Goal: Task Accomplishment & Management: Manage account settings

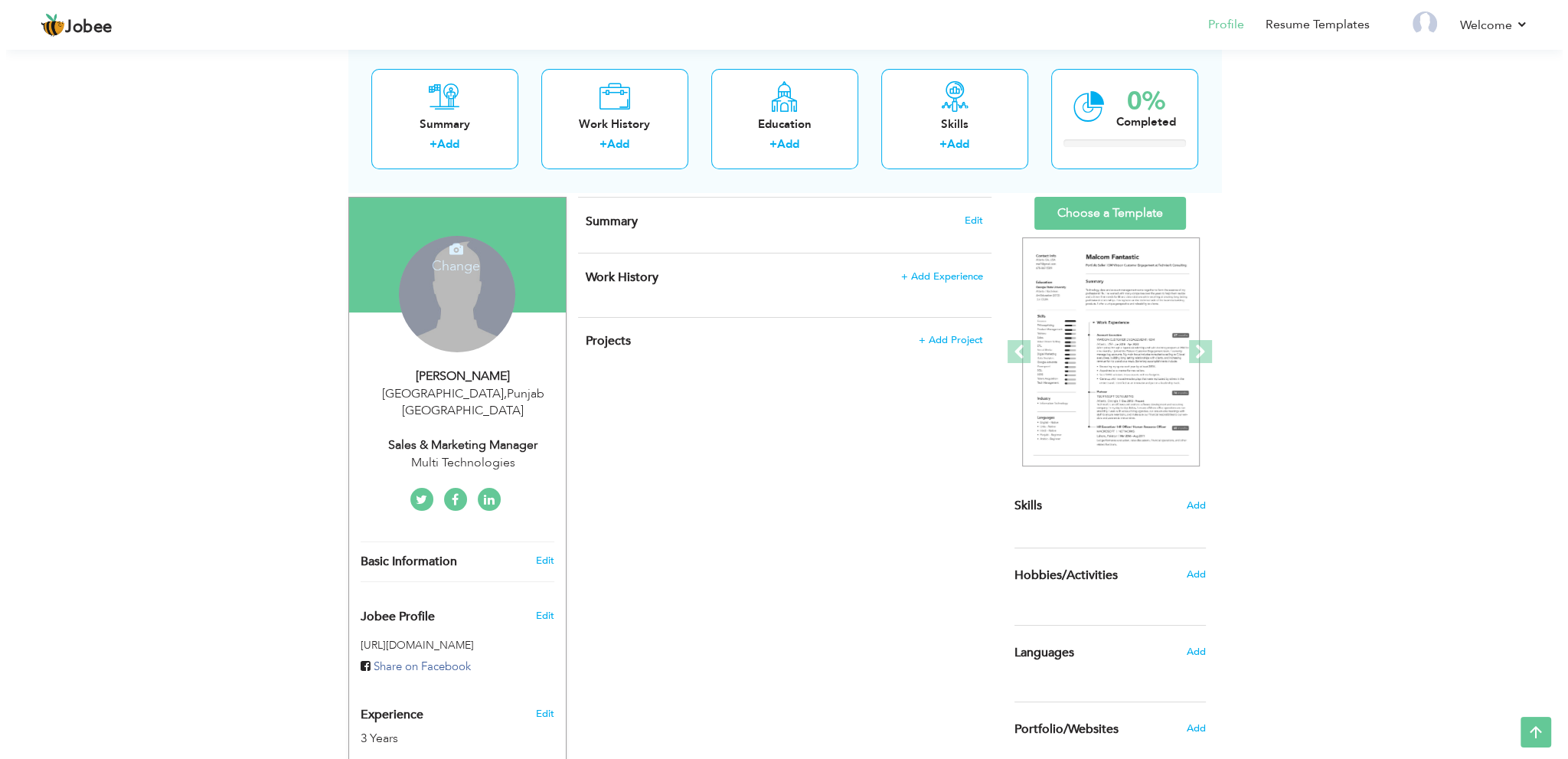
scroll to position [245, 0]
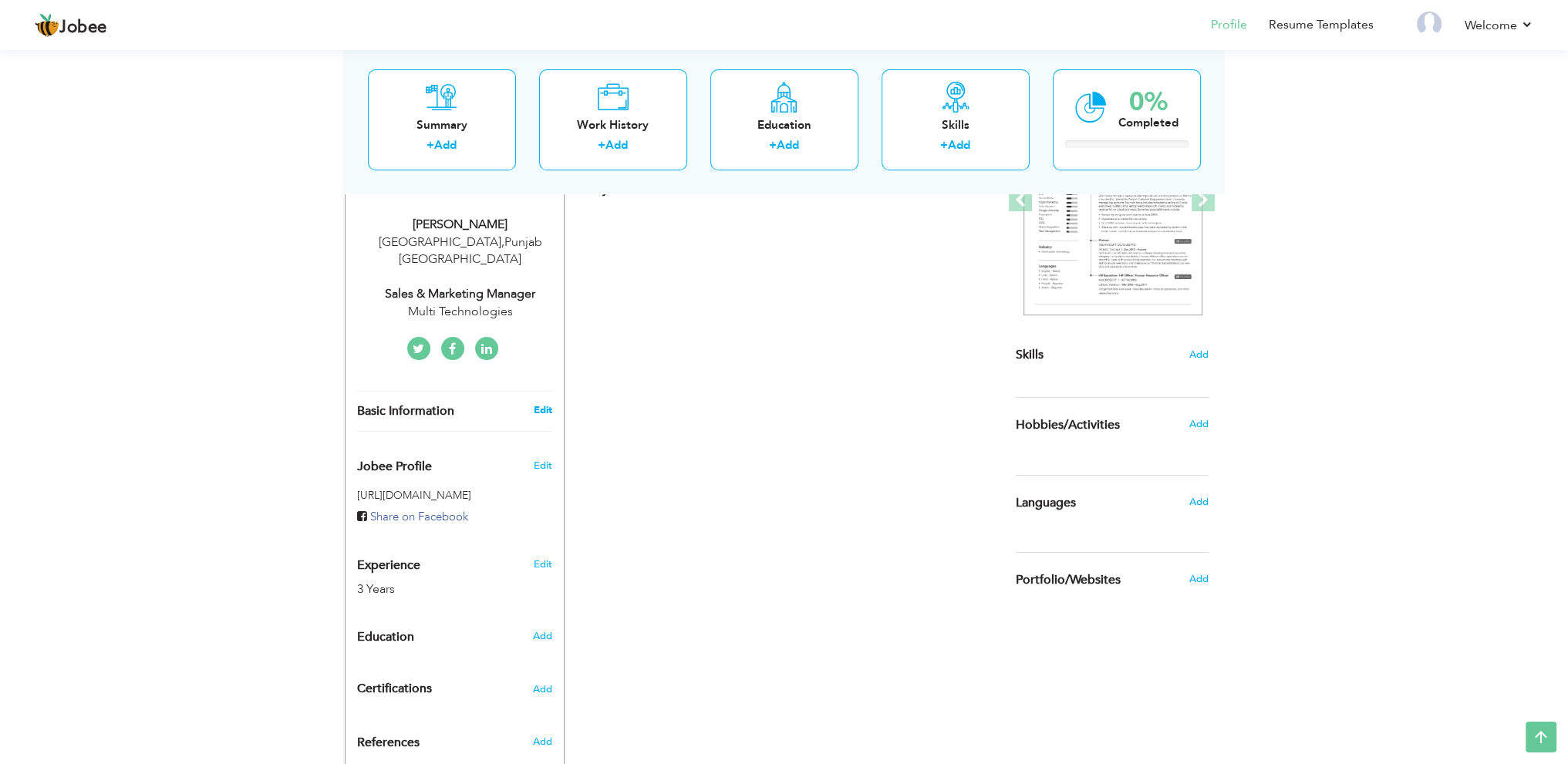
click at [545, 404] on link "Edit" at bounding box center [542, 411] width 18 height 14
type input "Waleed"
type input "Ahmed"
type input "+92 322 942 7048"
select select "number:166"
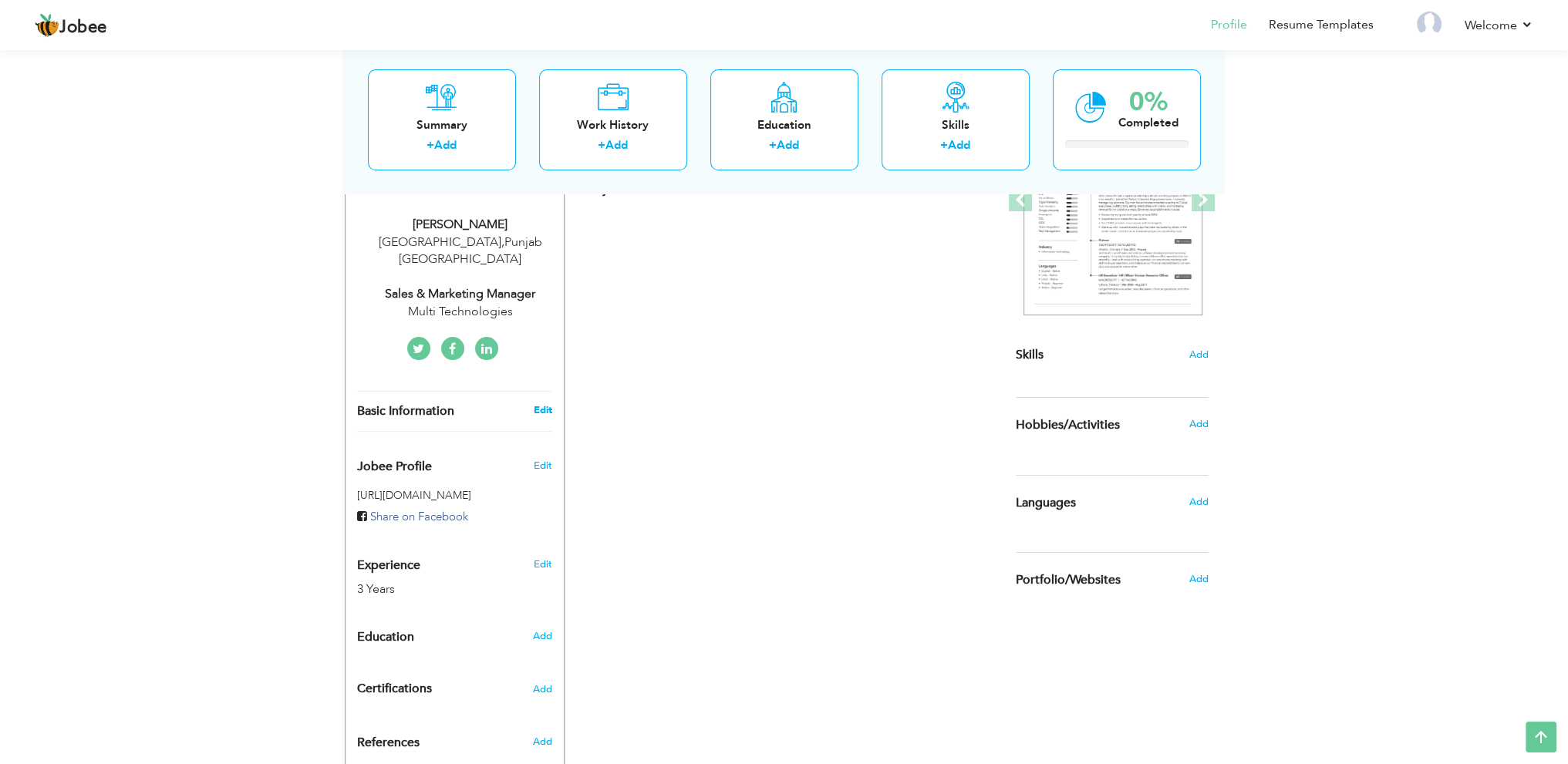
type input "Punjab"
type input "Lahore"
select select "number:5"
type input "Multi Technologies"
type input "Sales & Marketing Manager"
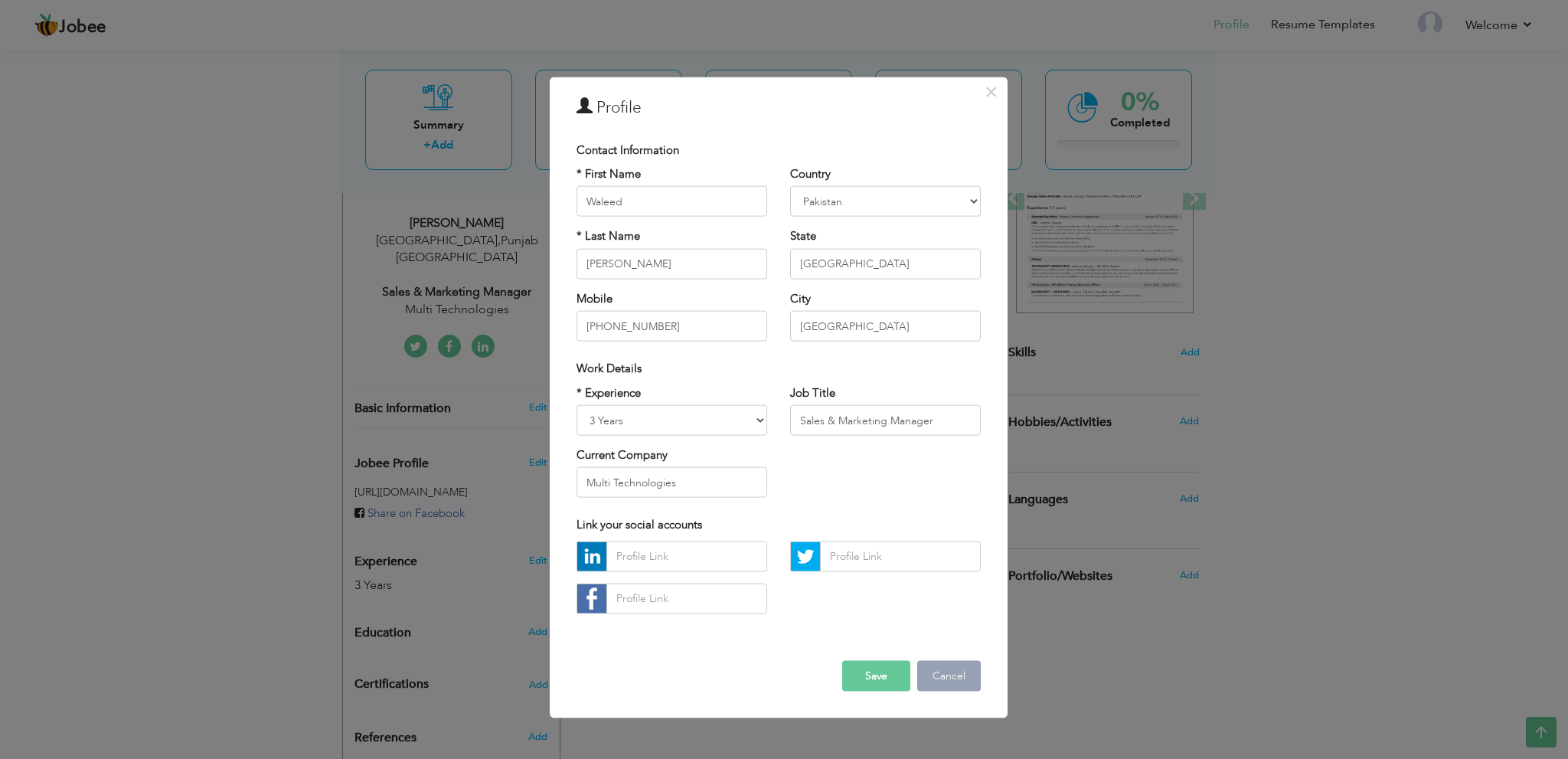
click at [948, 688] on button "Cancel" at bounding box center [949, 675] width 64 height 31
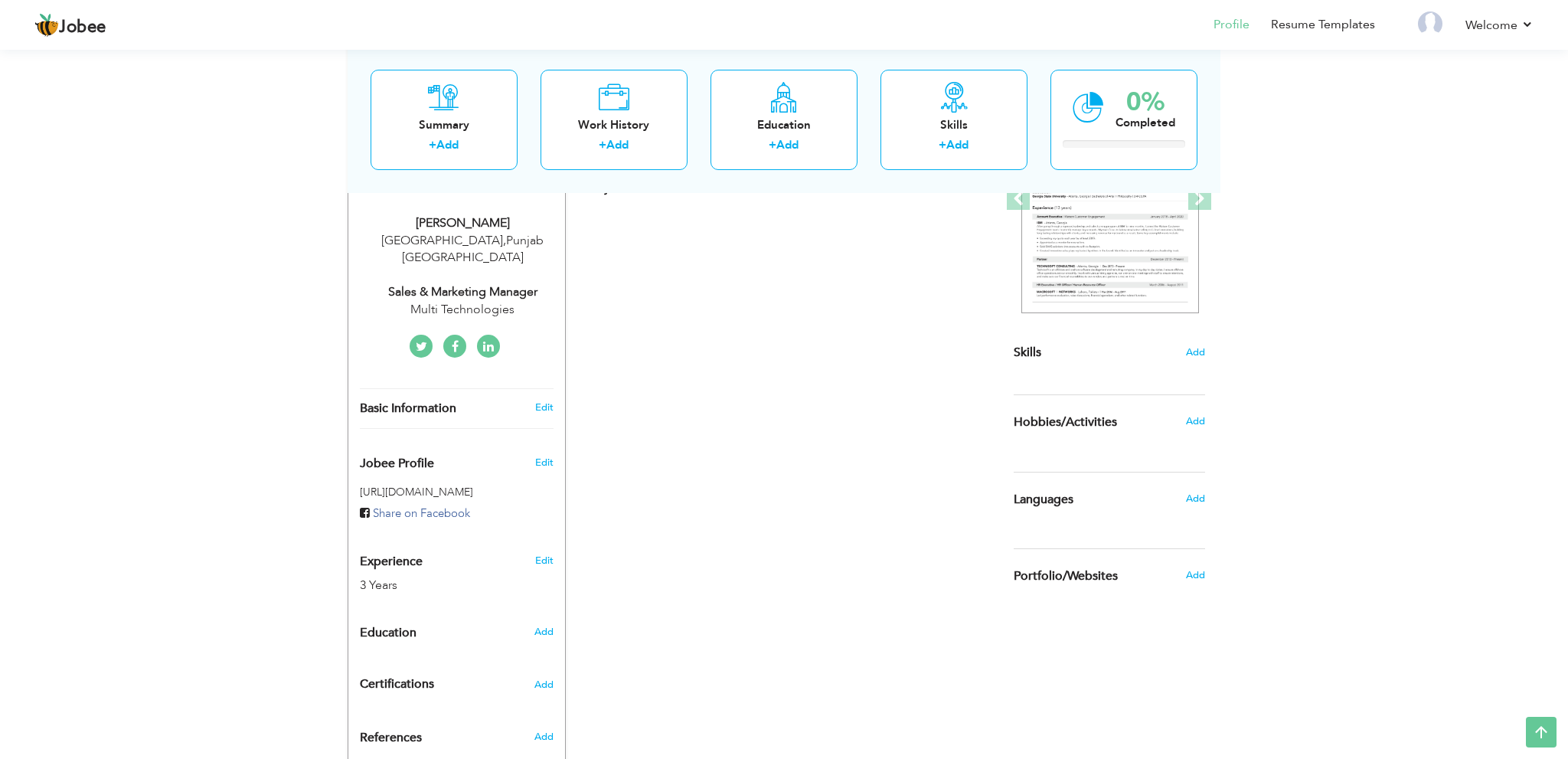
scroll to position [321, 0]
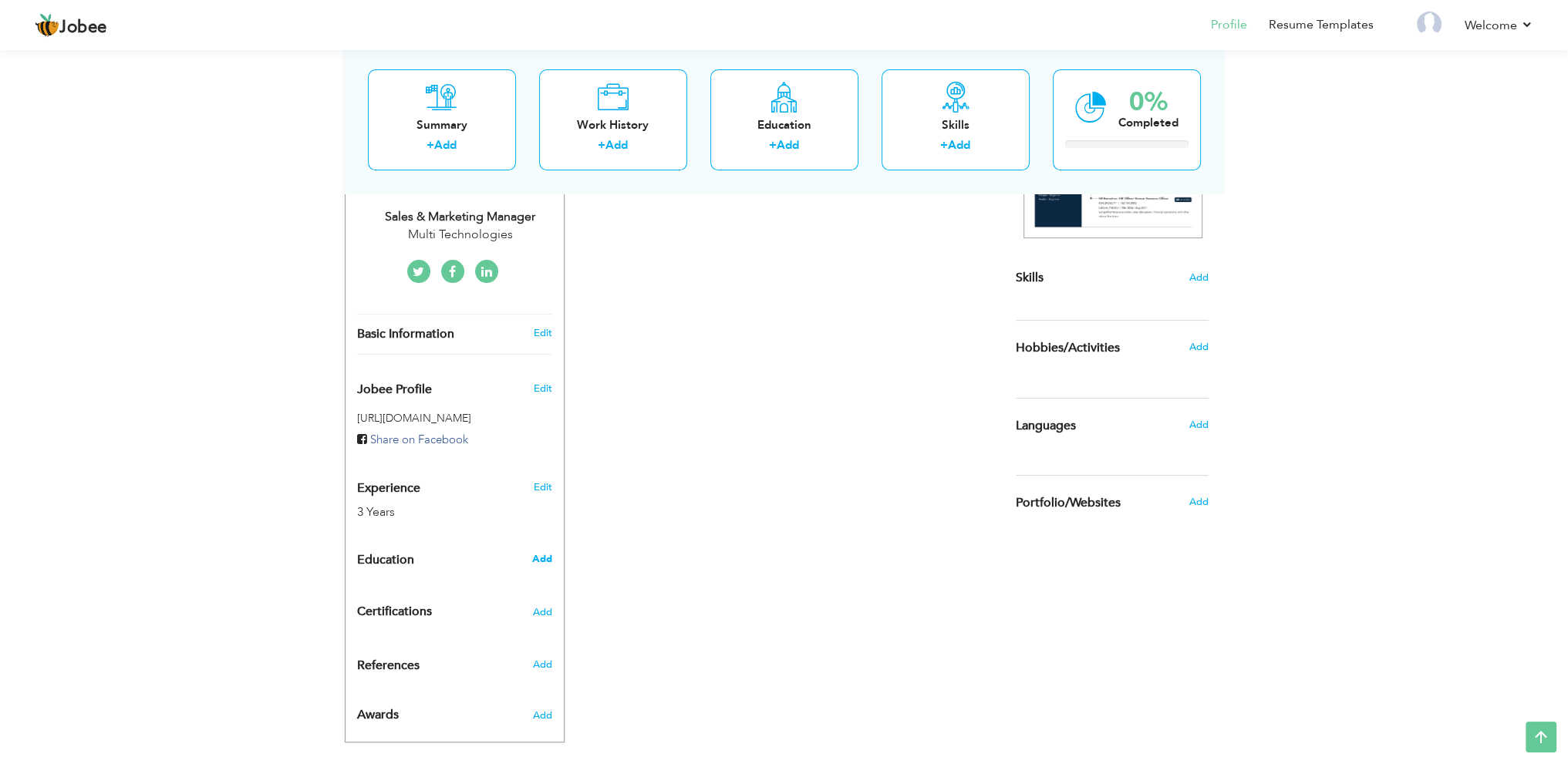
click at [544, 552] on span "Add" at bounding box center [541, 559] width 20 height 14
radio input "true"
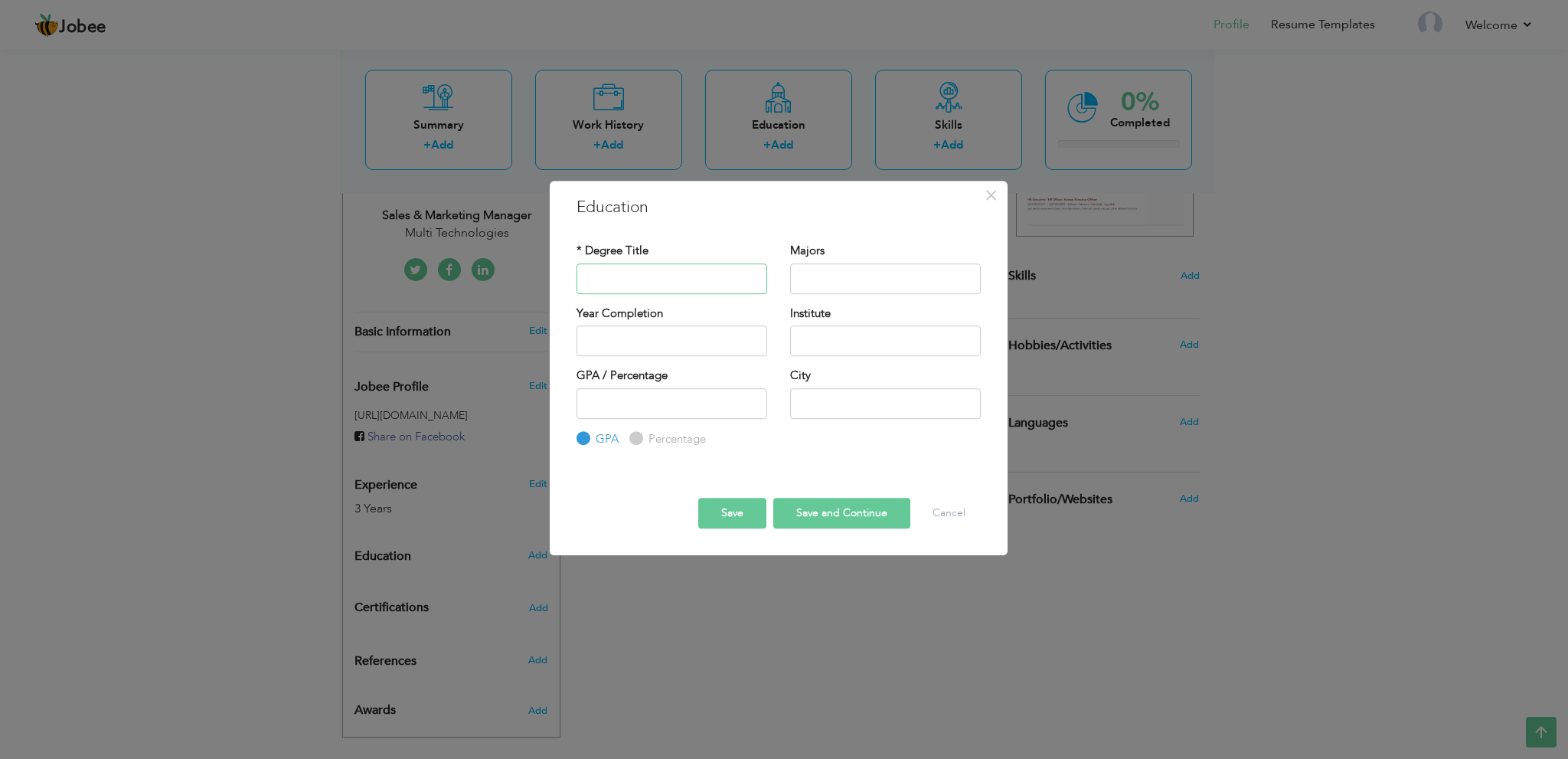
click at [687, 281] on input "text" at bounding box center [672, 279] width 190 height 31
paste input "Associate Degree in Business Management"
type input "Associate Degree in Business Management"
click at [886, 280] on input "text" at bounding box center [885, 279] width 190 height 31
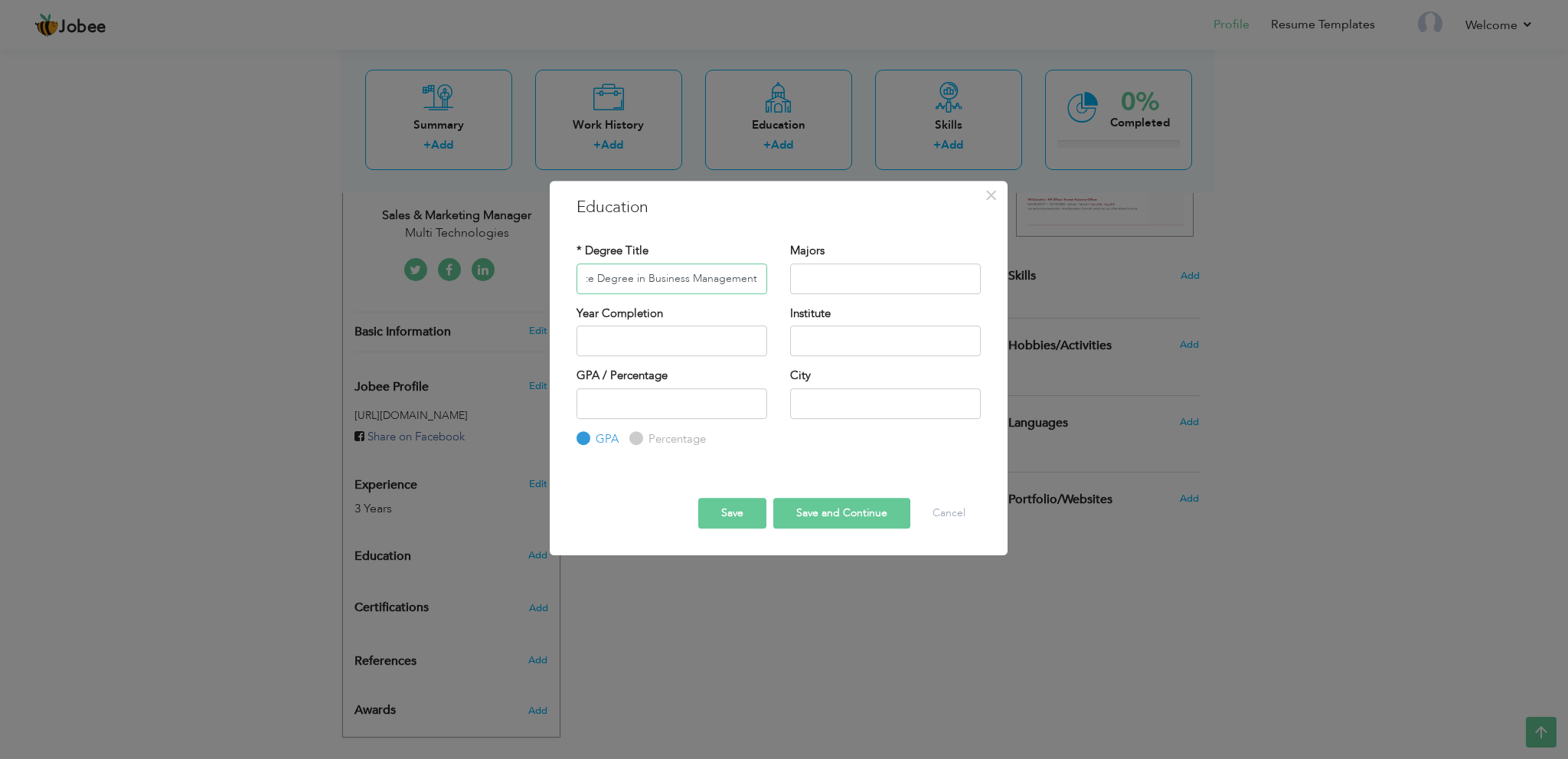
drag, startPoint x: 689, startPoint y: 278, endPoint x: 766, endPoint y: 278, distance: 77.0
click at [766, 278] on input "Associate Degree in Business Management" at bounding box center [672, 279] width 190 height 31
click at [830, 271] on input "text" at bounding box center [885, 279] width 190 height 31
paste input "Business Management"
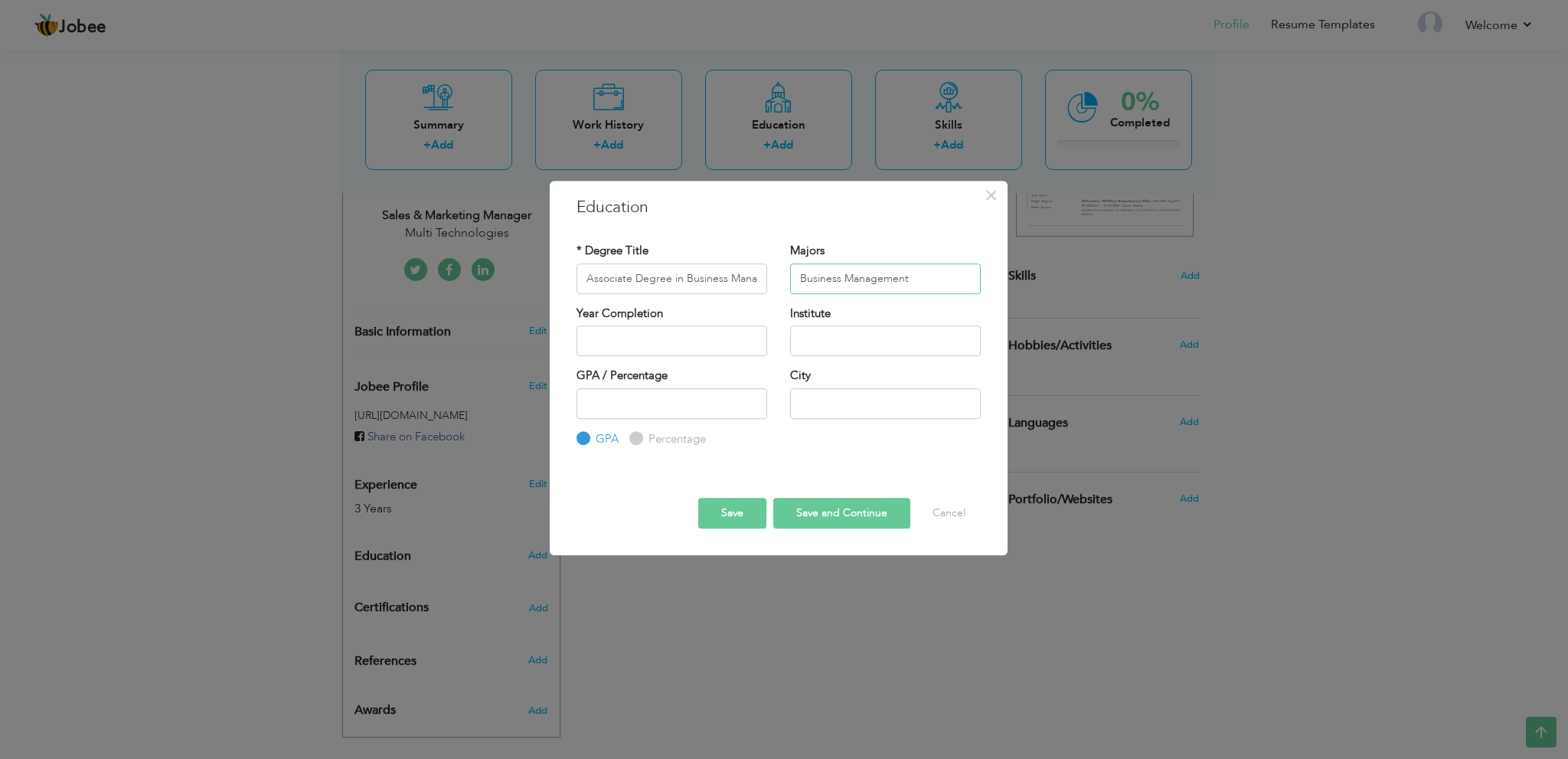
type input "Business Management"
click at [689, 351] on input "text" at bounding box center [672, 341] width 190 height 31
click at [608, 342] on input "2025" at bounding box center [672, 341] width 190 height 31
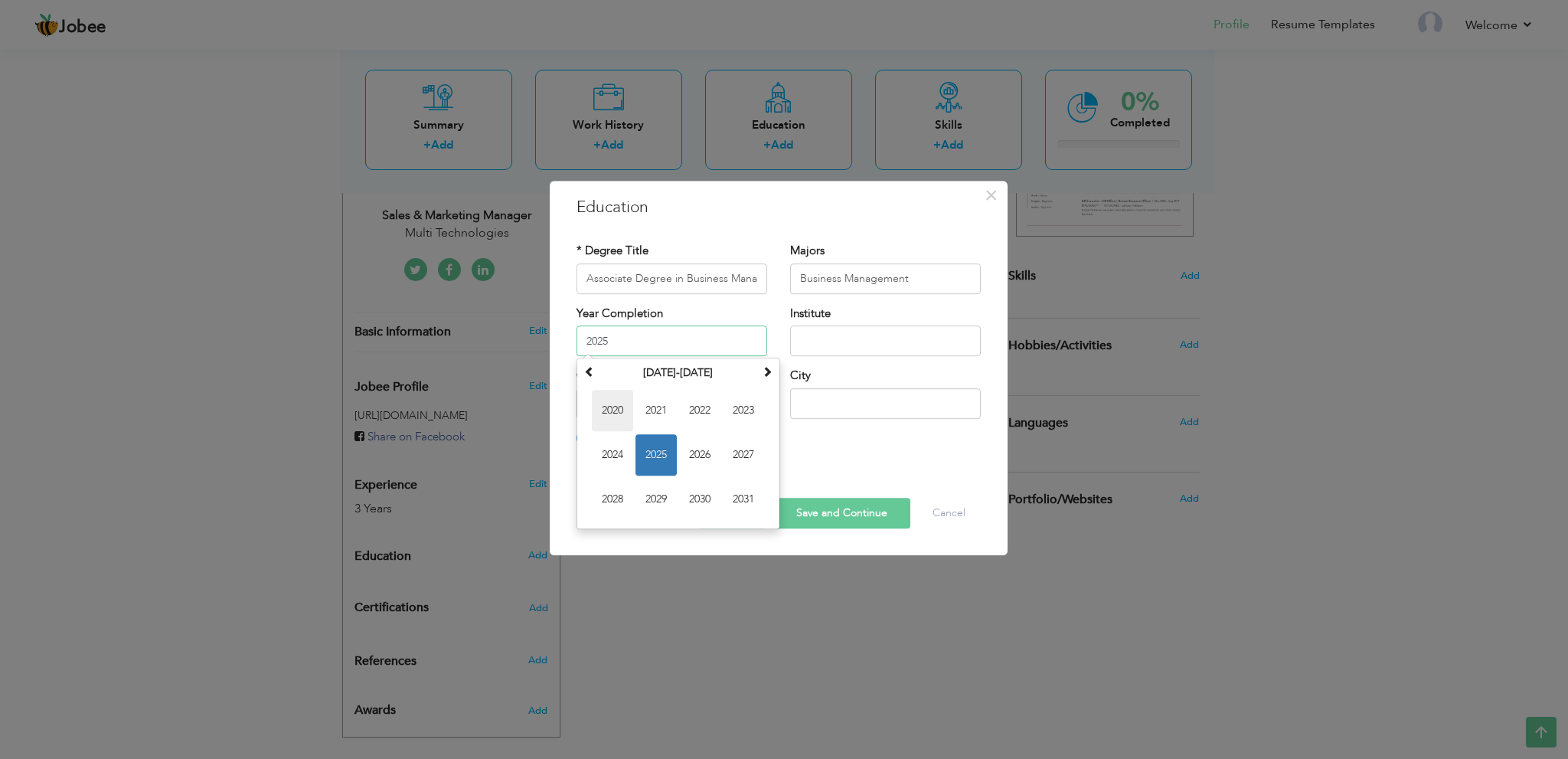
click at [611, 410] on span "2020" at bounding box center [612, 410] width 41 height 41
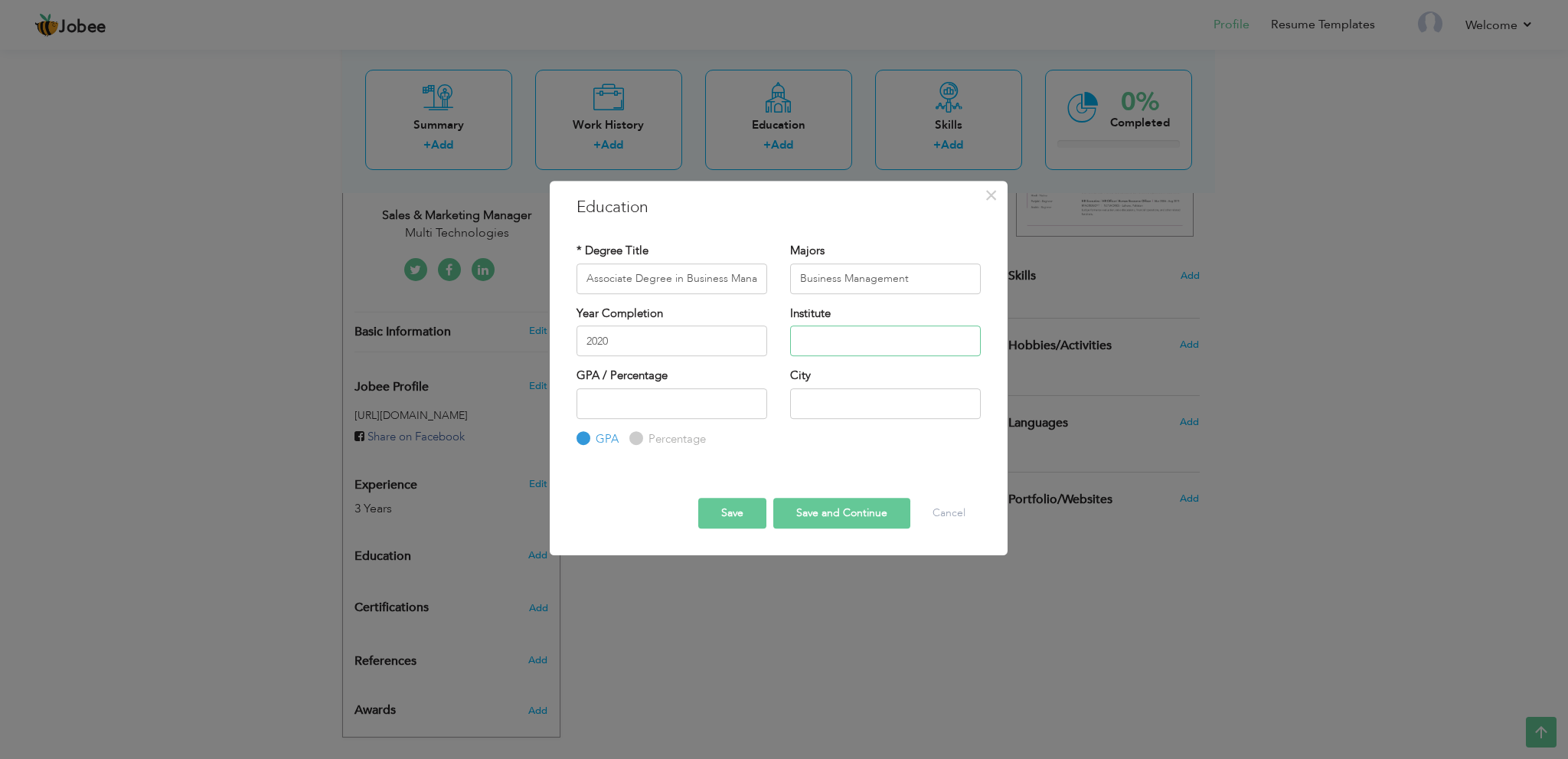
click at [836, 342] on input "text" at bounding box center [885, 341] width 190 height 31
click at [693, 347] on input "2020" at bounding box center [672, 341] width 190 height 31
click at [739, 459] on div "* Degree Title Associate Degree in Business Management Majors Business Manageme…" at bounding box center [778, 345] width 427 height 228
click at [687, 346] on input "2020" at bounding box center [672, 341] width 190 height 31
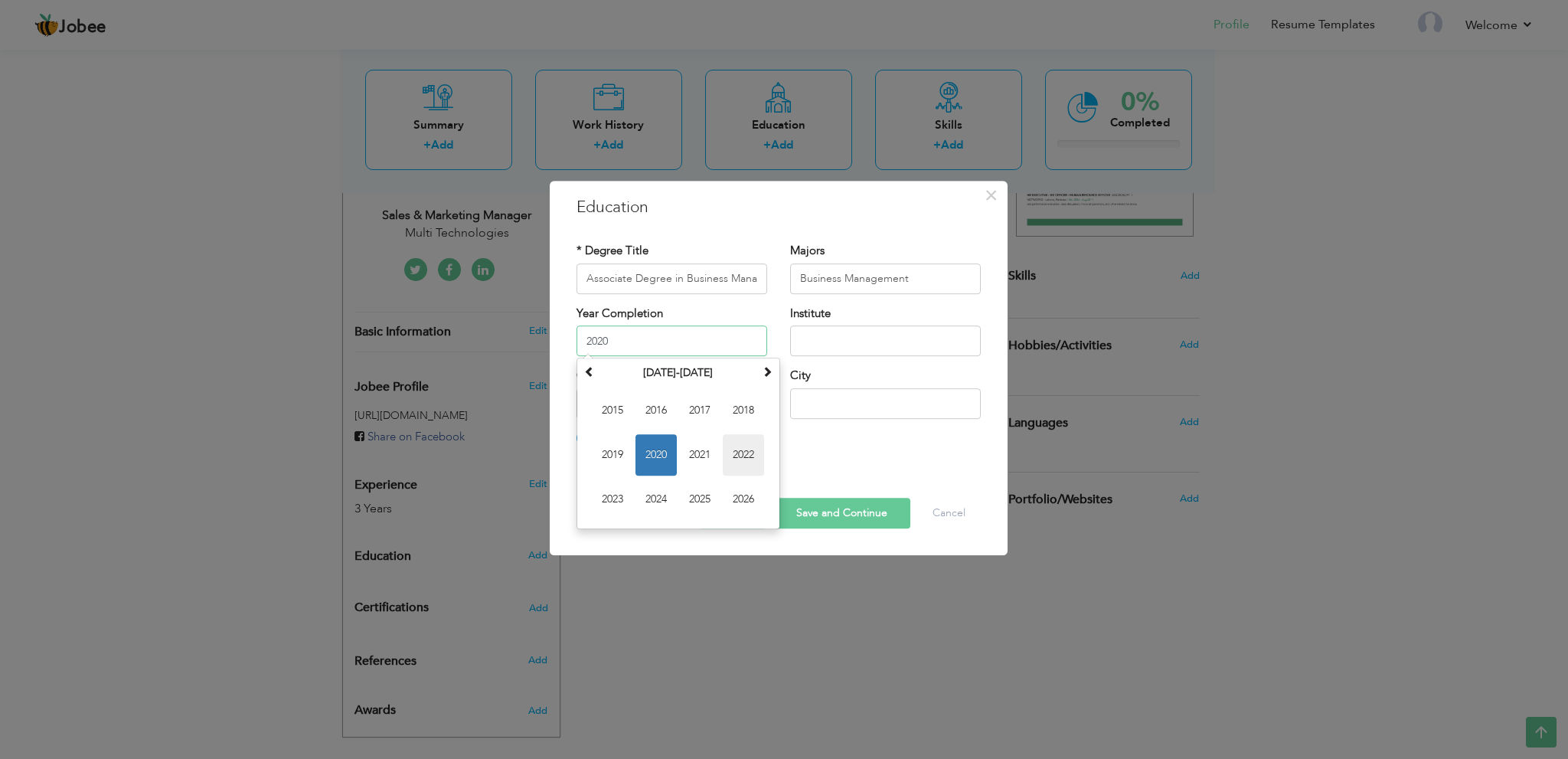
click at [745, 464] on span "2022" at bounding box center [743, 454] width 41 height 41
type input "2022"
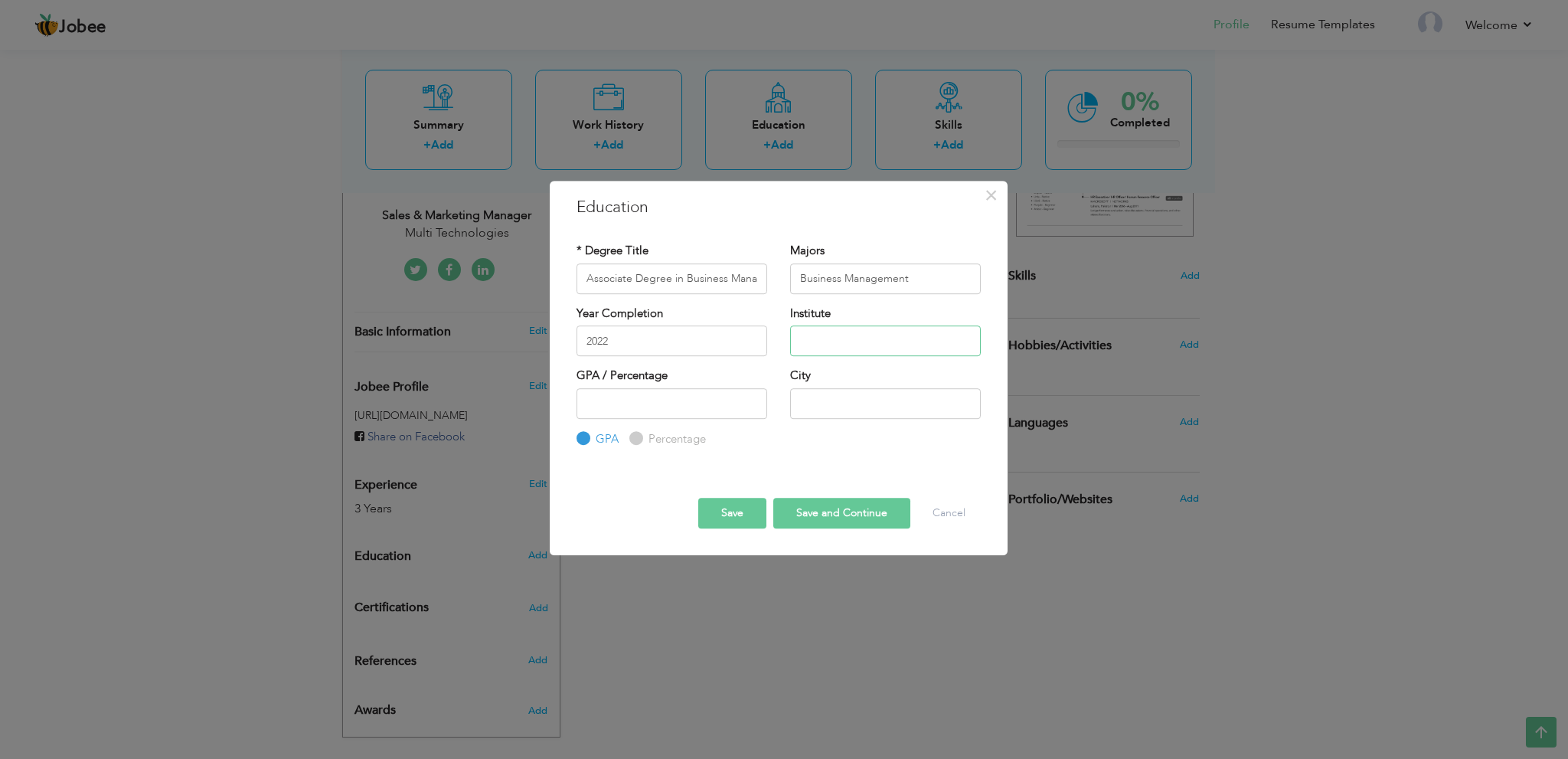
click at [814, 328] on input "text" at bounding box center [885, 341] width 190 height 31
paste input "Riphah International University"
type input "Riphah International University"
click at [634, 404] on input "number" at bounding box center [672, 404] width 190 height 31
click at [884, 396] on input "text" at bounding box center [885, 404] width 190 height 31
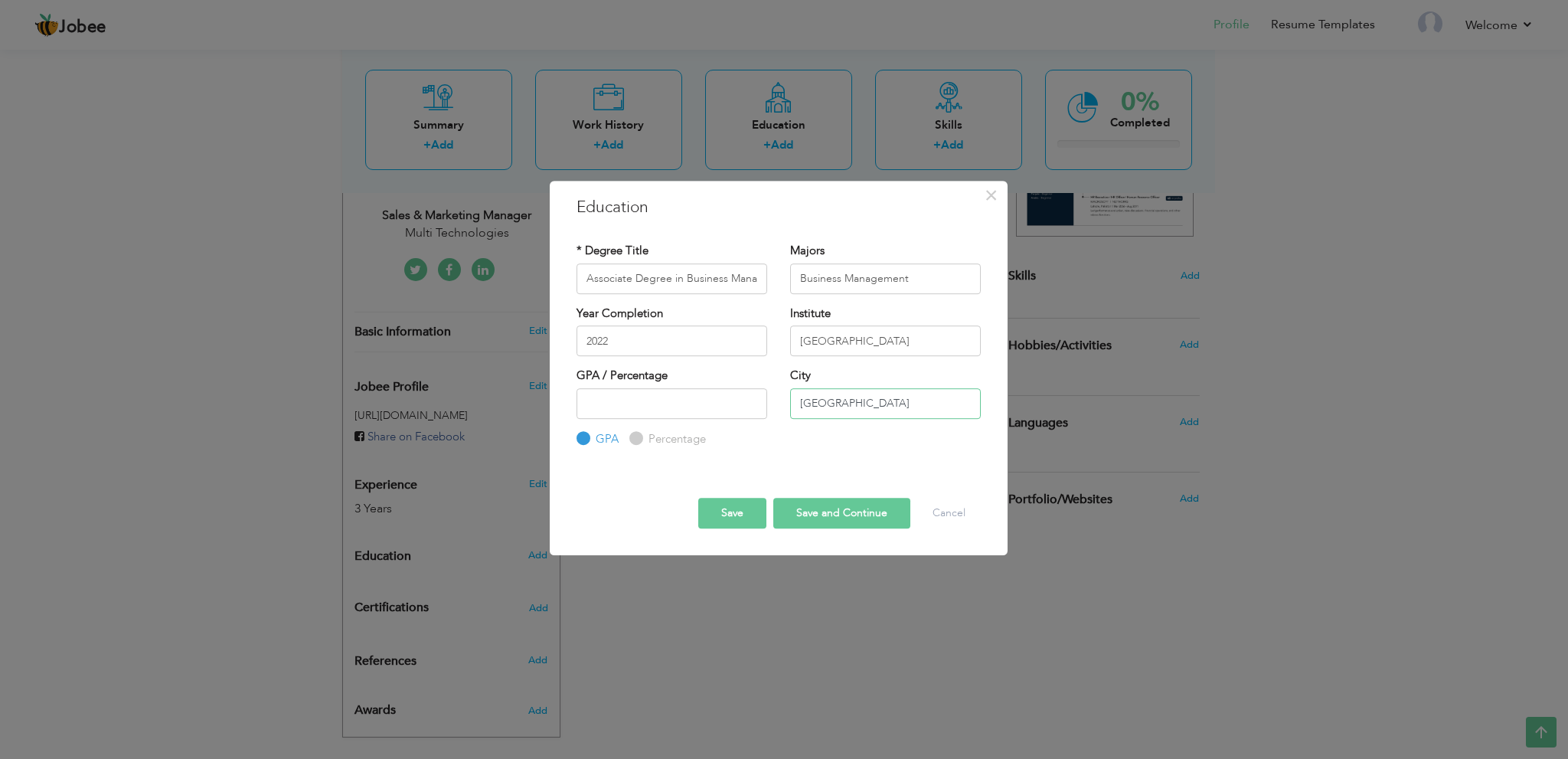
type input "Lahore"
click at [861, 454] on div "* Degree Title Associate Degree in Business Management Majors Business Manageme…" at bounding box center [778, 345] width 427 height 228
click at [837, 521] on button "Save and Continue" at bounding box center [842, 513] width 137 height 31
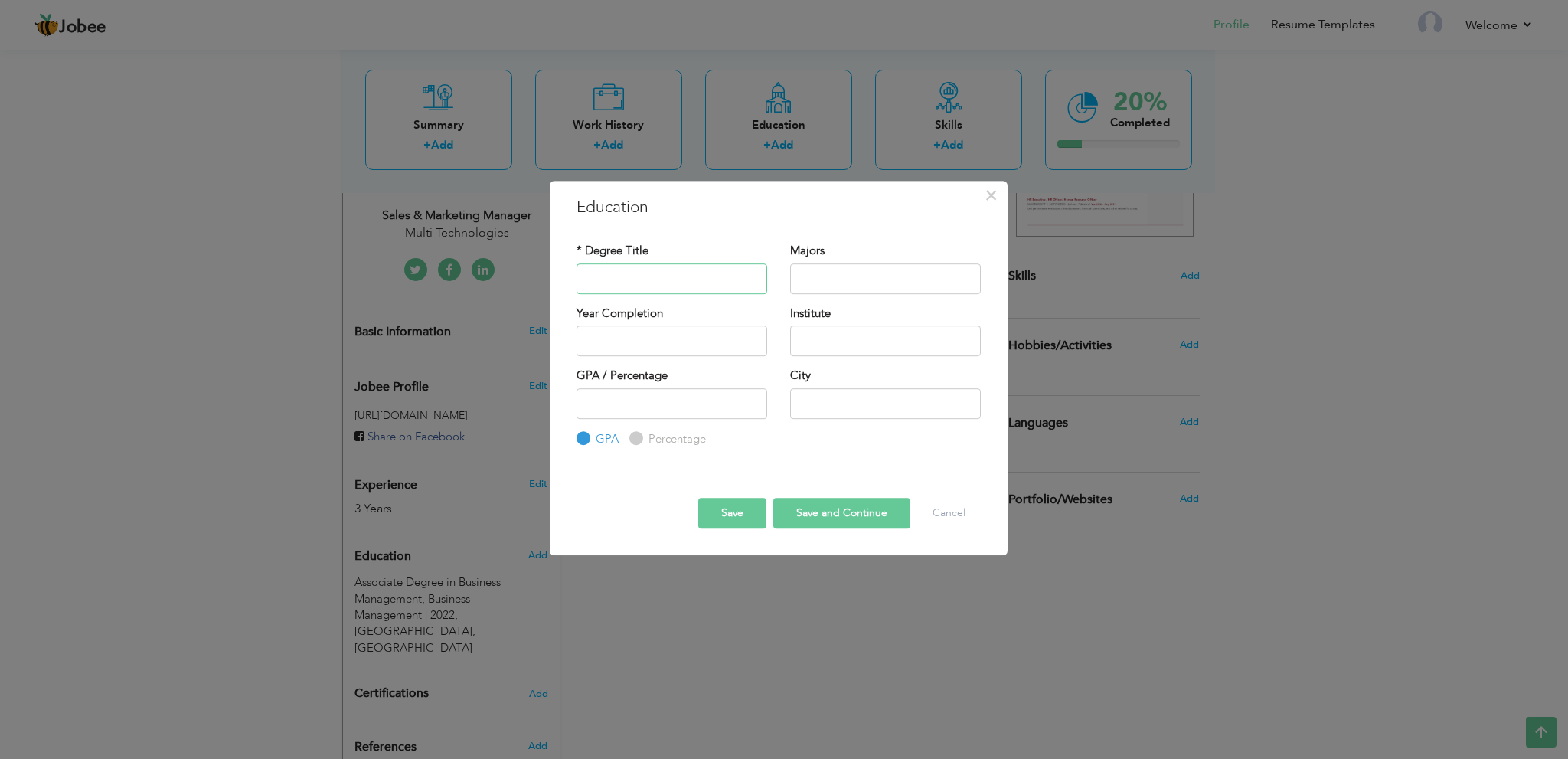
click at [656, 288] on input "text" at bounding box center [672, 279] width 190 height 31
paste input "Intermediate in ICOM"
drag, startPoint x: 663, startPoint y: 278, endPoint x: 178, endPoint y: 300, distance: 485.5
click at [178, 300] on div "× Education * Degree Title Intermediate in ICOM Majors Institute" at bounding box center [784, 379] width 1568 height 759
type input "Intermediate in ICOM"
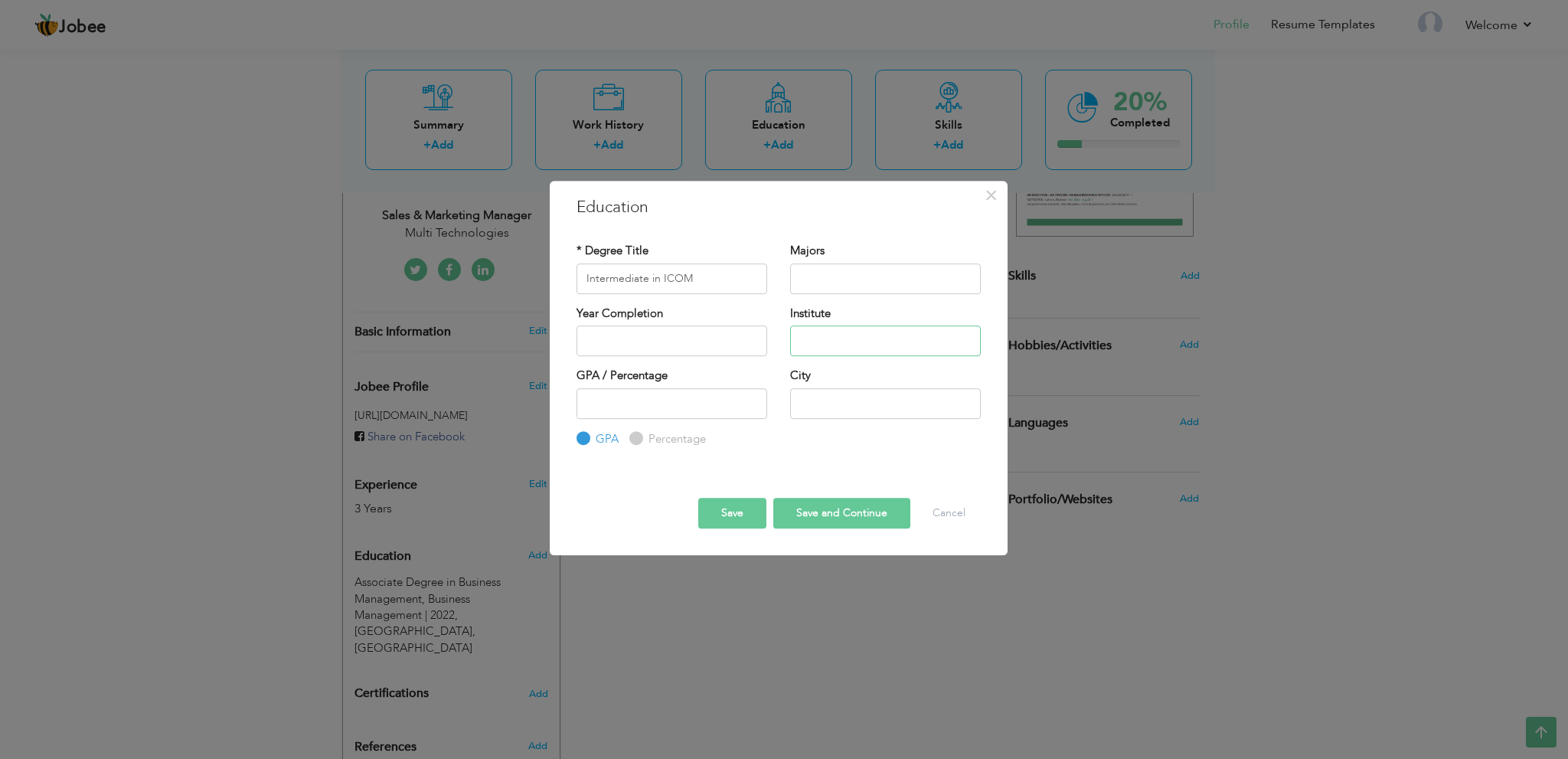
click at [861, 348] on input "text" at bounding box center [885, 341] width 190 height 31
paste input "Aspire Group of Colleges, Gulberg, Lahore"
click at [860, 345] on input "Aspire Group of Colleges, Gulberg, Lahore" at bounding box center [885, 341] width 190 height 31
paste input "text"
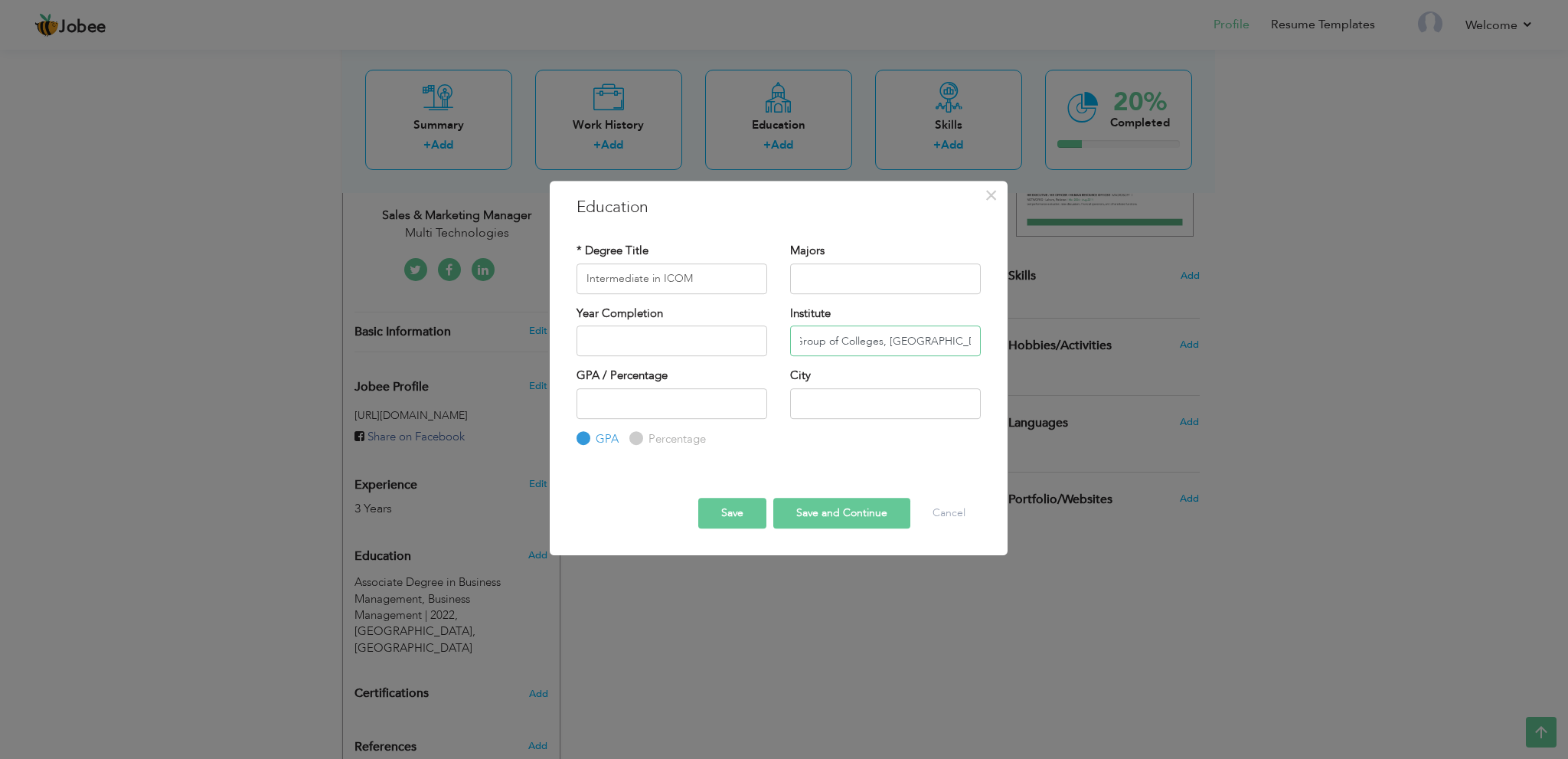
type input "Aspire Group of Colleges, Gulberg, Lahore"
click at [833, 272] on input "text" at bounding box center [885, 279] width 190 height 31
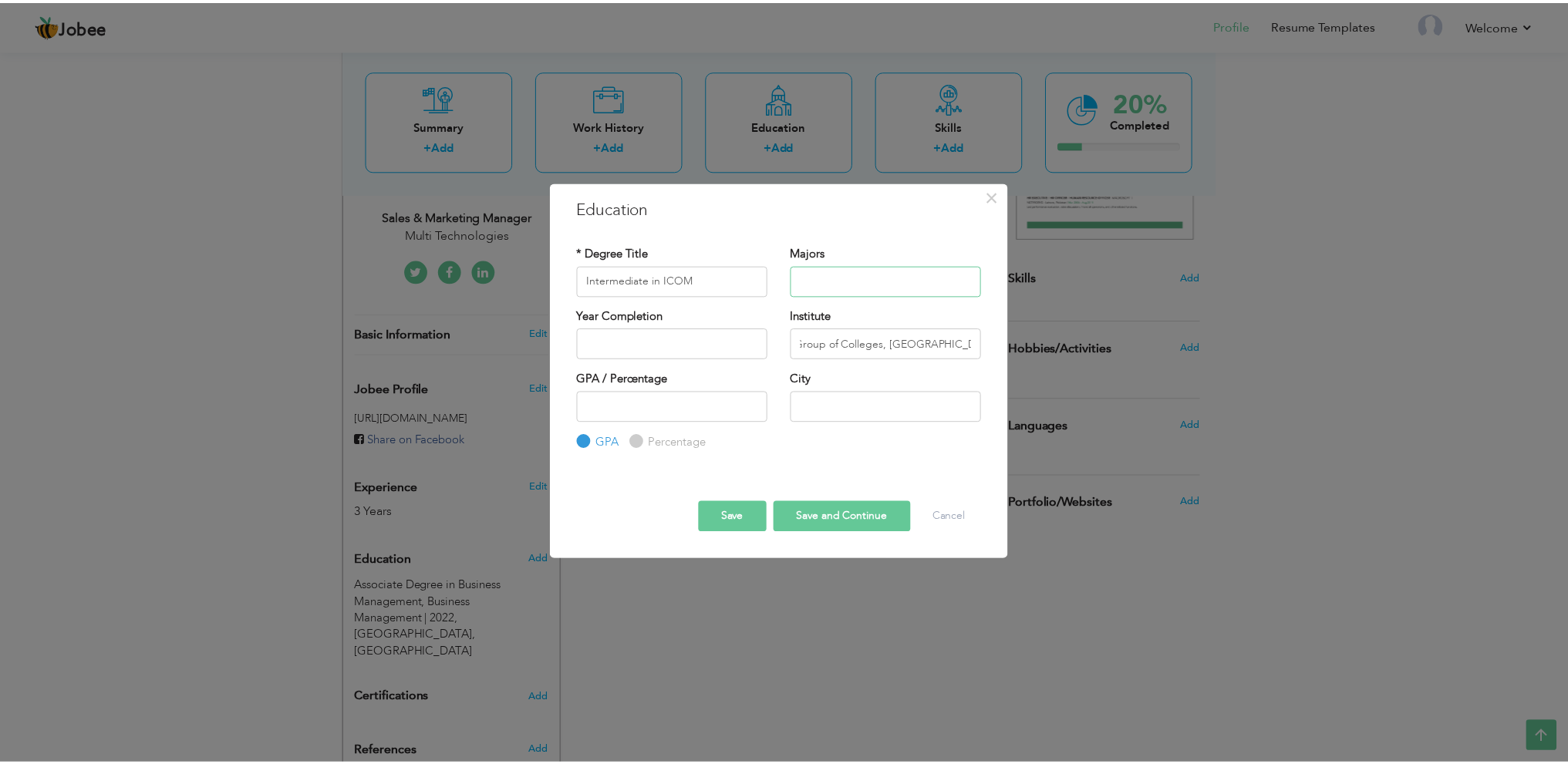
scroll to position [0, 0]
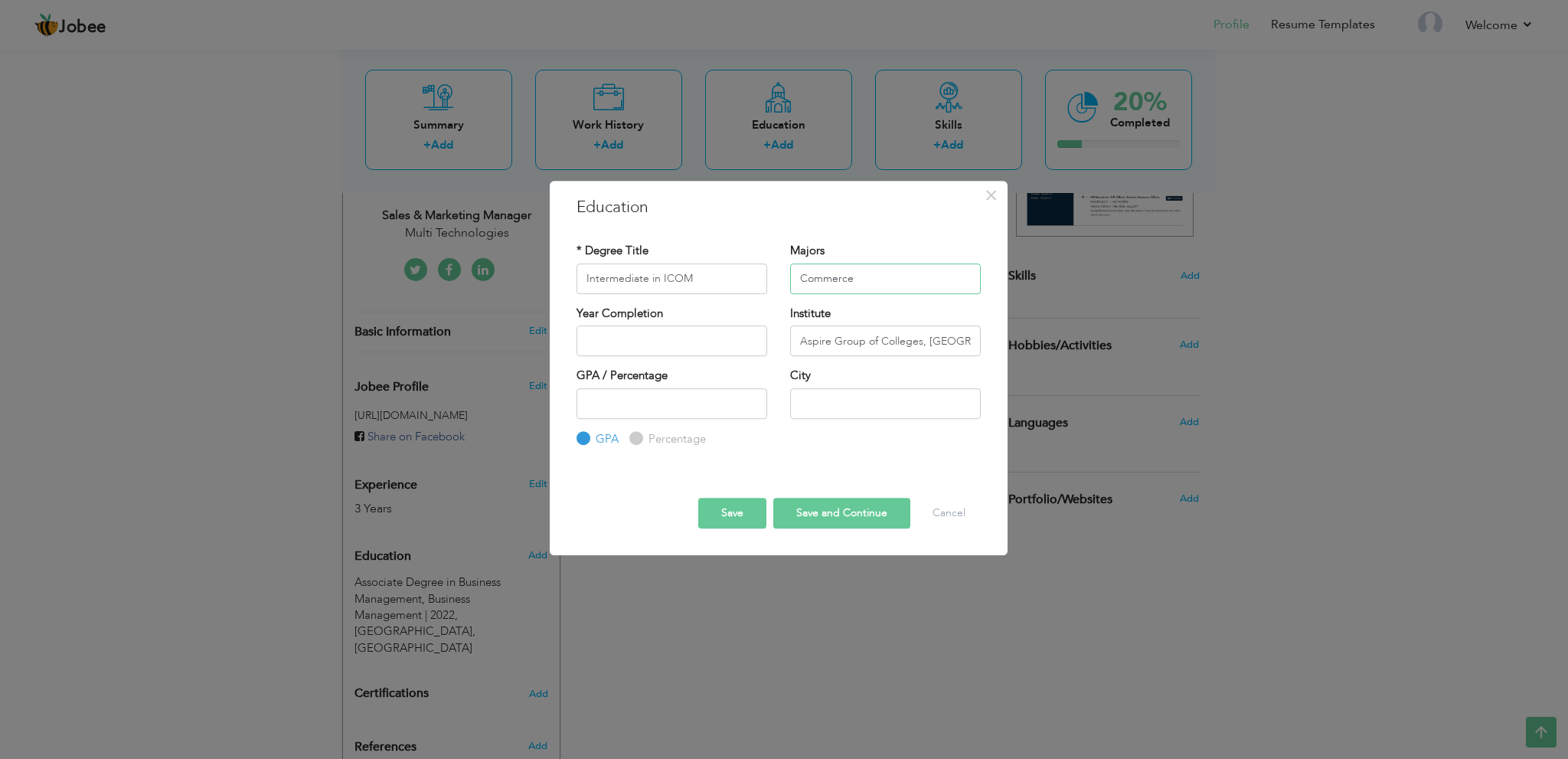
type input "Commerce"
click at [691, 339] on input "text" at bounding box center [672, 341] width 190 height 31
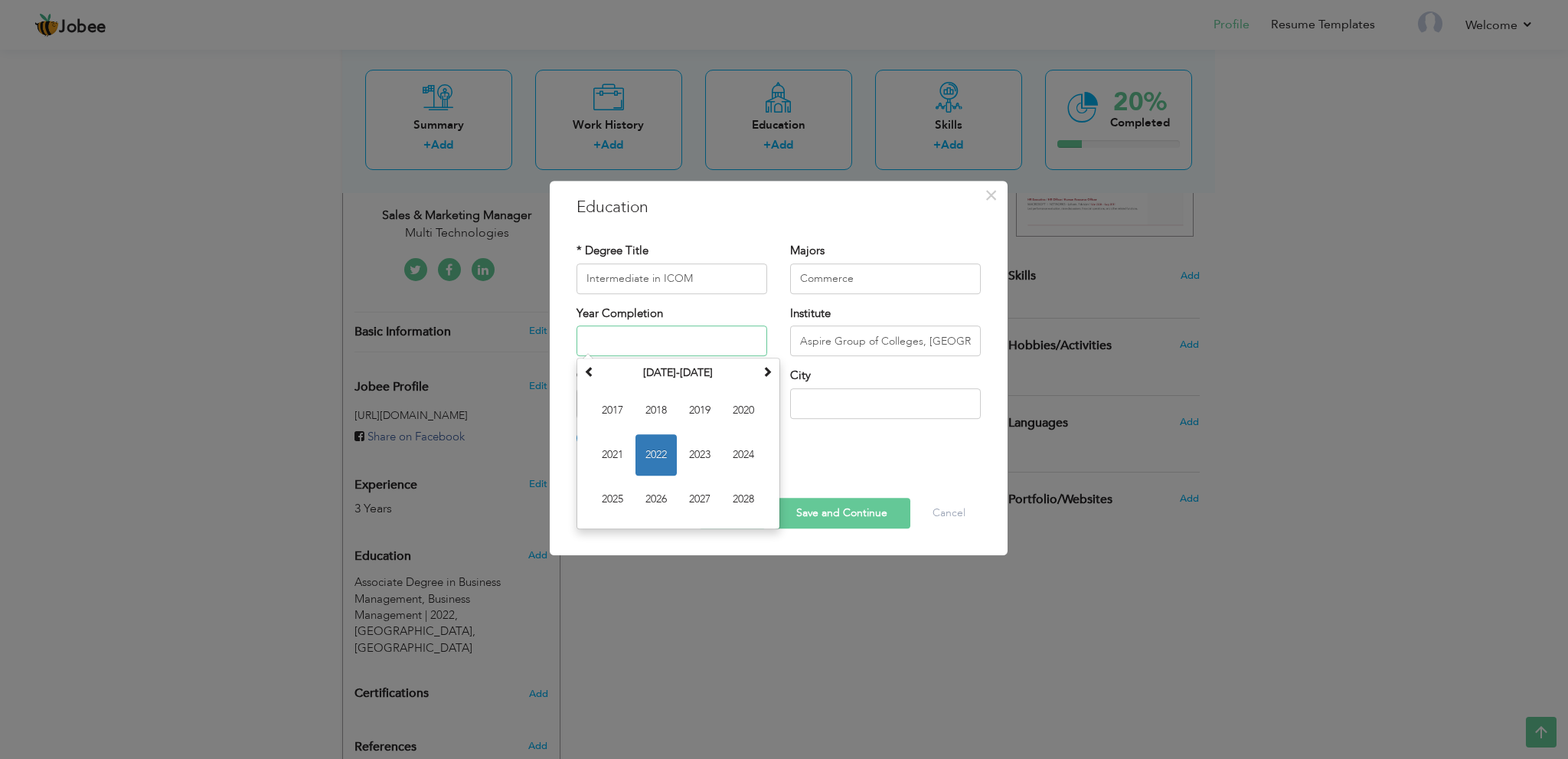
click at [667, 346] on input "text" at bounding box center [672, 341] width 190 height 31
click at [741, 413] on span "2020" at bounding box center [743, 410] width 41 height 41
type input "2020"
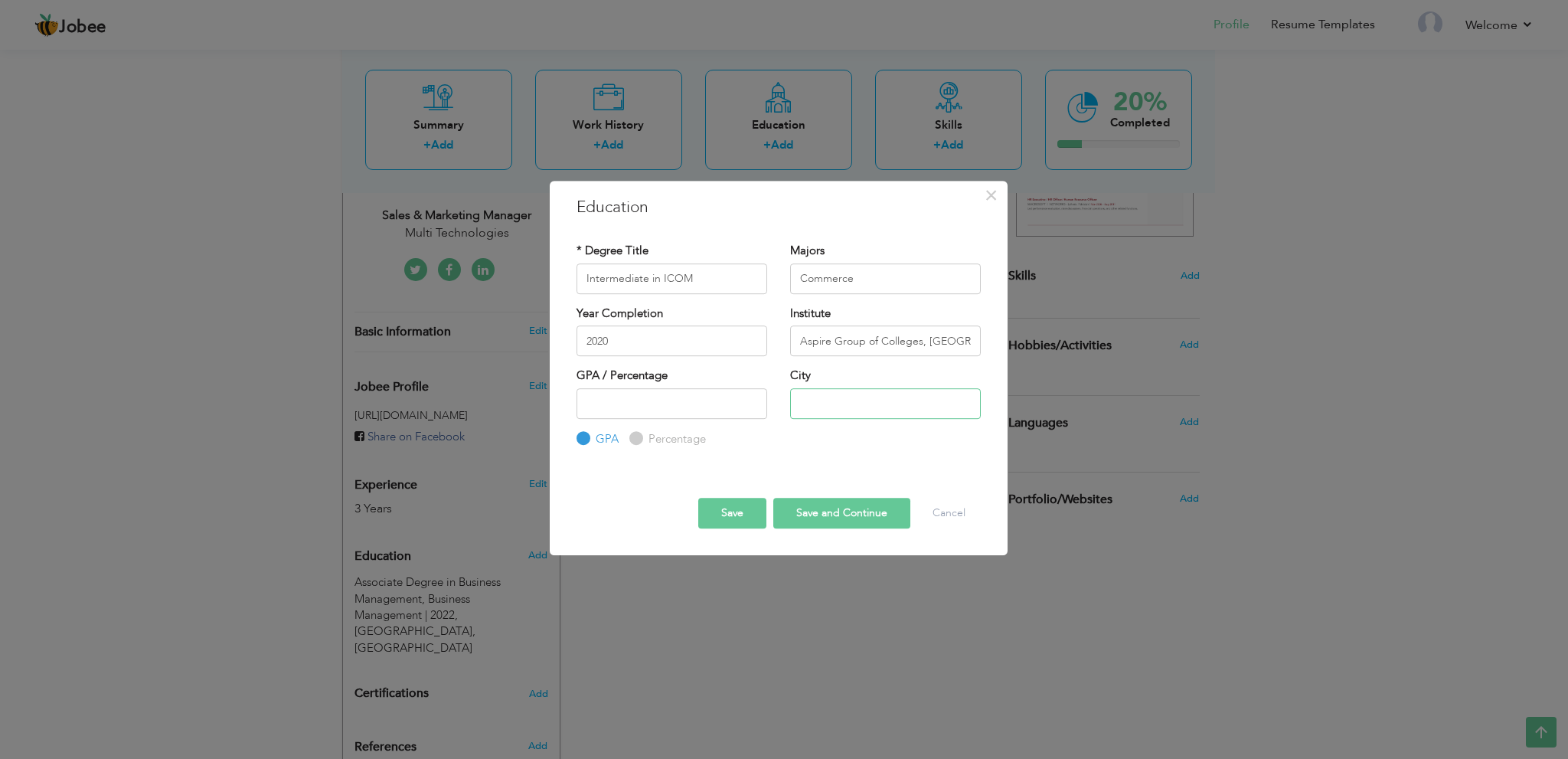
click at [835, 397] on input "text" at bounding box center [885, 404] width 190 height 31
type input "Lahore"
click at [846, 508] on button "Save and Continue" at bounding box center [842, 513] width 137 height 31
click at [949, 508] on button "Cancel" at bounding box center [949, 513] width 64 height 31
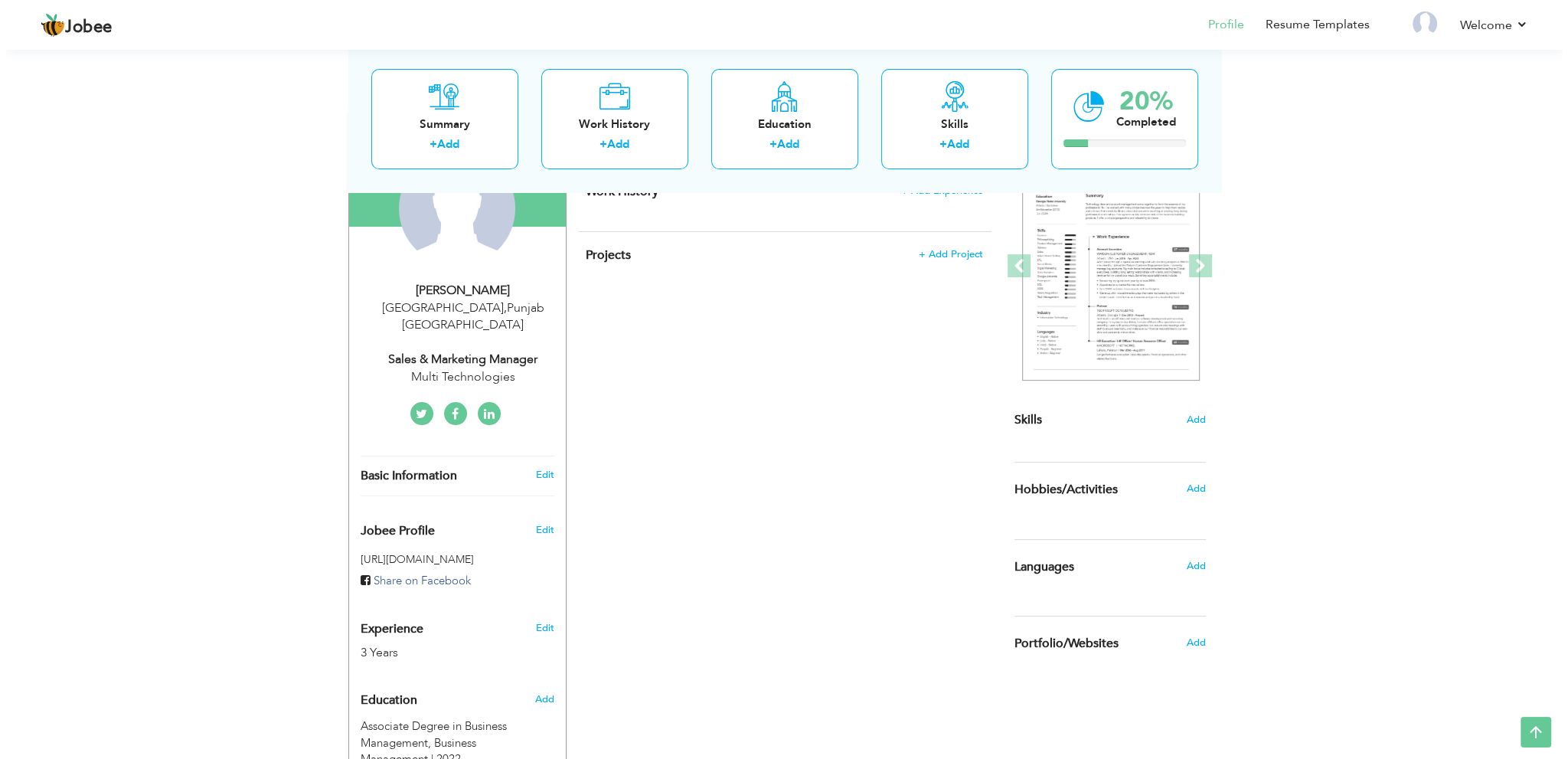
scroll to position [24, 0]
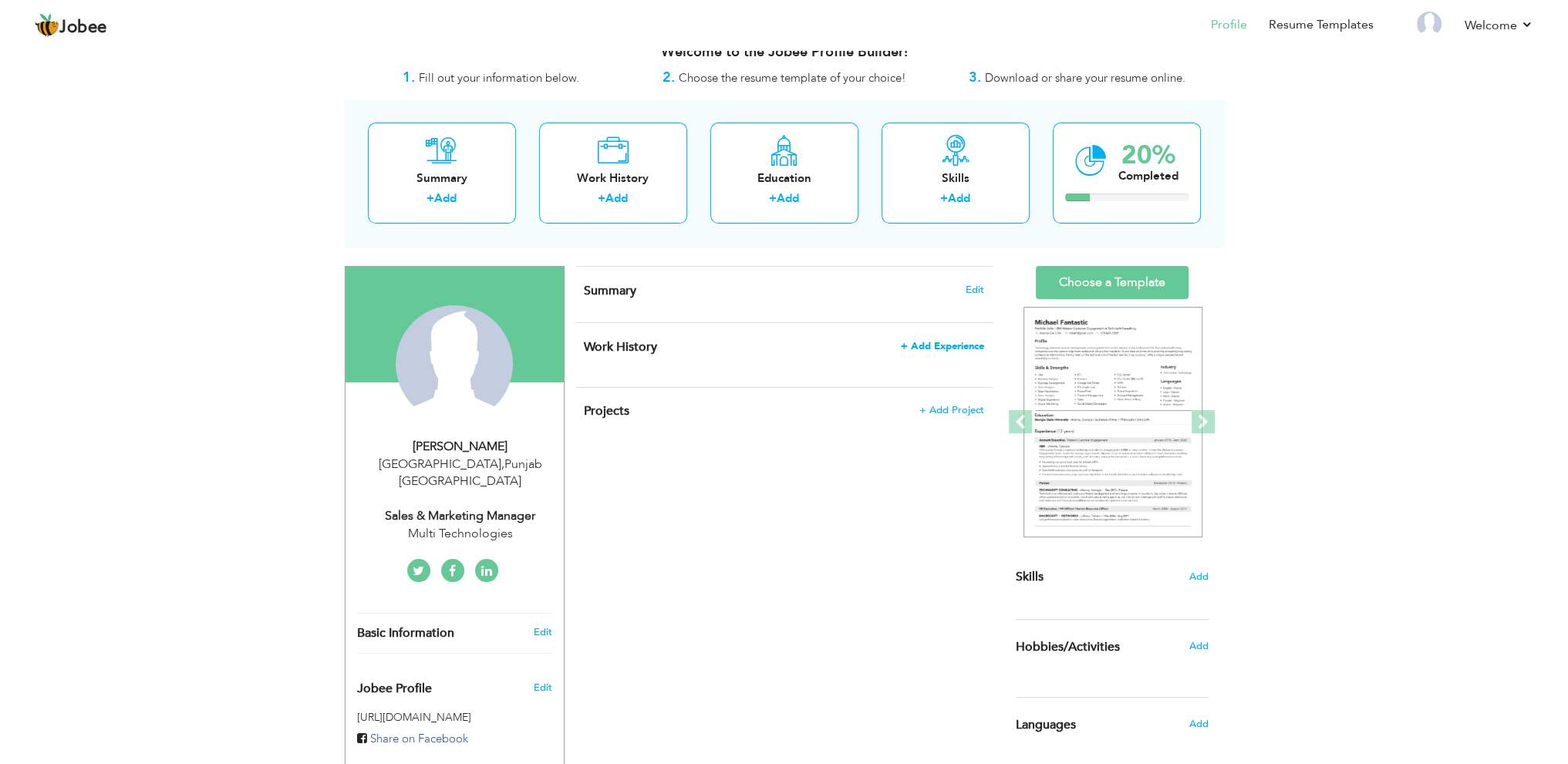
click at [952, 348] on span "+ Add Experience" at bounding box center [943, 346] width 84 height 11
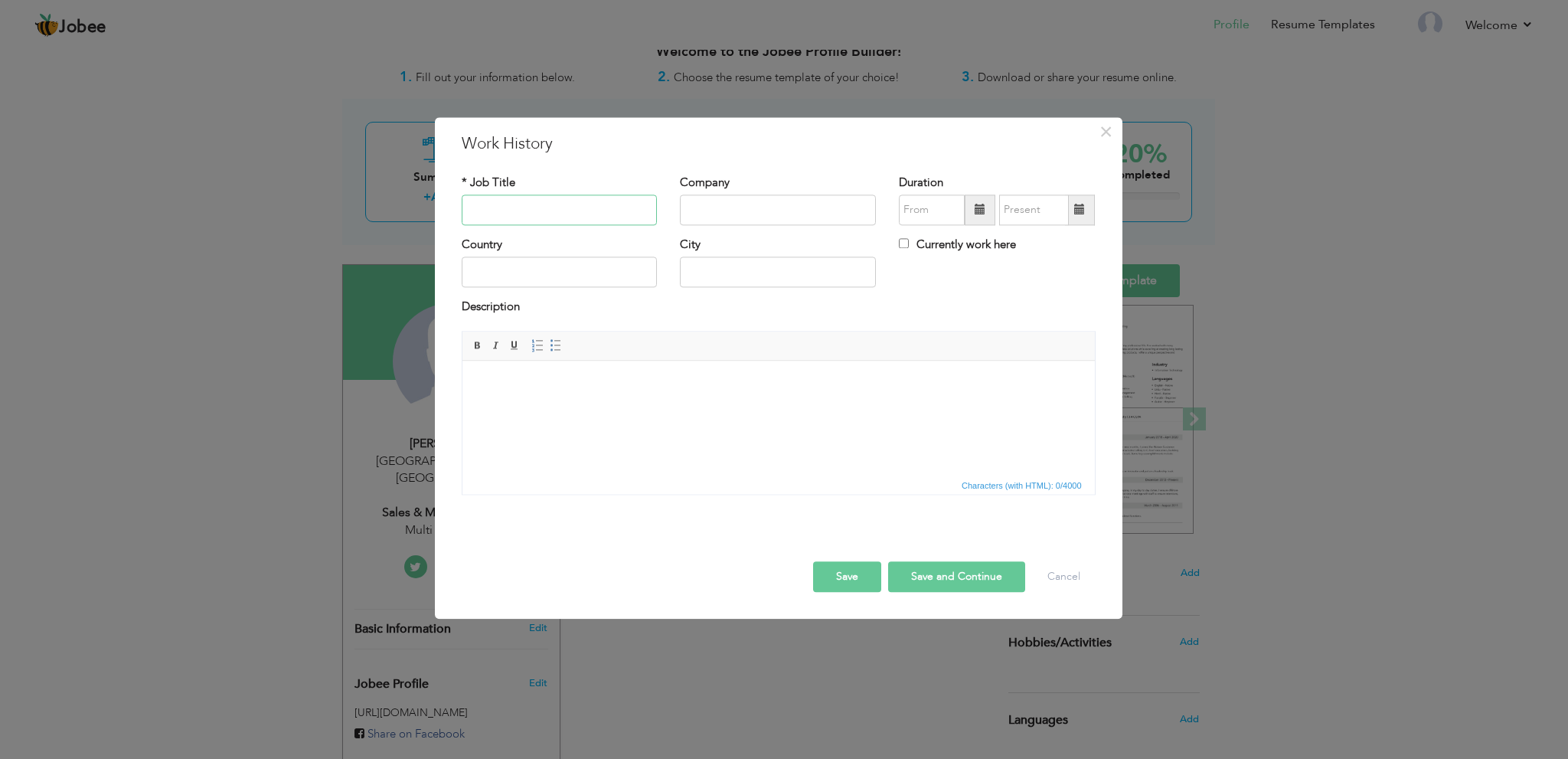
click at [569, 210] on input "text" at bounding box center [560, 210] width 196 height 31
paste input "Sales & Marketing Manager – Multi Technologies"
type input "Sales & Marketing Manager – Multi Technologies"
click at [712, 212] on input "text" at bounding box center [778, 210] width 196 height 31
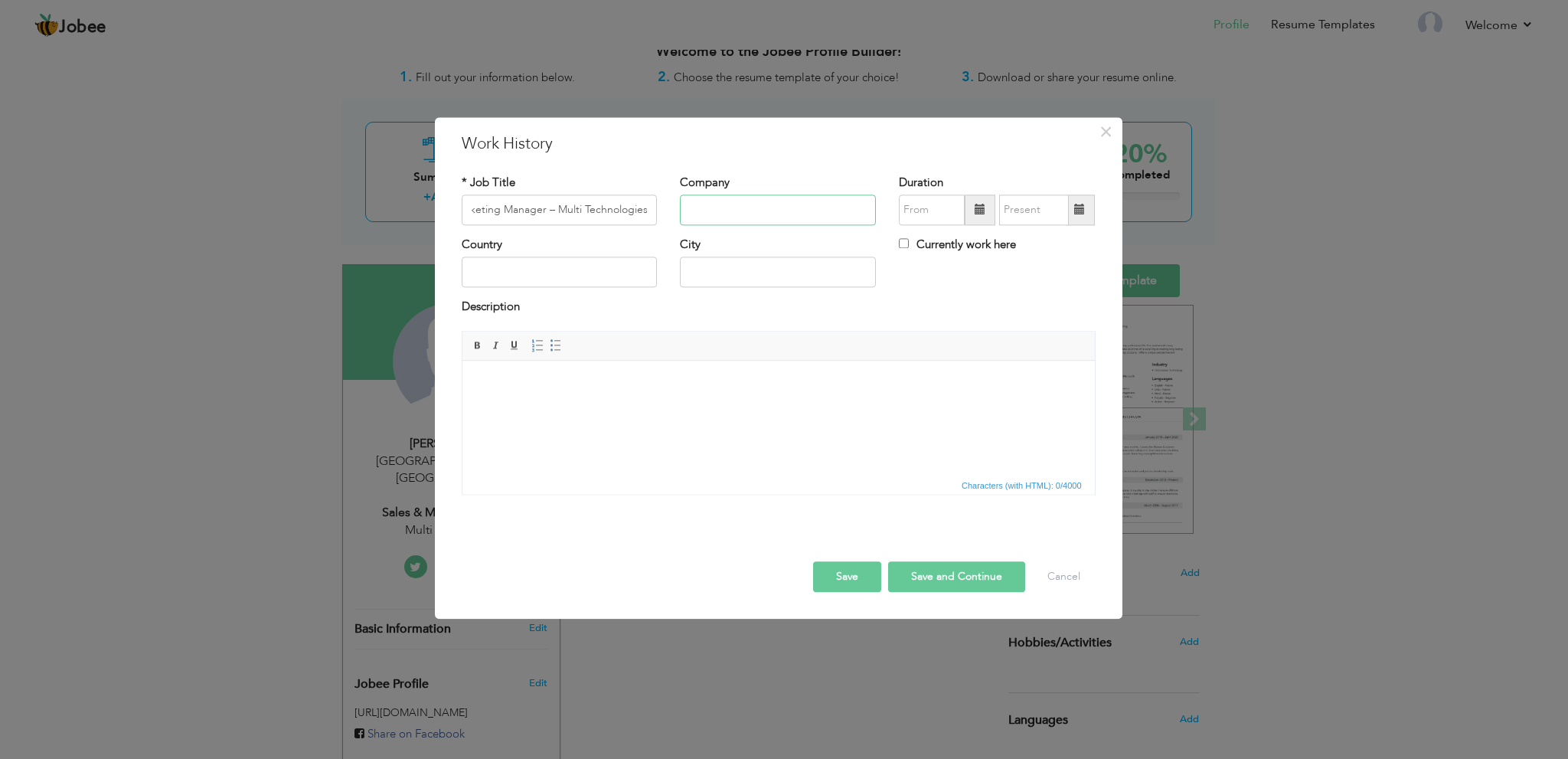
scroll to position [0, 0]
click at [788, 214] on input "text" at bounding box center [778, 210] width 196 height 31
paste input "Multi Technologies"
type input "Multi Technologies"
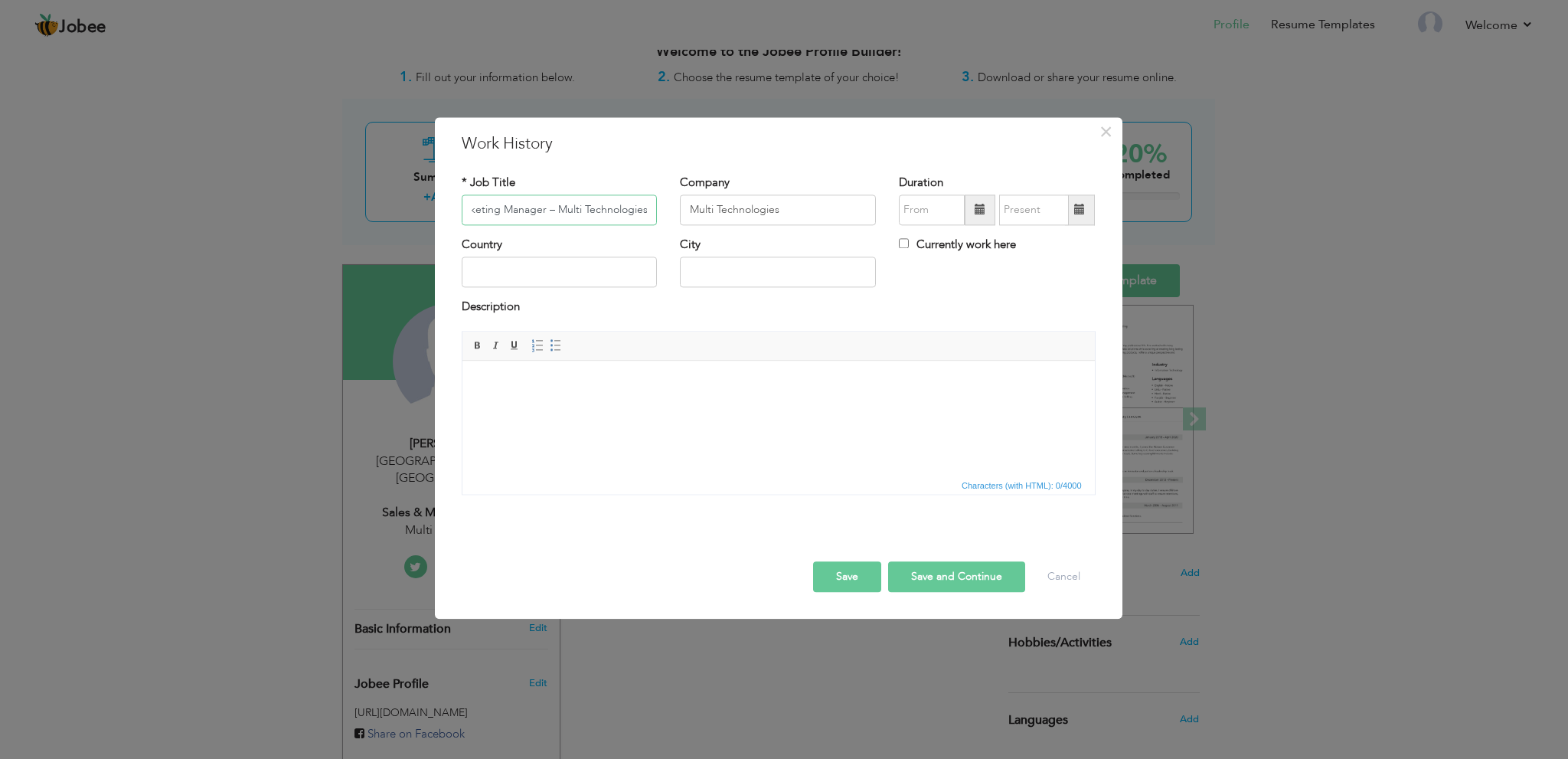
drag, startPoint x: 605, startPoint y: 210, endPoint x: 1022, endPoint y: 221, distance: 417.1
click at [1022, 221] on div "* Job Title Sales & Marketing Manager – Multi Technologies Company Multi Techno…" at bounding box center [779, 205] width 657 height 62
type input "Sales & Marketing Manager"
click at [633, 403] on html at bounding box center [778, 384] width 633 height 47
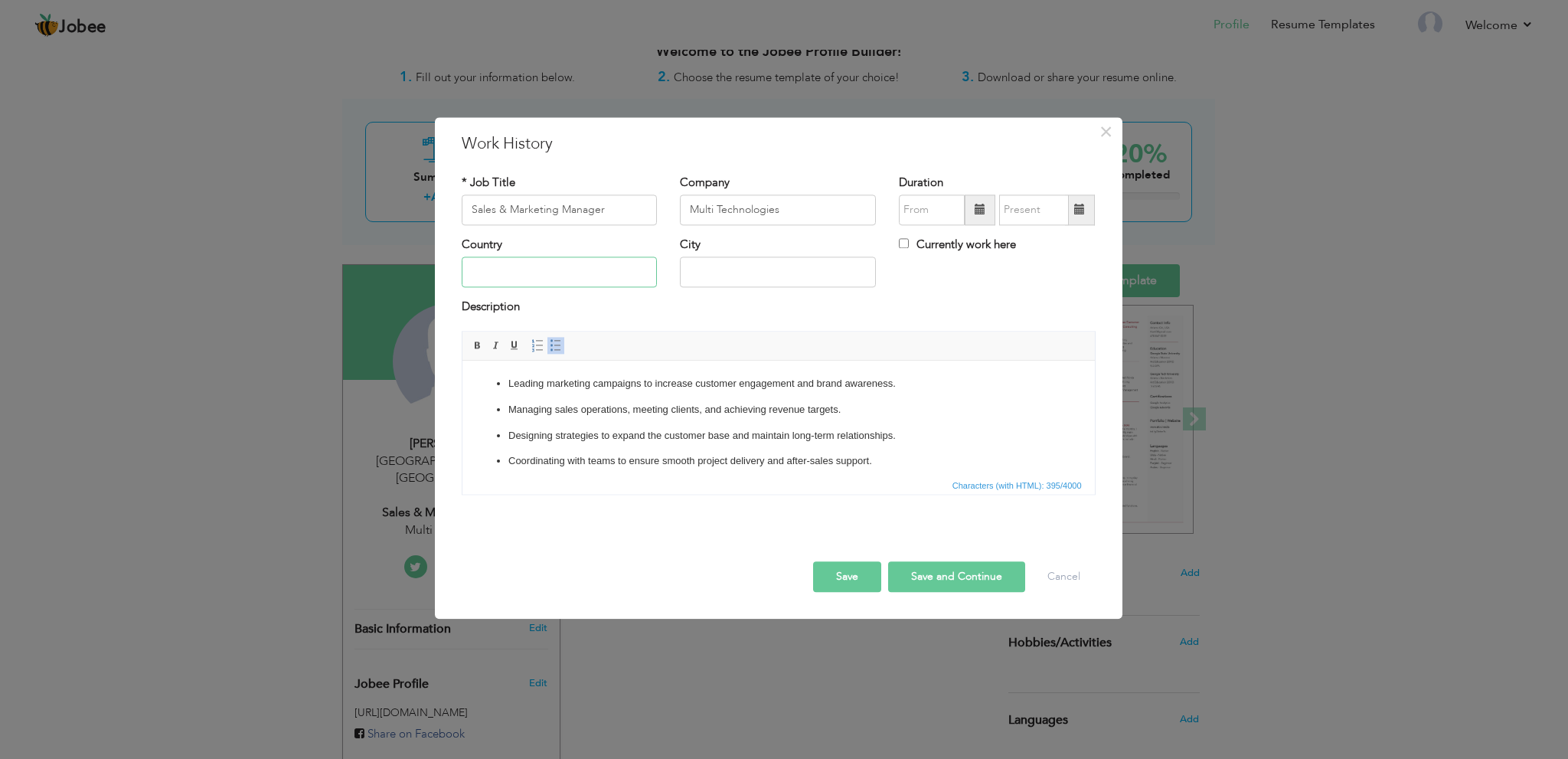
click at [529, 273] on input "text" at bounding box center [560, 273] width 196 height 31
type input "Pakistan"
type input "Lahore"
click at [915, 214] on input "text" at bounding box center [932, 210] width 65 height 31
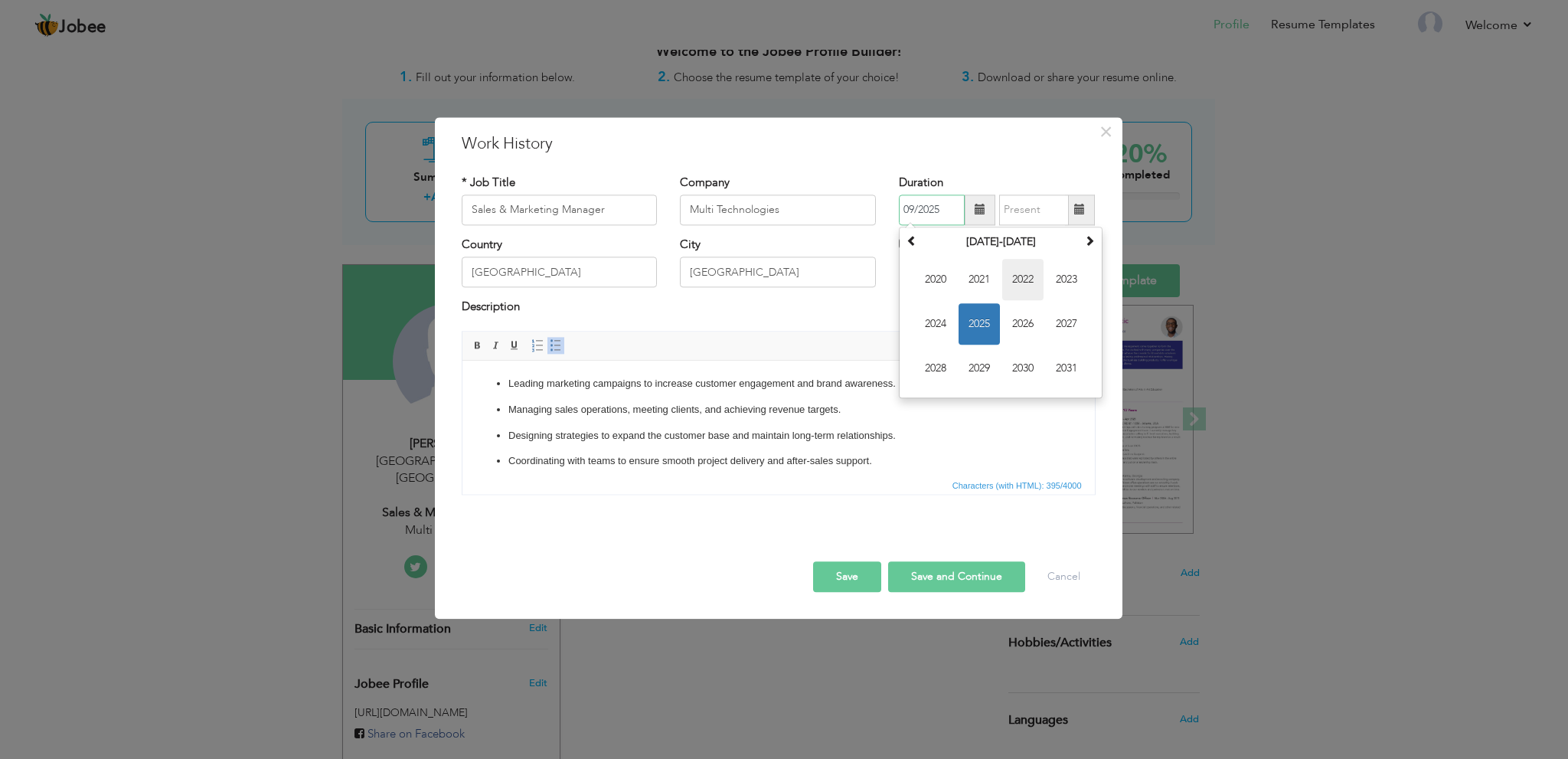
click at [1013, 286] on span "2022" at bounding box center [1022, 279] width 41 height 41
click at [934, 287] on span "Jan" at bounding box center [935, 279] width 41 height 41
type input "01/2022"
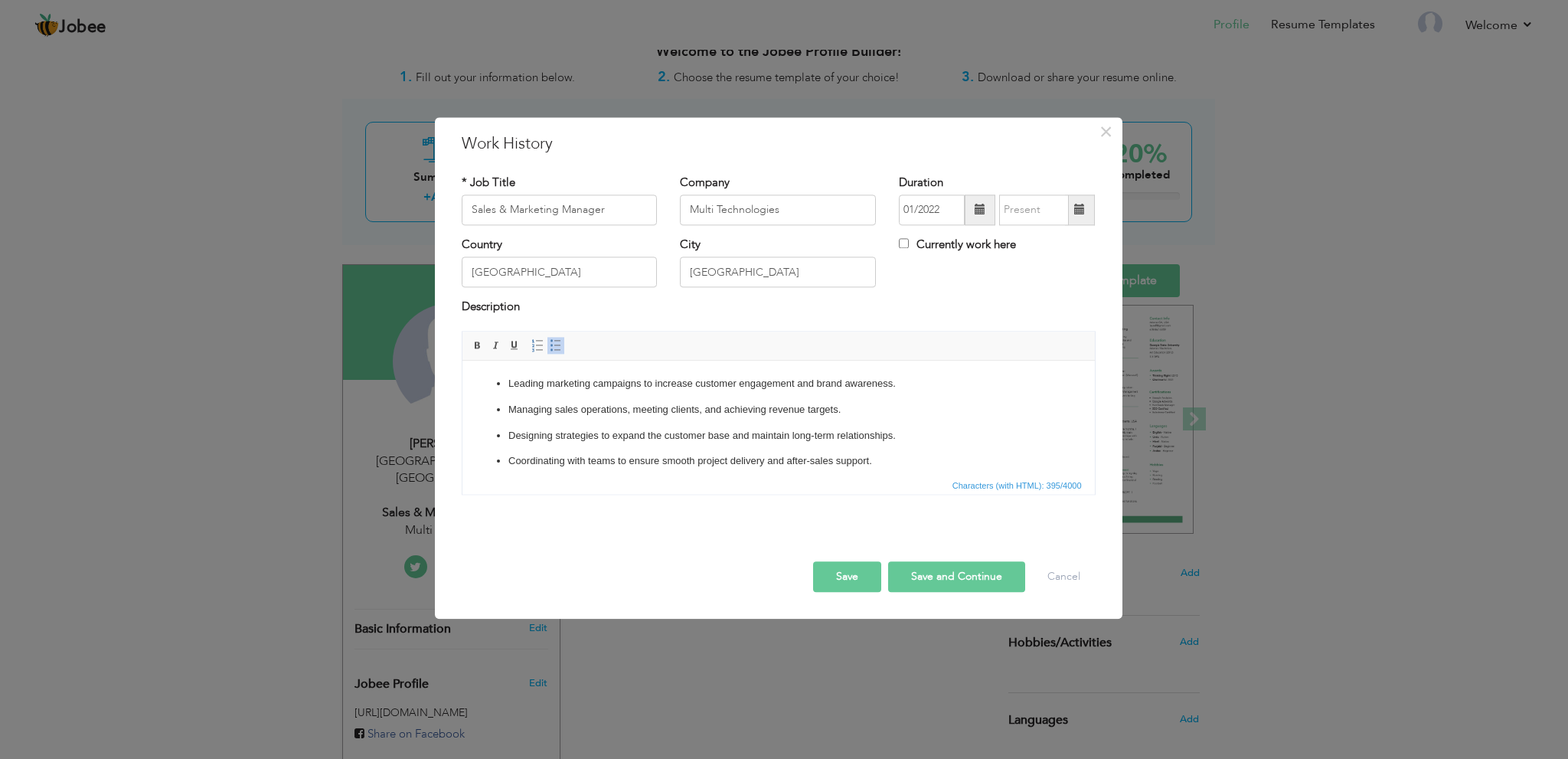
click at [962, 241] on label "Currently work here" at bounding box center [958, 245] width 117 height 16
click at [909, 241] on input "Currently work here" at bounding box center [904, 243] width 10 height 10
checkbox input "true"
click at [951, 582] on button "Save and Continue" at bounding box center [957, 576] width 137 height 31
checkbox input "false"
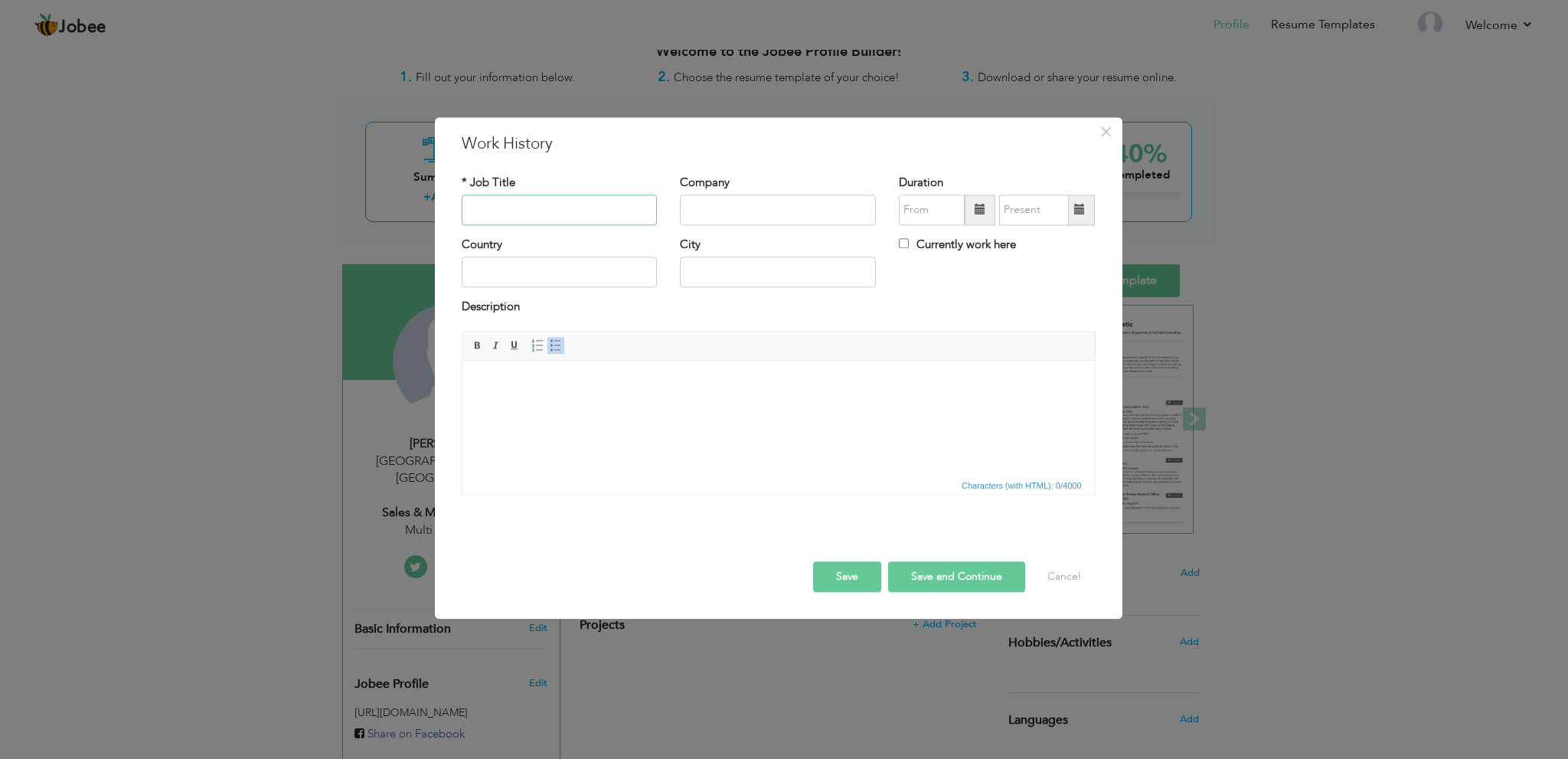
click at [546, 196] on input "text" at bounding box center [560, 210] width 196 height 31
click at [554, 214] on input "text" at bounding box center [560, 210] width 196 height 31
paste input "Admission Officer (Internship)"
type input "Admission Officer (Internship)"
click at [735, 210] on input "text" at bounding box center [778, 210] width 196 height 31
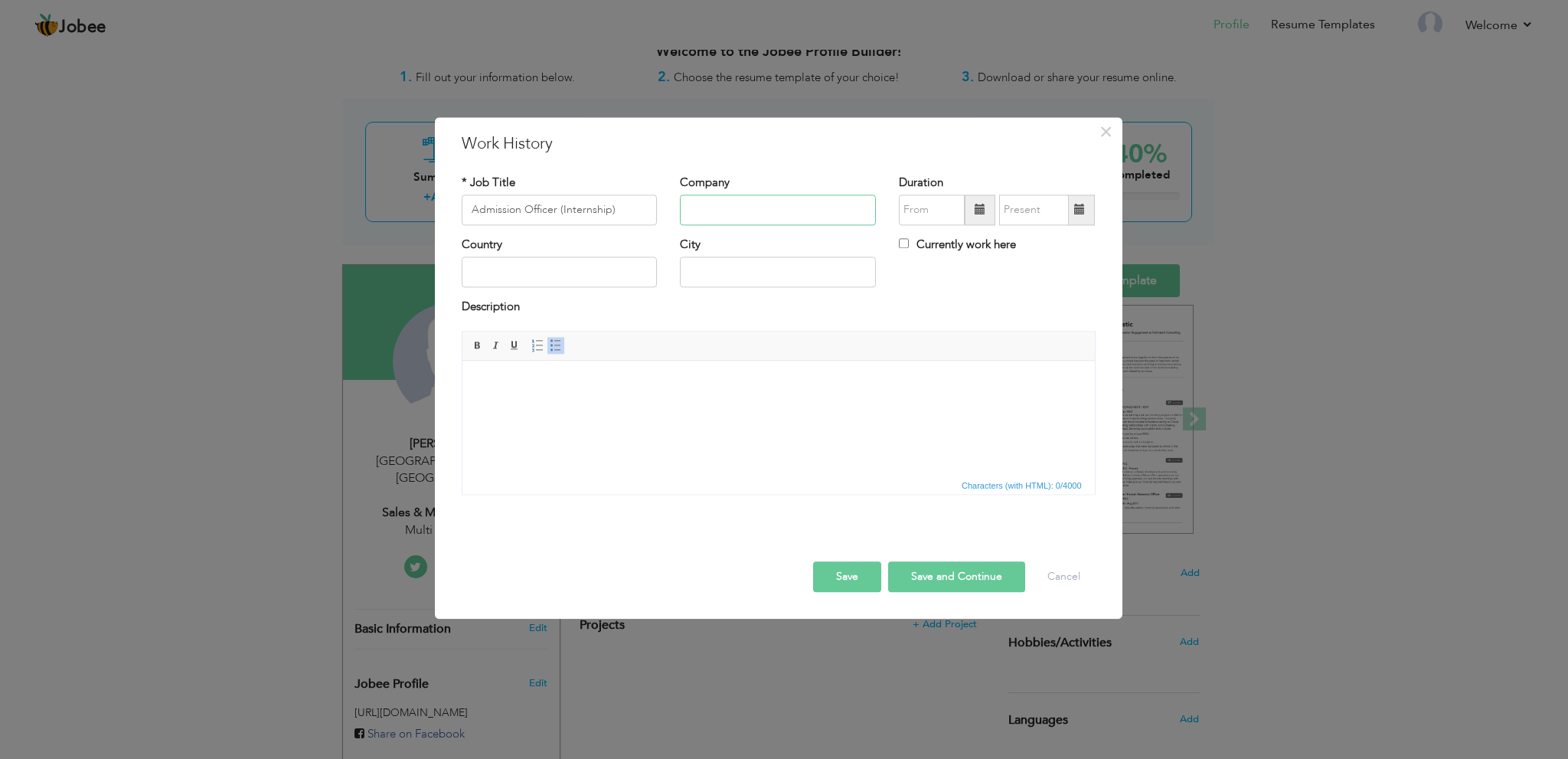
paste input "Riphah International College"
click at [764, 210] on input "Riphah International College" at bounding box center [778, 210] width 196 height 31
paste input "Riphah International College"
paste input "text"
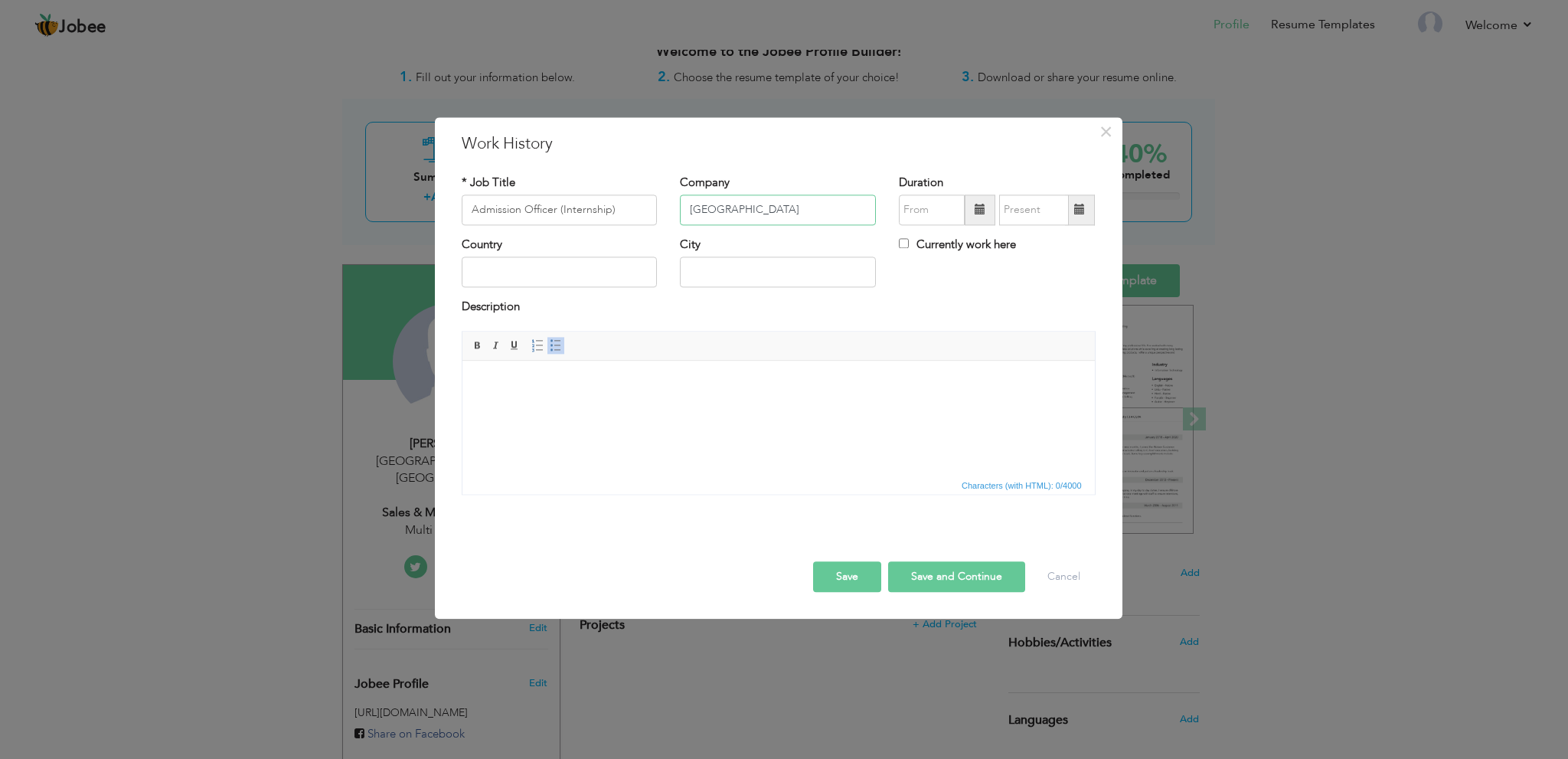
scroll to position [0, 0]
type input "Riphah International College"
click at [926, 209] on input "text" at bounding box center [932, 210] width 65 height 31
click at [911, 246] on span at bounding box center [912, 240] width 10 height 10
click at [946, 324] on span "May" at bounding box center [935, 323] width 41 height 41
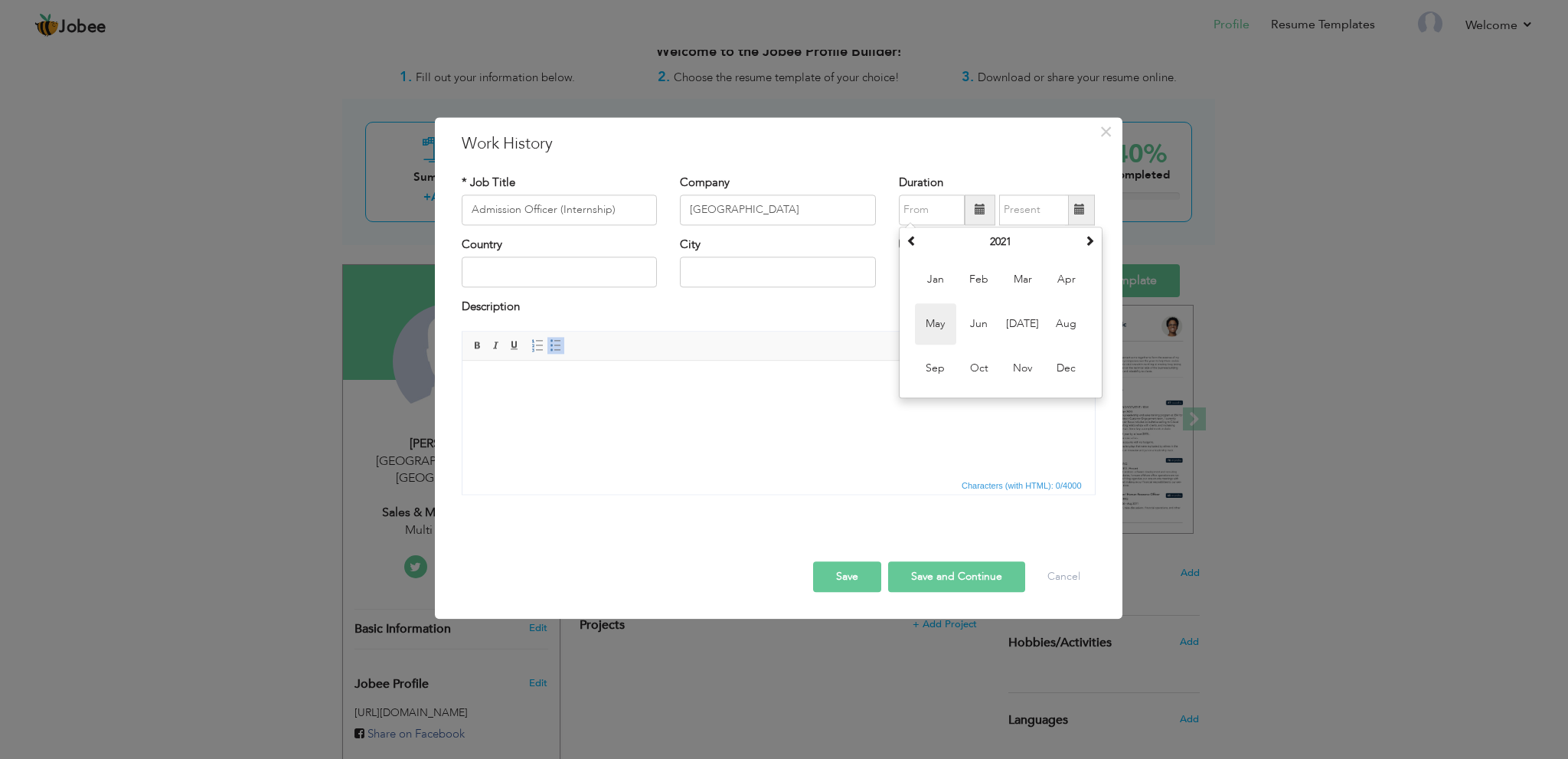
type input "05/2021"
click at [1042, 214] on input "text" at bounding box center [1035, 210] width 70 height 31
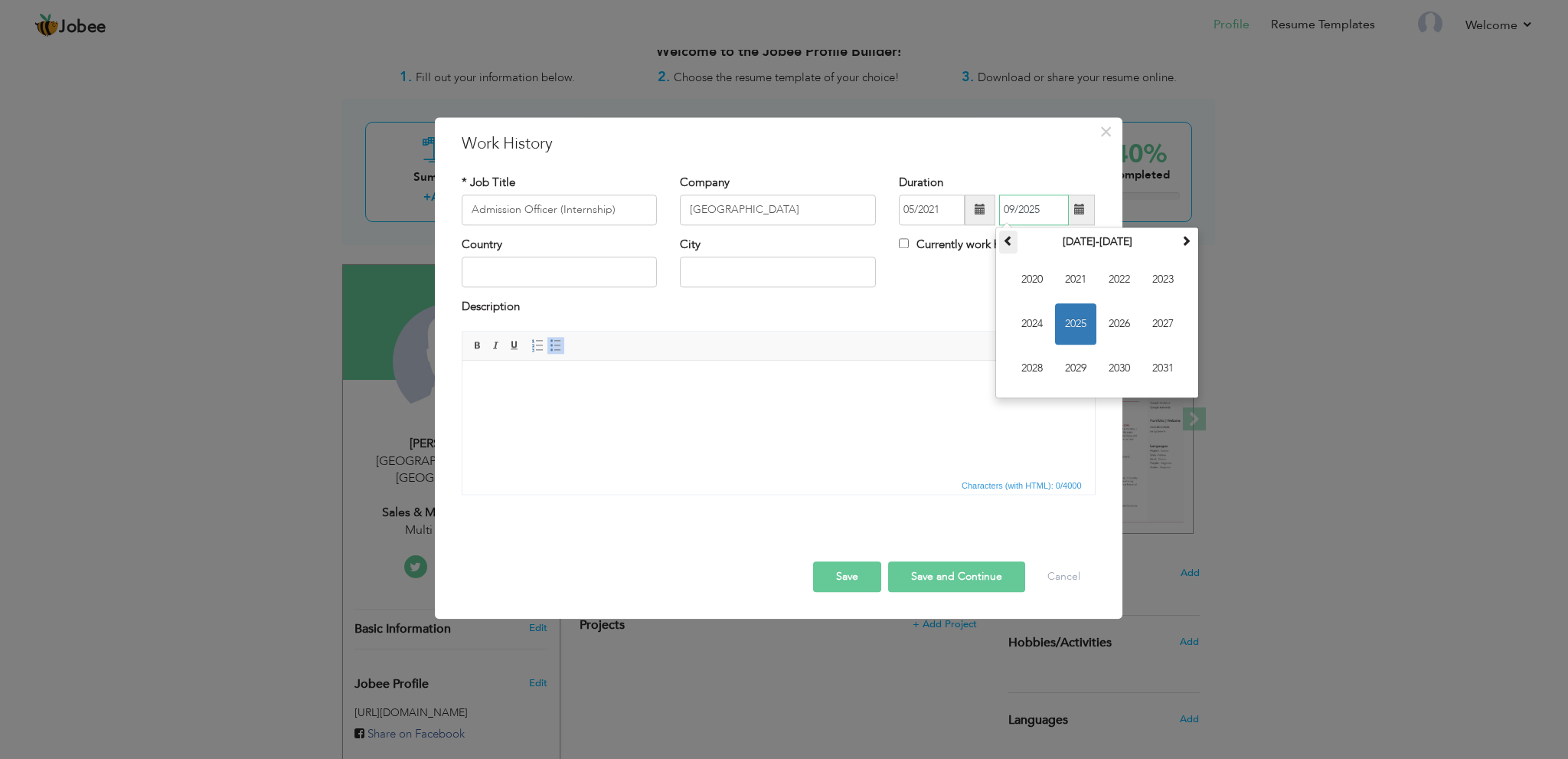
click at [1004, 245] on span at bounding box center [1008, 240] width 10 height 10
click at [1159, 355] on span "2021" at bounding box center [1163, 368] width 41 height 41
click at [1166, 370] on span "Dec" at bounding box center [1163, 368] width 41 height 41
type input "12/2021"
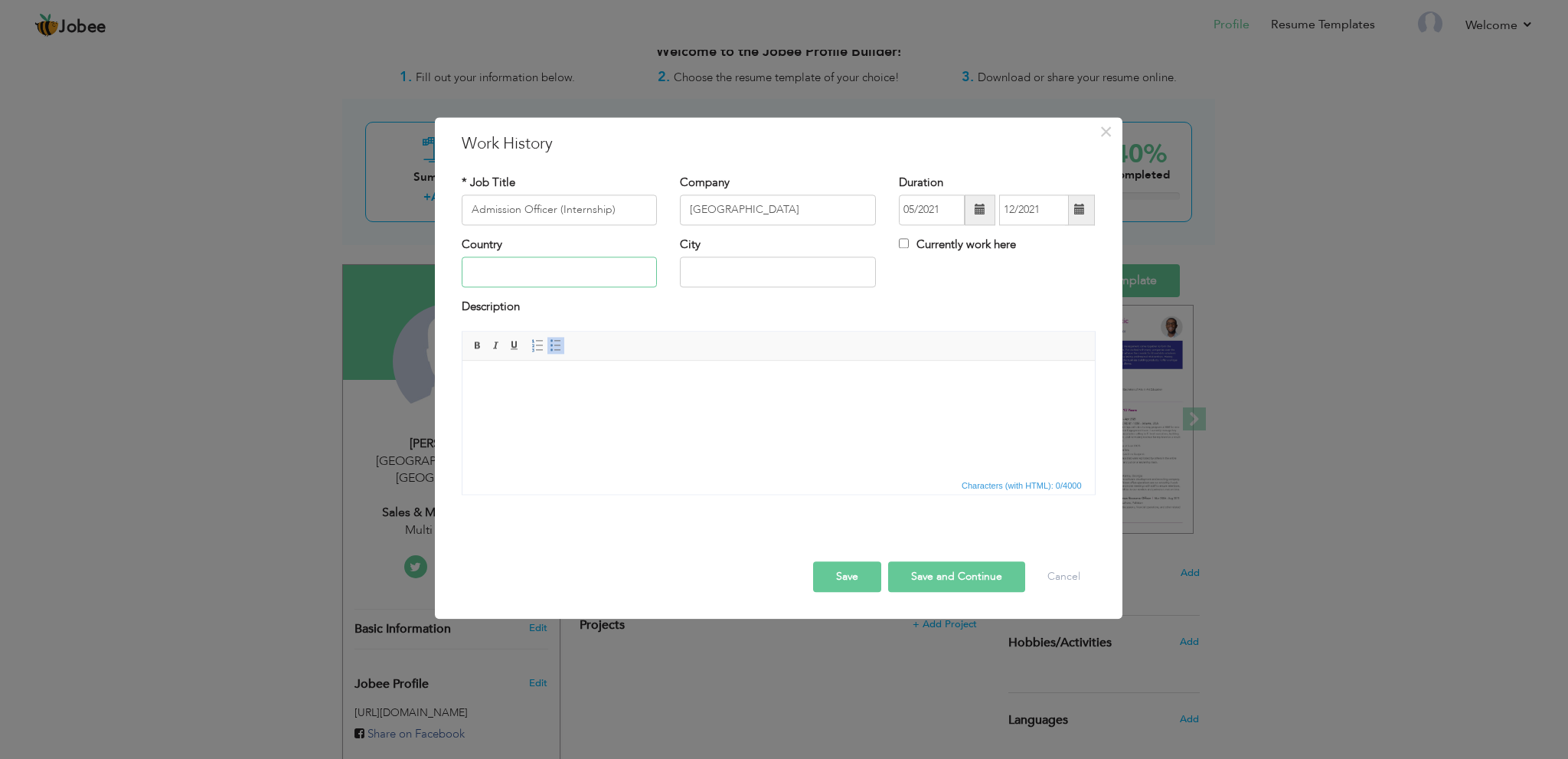
click at [609, 270] on input "text" at bounding box center [560, 273] width 196 height 31
type input "Pakistan"
type input "Lahore"
click at [667, 408] on html at bounding box center [778, 384] width 633 height 47
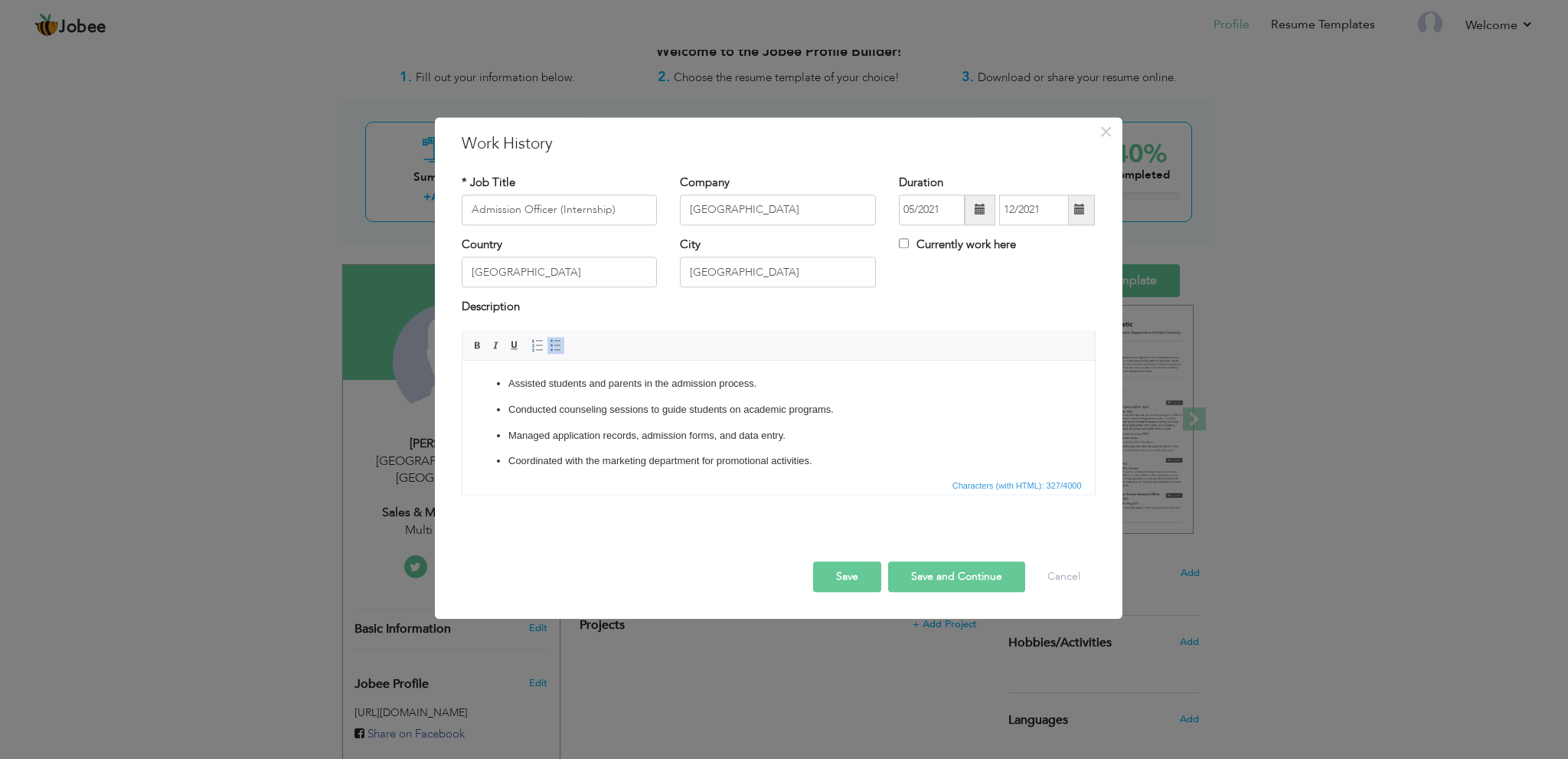
click at [993, 582] on button "Save and Continue" at bounding box center [957, 576] width 137 height 31
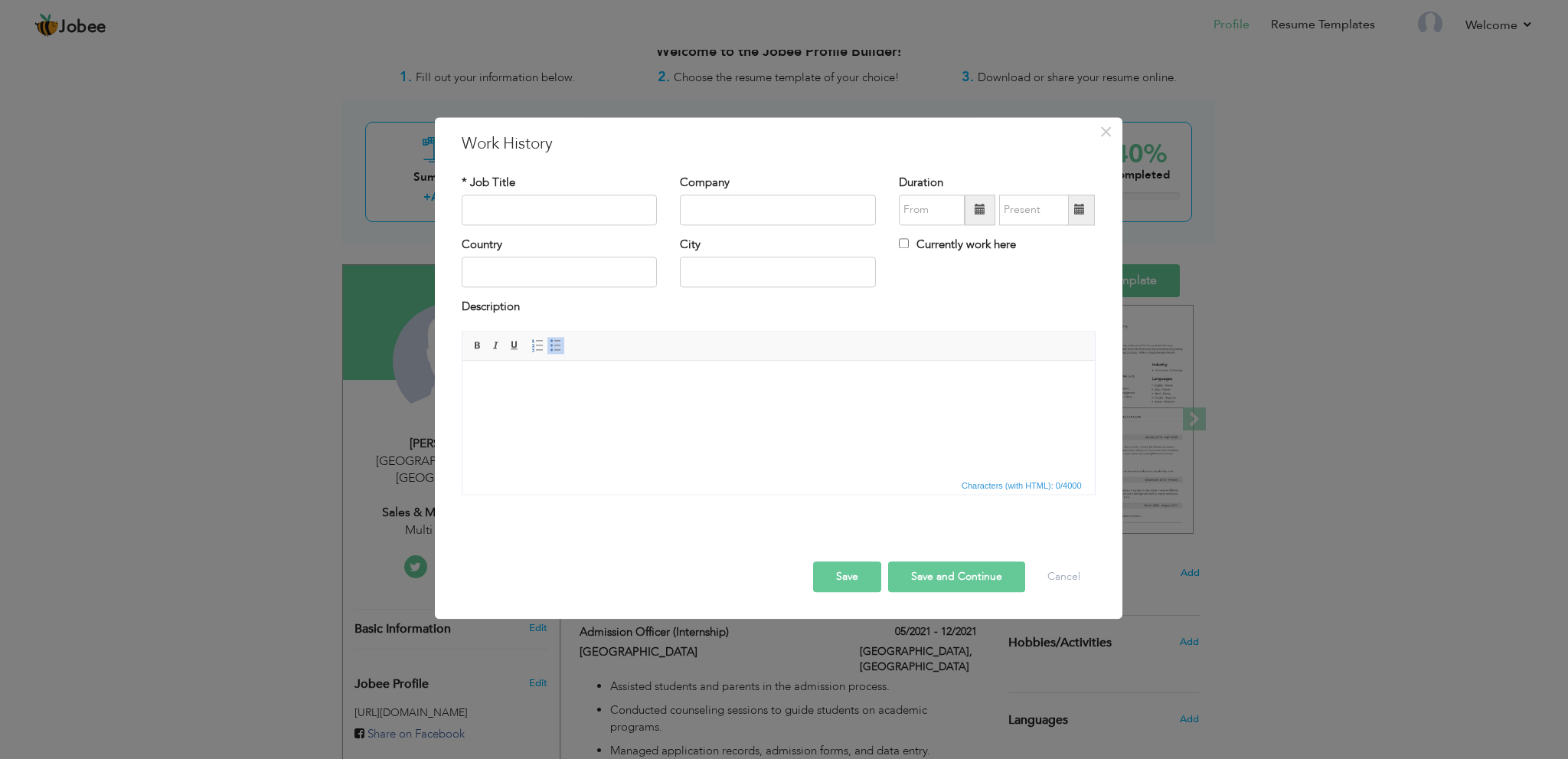
click at [845, 576] on button "Save" at bounding box center [848, 576] width 68 height 31
click at [1047, 567] on button "Cancel" at bounding box center [1063, 576] width 64 height 31
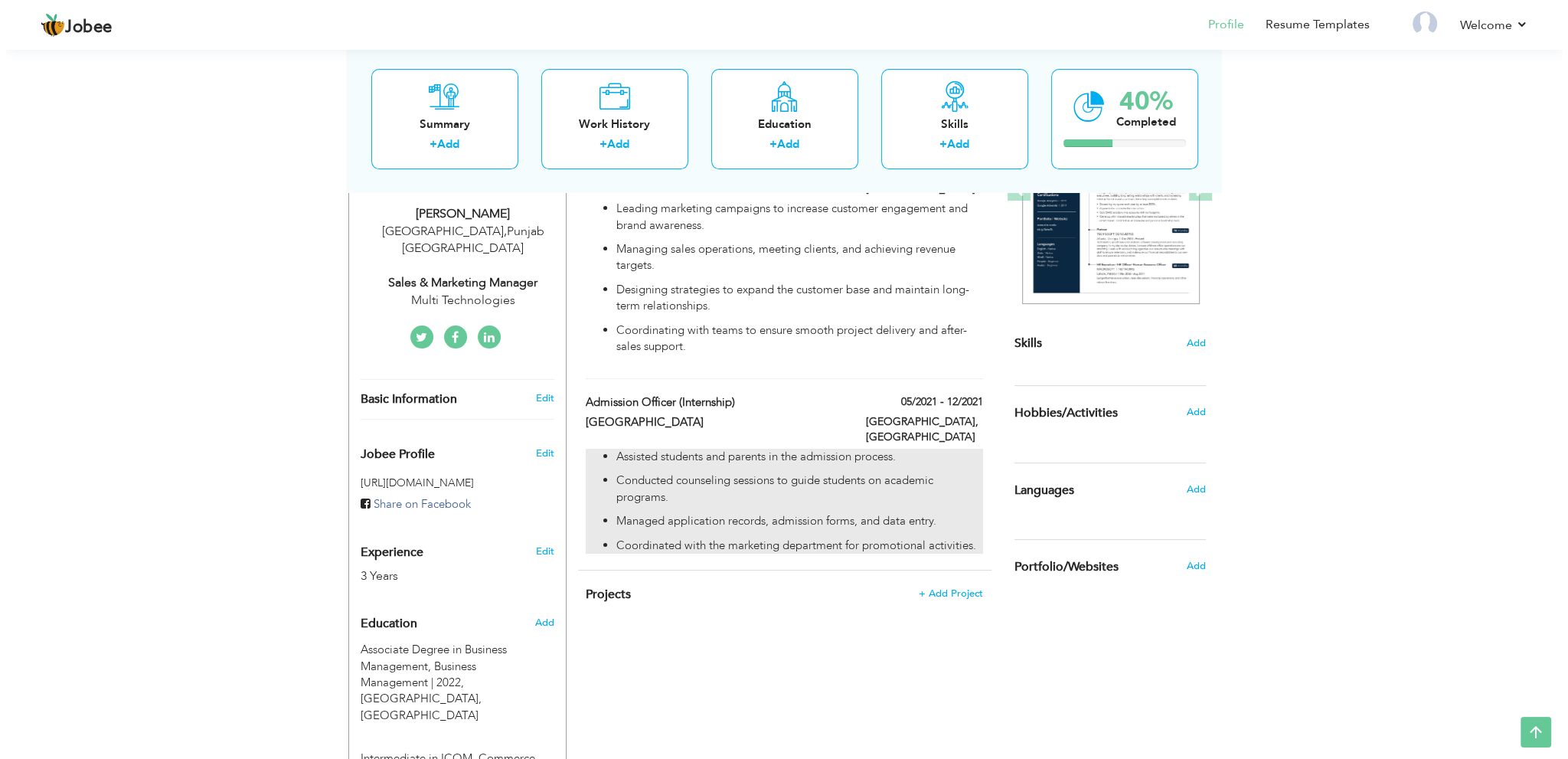
scroll to position [101, 0]
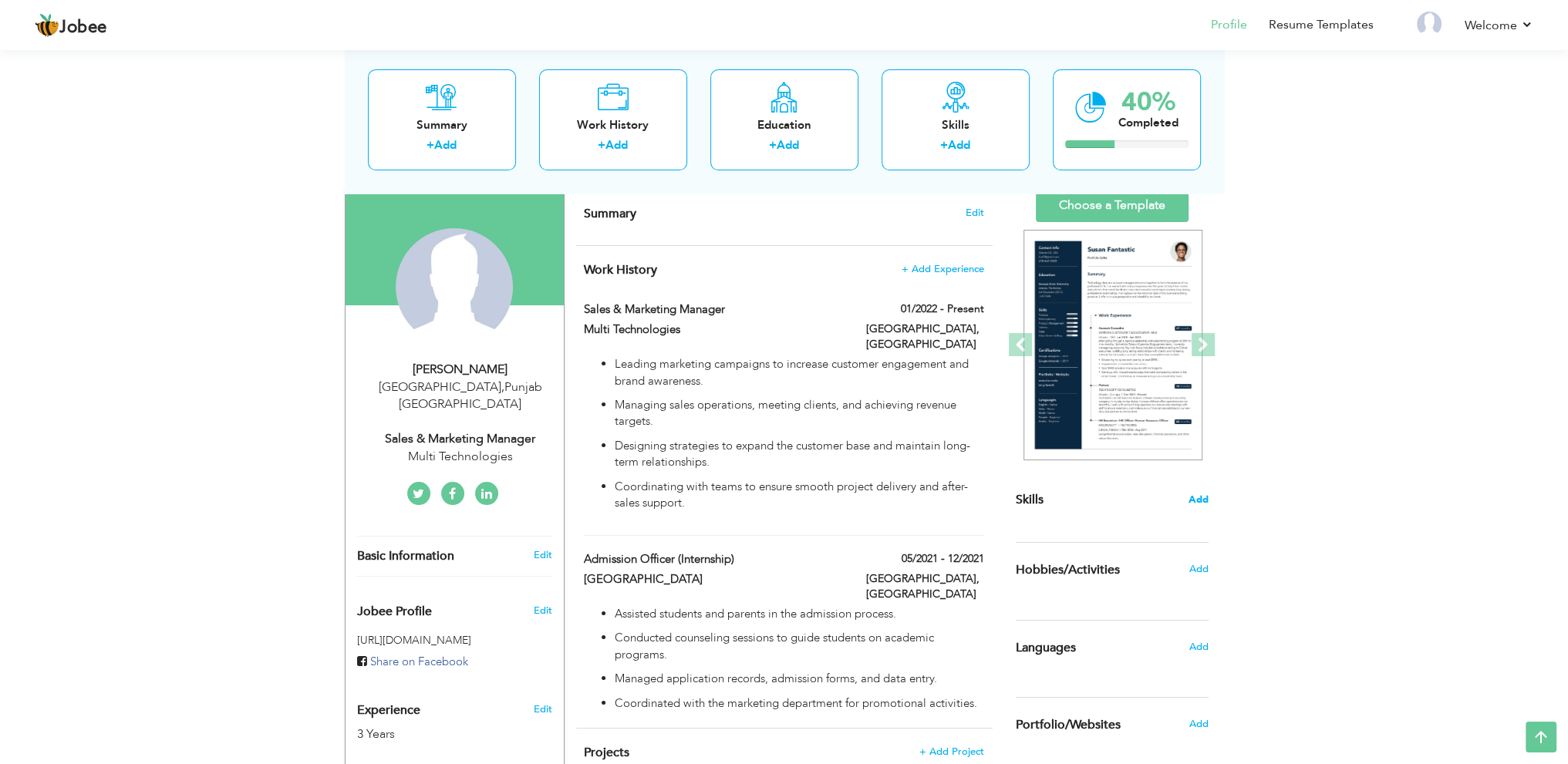
click at [1193, 498] on span "Add" at bounding box center [1199, 500] width 20 height 15
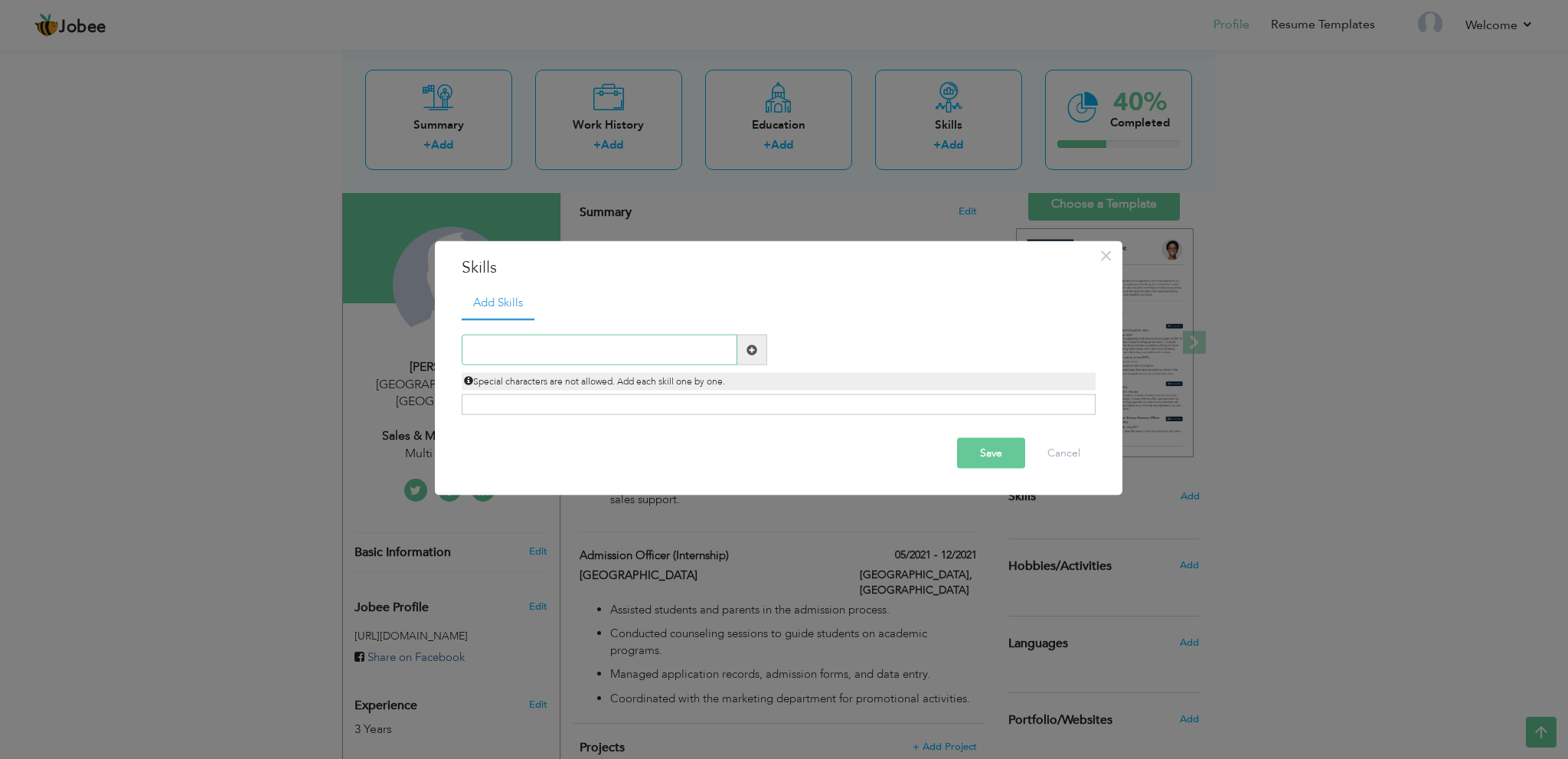
click at [585, 365] on input "text" at bounding box center [600, 349] width 276 height 31
paste input "Business Development Sales & Marketing Strategies"
type input "Business Development Sales & Marketing Strategies"
click at [754, 355] on span at bounding box center [752, 349] width 10 height 10
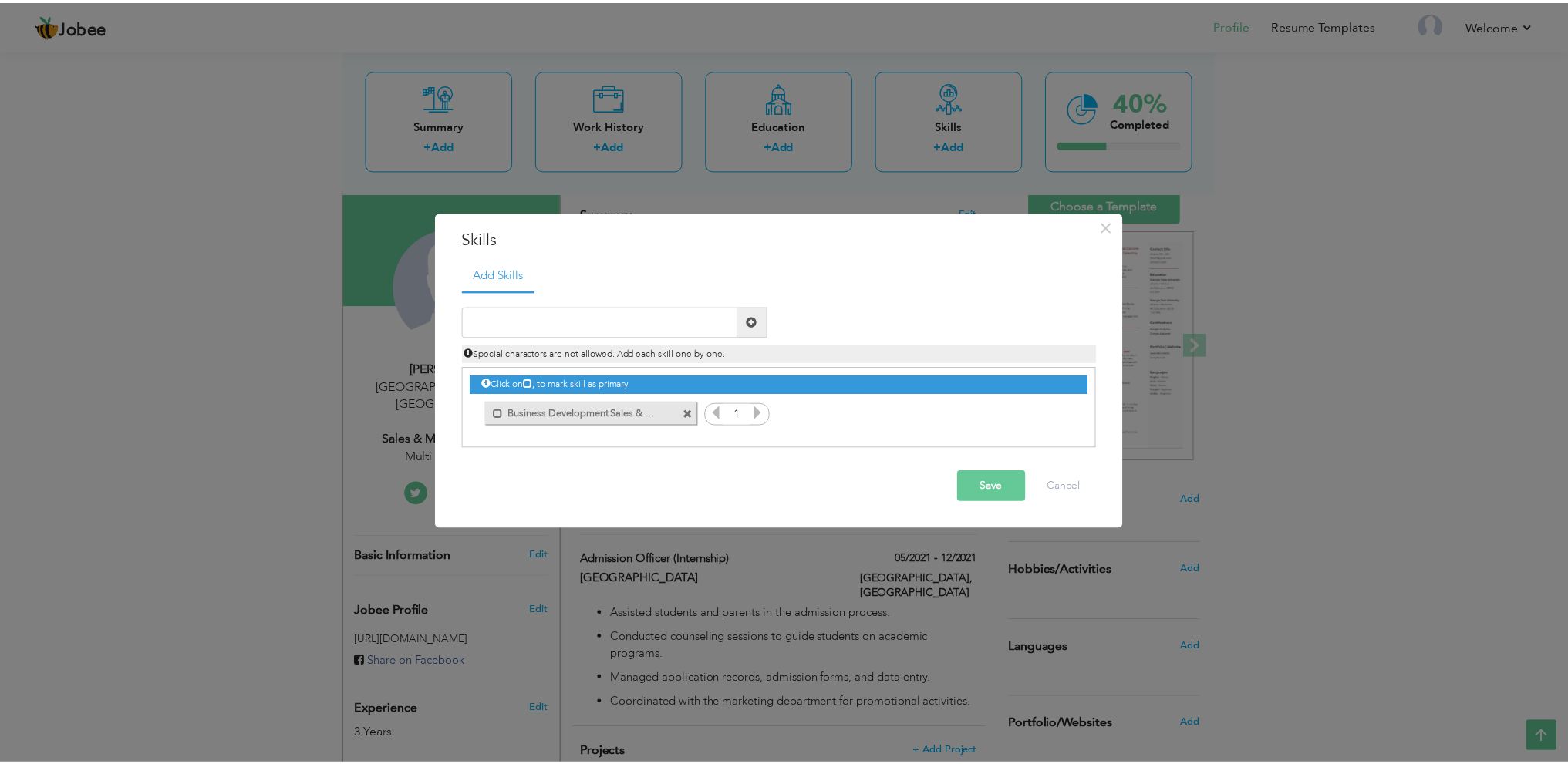
scroll to position [0, 0]
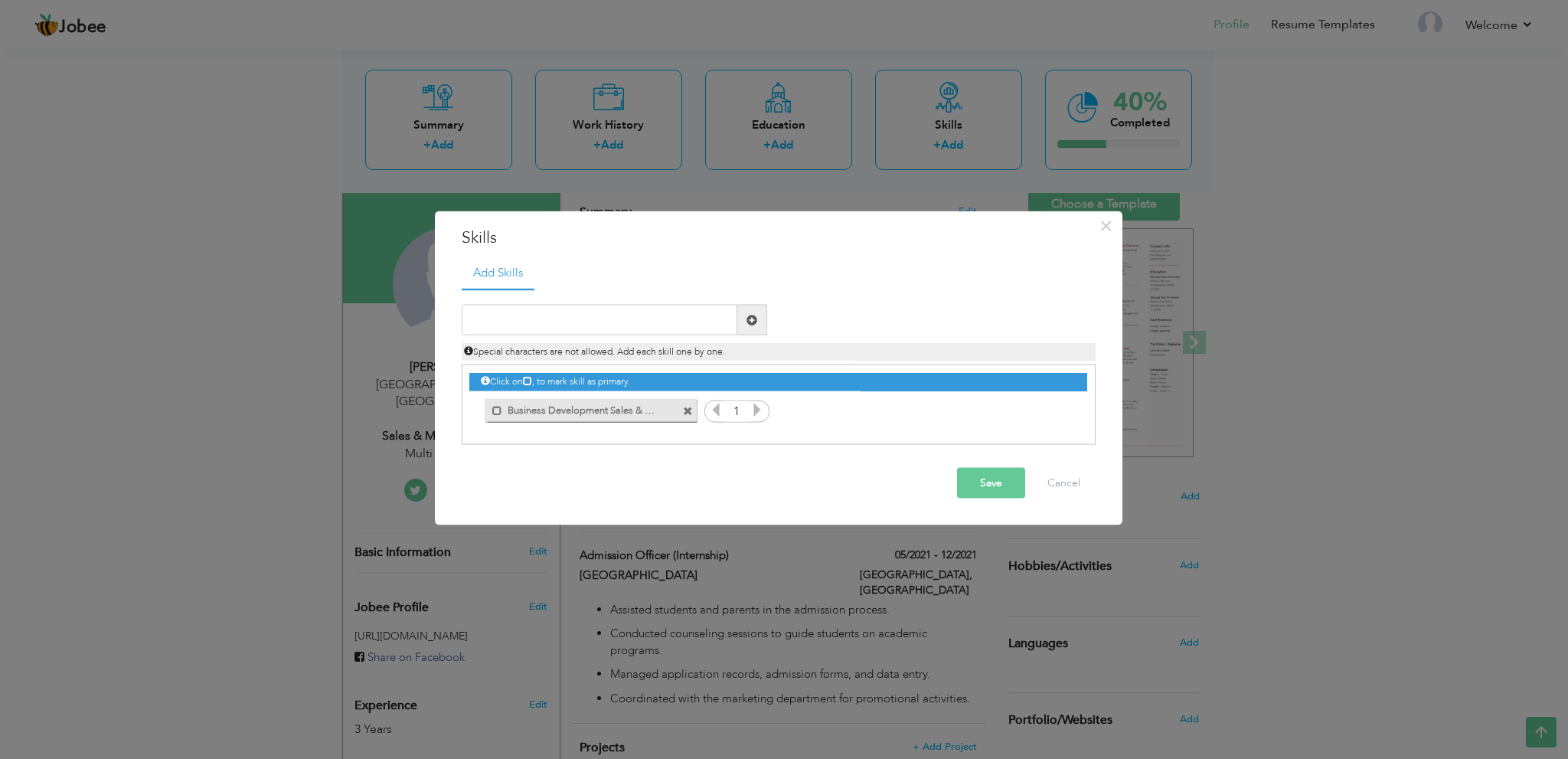
click at [686, 407] on span at bounding box center [687, 411] width 10 height 10
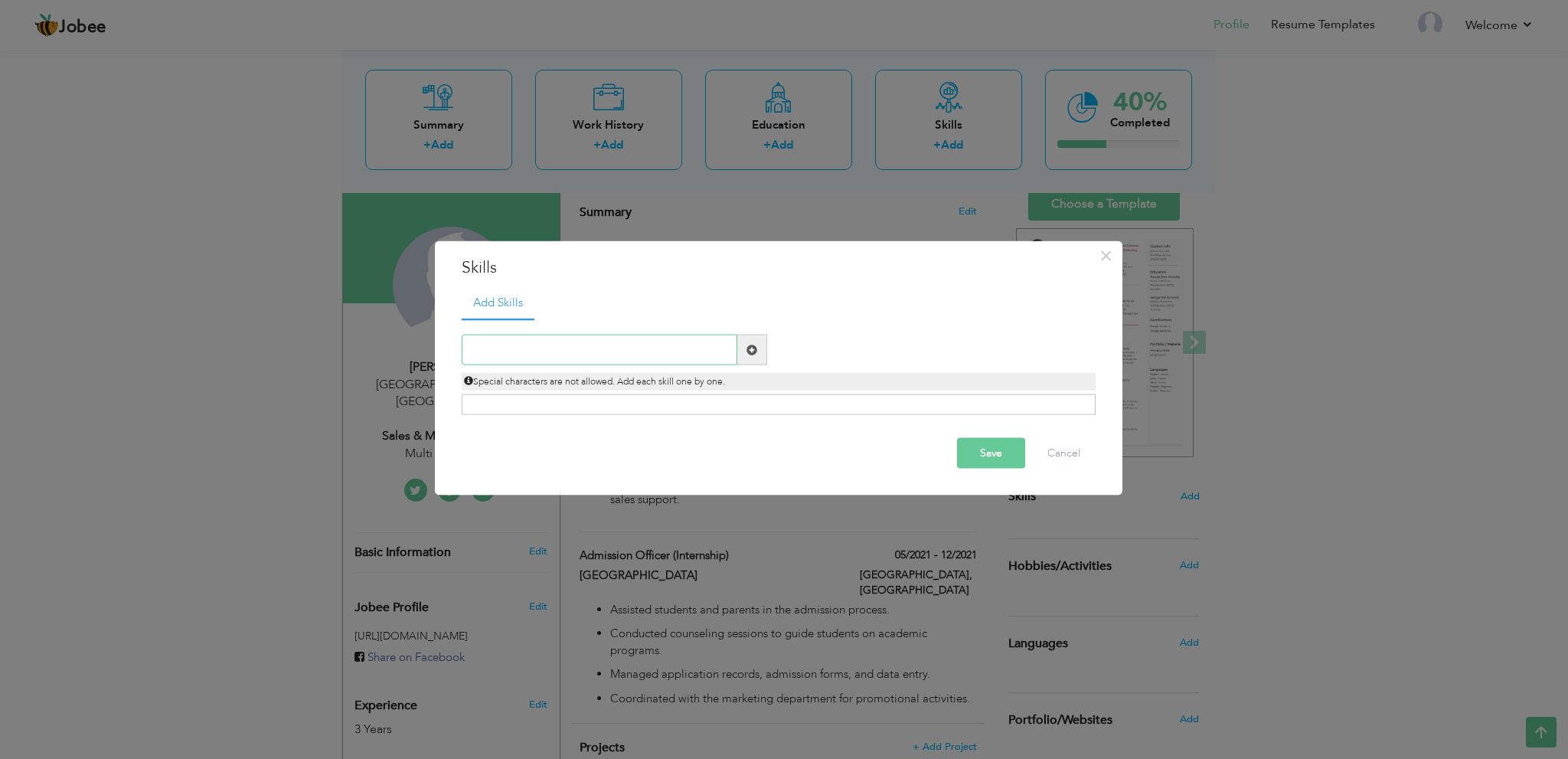
click at [575, 353] on input "text" at bounding box center [600, 349] width 276 height 31
click at [683, 347] on input "text" at bounding box center [600, 349] width 276 height 31
paste input "Business Development"
type input "Business Development"
click at [747, 353] on span at bounding box center [752, 349] width 10 height 10
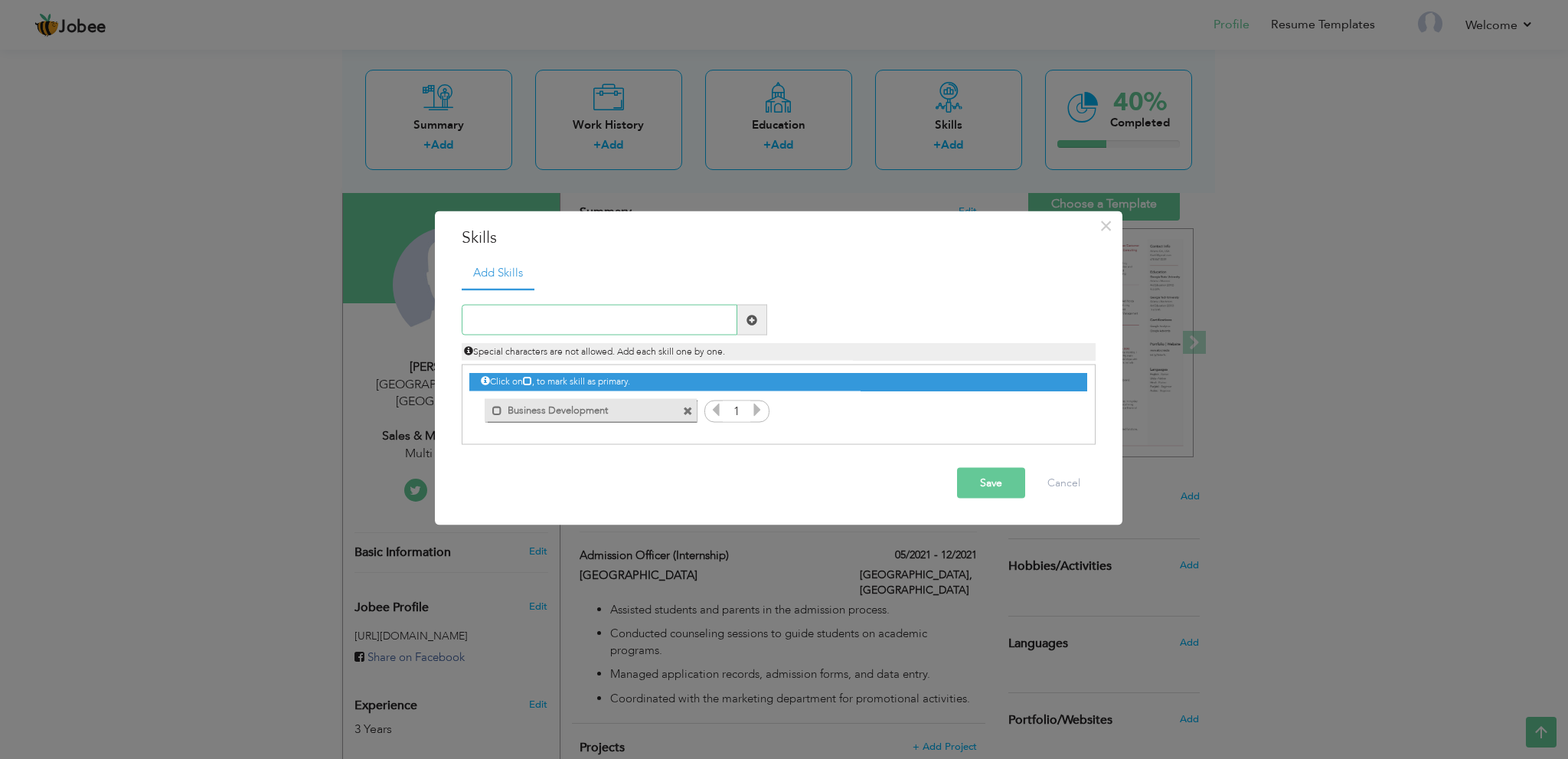
click at [658, 316] on input "text" at bounding box center [600, 320] width 276 height 31
click at [706, 329] on input "text" at bounding box center [600, 320] width 276 height 31
paste input "Sales & Marketing Strategies"
type input "Sales & Marketing Strategies"
click at [746, 325] on span at bounding box center [752, 320] width 10 height 10
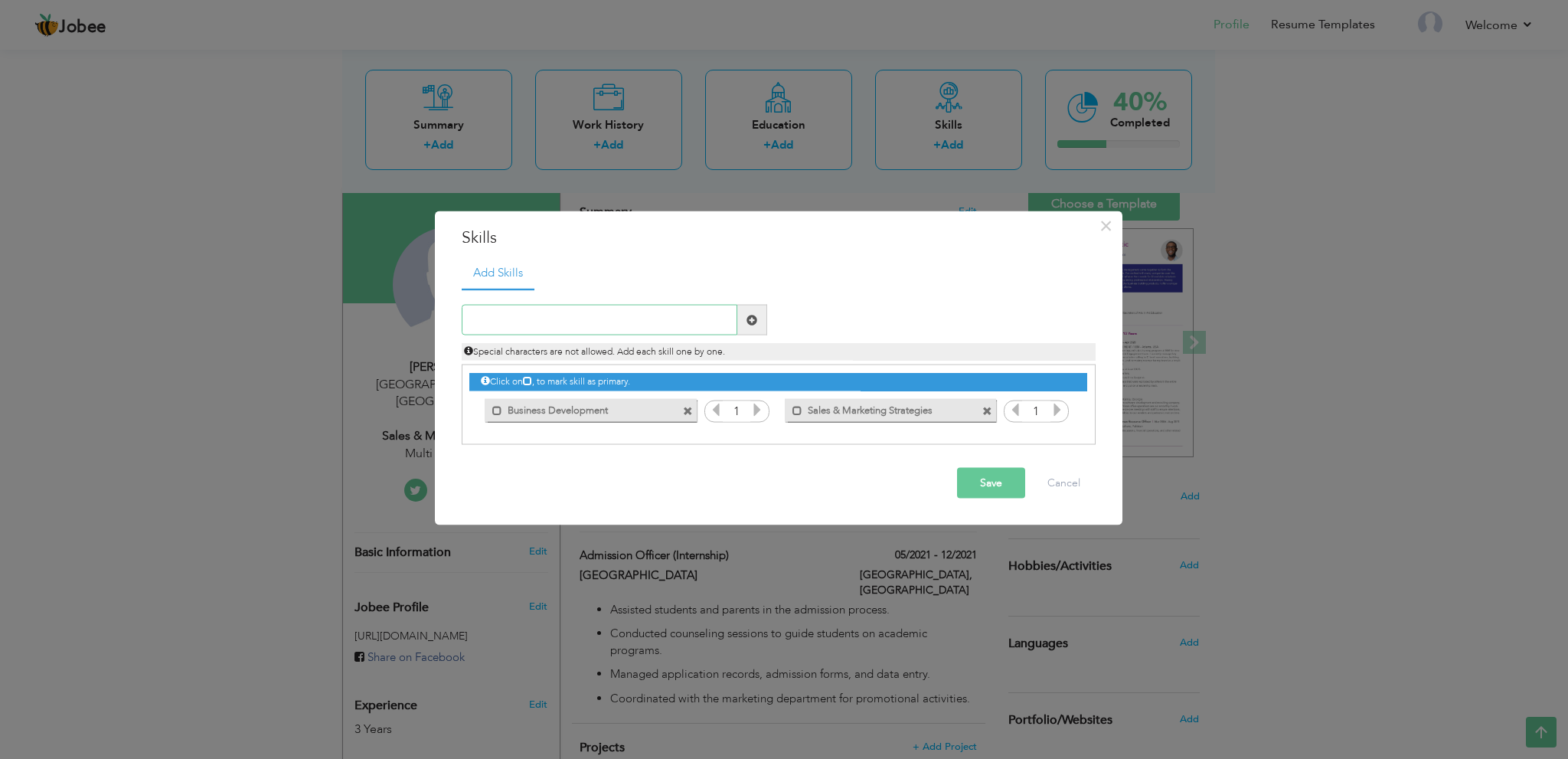
click at [619, 330] on input "text" at bounding box center [600, 320] width 276 height 31
paste input "Communication & Negotiation"
type input "Communication & Negotiation"
click at [762, 322] on span at bounding box center [753, 320] width 30 height 31
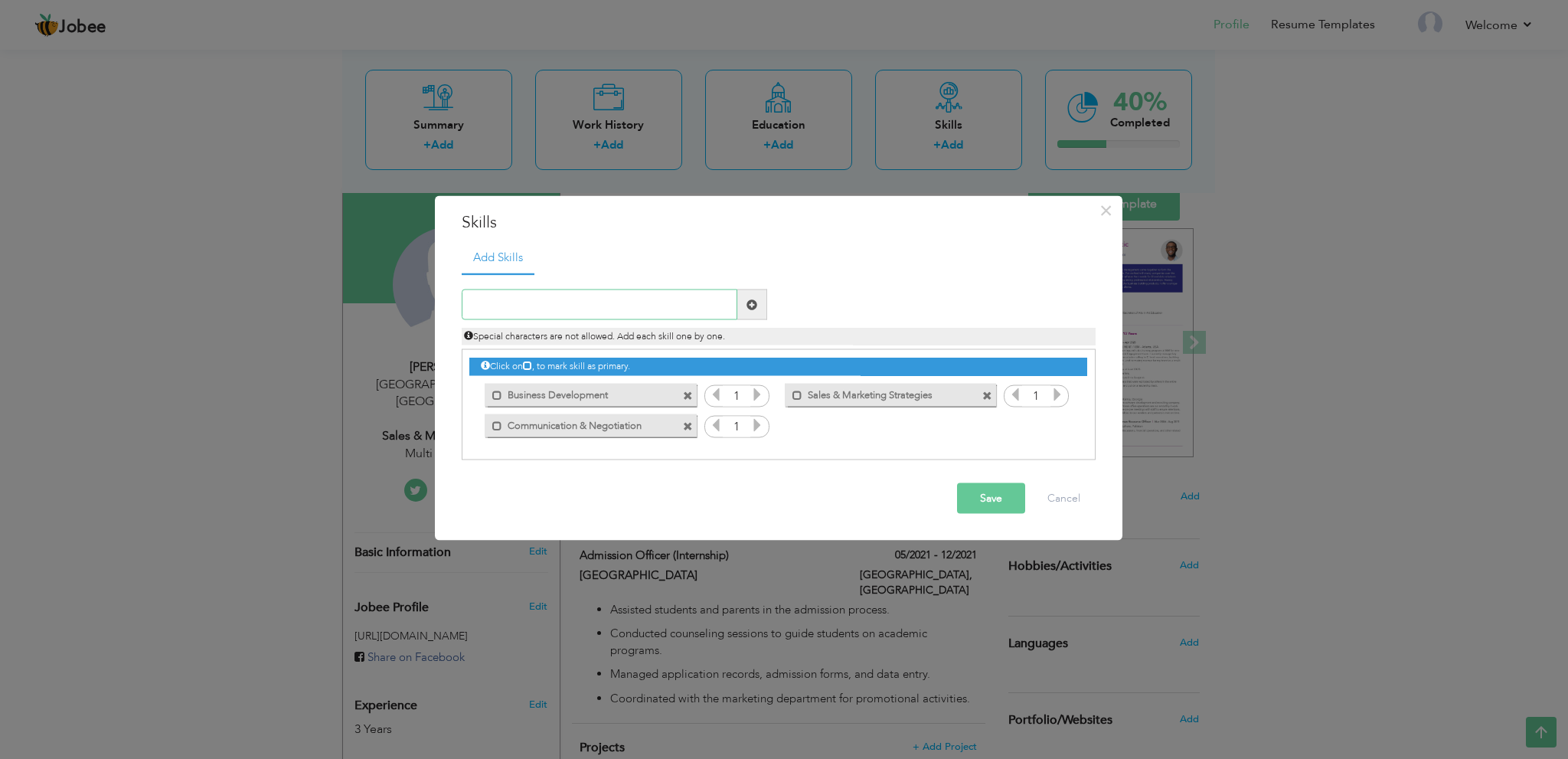
click at [594, 315] on input "text" at bounding box center [600, 305] width 276 height 31
paste input "Customer Relationship Management (CRM)"
type input "Customer Relationship Management (CRM)"
click at [756, 303] on span at bounding box center [752, 304] width 10 height 10
click at [551, 303] on input "text" at bounding box center [600, 305] width 276 height 31
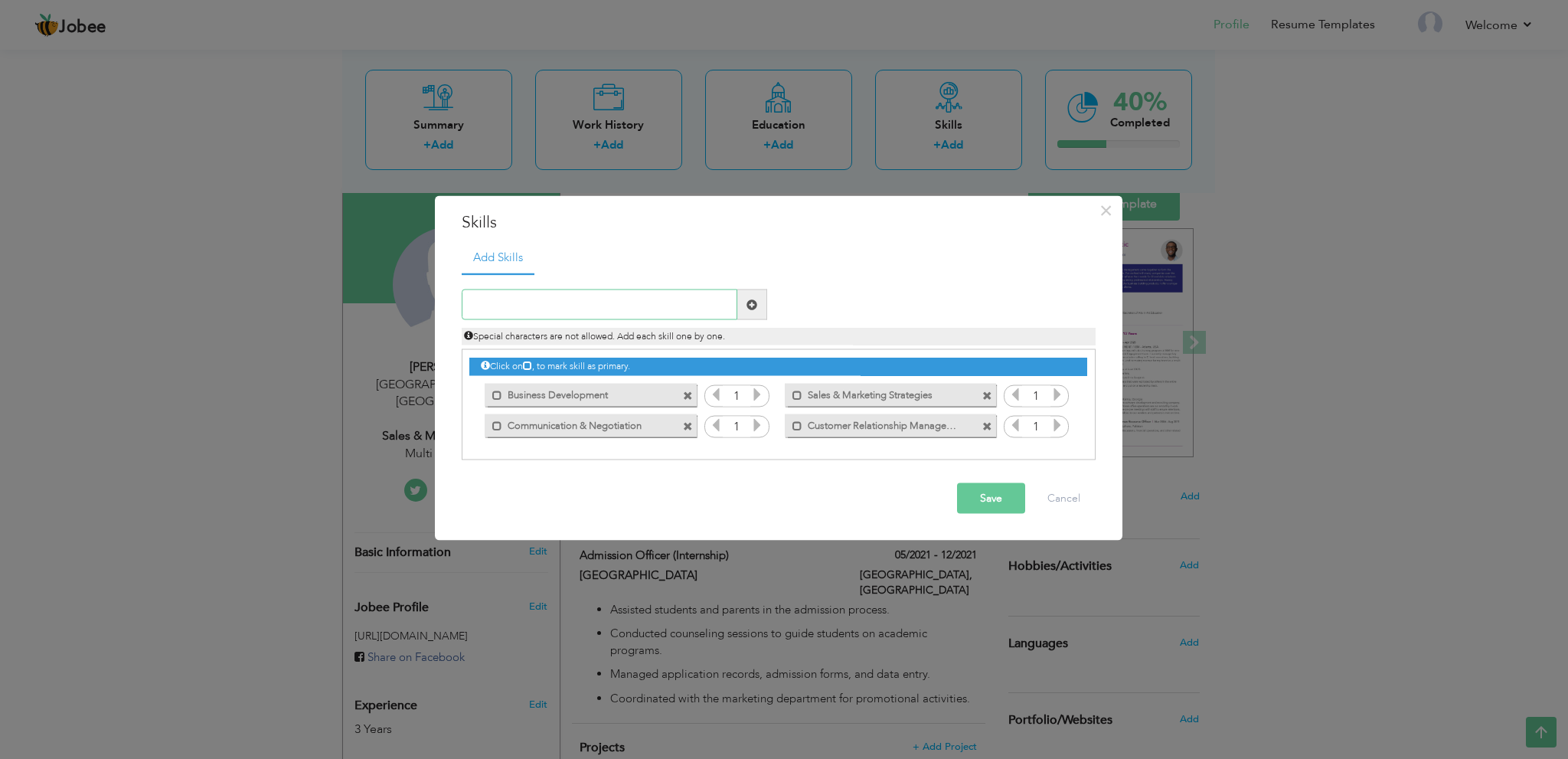
paste input "Admission Counseling & Student Support"
type input "Admission Counseling & Student Support"
click at [753, 305] on span at bounding box center [752, 304] width 10 height 10
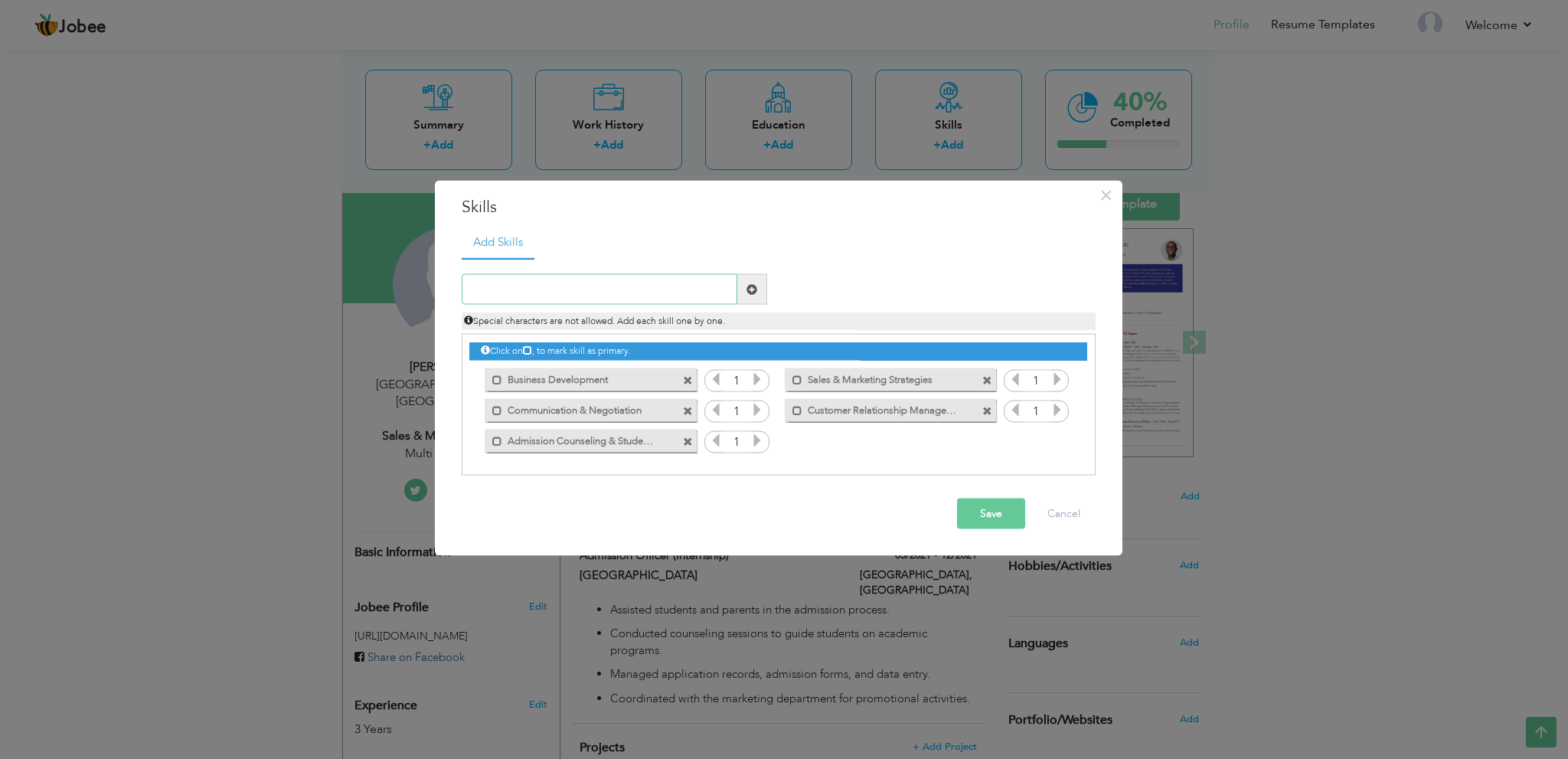
click at [649, 290] on input "text" at bounding box center [600, 289] width 276 height 31
paste input "Administrative & Record-Keeping"
type input "Administrative & Record-Keeping"
click at [756, 296] on span at bounding box center [753, 289] width 30 height 31
click at [656, 277] on input "text" at bounding box center [600, 289] width 276 height 31
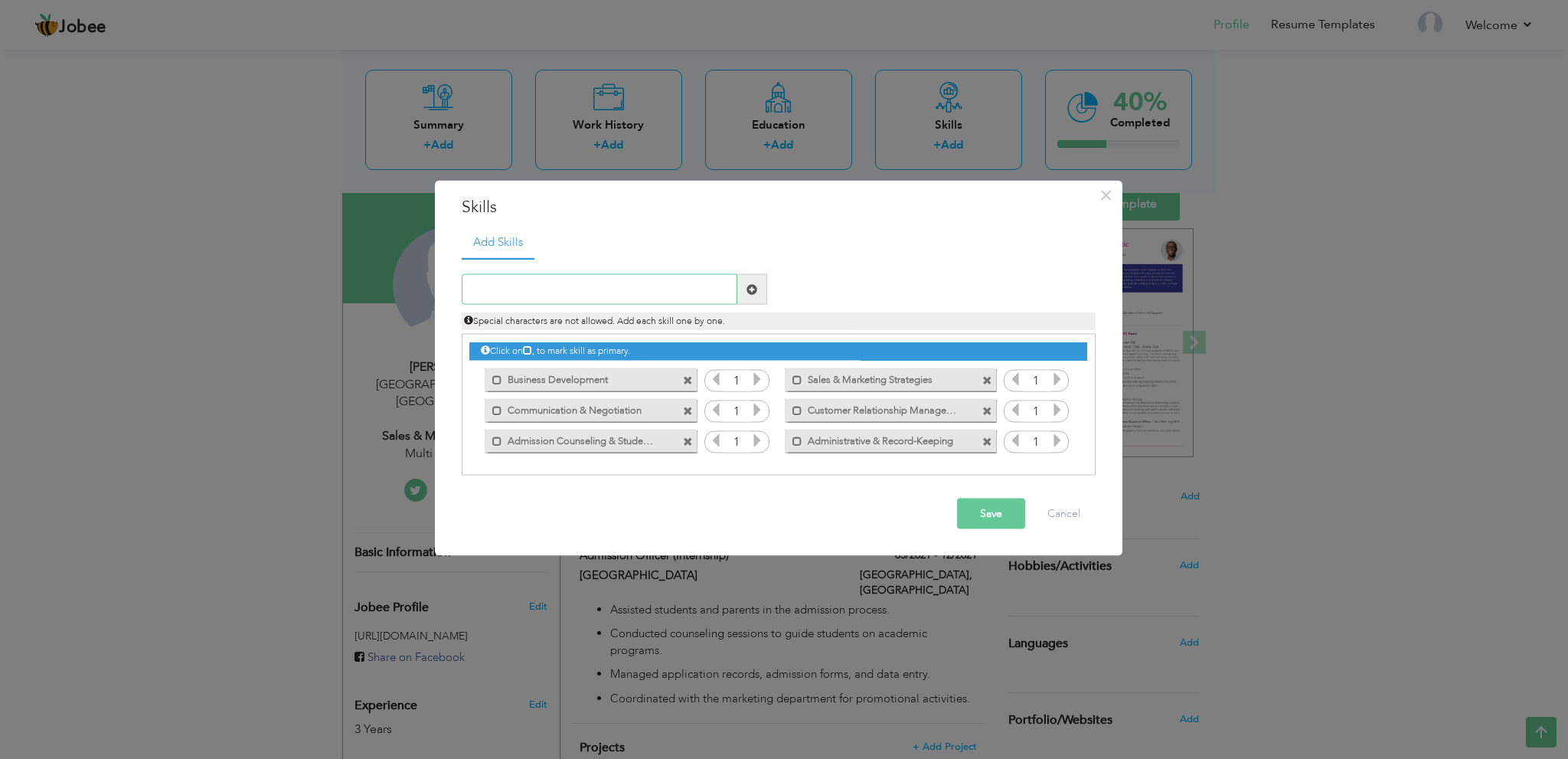
paste input "Problem Solving & Decision Making"
type input "Problem Solving & Decision Making"
click at [748, 286] on span at bounding box center [752, 289] width 10 height 10
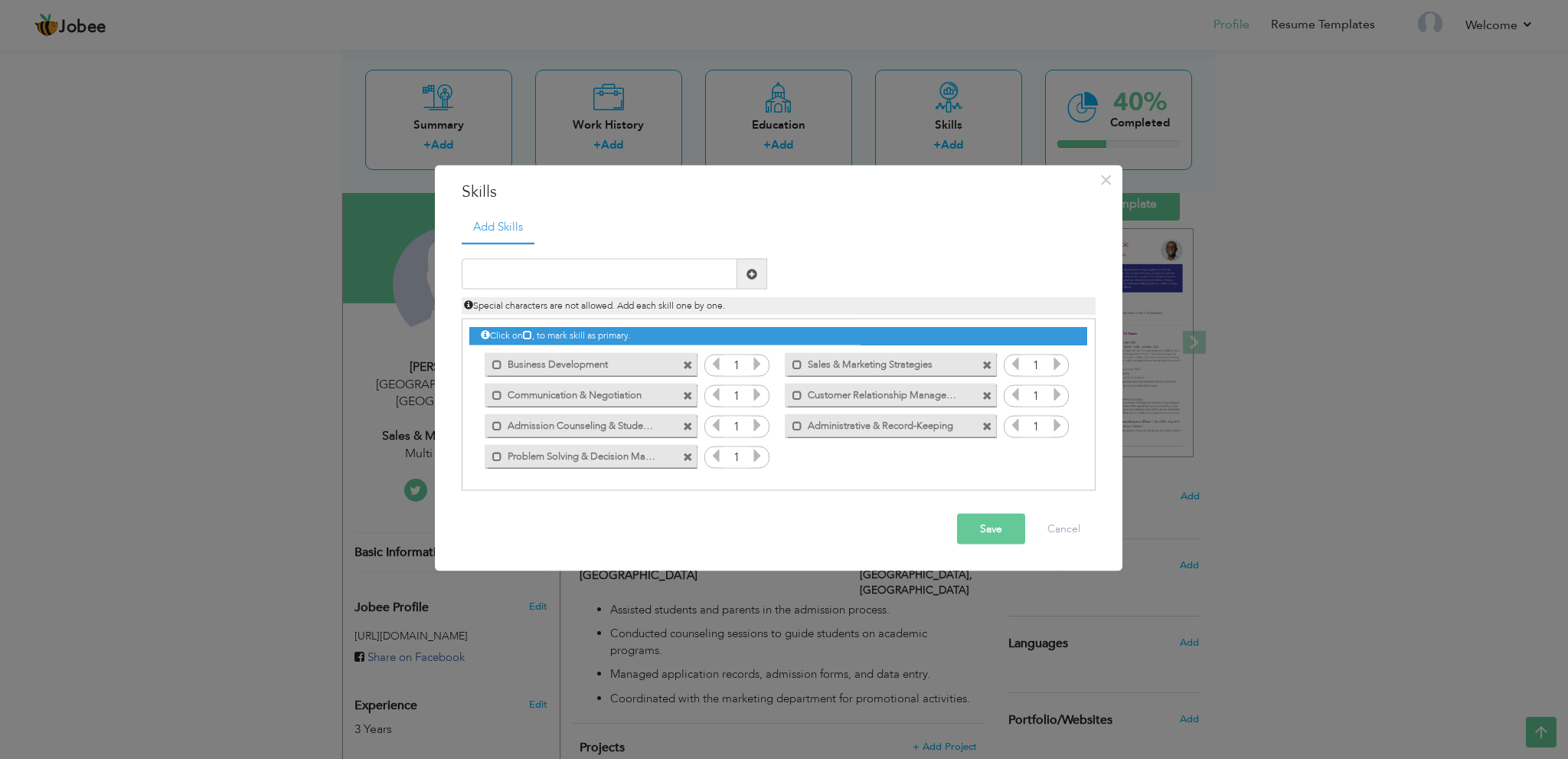
click at [994, 521] on button "Save" at bounding box center [991, 529] width 68 height 31
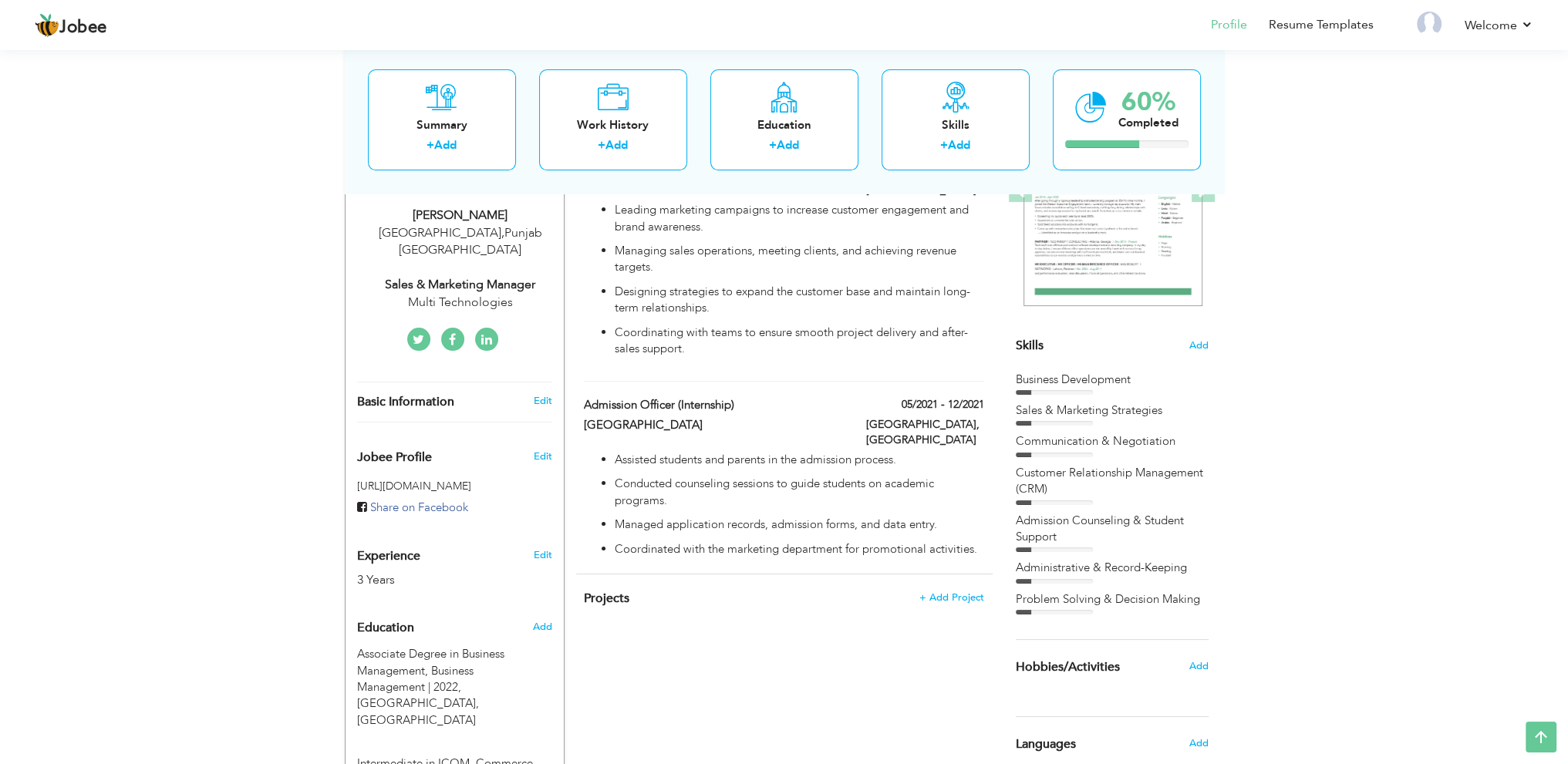
scroll to position [487, 0]
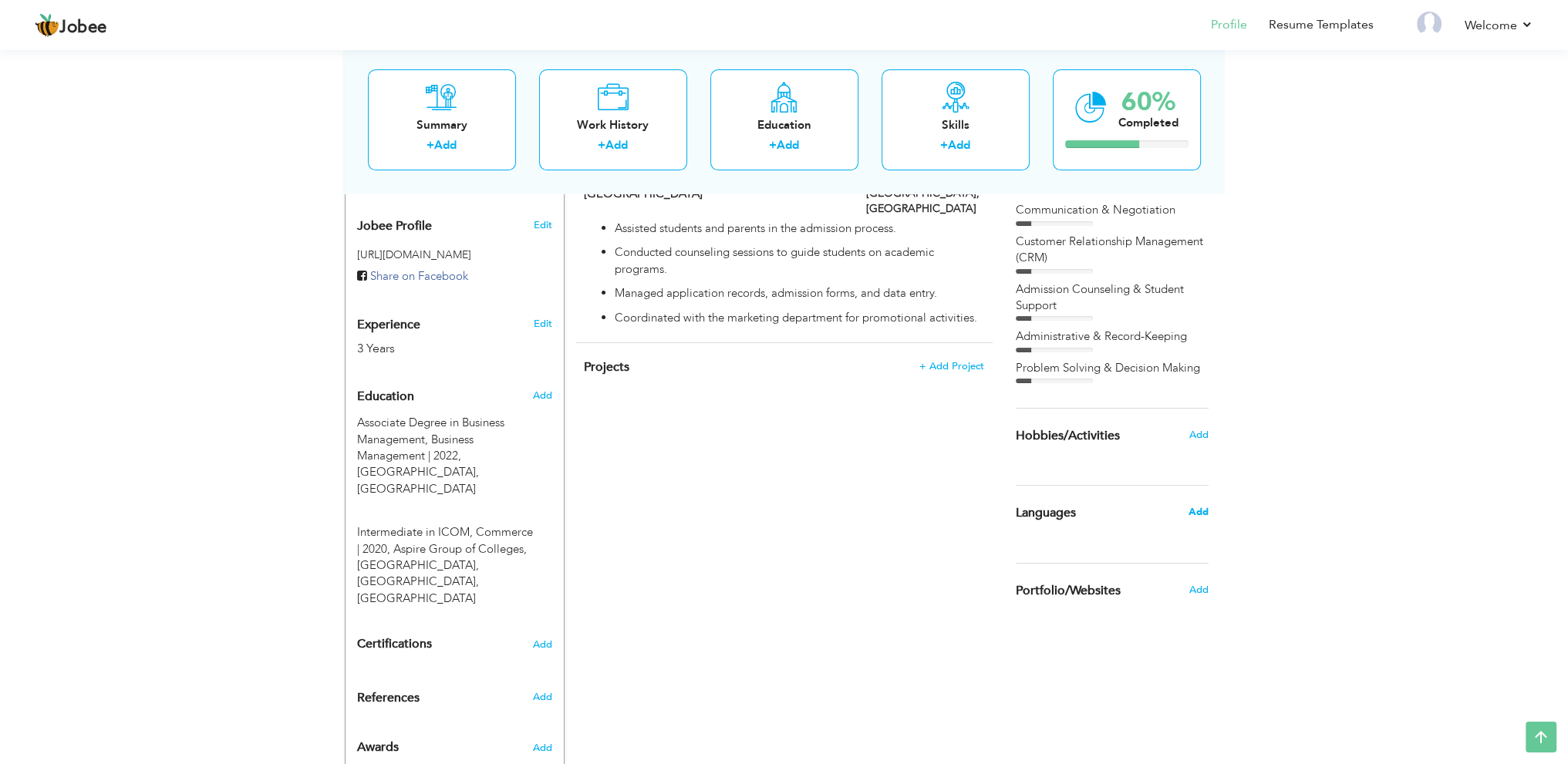
click at [1197, 513] on span "Add" at bounding box center [1198, 513] width 20 height 14
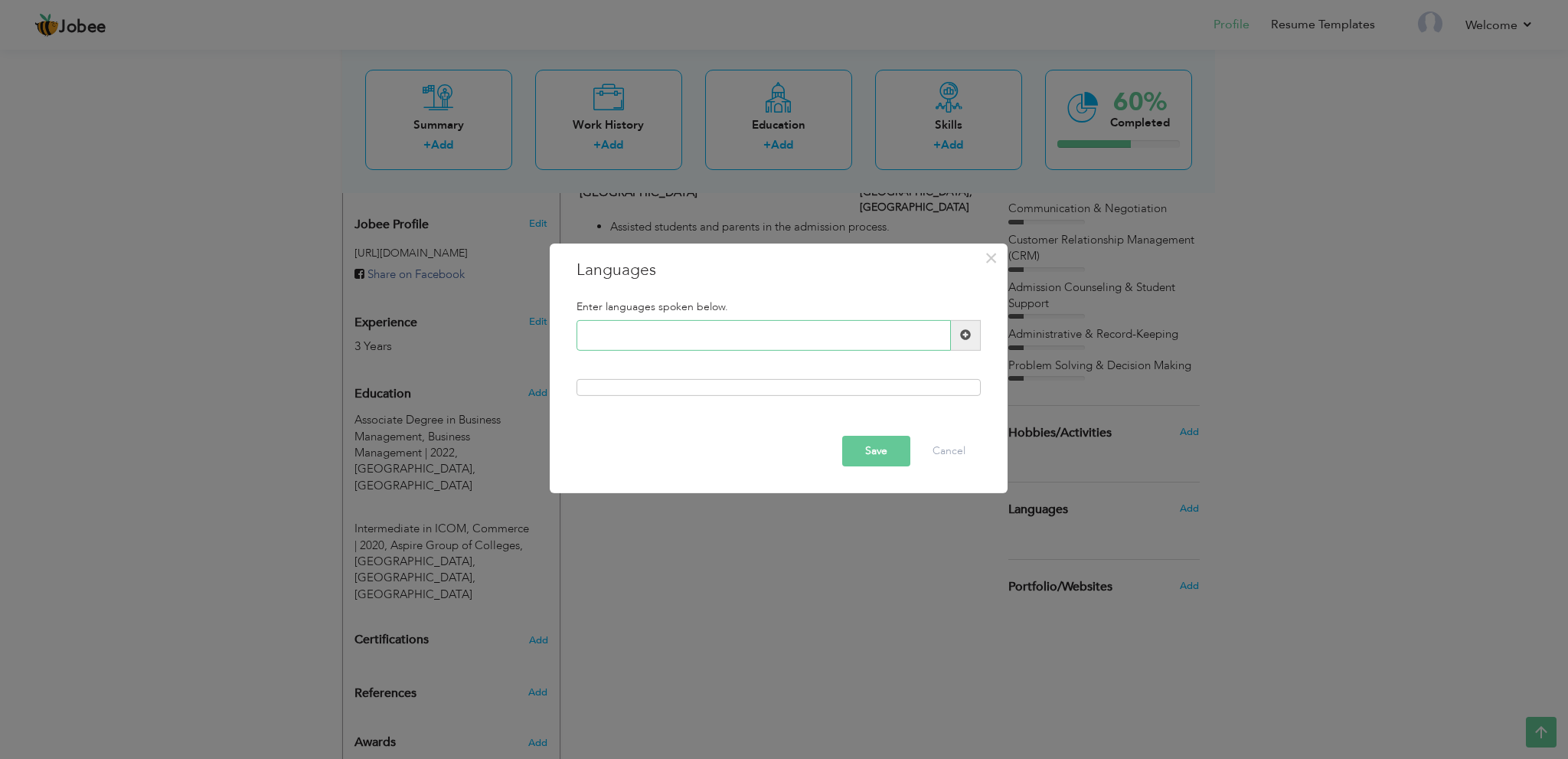
click at [696, 342] on input "text" at bounding box center [764, 335] width 375 height 31
type input "English"
click at [966, 334] on span at bounding box center [966, 335] width 10 height 10
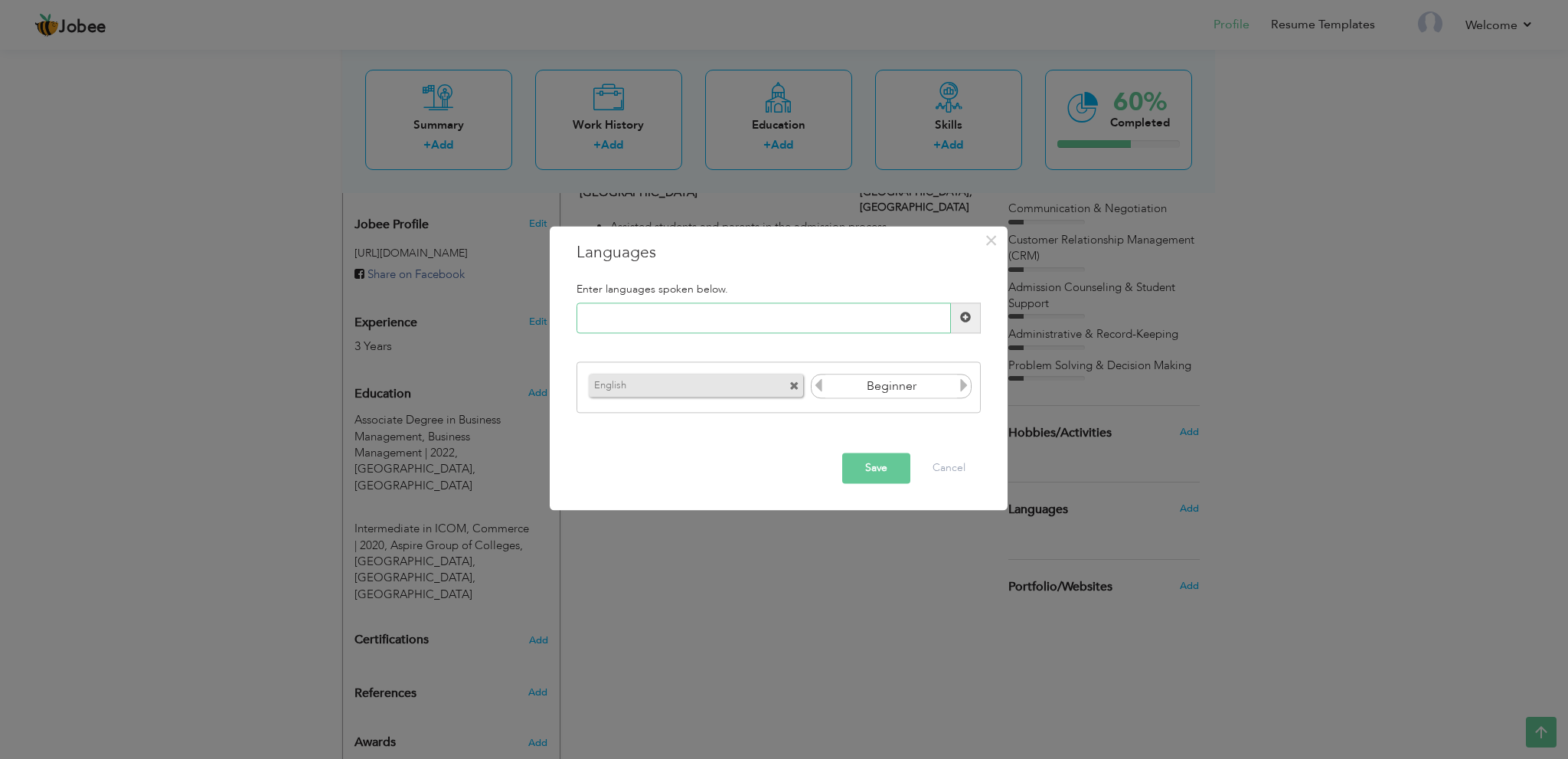
click at [764, 315] on input "text" at bounding box center [764, 317] width 375 height 31
type input "Urdu"
click at [964, 317] on span at bounding box center [966, 318] width 10 height 10
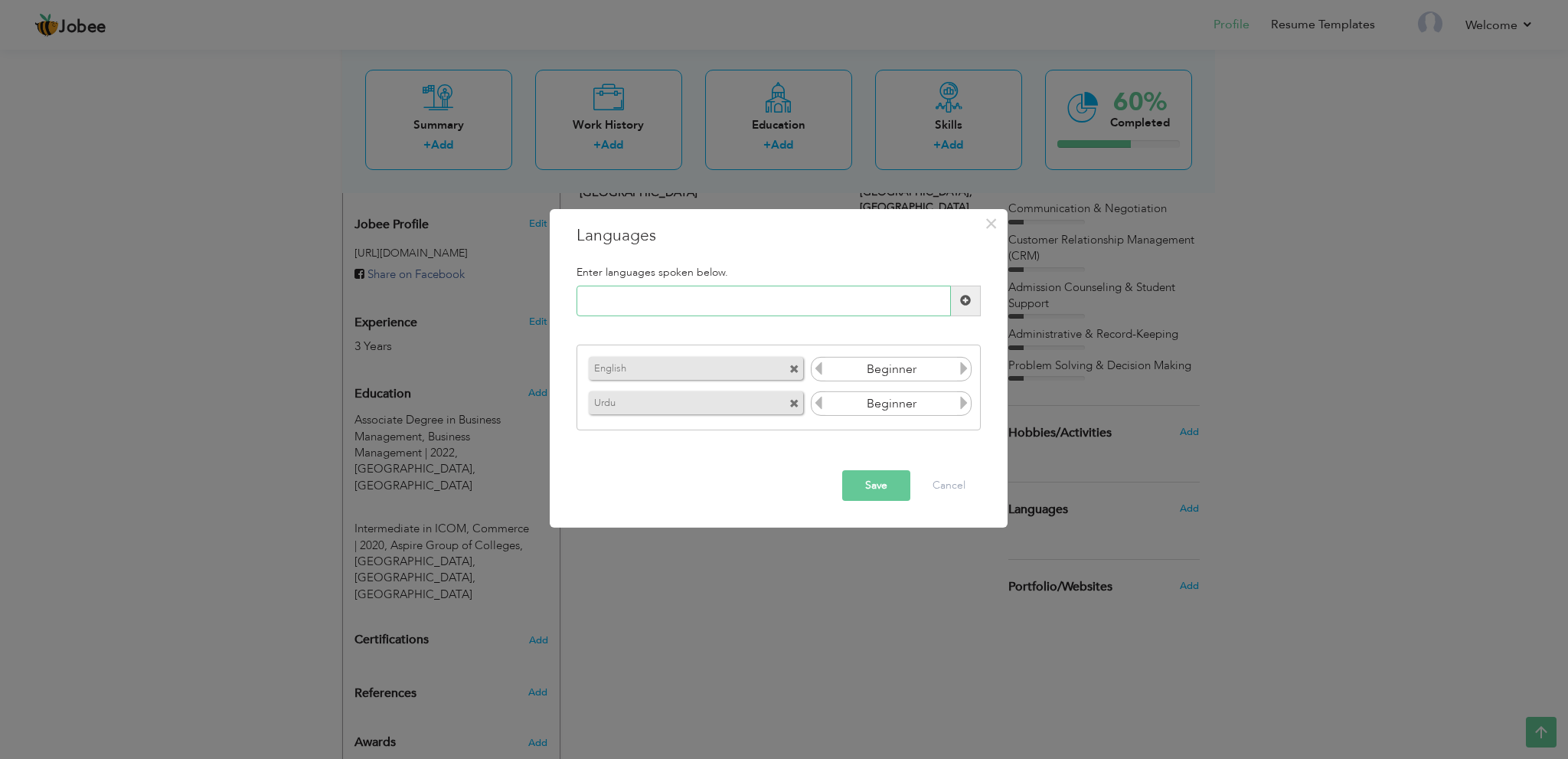
click at [821, 304] on input "text" at bounding box center [764, 300] width 375 height 31
type input "Punjabi"
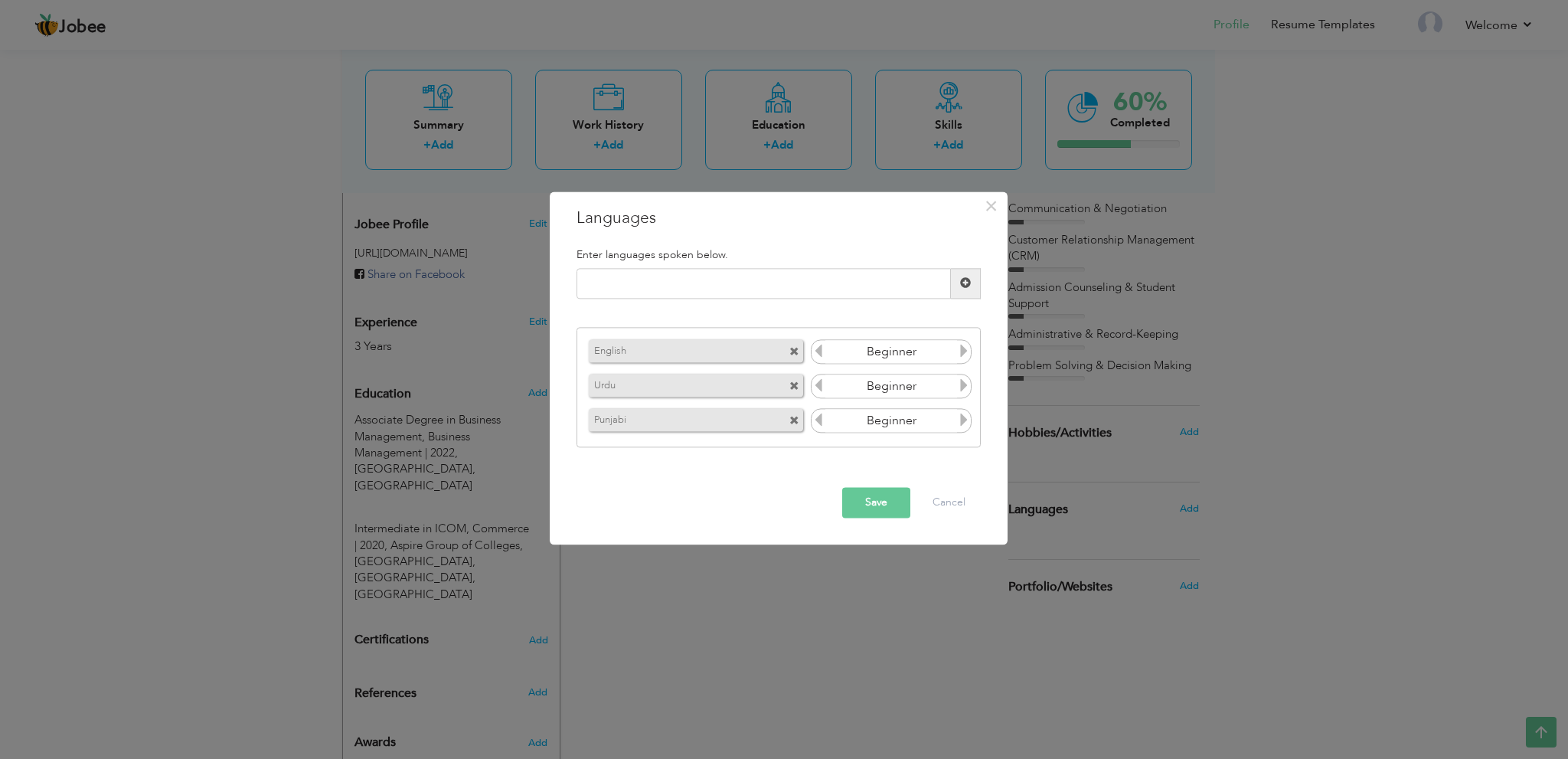
click at [931, 355] on input "Beginner" at bounding box center [892, 352] width 133 height 23
click at [959, 358] on icon at bounding box center [964, 352] width 14 height 14
click at [965, 353] on icon at bounding box center [964, 352] width 14 height 14
click at [959, 391] on icon at bounding box center [964, 386] width 14 height 14
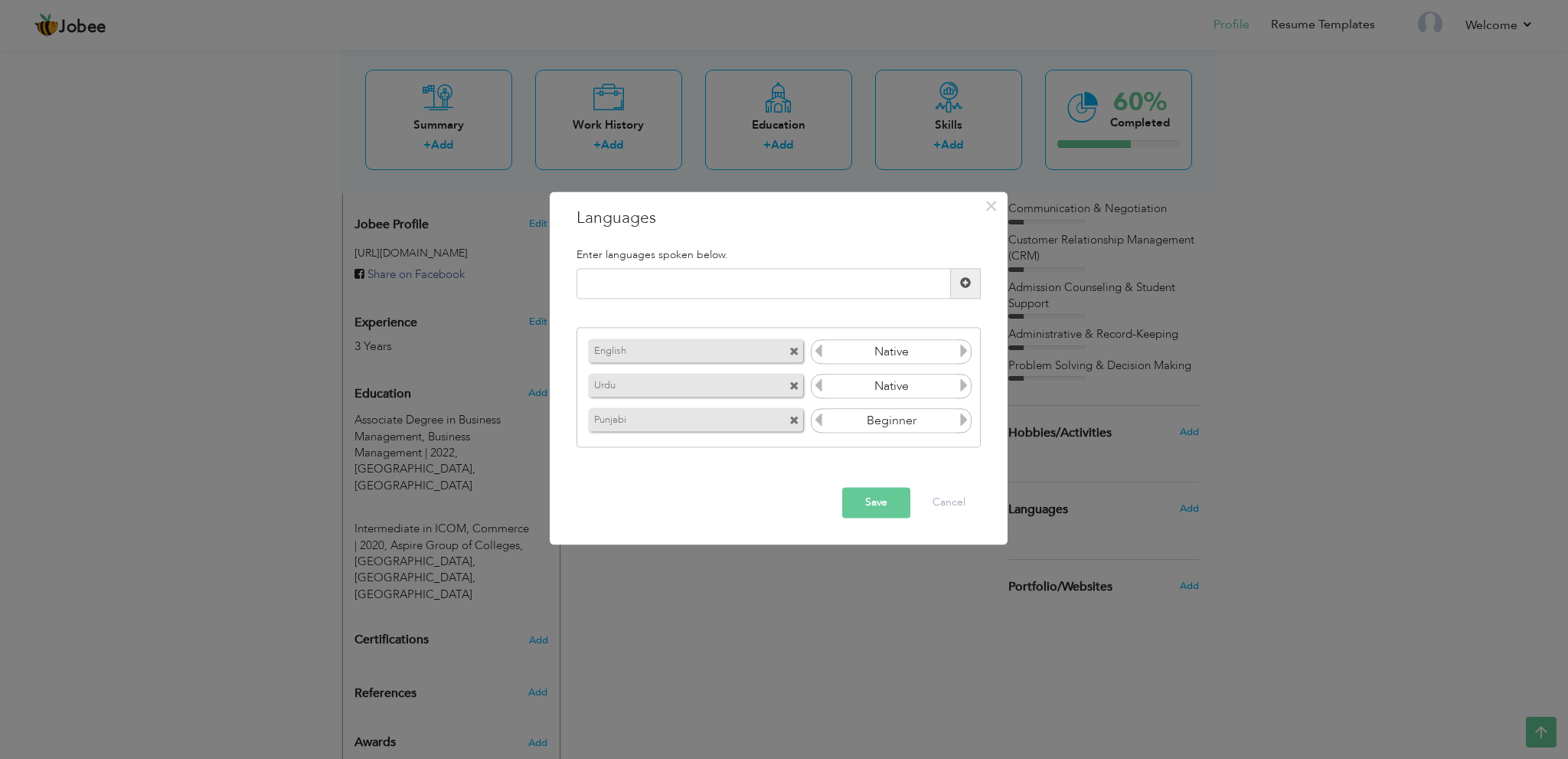
click at [962, 421] on icon at bounding box center [964, 421] width 14 height 14
click at [966, 348] on icon at bounding box center [964, 352] width 14 height 14
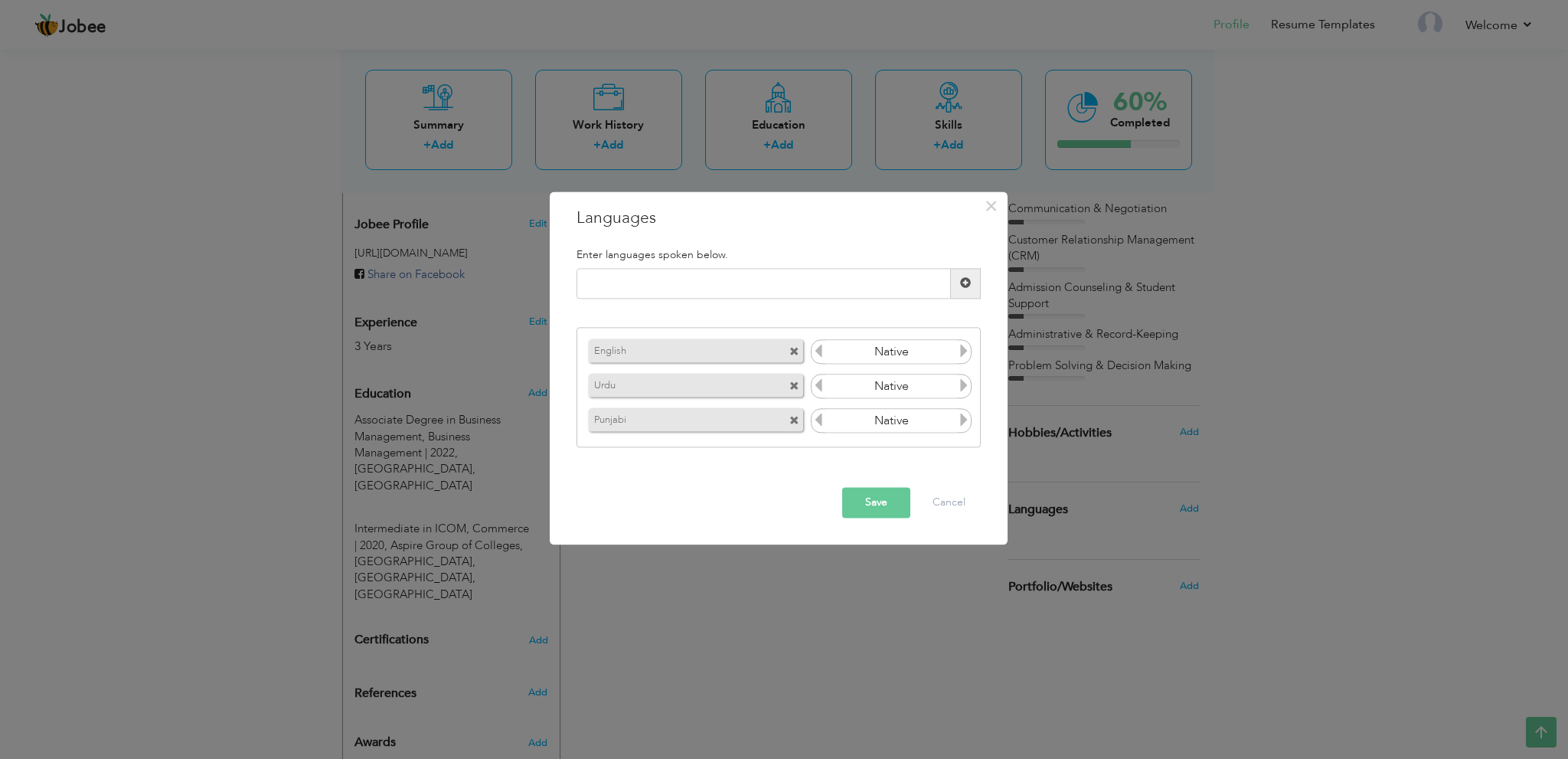
click at [821, 347] on icon at bounding box center [819, 352] width 14 height 14
click at [795, 421] on span at bounding box center [794, 421] width 10 height 10
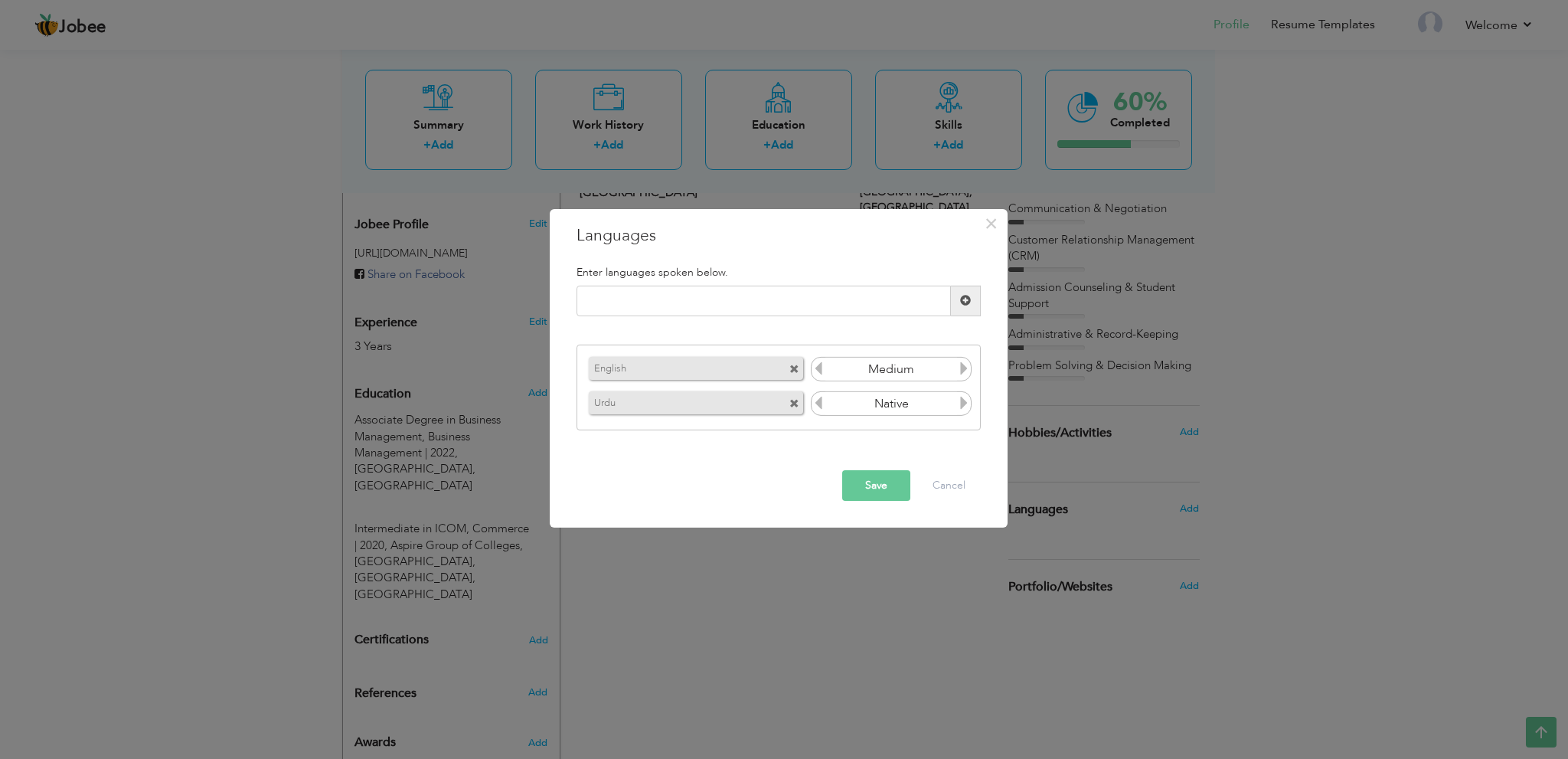
click at [879, 482] on button "Save" at bounding box center [877, 486] width 68 height 31
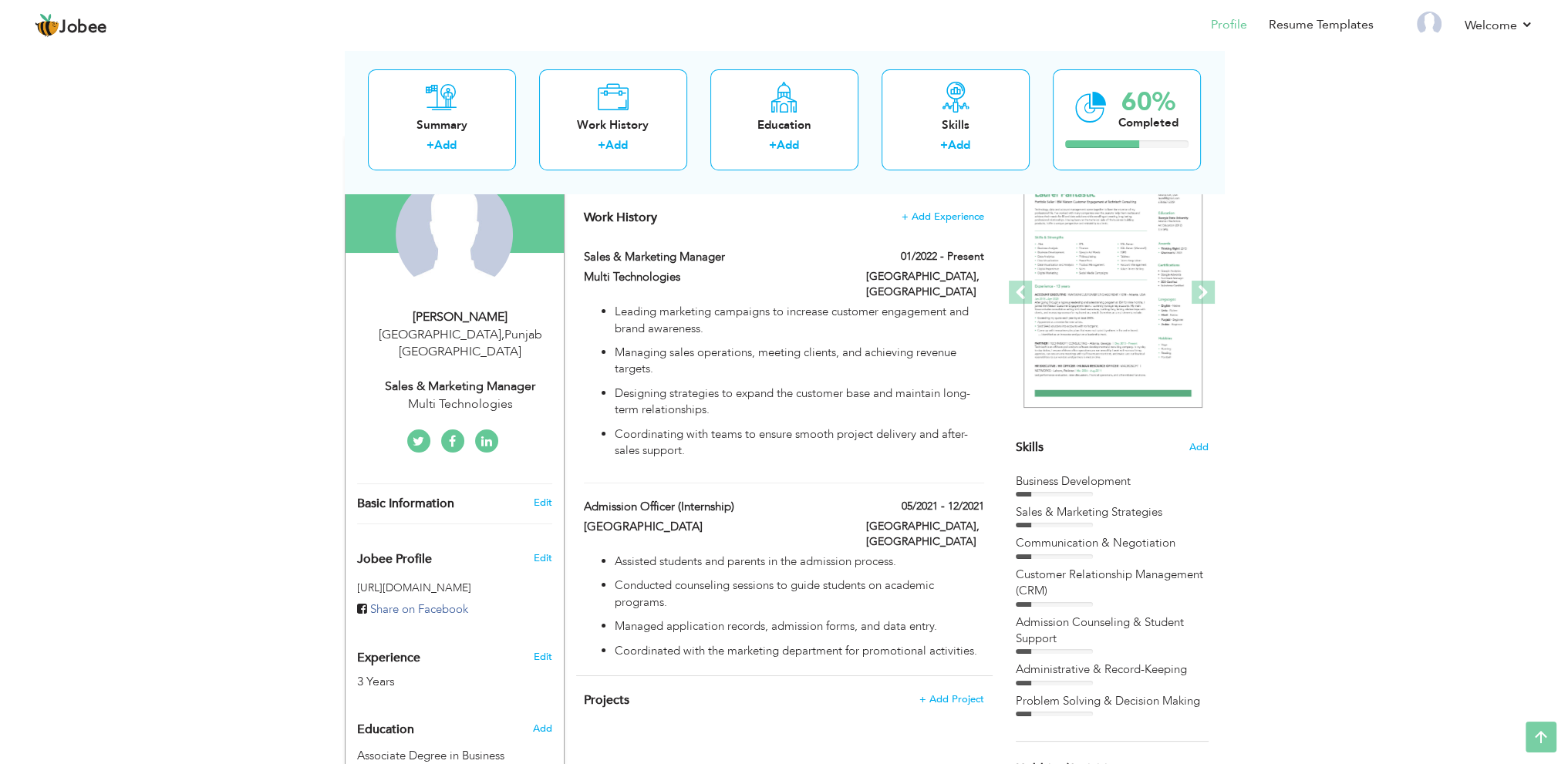
scroll to position [0, 0]
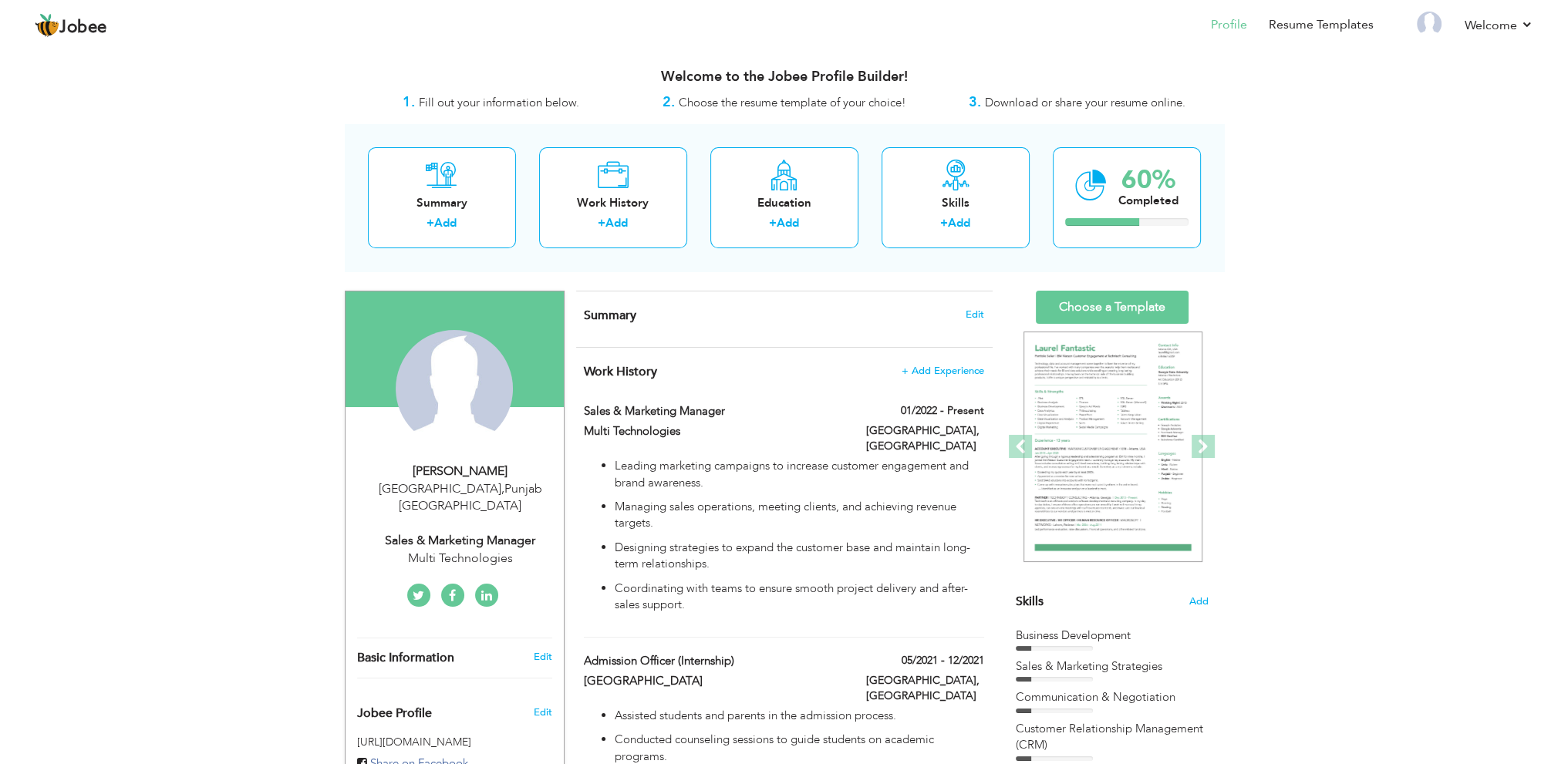
click at [973, 308] on h4 "Summary Edit" at bounding box center [784, 316] width 399 height 16
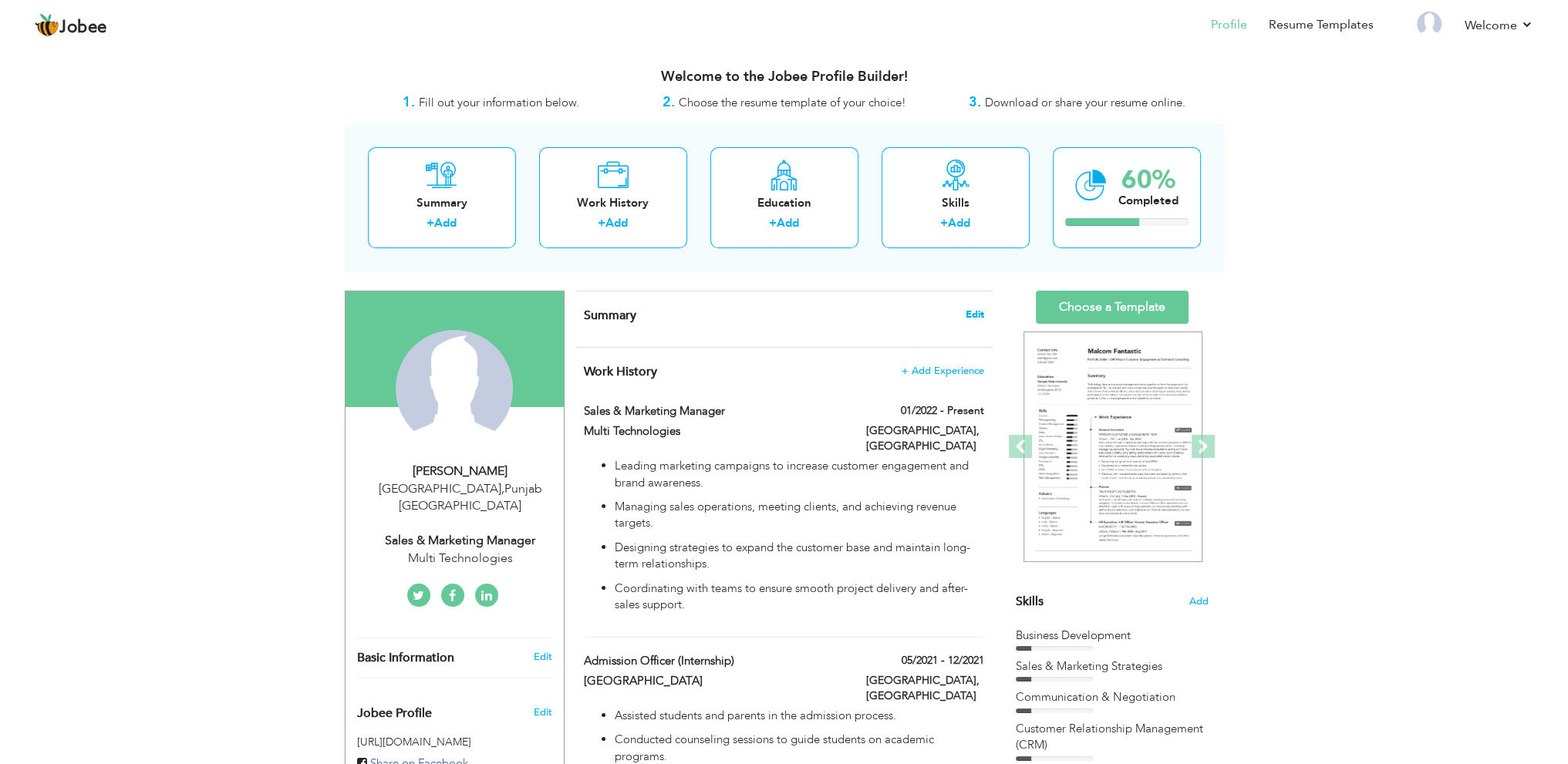
click at [969, 317] on span "Edit" at bounding box center [974, 315] width 18 height 11
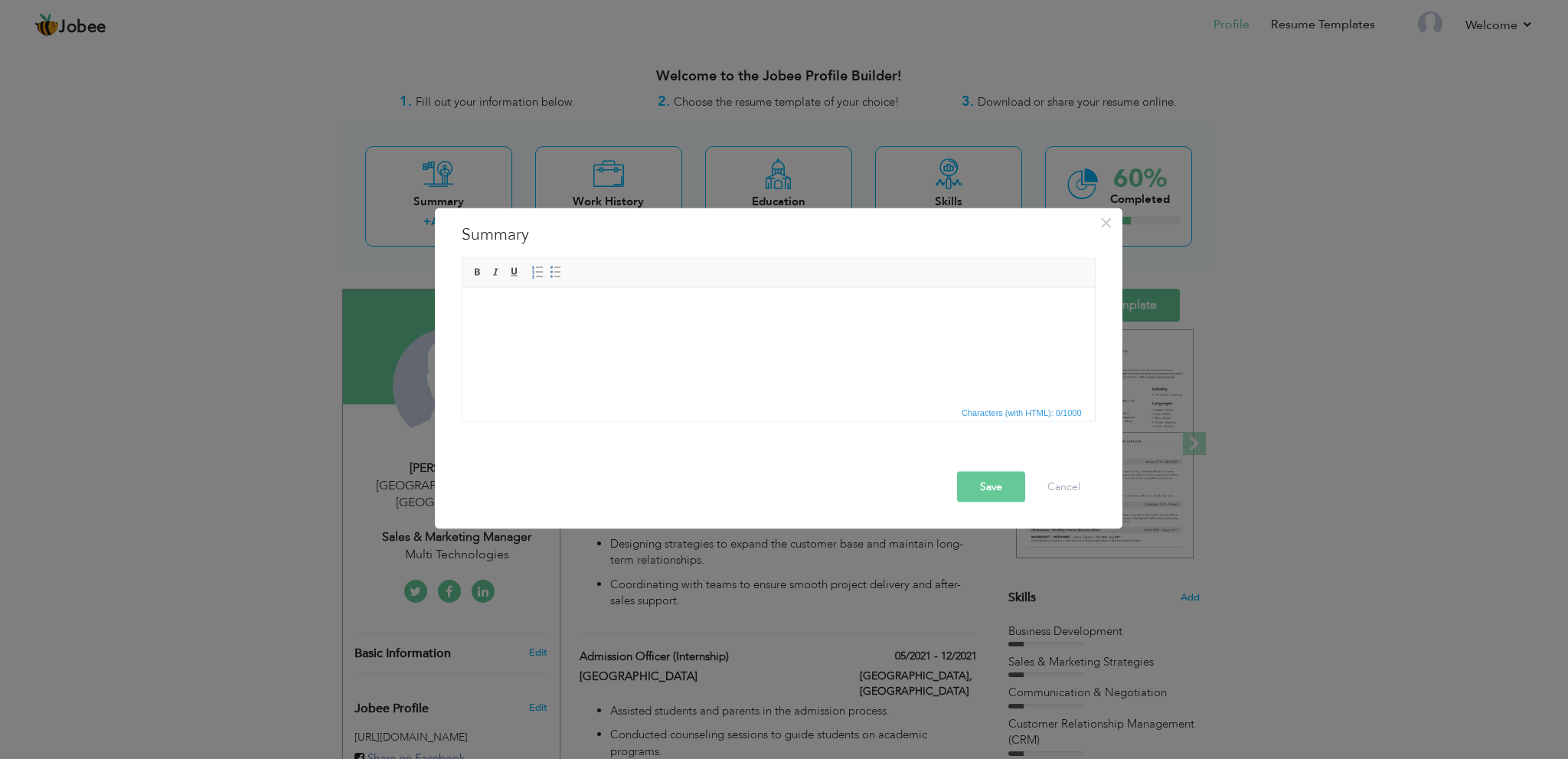
click at [732, 314] on body at bounding box center [777, 310] width 602 height 16
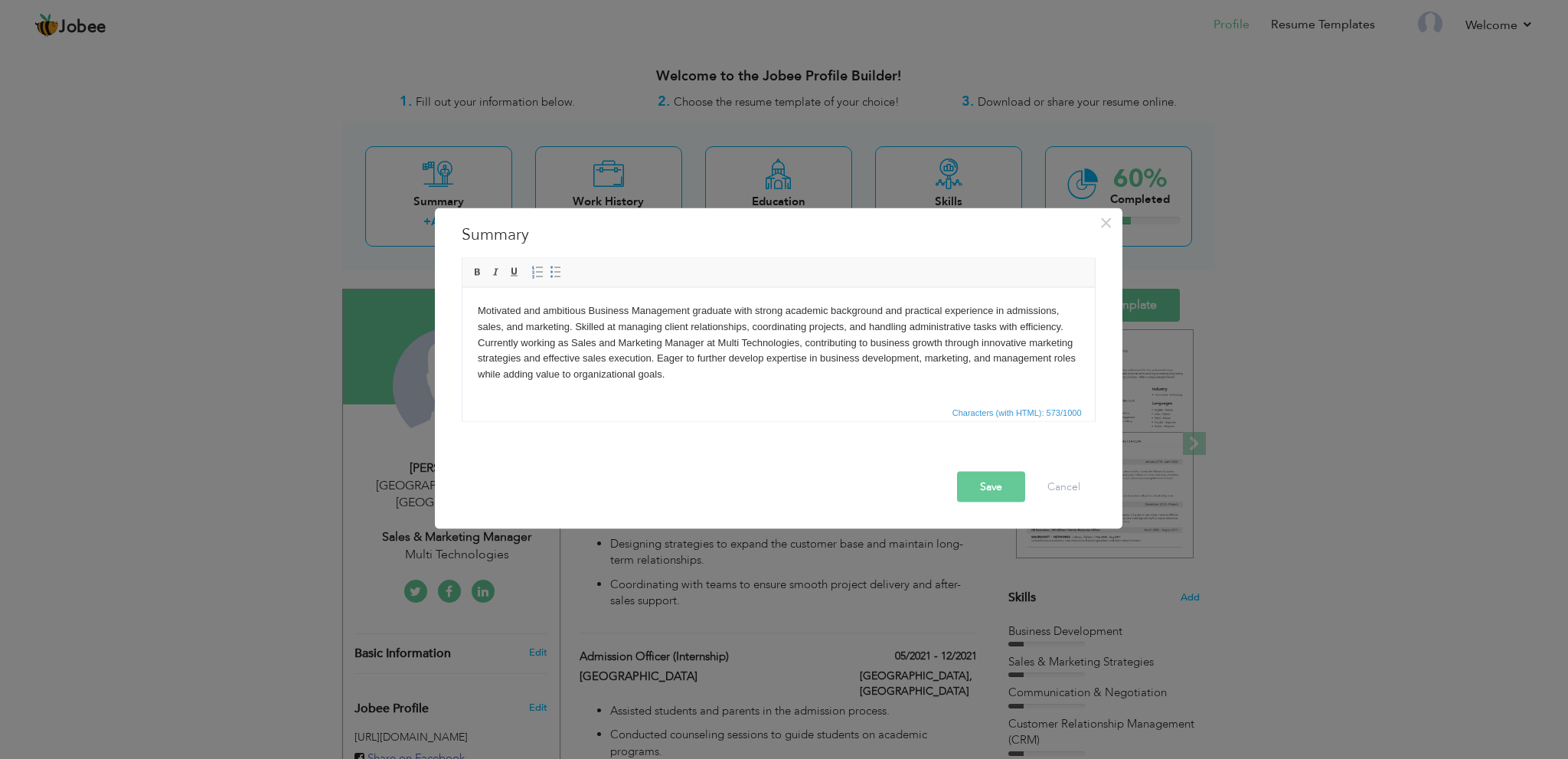
click at [983, 483] on button "Save" at bounding box center [991, 486] width 68 height 31
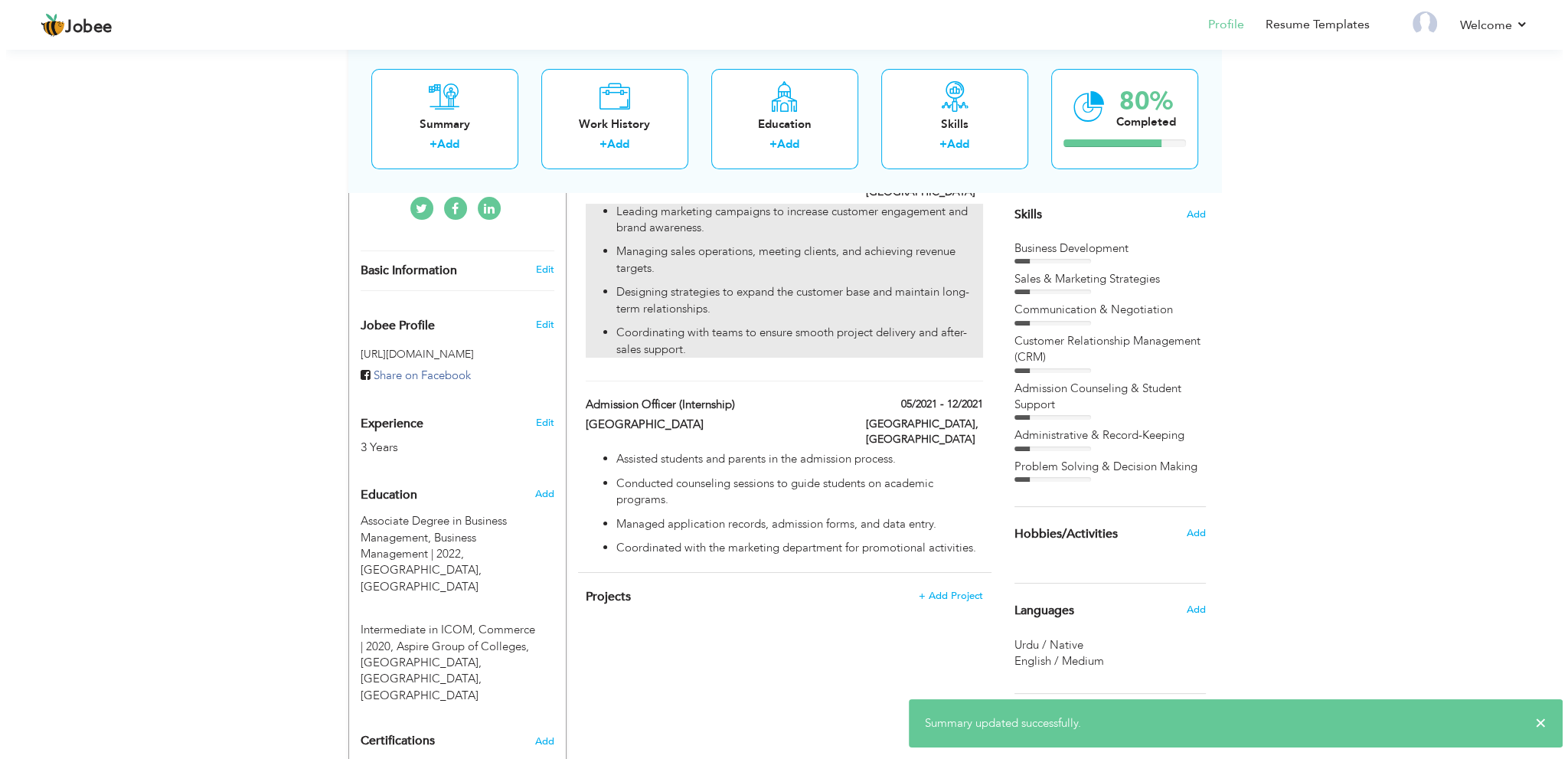
scroll to position [484, 0]
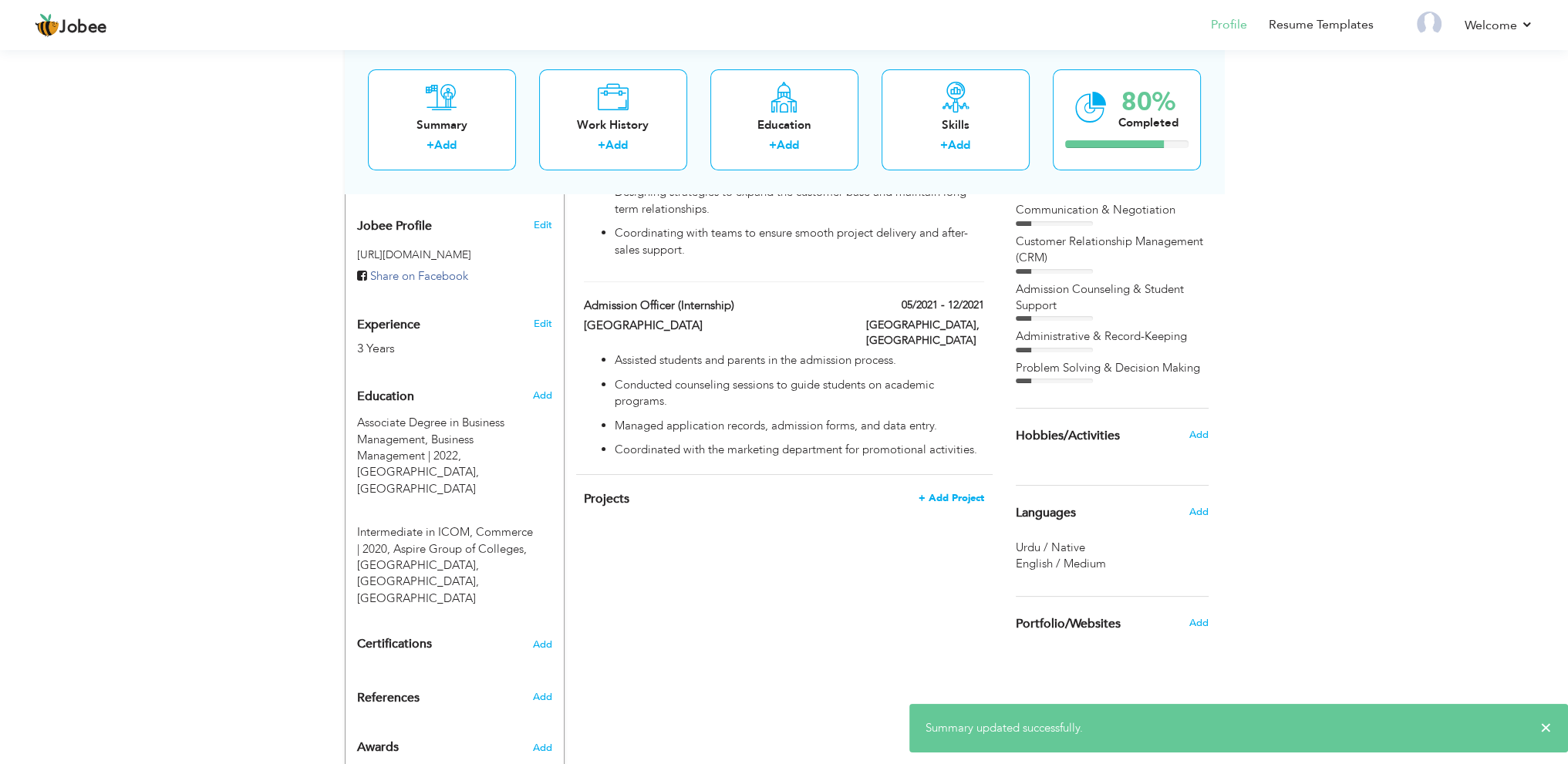
click at [952, 500] on span "+ Add Project" at bounding box center [952, 498] width 66 height 11
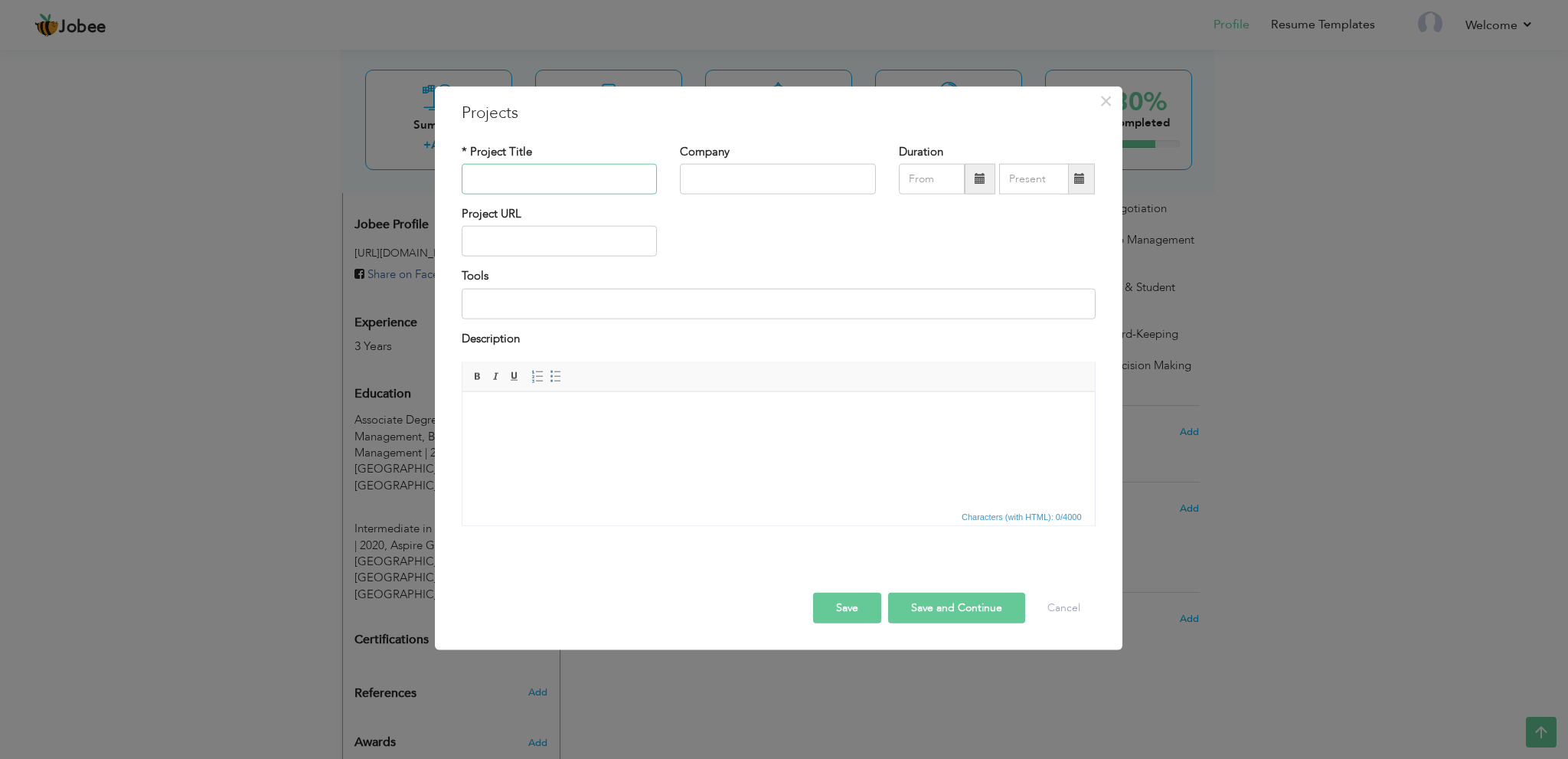
paste input "Marketing Campaign for Multi Technologies (2023)"
drag, startPoint x: 505, startPoint y: 176, endPoint x: 786, endPoint y: 162, distance: 281.3
click at [786, 162] on div "* Project Title Marketing Campaign for Multi Technologies (2023) Company Durati…" at bounding box center [779, 174] width 657 height 62
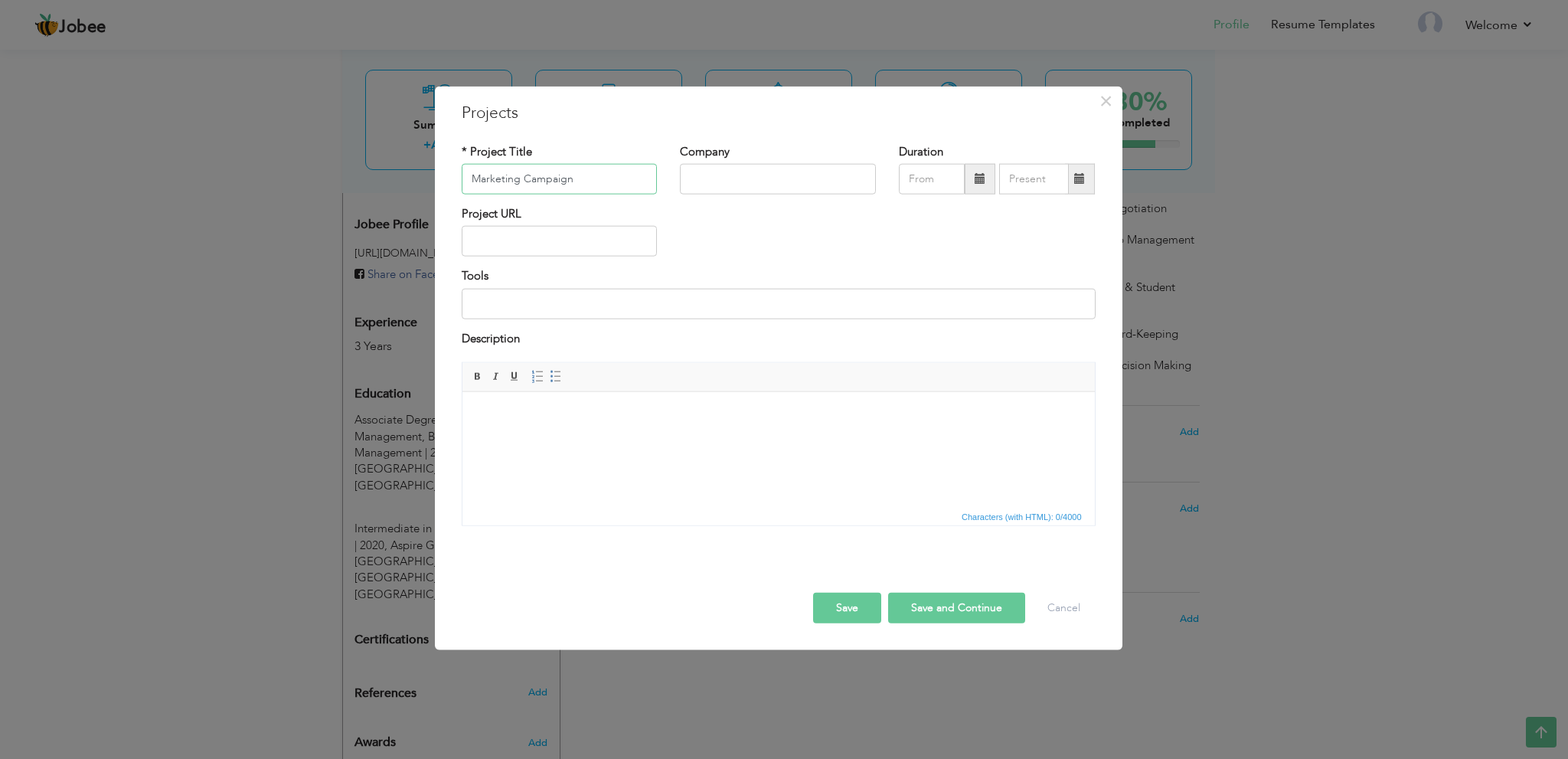
type input "Marketing Campaign"
click at [772, 176] on input "text" at bounding box center [778, 179] width 196 height 31
paste input "for Multi Technologies (2023)"
drag, startPoint x: 707, startPoint y: 180, endPoint x: 558, endPoint y: 193, distance: 149.6
click at [558, 193] on div "* Project Title Marketing Campaign Company for Multi Technologies (2023) Durati…" at bounding box center [779, 174] width 657 height 62
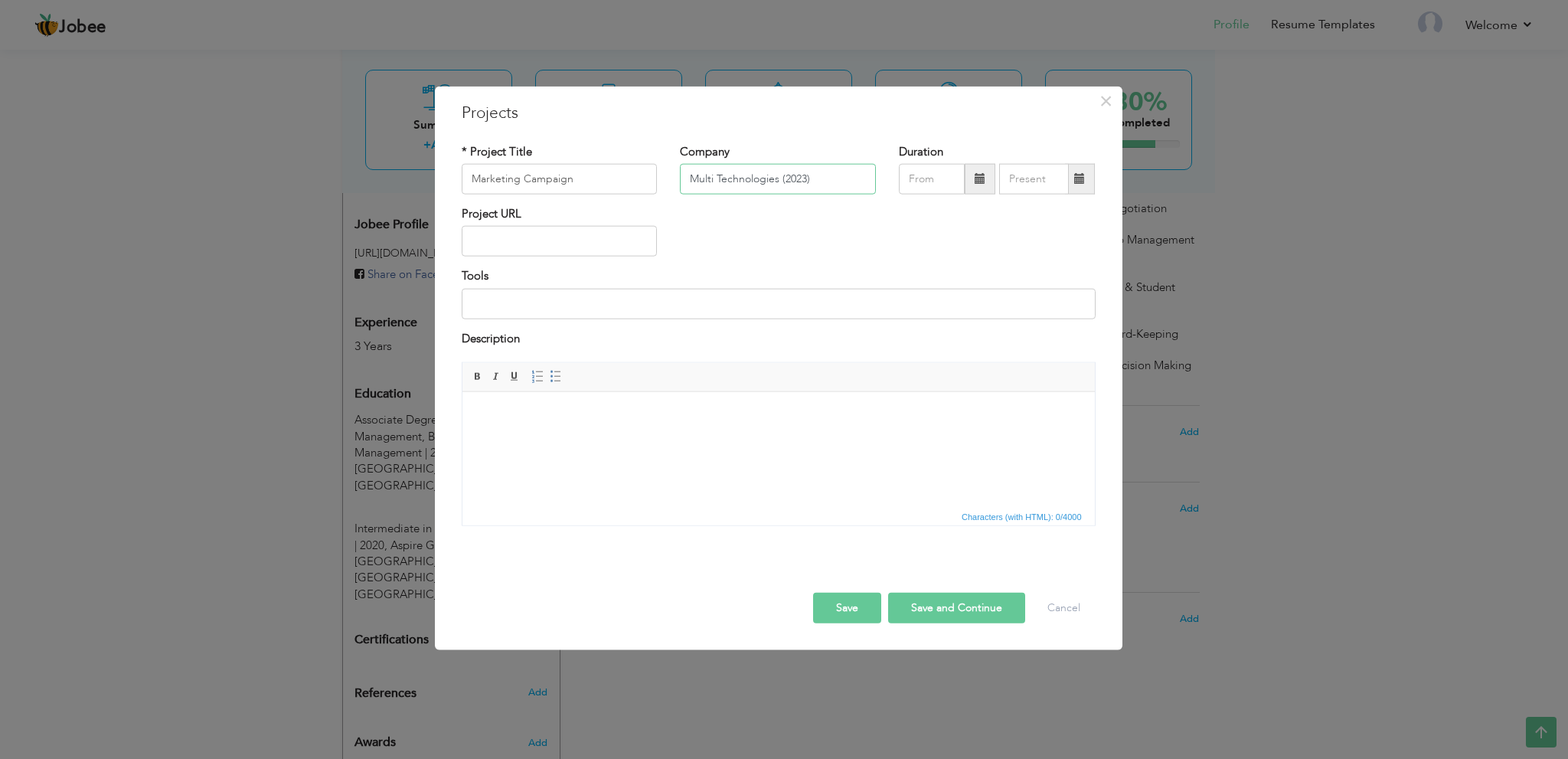
drag, startPoint x: 782, startPoint y: 181, endPoint x: 1222, endPoint y: 194, distance: 440.2
click at [1222, 194] on div "× Projects * Project Title Marketing Campaign Company Multi Technologies (2023)…" at bounding box center [784, 379] width 1568 height 759
type input "Multi Technologies"
click at [952, 173] on input "text" at bounding box center [932, 179] width 65 height 31
click at [1061, 240] on span "2023" at bounding box center [1066, 248] width 41 height 41
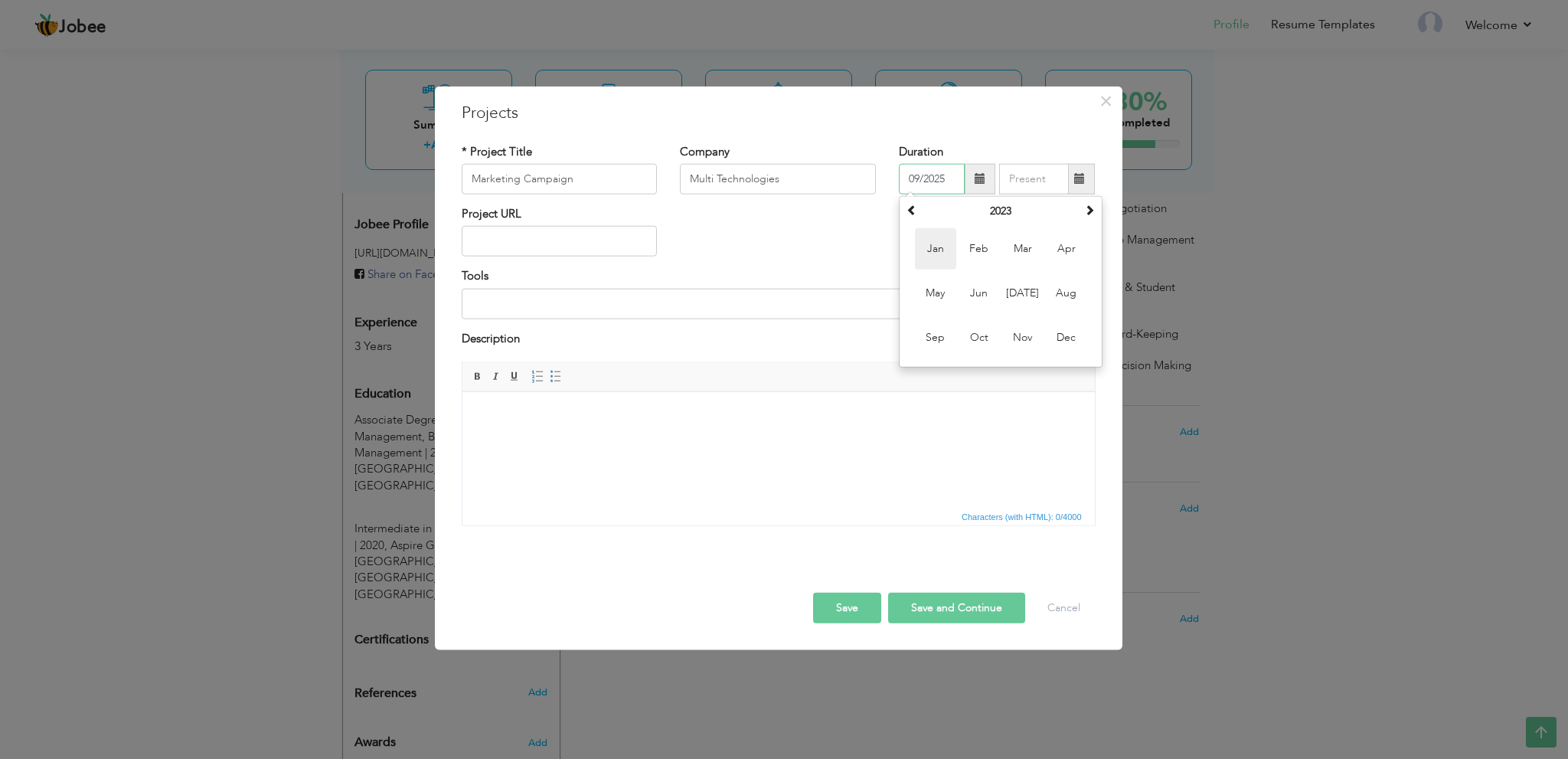
drag, startPoint x: 941, startPoint y: 251, endPoint x: 1048, endPoint y: 248, distance: 107.0
click at [941, 248] on span "Jan" at bounding box center [935, 248] width 41 height 41
type input "01/2023"
click at [1032, 183] on input "09/2025" at bounding box center [1035, 179] width 70 height 31
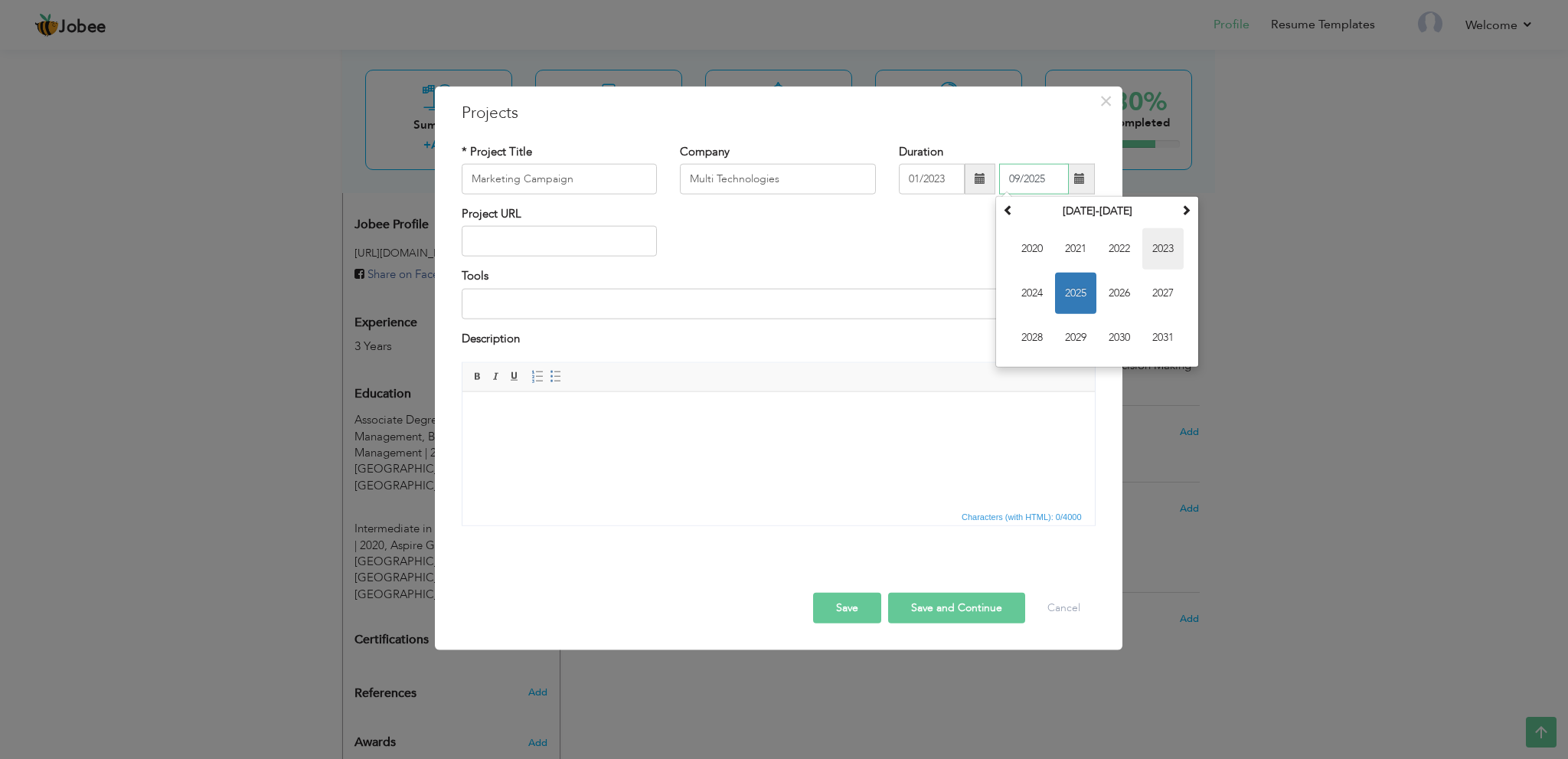
click at [1143, 245] on td "2020 2021 2022 2023 2024 2025 2026 2027 2028 2029 2030 2031" at bounding box center [1097, 293] width 196 height 141
click at [1146, 244] on span "2023" at bounding box center [1163, 248] width 41 height 41
drag, startPoint x: 1120, startPoint y: 247, endPoint x: 1028, endPoint y: 245, distance: 92.0
click at [1121, 245] on span "Mar" at bounding box center [1119, 248] width 41 height 41
type input "03/2023"
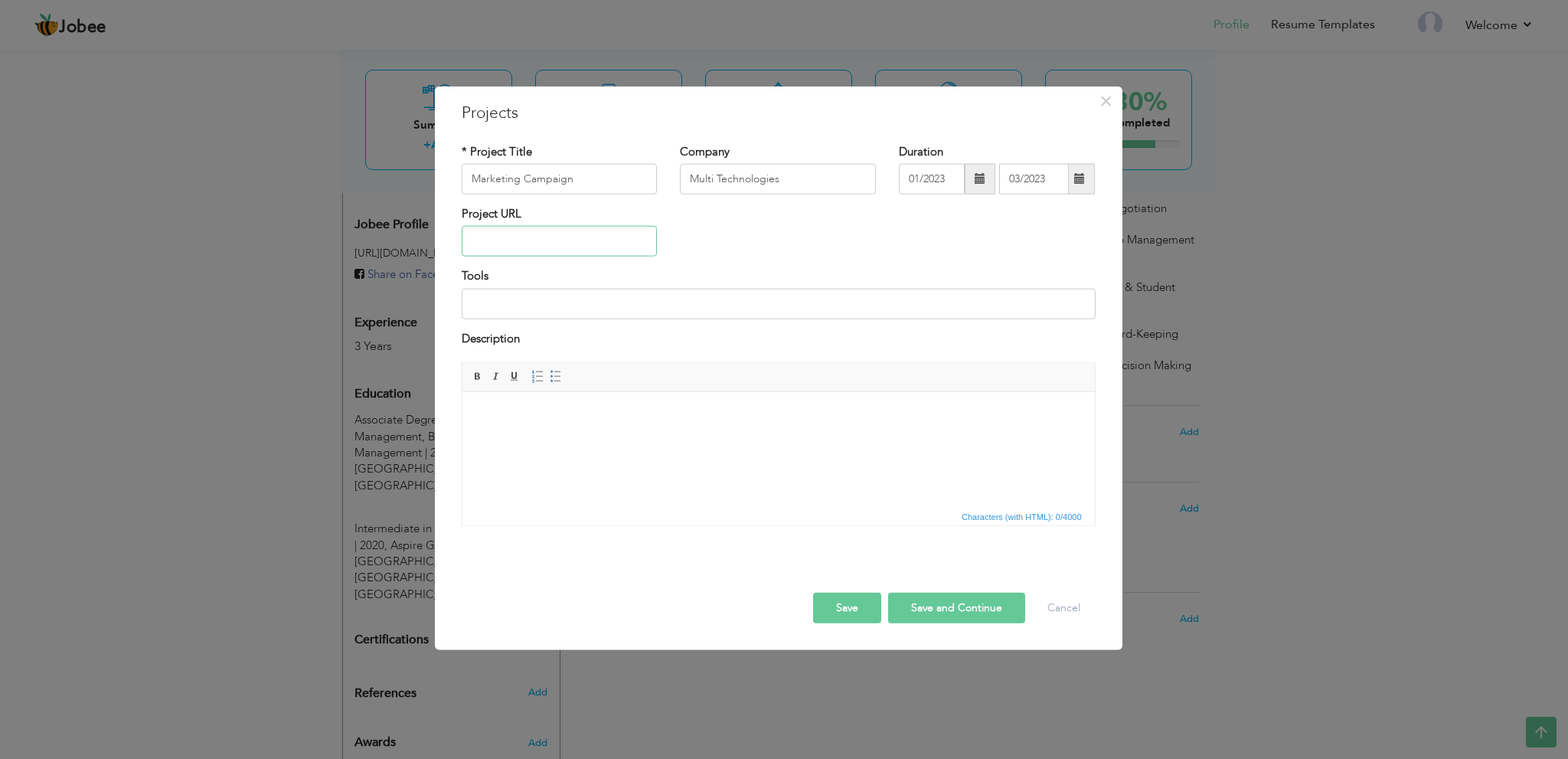
click at [560, 234] on input "text" at bounding box center [560, 241] width 196 height 31
click at [540, 306] on input at bounding box center [779, 303] width 634 height 31
click at [528, 436] on html at bounding box center [778, 415] width 633 height 47
click at [932, 614] on button "Save and Continue" at bounding box center [957, 608] width 137 height 31
click at [560, 174] on input "text" at bounding box center [560, 179] width 196 height 31
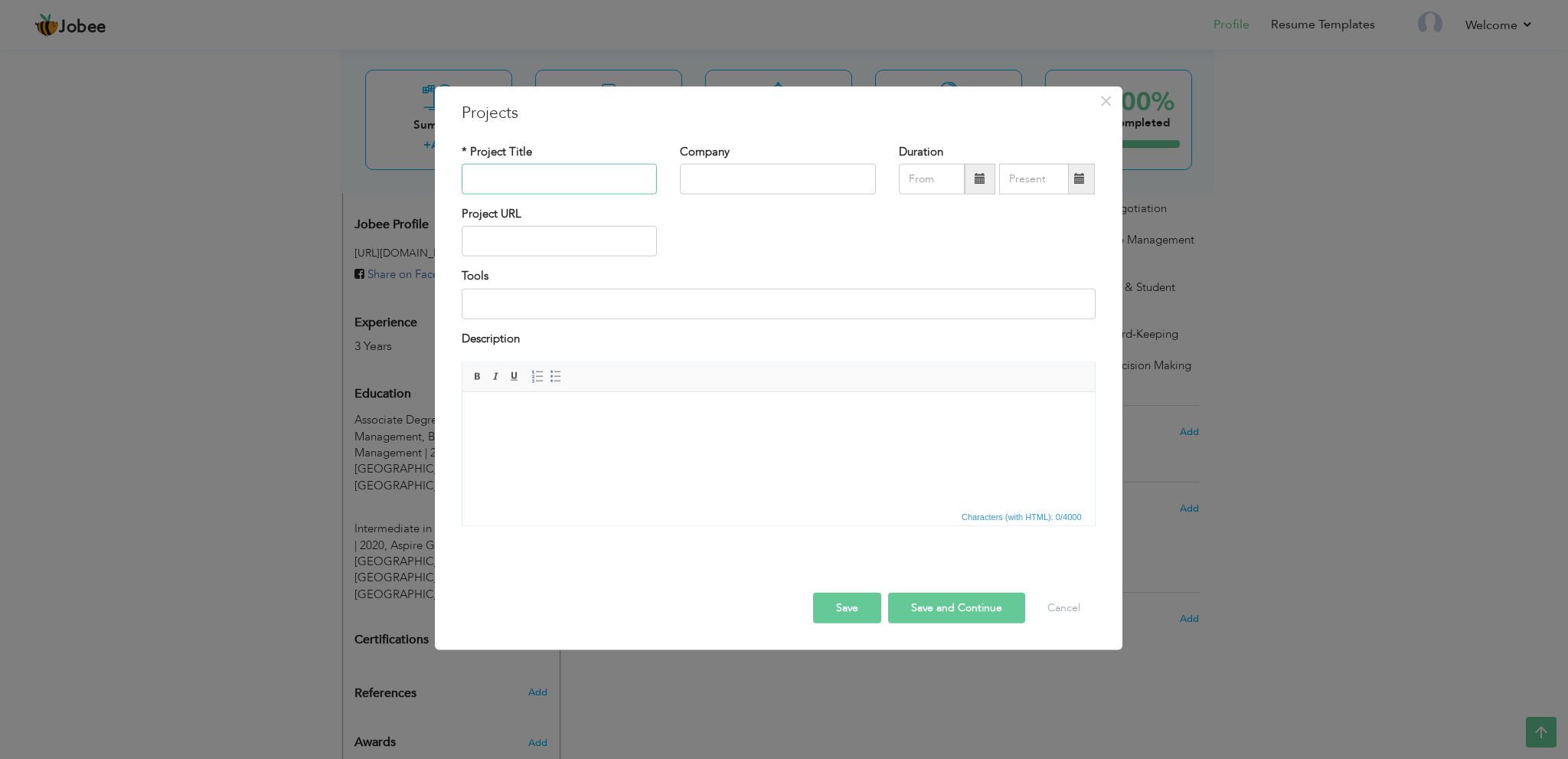
paste input "Student Recruitment Drive (Riphah College, 2022)"
click at [512, 176] on input "Student Recruitment Drive (Riphah College, 2022)" at bounding box center [560, 179] width 196 height 31
drag, startPoint x: 506, startPoint y: 177, endPoint x: 769, endPoint y: 176, distance: 263.0
click at [769, 176] on div "* Project Title Student Recruitment Drive (Riphah College, 2022) Company Durati…" at bounding box center [779, 174] width 657 height 62
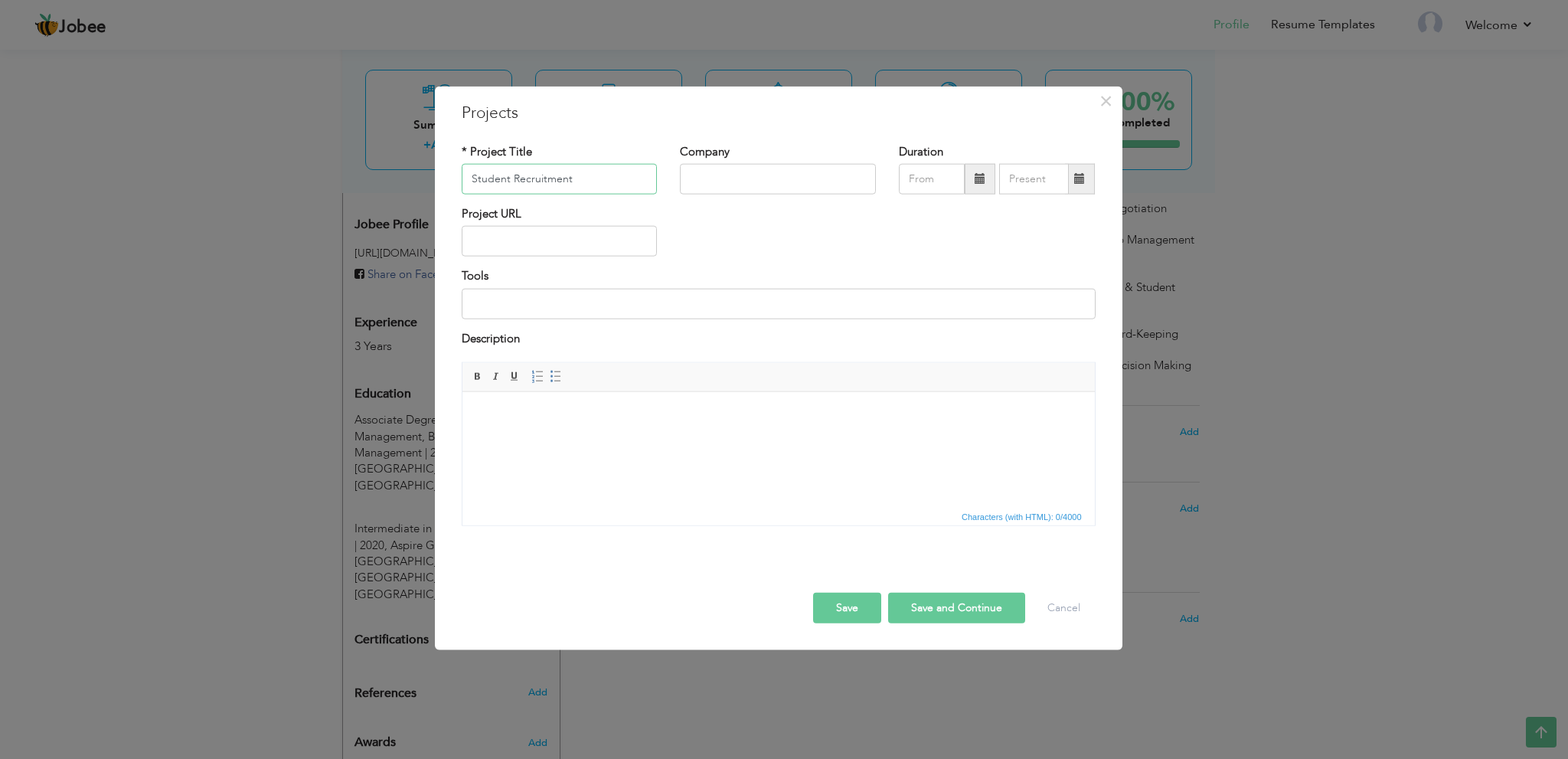
scroll to position [0, 0]
type input "Student Recruitment"
click at [701, 177] on input "text" at bounding box center [778, 179] width 196 height 31
paste input "Drive (Riphah College, 2022)"
drag, startPoint x: 720, startPoint y: 179, endPoint x: 682, endPoint y: 178, distance: 38.0
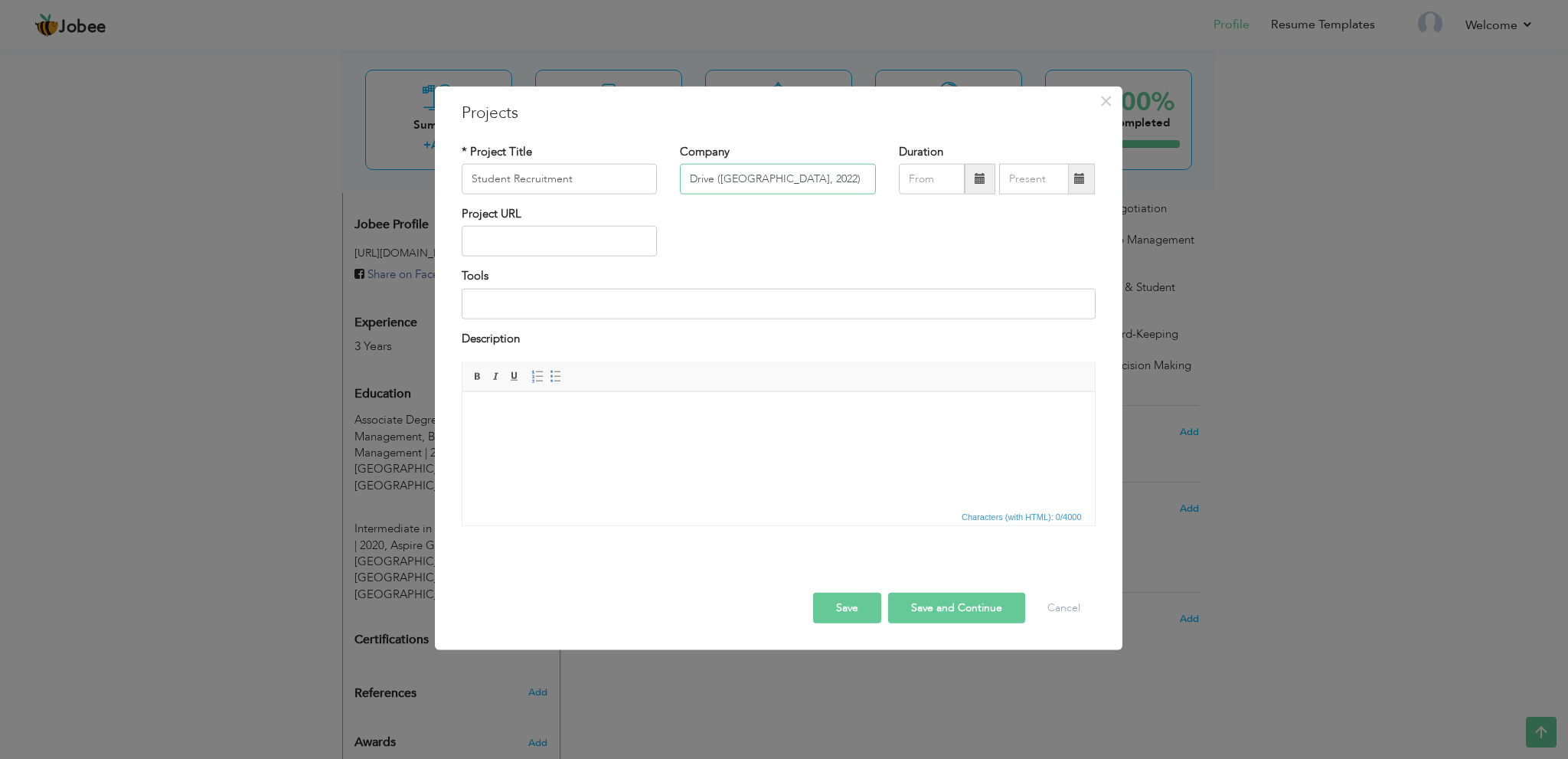
click at [682, 178] on input "Drive (Riphah College, 2022)" at bounding box center [778, 179] width 196 height 31
type input "(Riphah College, 2022)"
click at [616, 176] on input "Student Recruitment" at bounding box center [560, 179] width 196 height 31
paste input "Drive"
type input "Student Recruitment Drive"
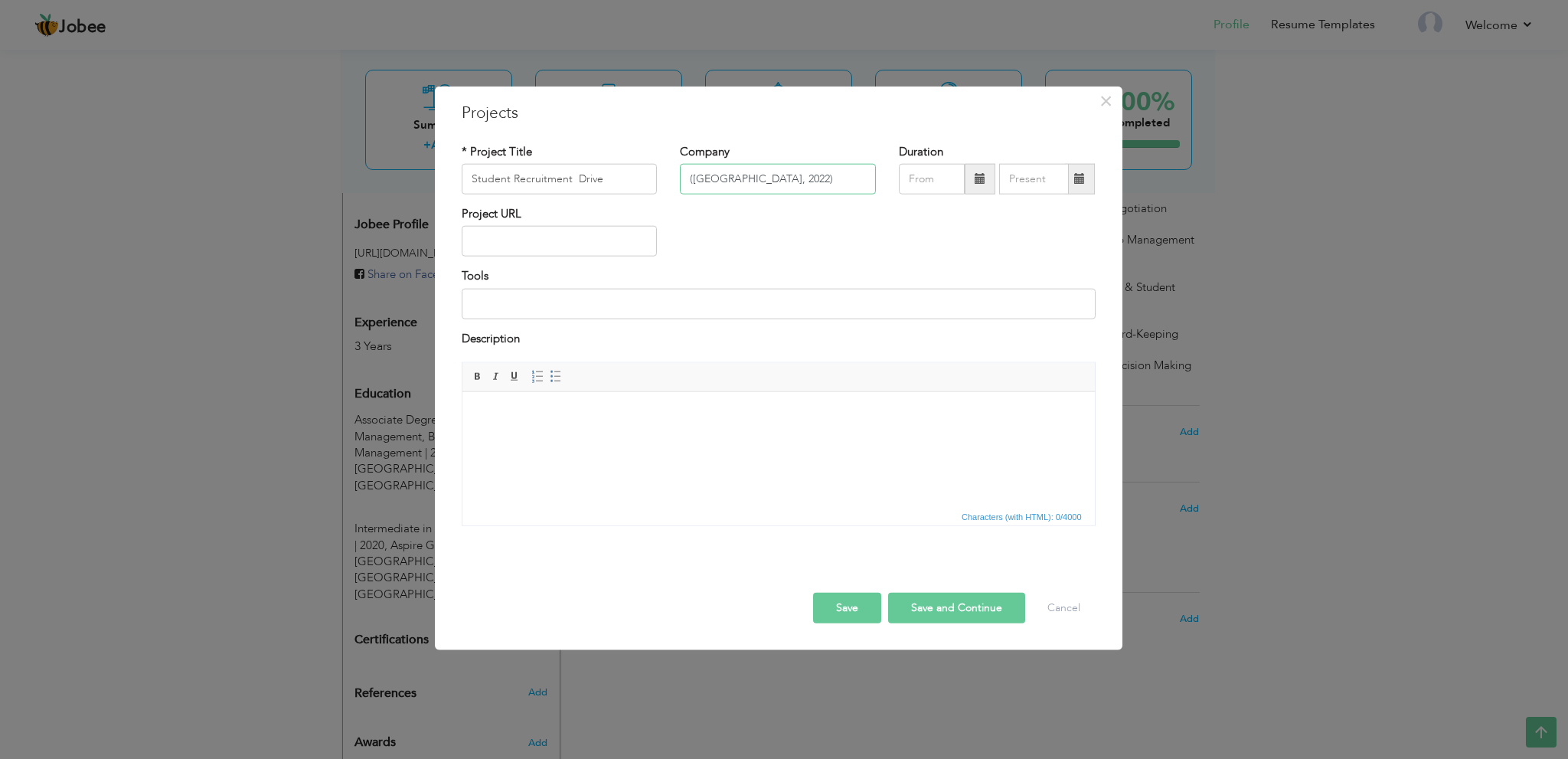
drag, startPoint x: 695, startPoint y: 178, endPoint x: 714, endPoint y: 201, distance: 29.8
click at [695, 178] on input "(Riphah College, 2022)" at bounding box center [778, 179] width 196 height 31
type input "Riphah College"
click at [942, 176] on input "text" at bounding box center [932, 179] width 65 height 31
click at [917, 204] on span at bounding box center [912, 210] width 10 height 10
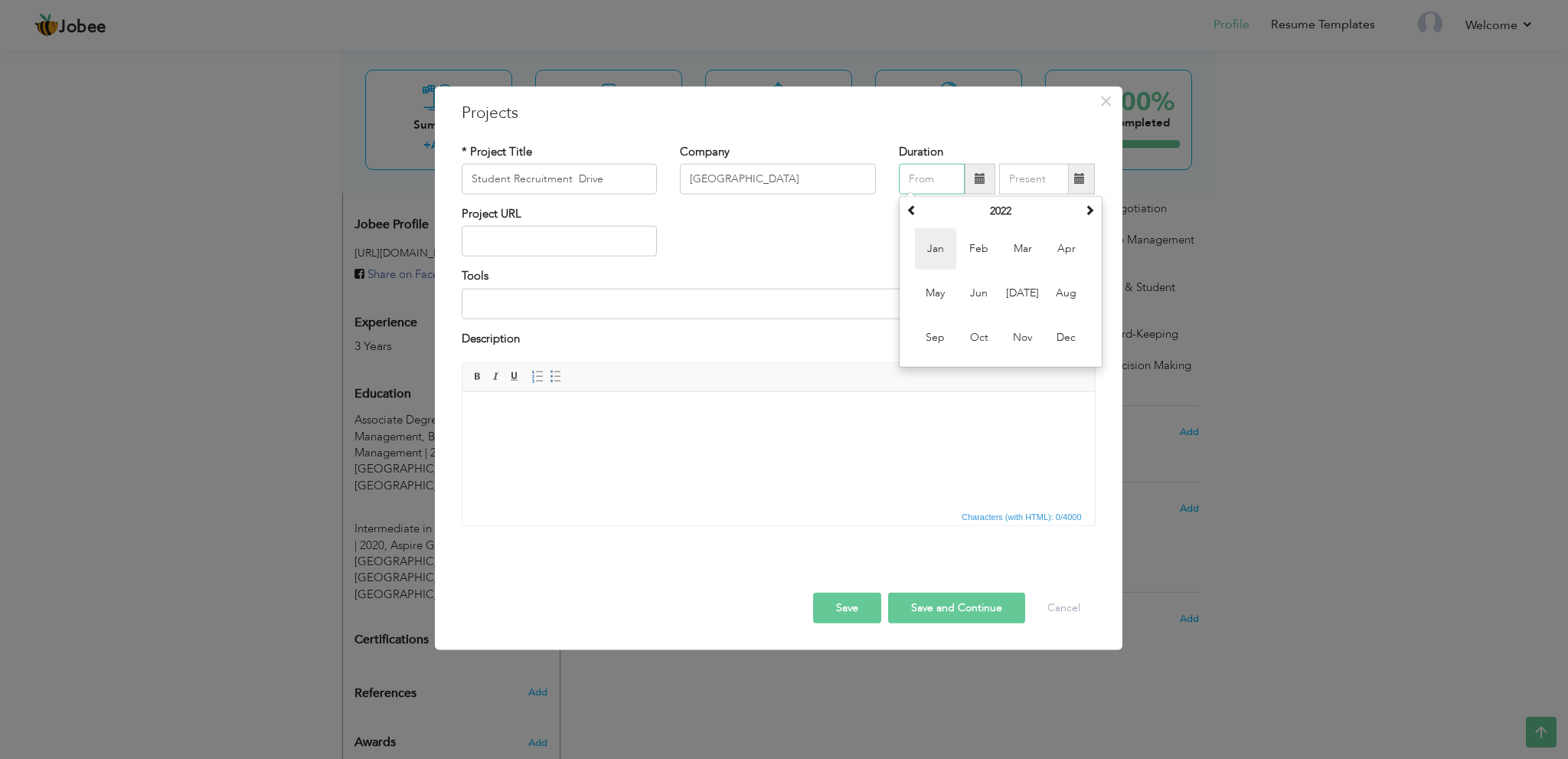
click at [939, 254] on span "Jan" at bounding box center [935, 248] width 41 height 41
type input "01/2022"
click at [1020, 184] on input "text" at bounding box center [1035, 179] width 70 height 31
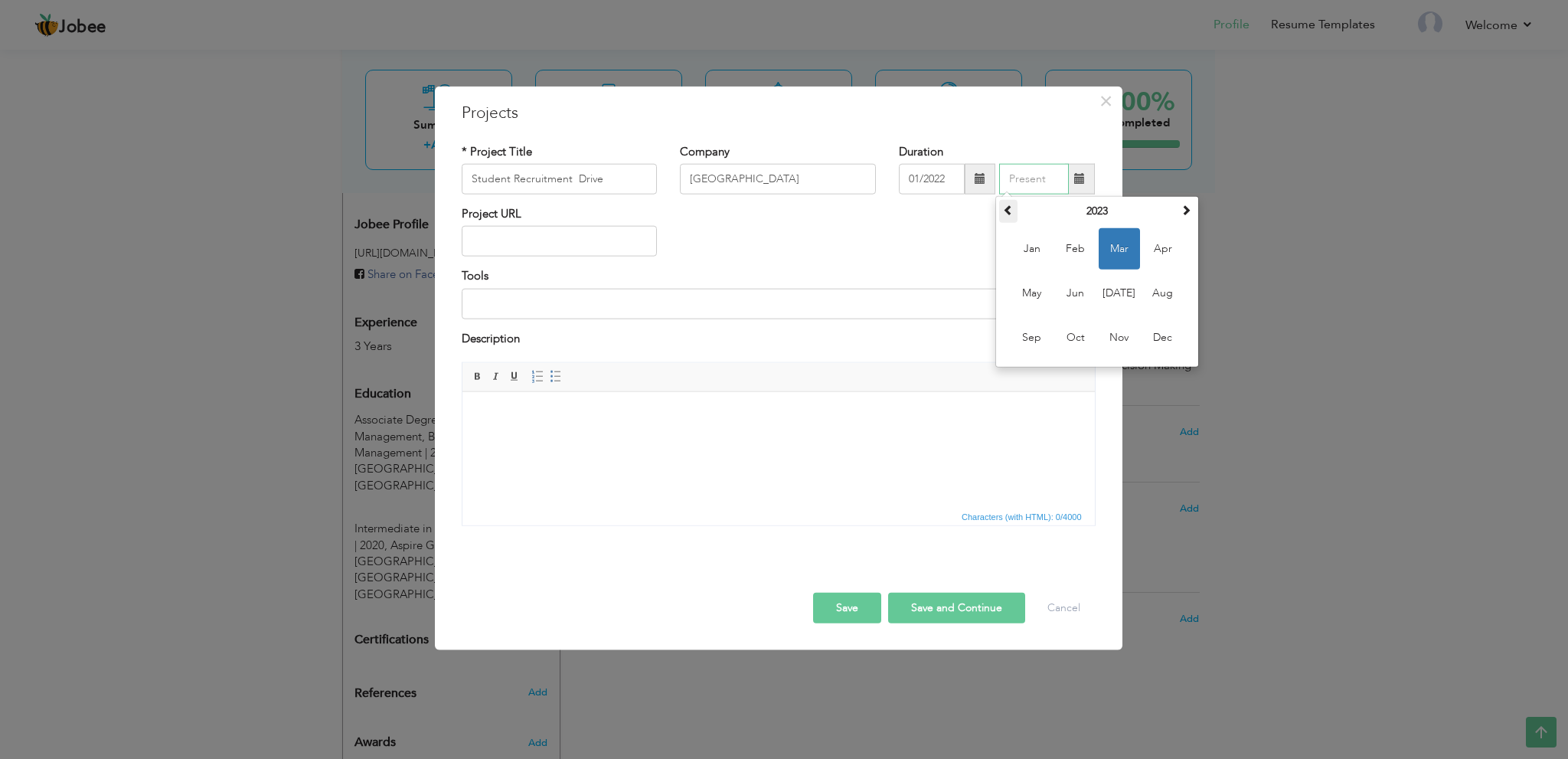
click at [1012, 214] on span at bounding box center [1008, 210] width 10 height 10
drag, startPoint x: 1155, startPoint y: 285, endPoint x: 1114, endPoint y: 300, distance: 43.7
click at [1157, 286] on span "Aug" at bounding box center [1163, 293] width 41 height 41
type input "08/2022"
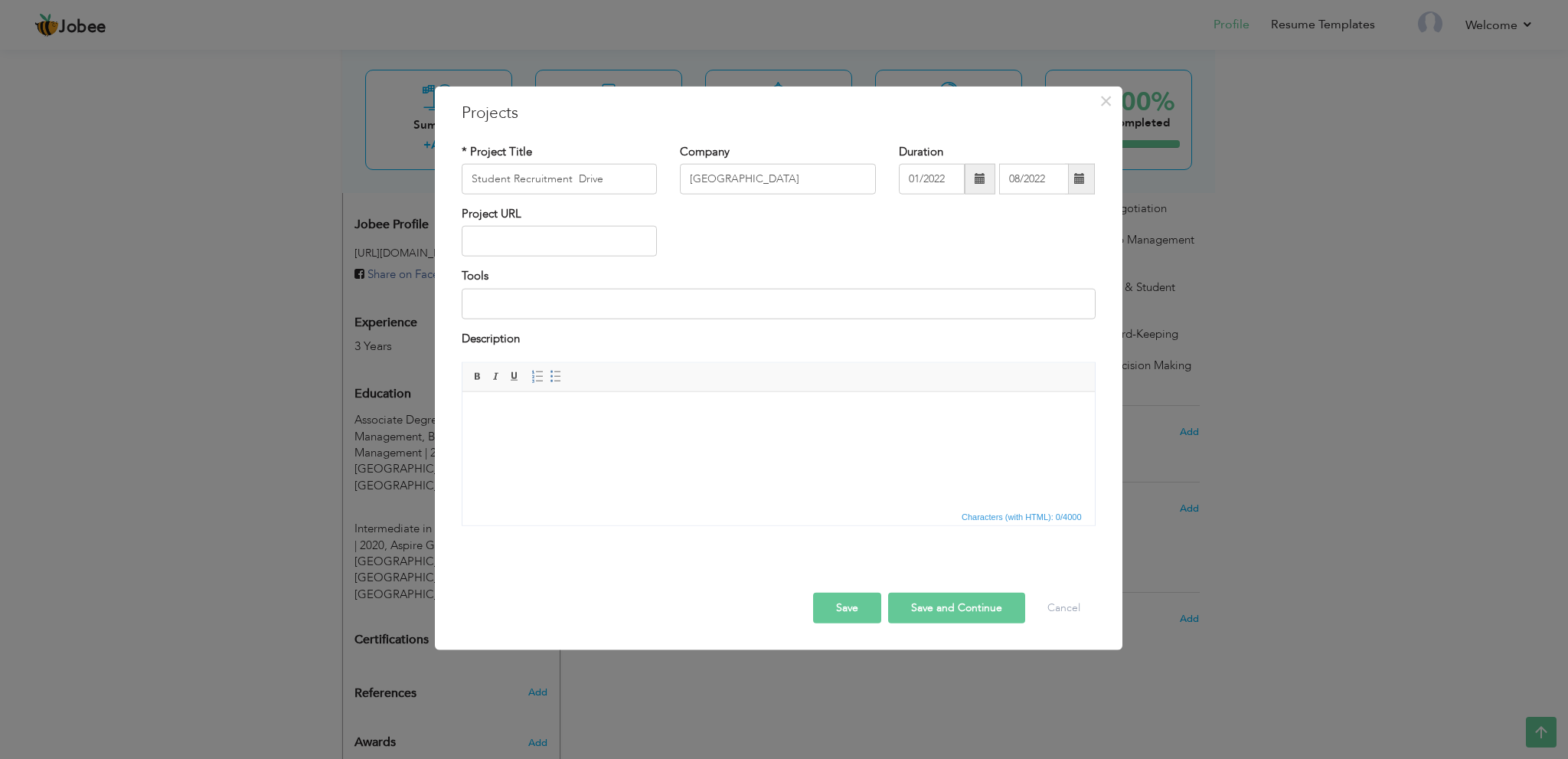
click at [677, 438] on html at bounding box center [778, 415] width 633 height 47
click at [723, 421] on body at bounding box center [777, 415] width 602 height 16
click at [945, 609] on button "Save and Continue" at bounding box center [957, 608] width 137 height 31
click at [582, 190] on input "text" at bounding box center [560, 179] width 196 height 31
paste input "University Project – Business Plan Presentation"
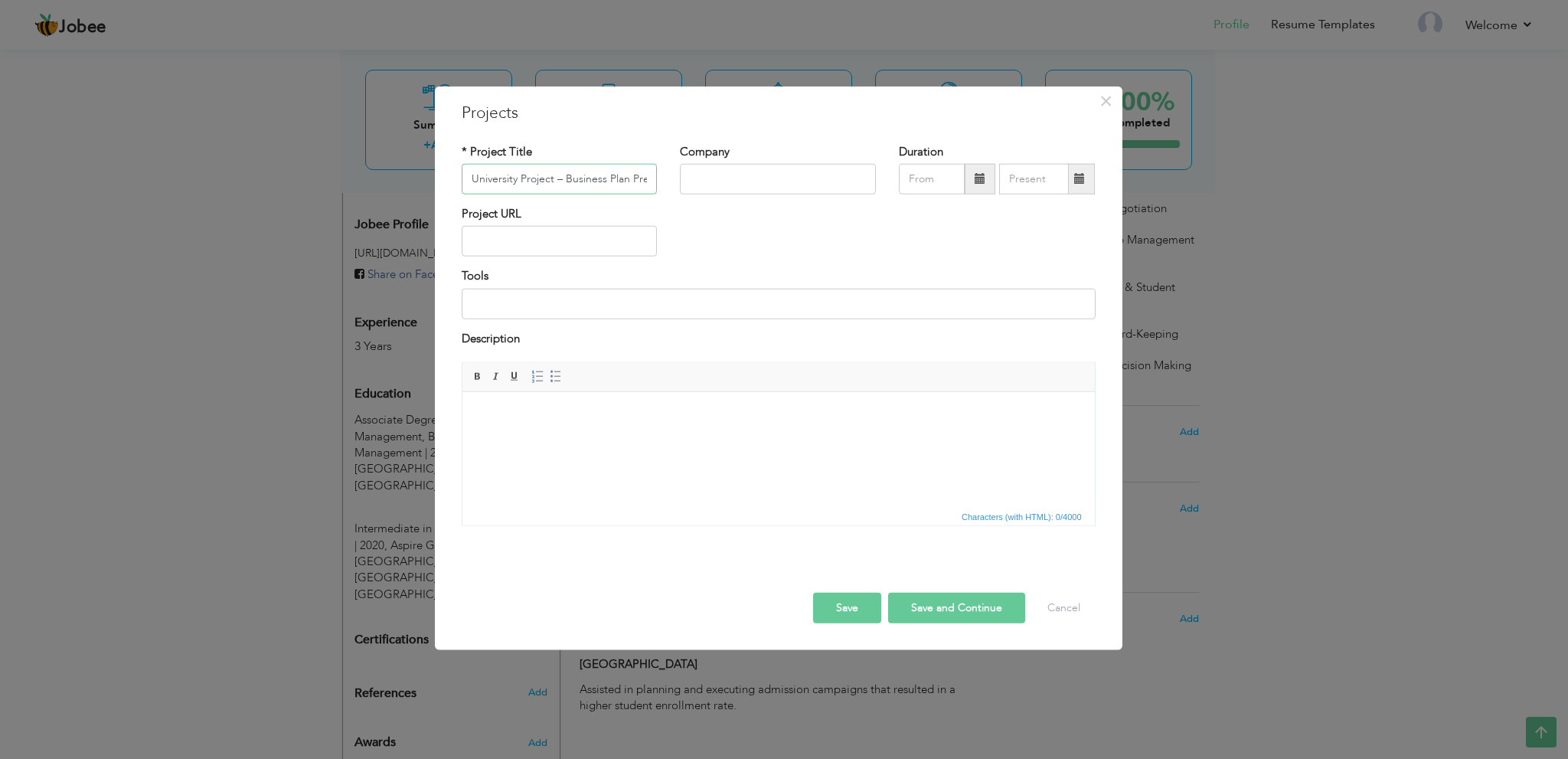
scroll to position [0, 49]
drag, startPoint x: 509, startPoint y: 177, endPoint x: 745, endPoint y: 196, distance: 236.8
click at [745, 196] on div "* Project Title University Project – Business Plan Presentation Company Duration" at bounding box center [779, 174] width 657 height 62
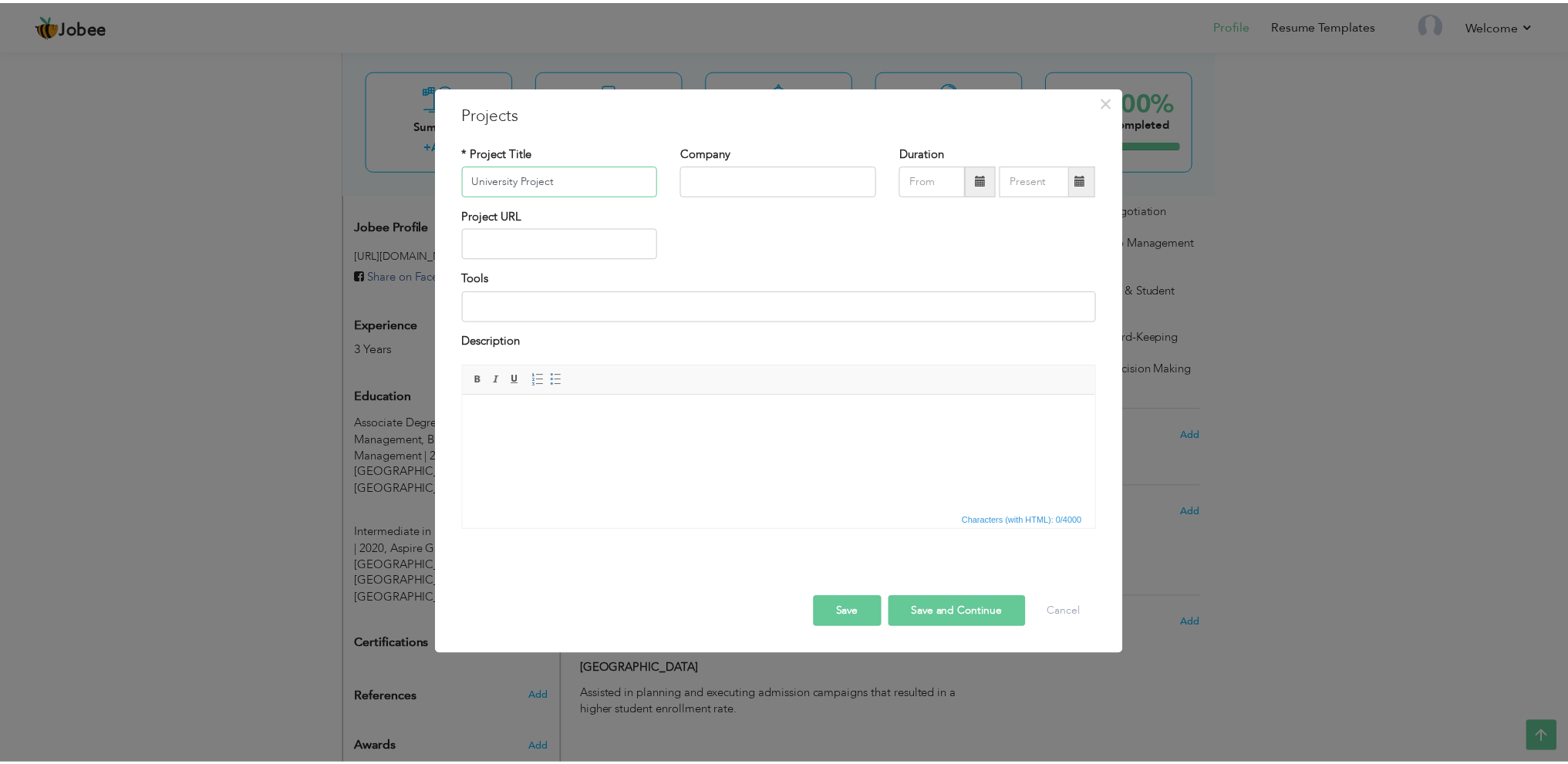
scroll to position [0, 0]
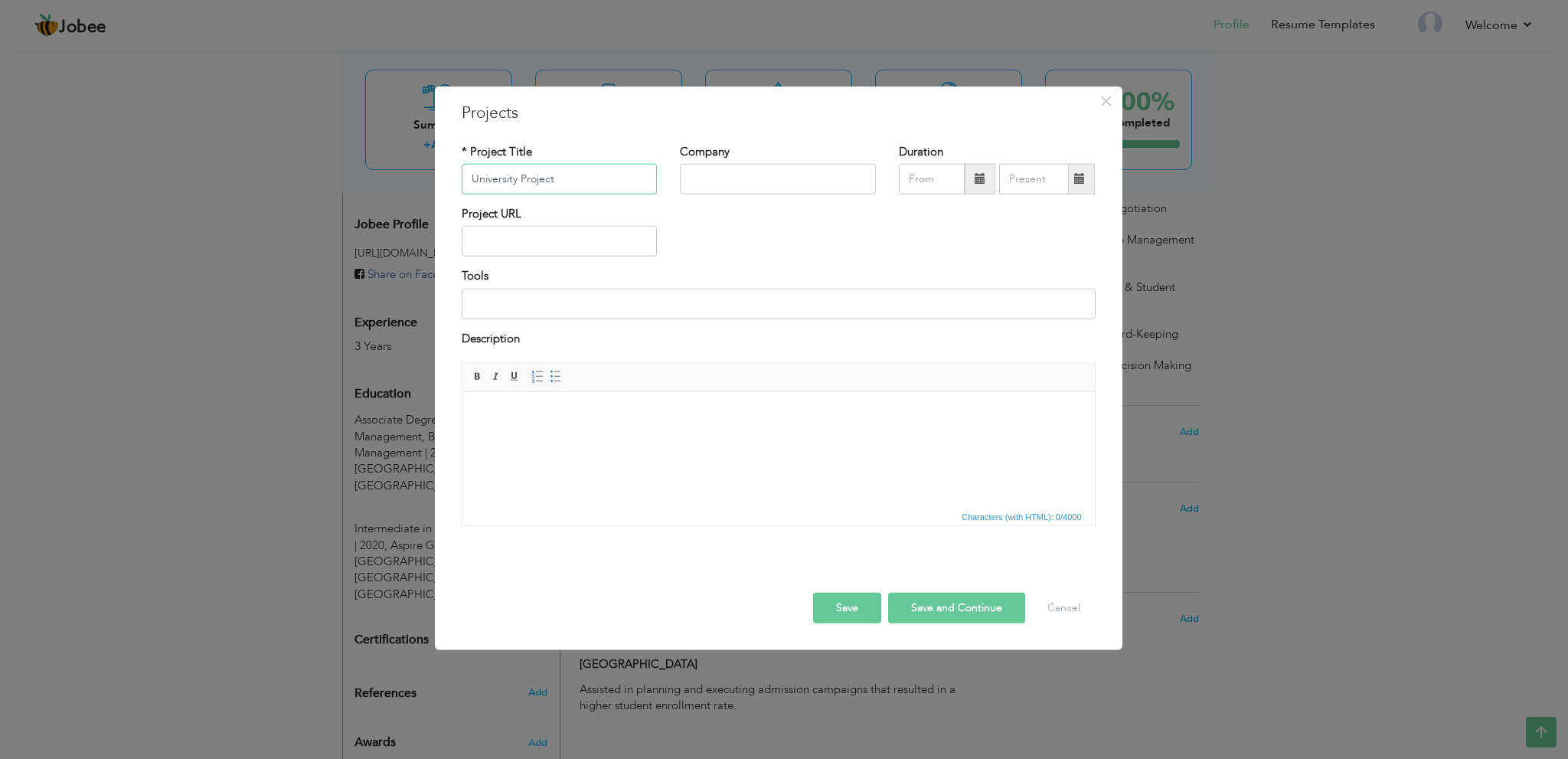
type input "University Project"
click at [739, 180] on input "text" at bounding box center [778, 179] width 196 height 31
paste input "– Business Plan Presentation"
drag, startPoint x: 699, startPoint y: 178, endPoint x: 542, endPoint y: 206, distance: 159.5
click at [542, 206] on div "* Project Title University Project Company – Business Plan Presentation Duratio…" at bounding box center [779, 341] width 657 height 417
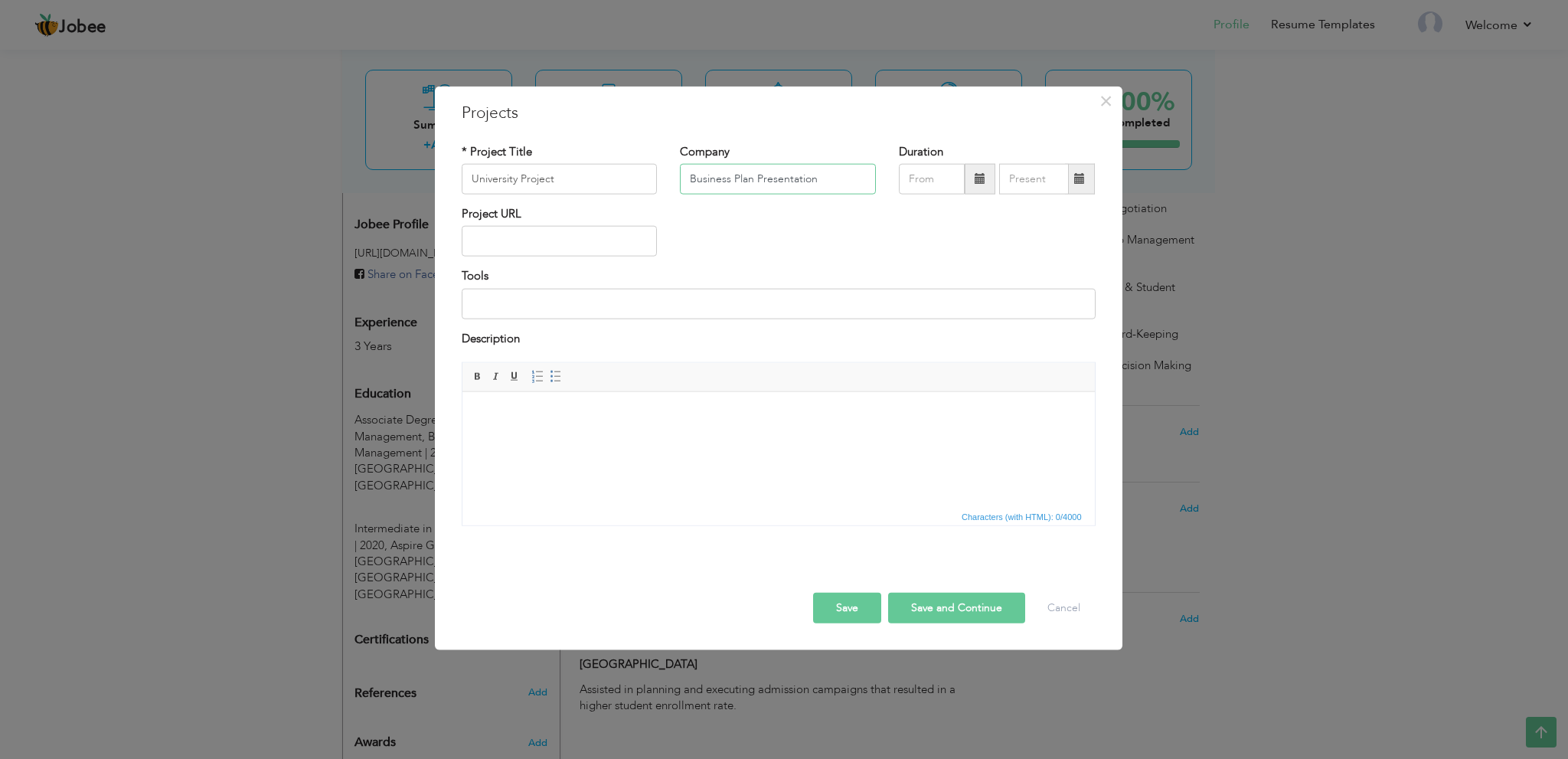
type input "Business Plan Presentation"
click at [932, 604] on button "Save and Continue" at bounding box center [957, 608] width 137 height 31
click at [591, 183] on input "text" at bounding box center [560, 179] width 196 height 31
paste input "Community Project:"
type input "Community Project"
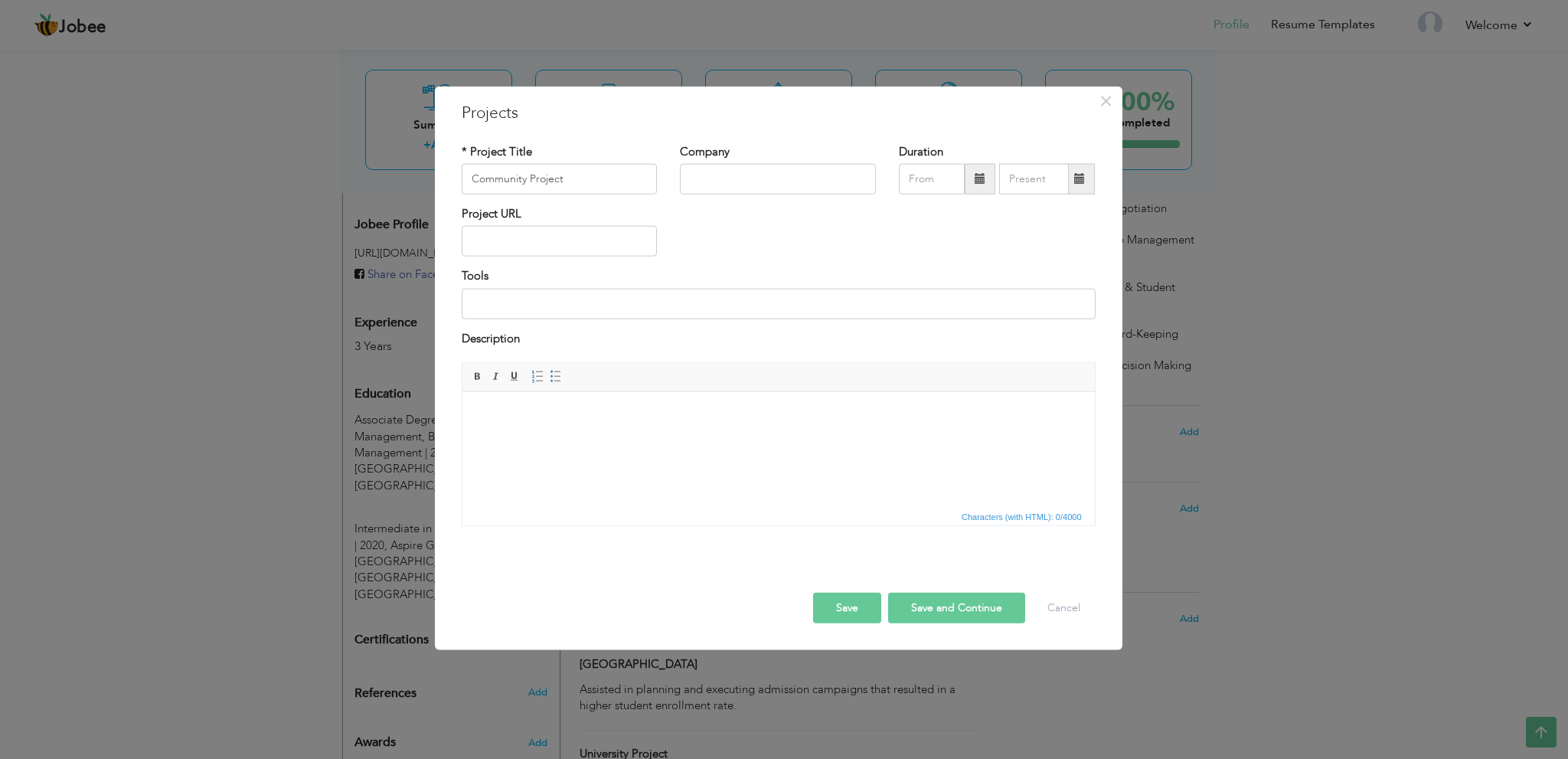
click at [708, 438] on html at bounding box center [778, 415] width 633 height 47
click at [778, 438] on html at bounding box center [778, 415] width 633 height 47
drag, startPoint x: 940, startPoint y: 604, endPoint x: 939, endPoint y: 586, distance: 18.0
click at [944, 605] on button "Save and Continue" at bounding box center [957, 608] width 137 height 31
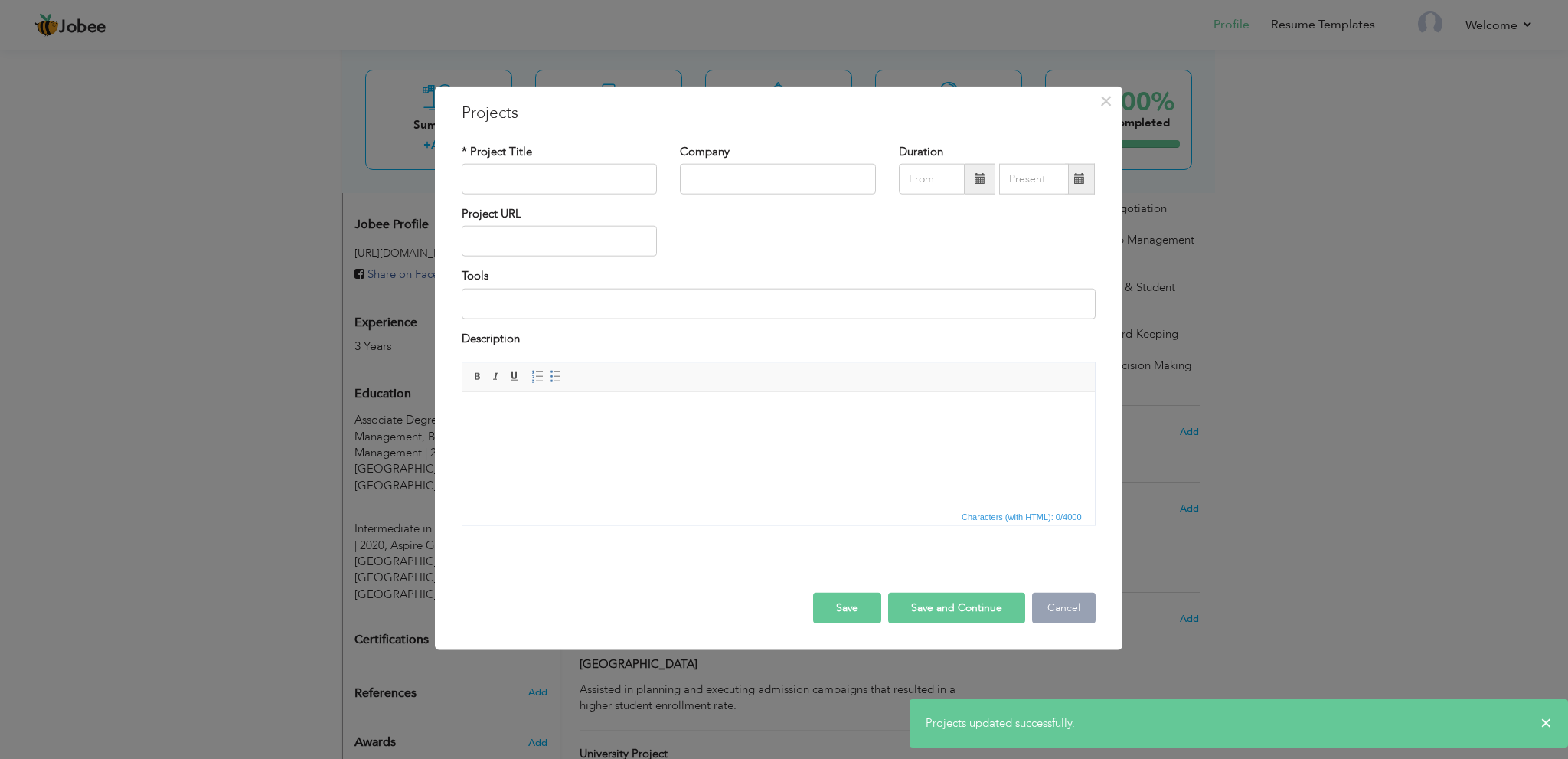
click at [1060, 599] on button "Cancel" at bounding box center [1063, 608] width 64 height 31
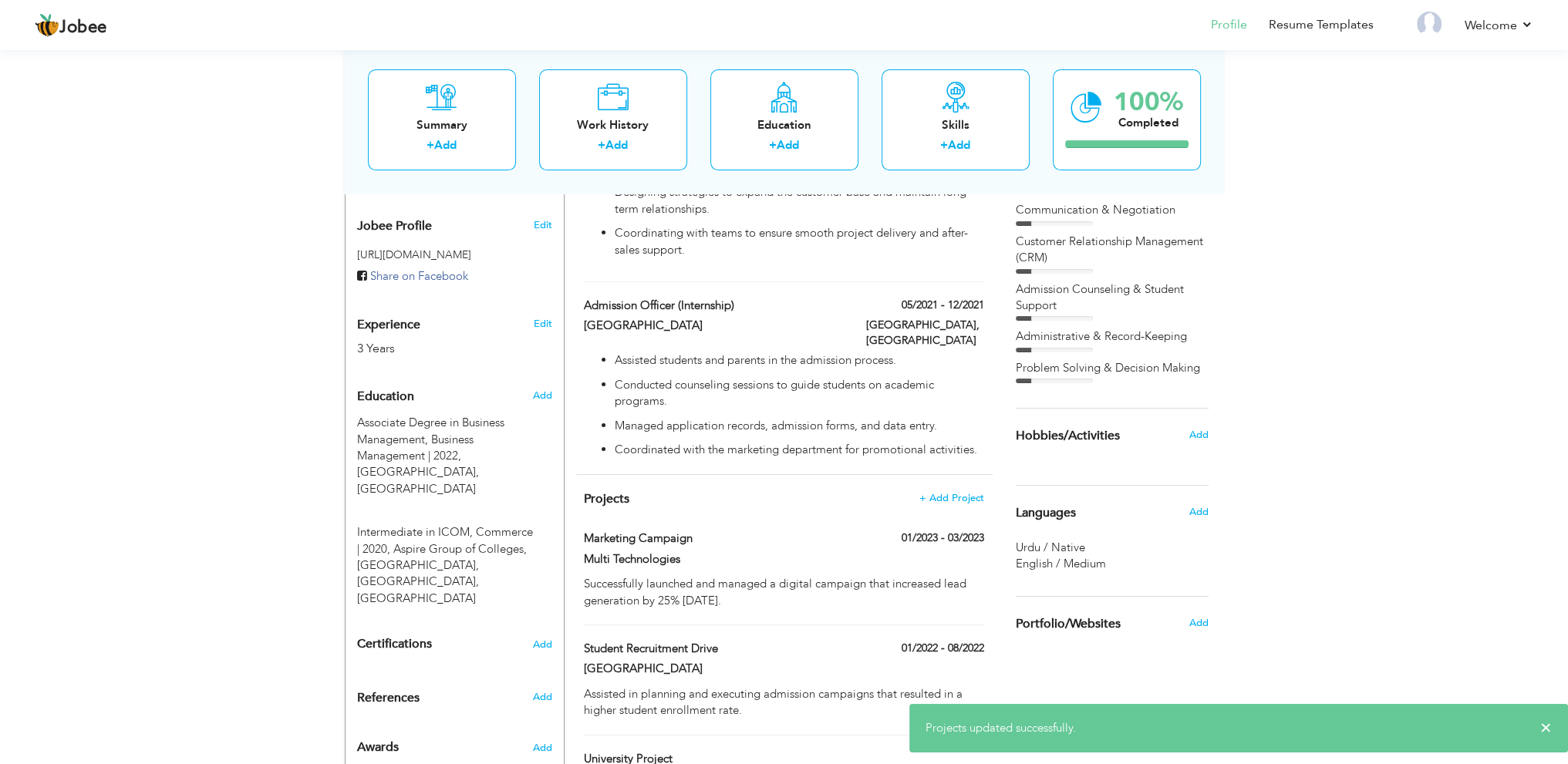
scroll to position [685, 0]
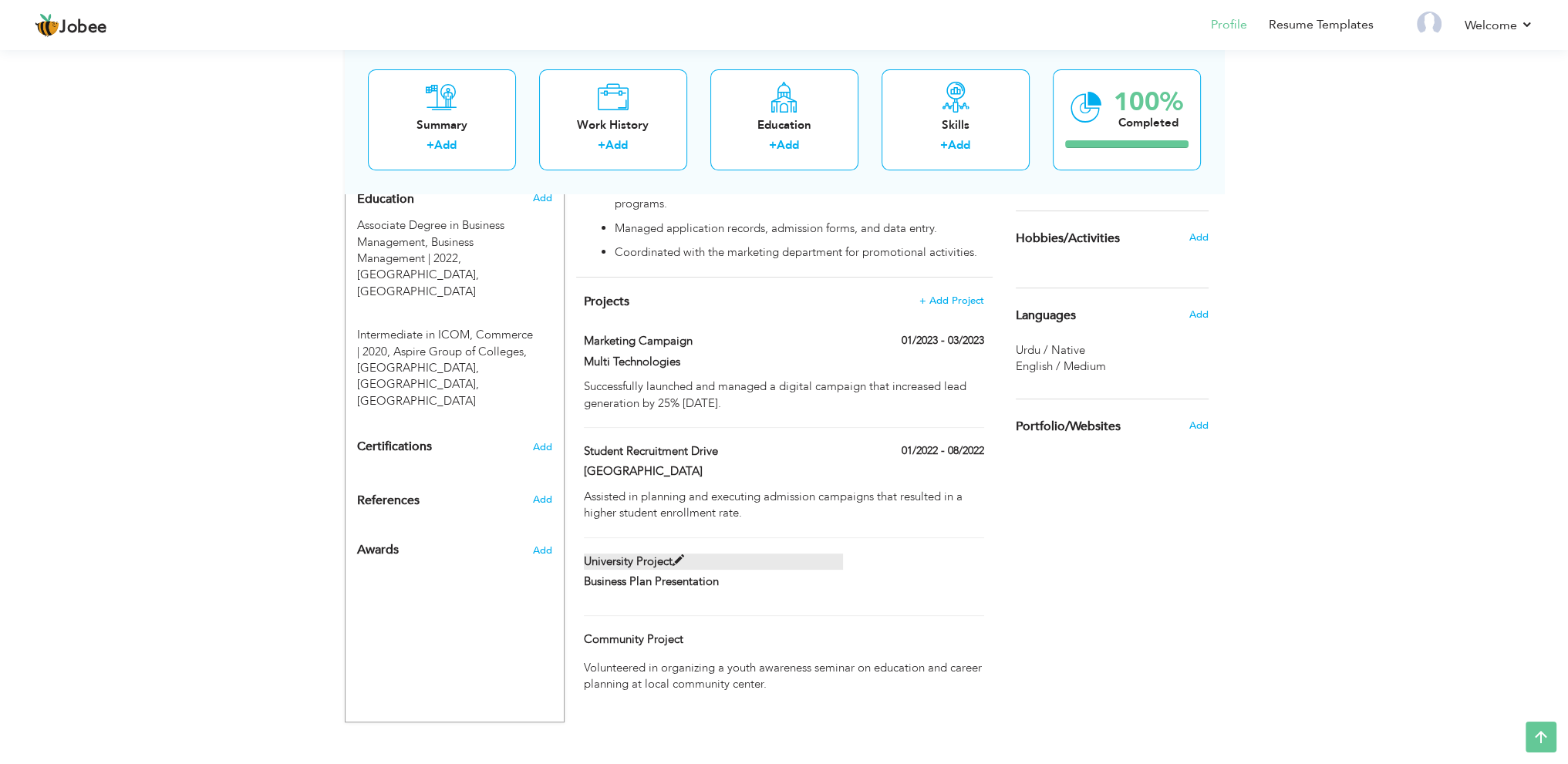
click at [682, 565] on span at bounding box center [678, 561] width 11 height 11
type input "University Project"
type input "Business Plan Presentation"
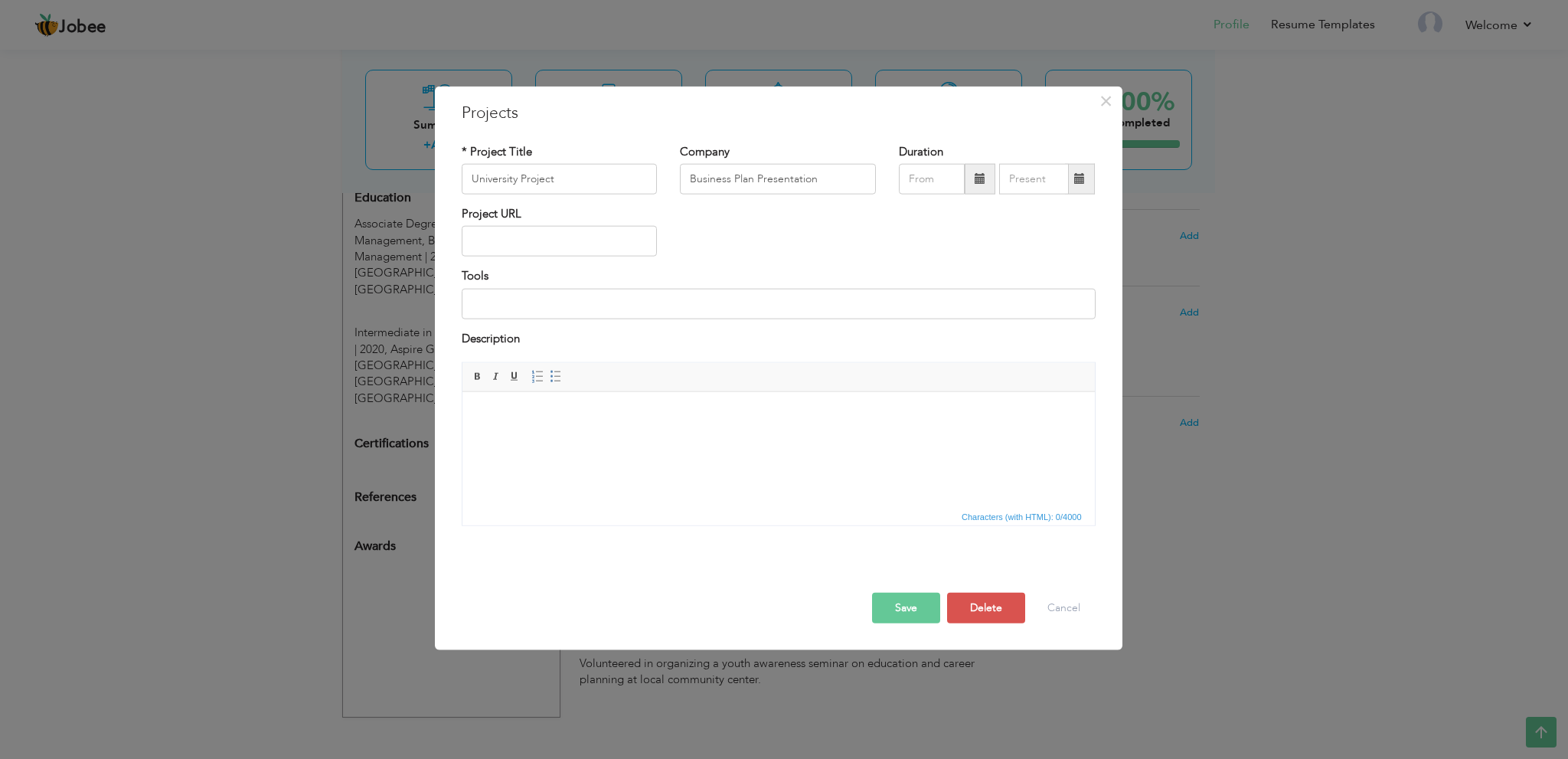
click at [657, 438] on html at bounding box center [778, 415] width 633 height 47
click at [927, 605] on button "Save" at bounding box center [906, 608] width 68 height 31
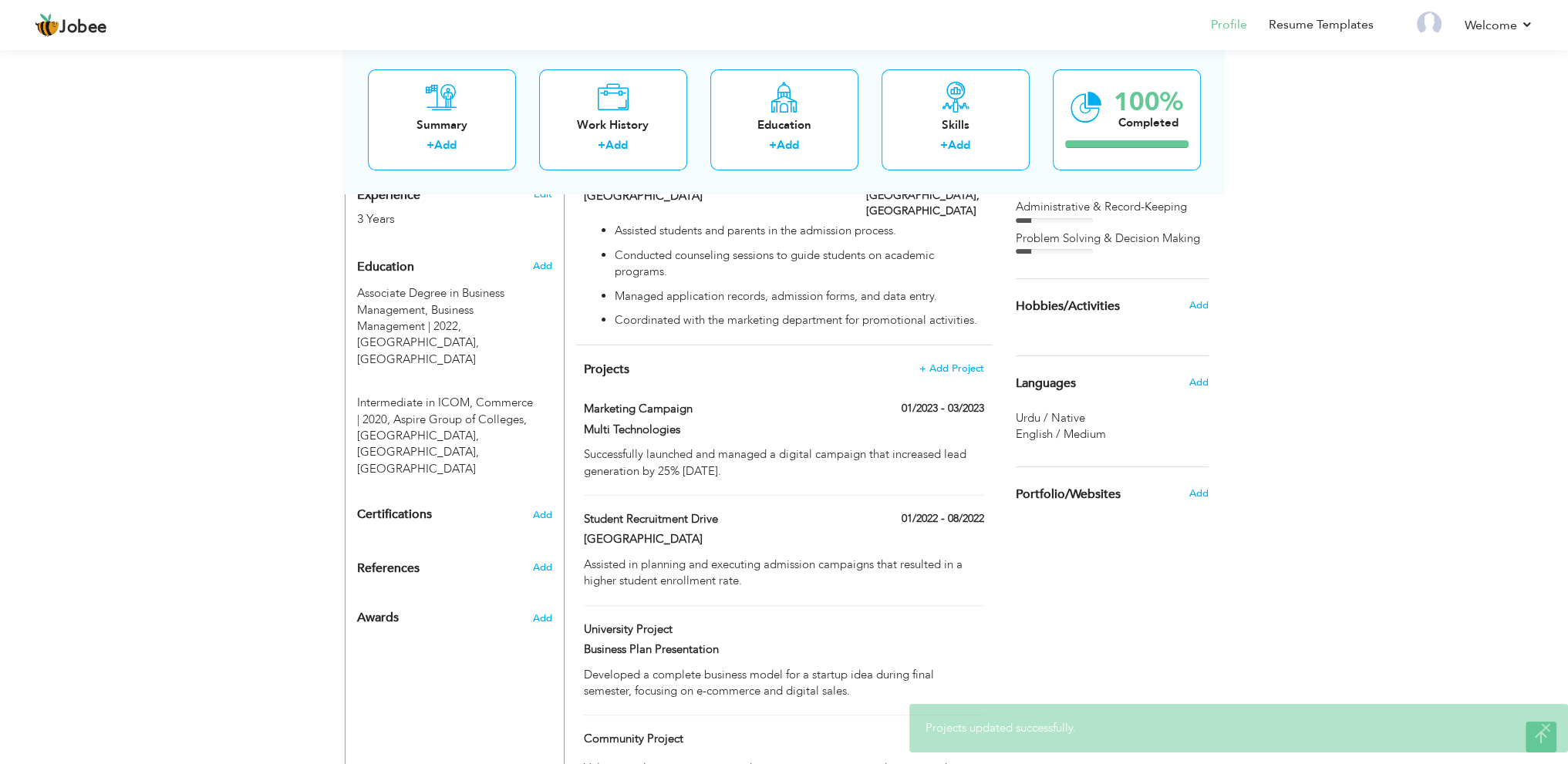
scroll to position [717, 0]
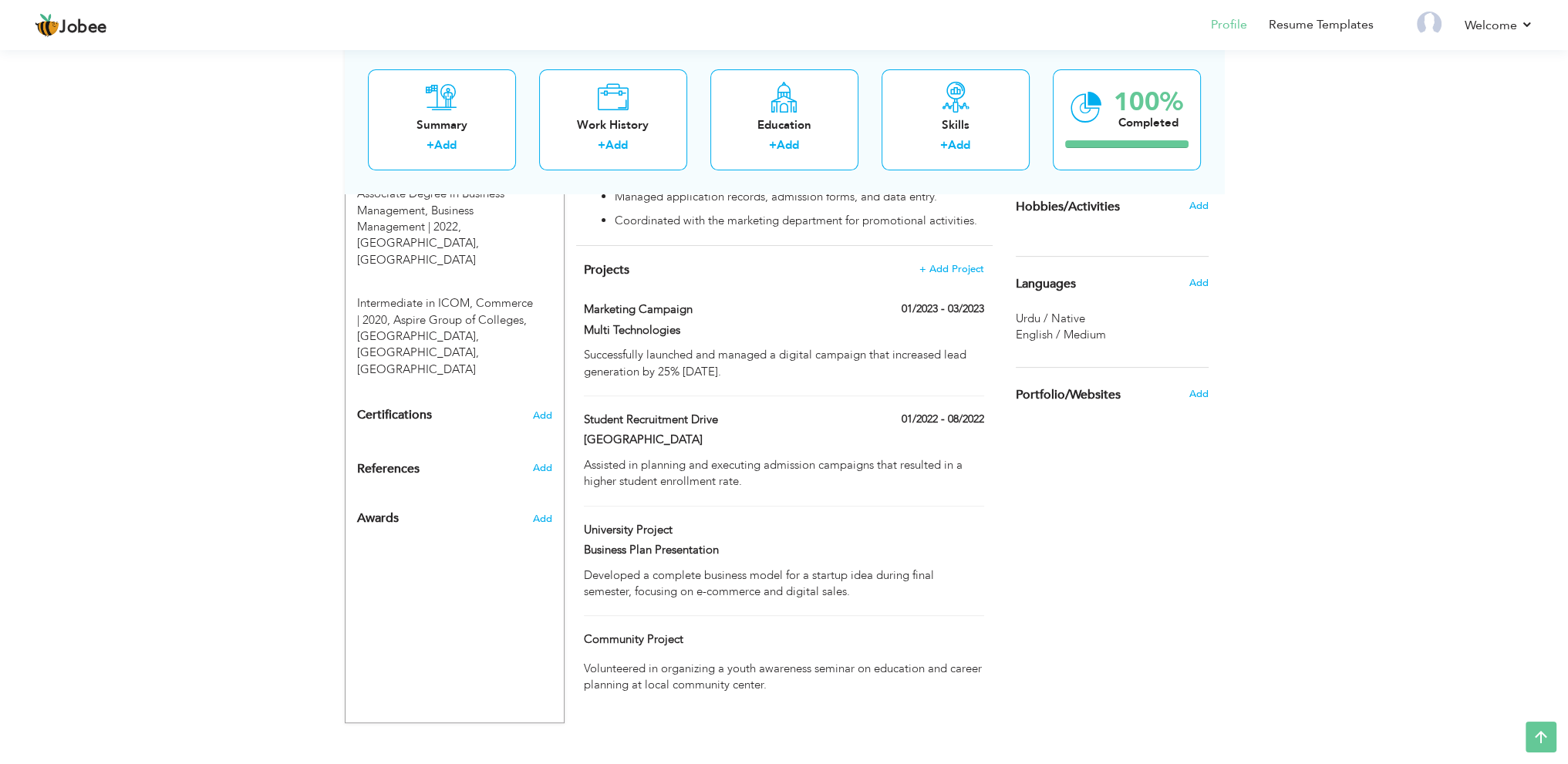
drag, startPoint x: 352, startPoint y: 345, endPoint x: 524, endPoint y: 439, distance: 196.0
click at [514, 493] on div "Change Remove Waleed Ahmed Lahore , Punjab Pakistan Sales & Marketing Manager M…" at bounding box center [455, 149] width 220 height 1149
drag, startPoint x: 556, startPoint y: 357, endPoint x: 453, endPoint y: 434, distance: 128.6
click at [453, 434] on div "Change Remove Waleed Ahmed Lahore , Punjab Pakistan Sales & Marketing Manager M…" at bounding box center [455, 149] width 220 height 1149
drag, startPoint x: 357, startPoint y: 364, endPoint x: 426, endPoint y: 483, distance: 137.6
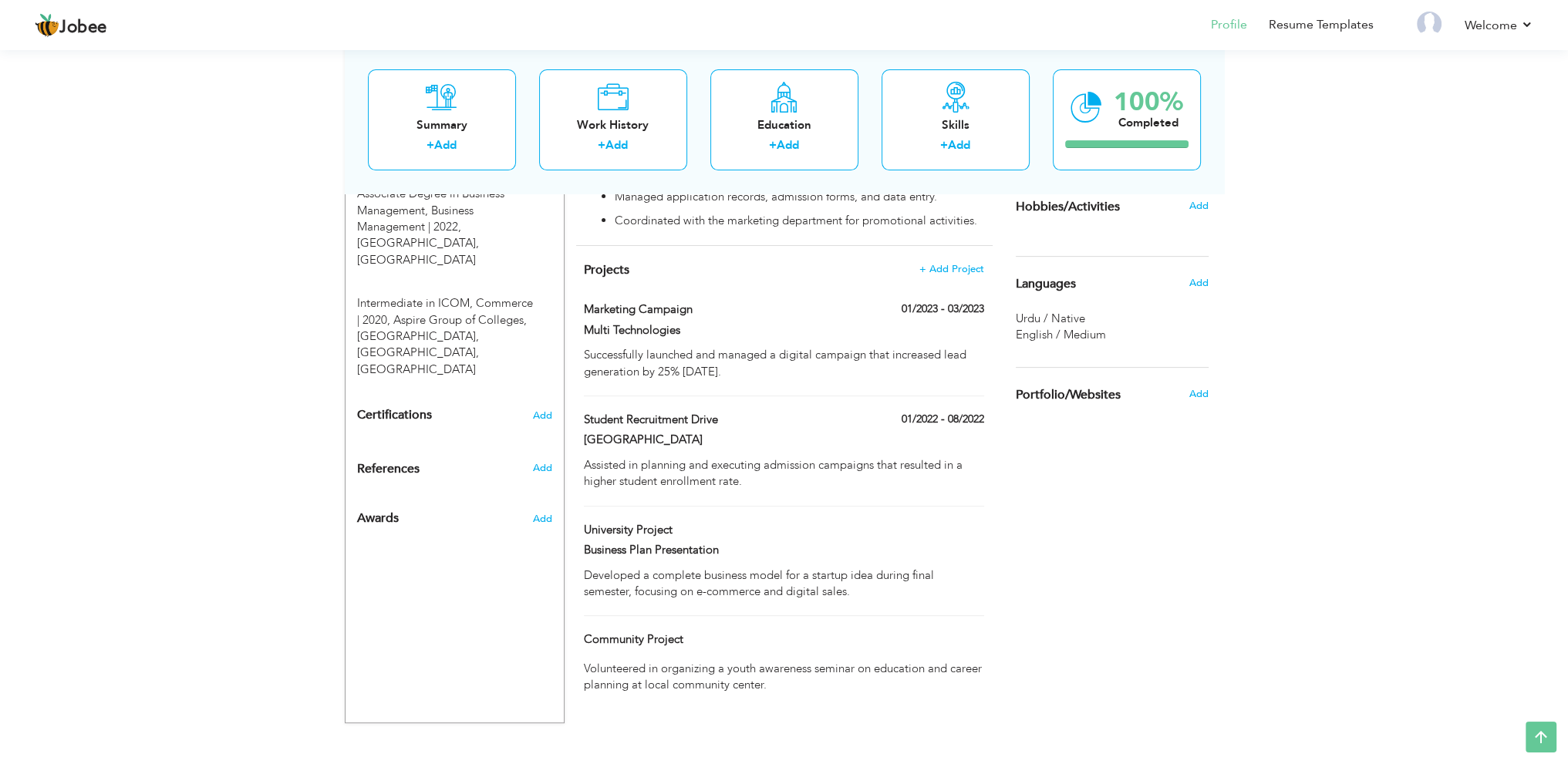
click at [426, 483] on div "Change Remove Waleed Ahmed Lahore , Punjab Pakistan Sales & Marketing Manager M…" at bounding box center [455, 149] width 220 height 1149
click at [543, 411] on span "Add" at bounding box center [542, 416] width 20 height 11
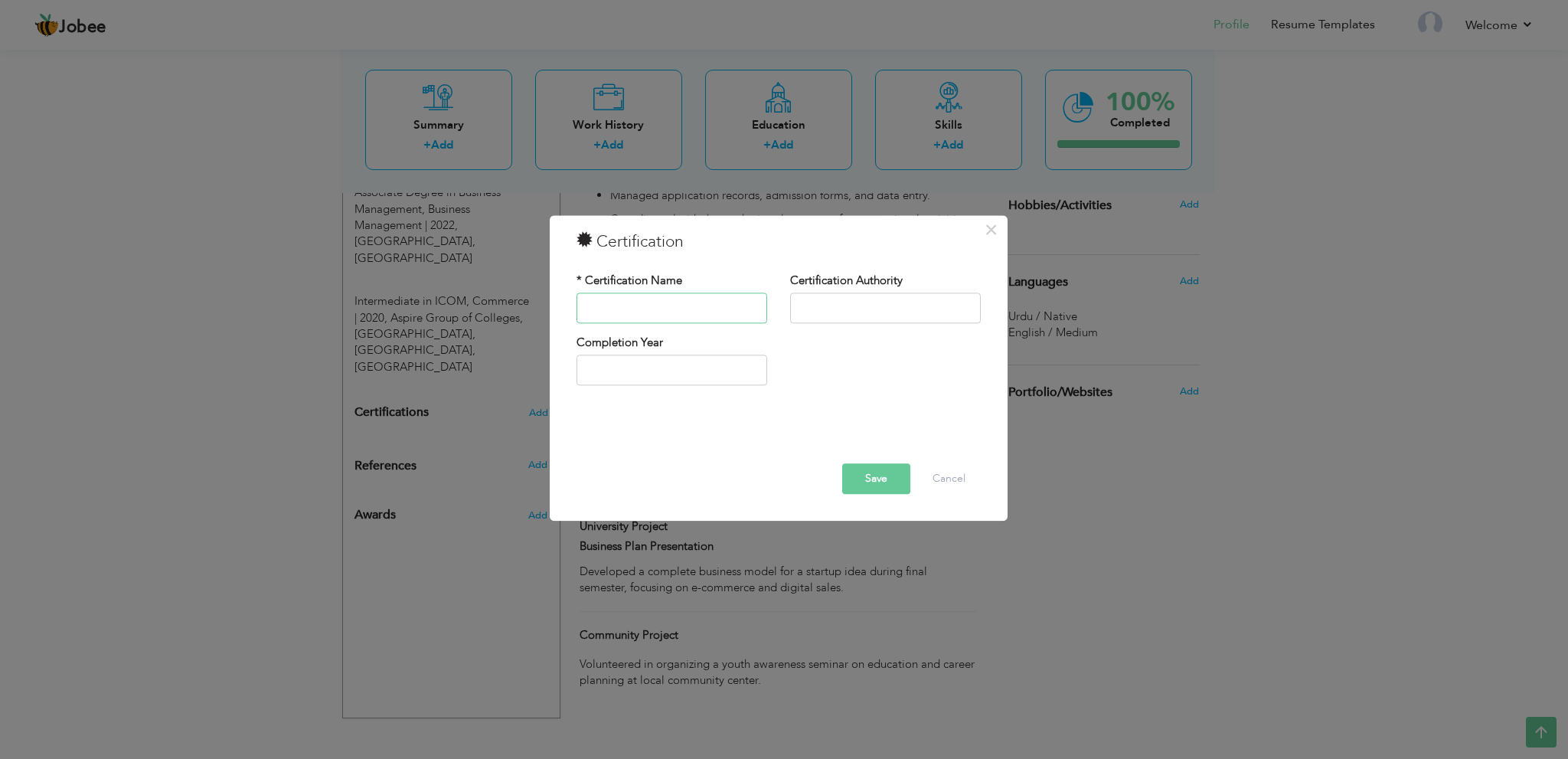
drag, startPoint x: 657, startPoint y: 311, endPoint x: 681, endPoint y: 309, distance: 24.1
click at [657, 311] on input "text" at bounding box center [672, 307] width 190 height 31
paste input "Digital Marketing Certification"
type input "Digital Marketing Certification"
click at [818, 312] on input "text" at bounding box center [885, 307] width 190 height 31
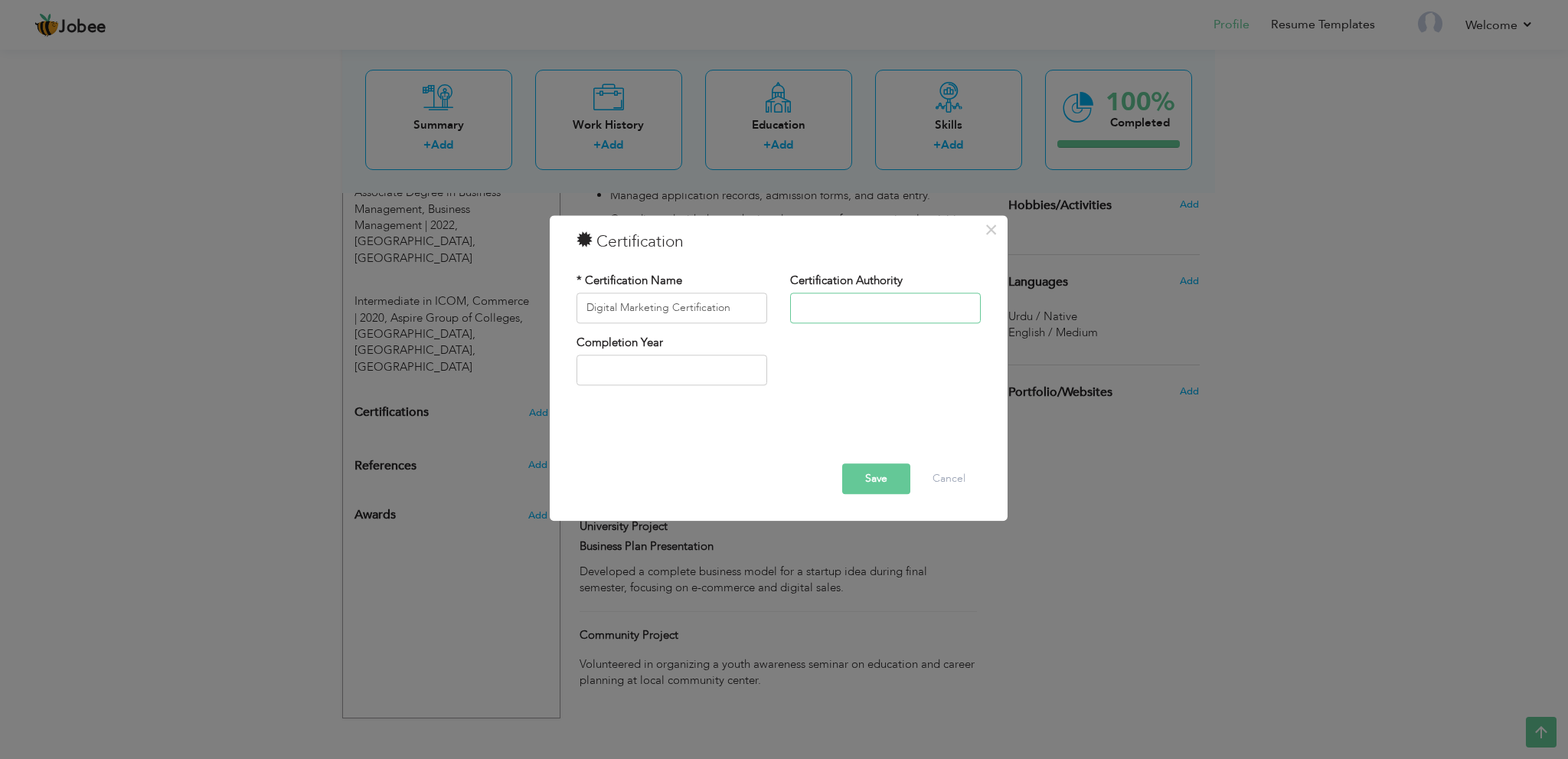
paste input "Google Digital Garage"
type input "Google Digital Garage"
click at [884, 480] on button "Save" at bounding box center [877, 479] width 68 height 31
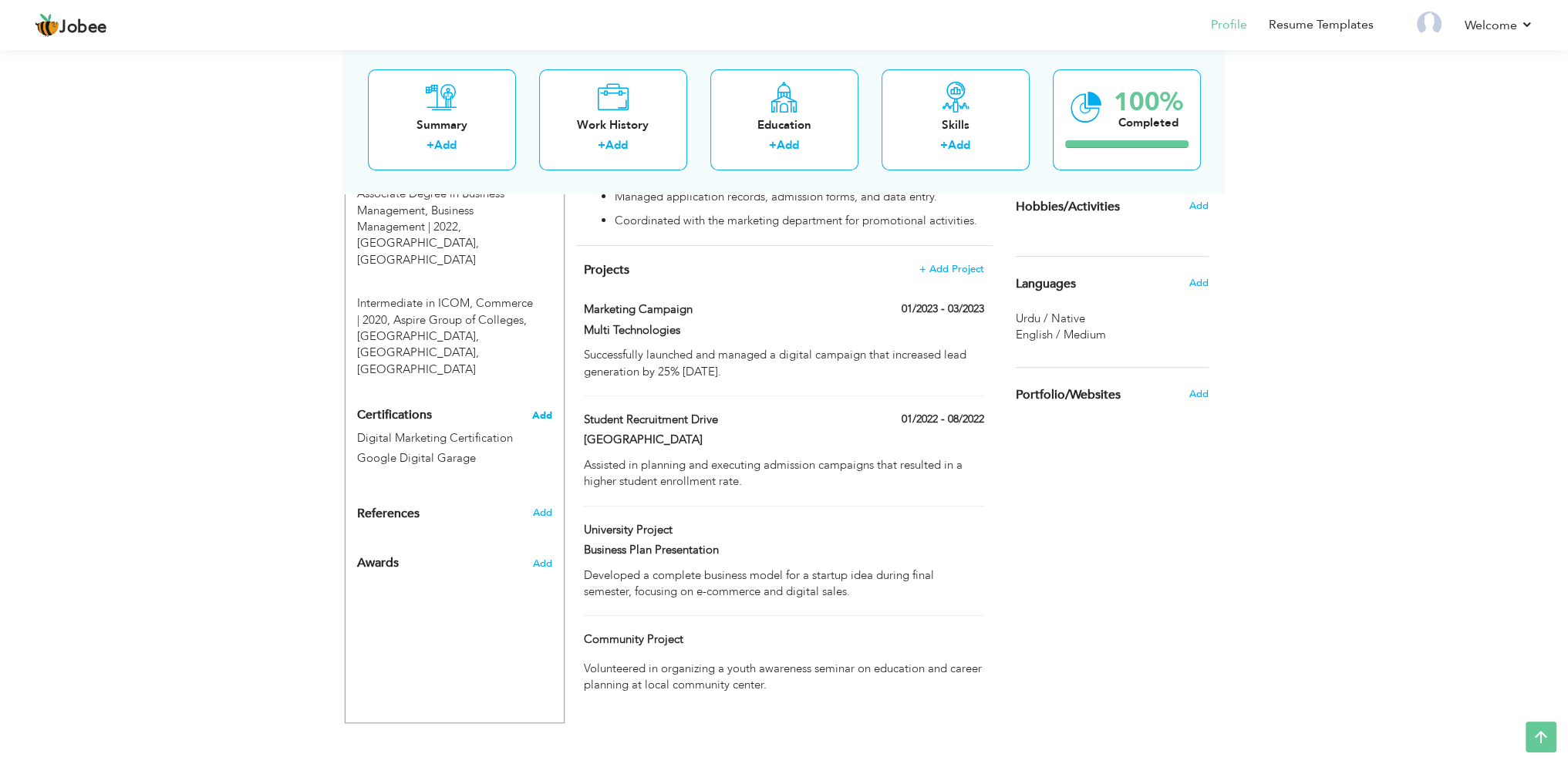
click at [539, 411] on span "Add" at bounding box center [542, 416] width 20 height 11
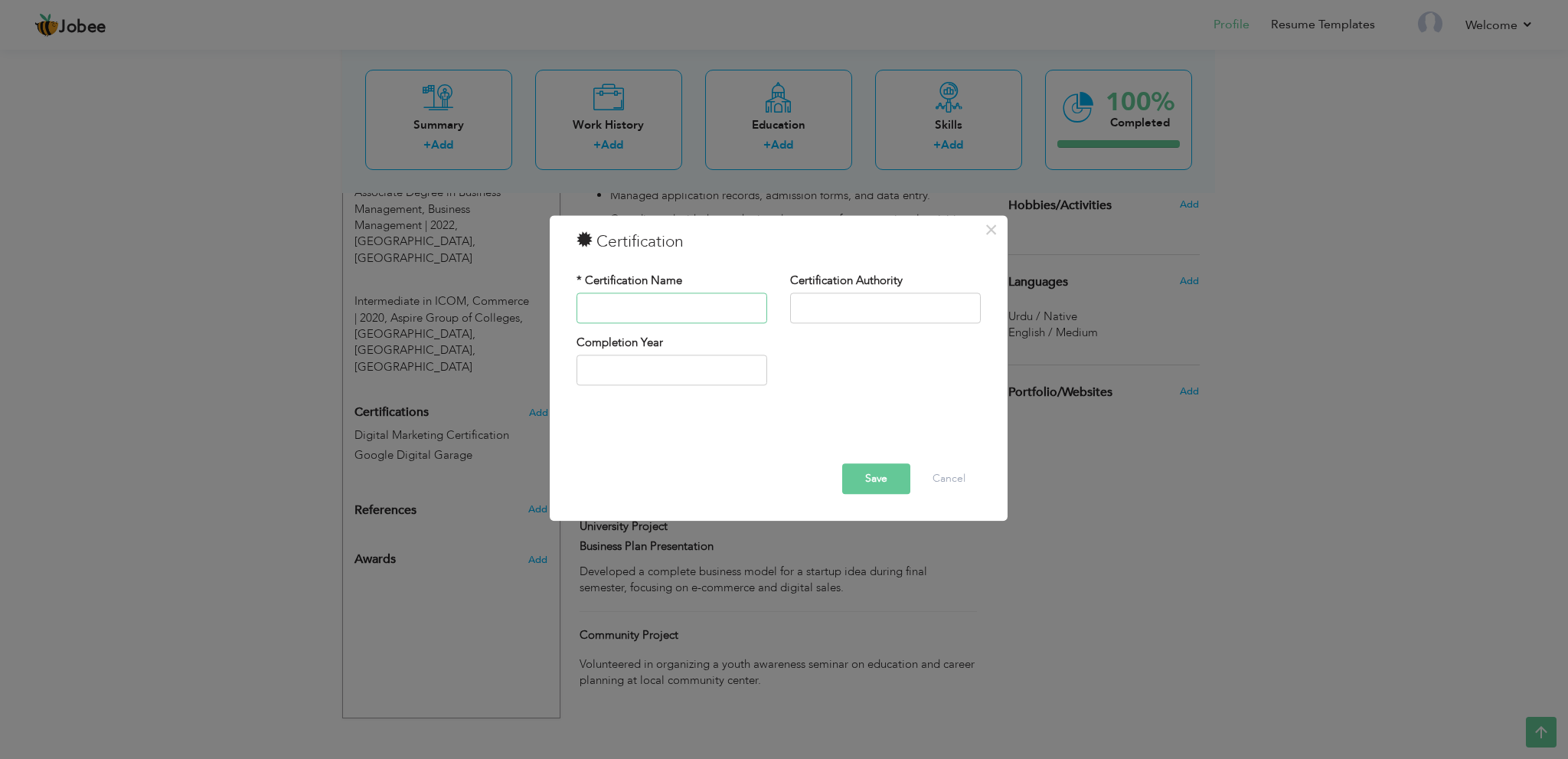
drag, startPoint x: 626, startPoint y: 304, endPoint x: 743, endPoint y: 307, distance: 117.0
click at [627, 305] on input "text" at bounding box center [672, 307] width 190 height 31
paste input "Microsoft Office Specialist (MOS)"
type input "Microsoft Office Specialist (MOS)"
drag, startPoint x: 853, startPoint y: 315, endPoint x: 808, endPoint y: 288, distance: 52.5
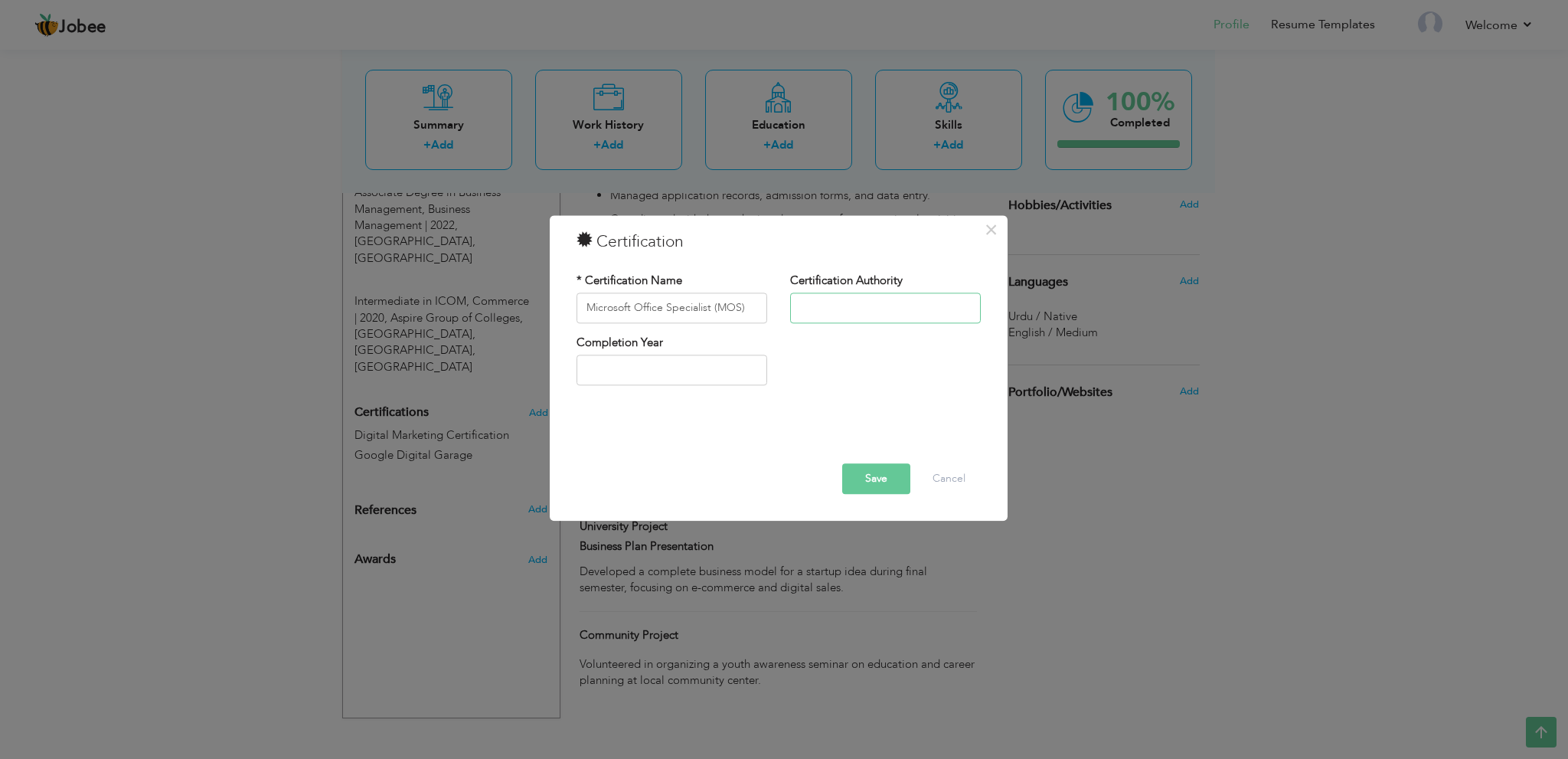
click at [853, 315] on input "text" at bounding box center [885, 307] width 190 height 31
paste input "Microsoft (2021)"
type input "Microsoft (2021)"
click at [885, 474] on button "Save" at bounding box center [877, 479] width 68 height 31
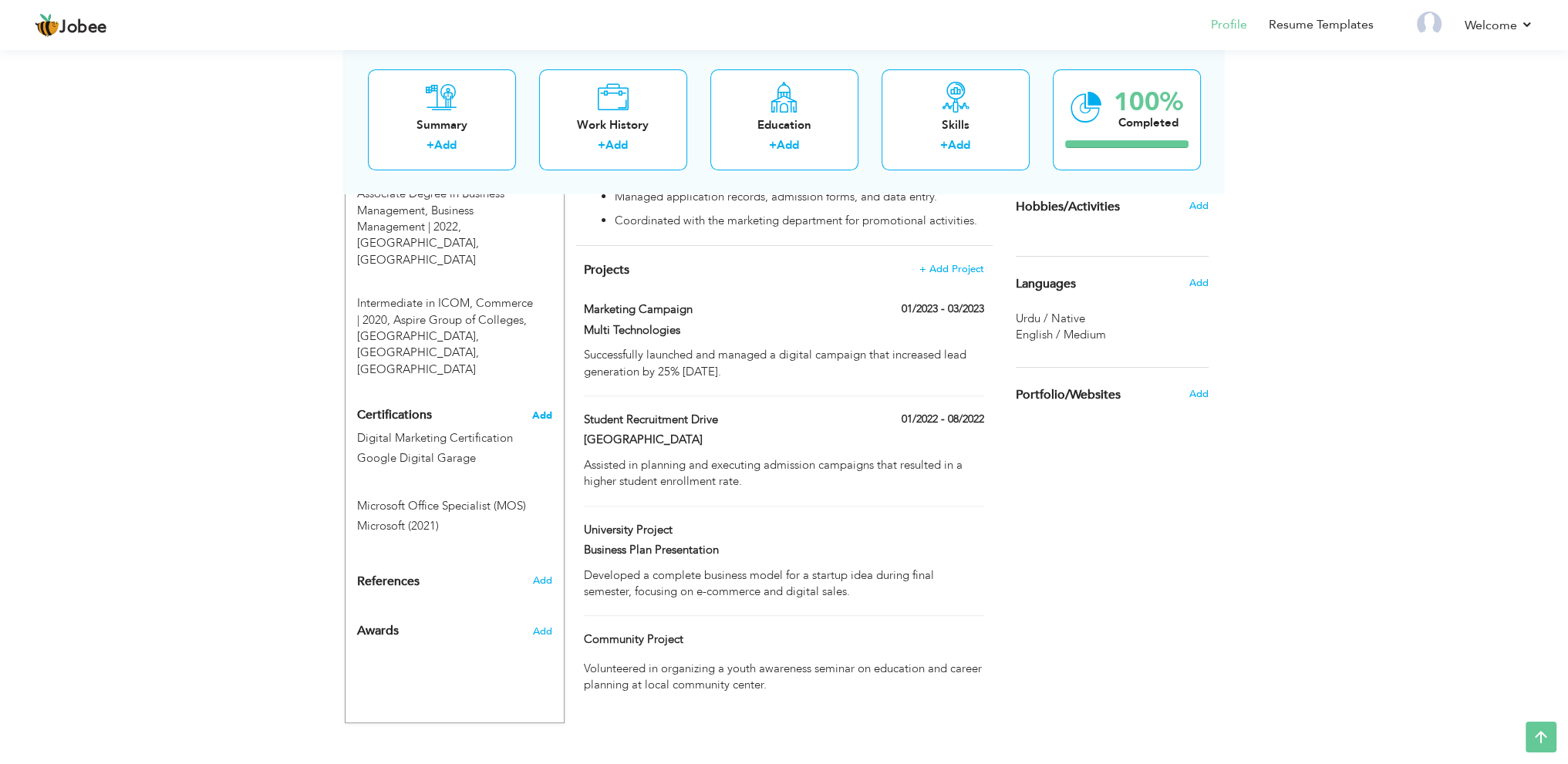
click at [540, 411] on span "Add" at bounding box center [542, 416] width 20 height 11
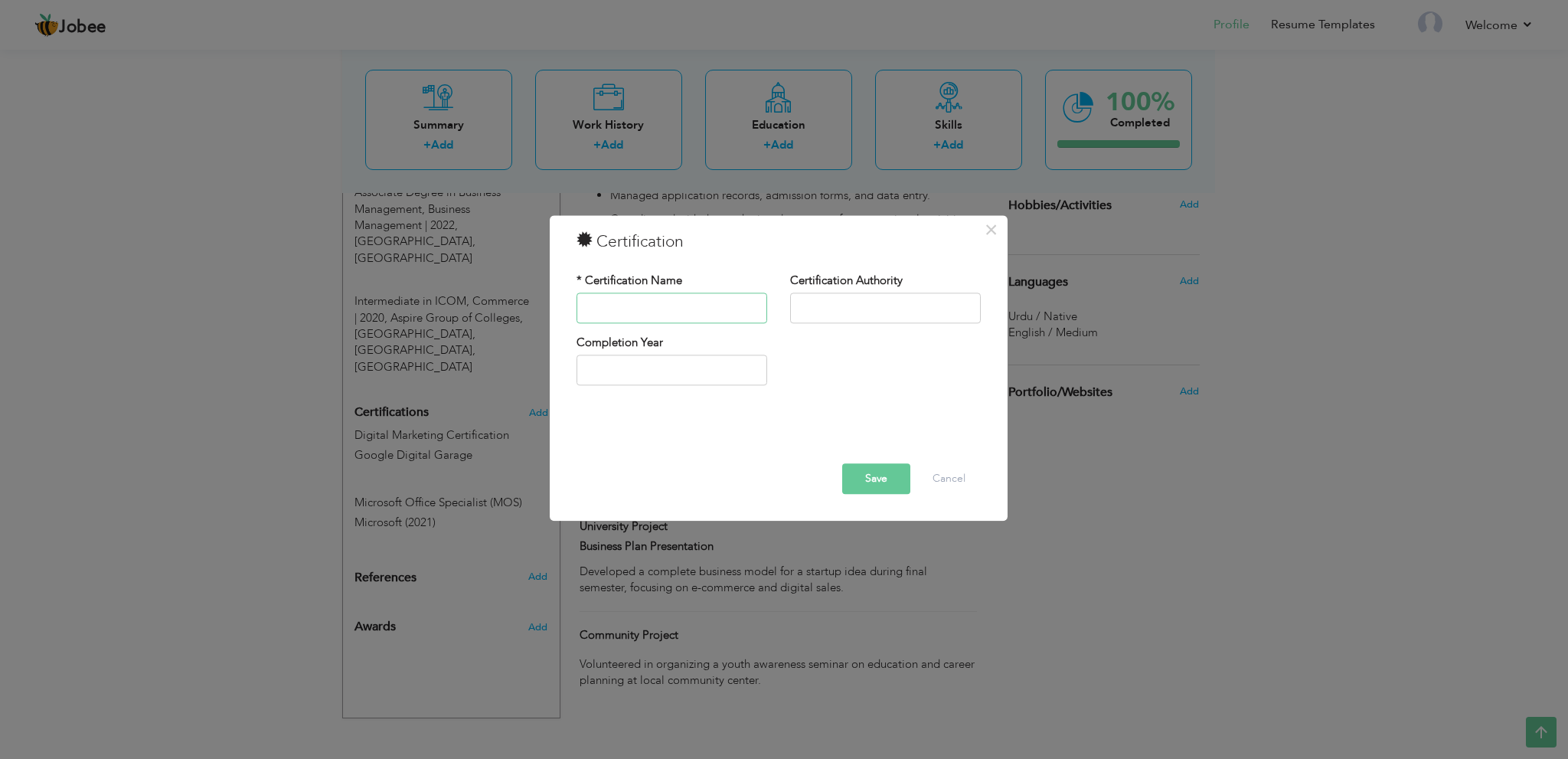
paste input "Communication & Presentation Skills"
click at [823, 306] on input "text" at bounding box center [885, 307] width 190 height 31
click at [665, 306] on input "Communication & Presentation Skills" at bounding box center [672, 307] width 190 height 31
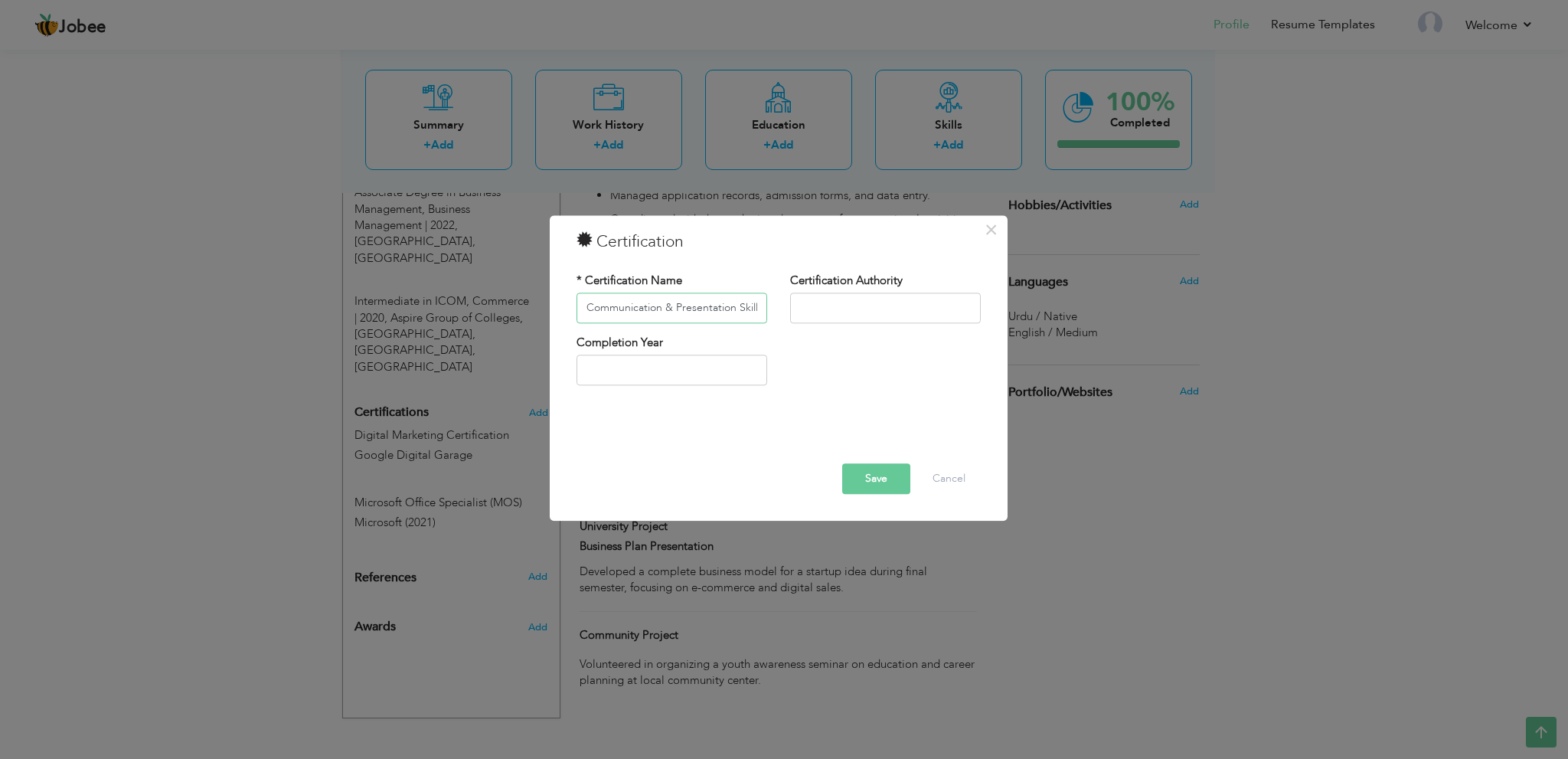
paste input "Sales & Customer Service Training"
type input "Sales & Customer Service Training"
drag, startPoint x: 910, startPoint y: 300, endPoint x: 911, endPoint y: 323, distance: 23.0
click at [910, 300] on input "text" at bounding box center [885, 307] width 190 height 31
paste input "Riphah International University Workshop (2022)"
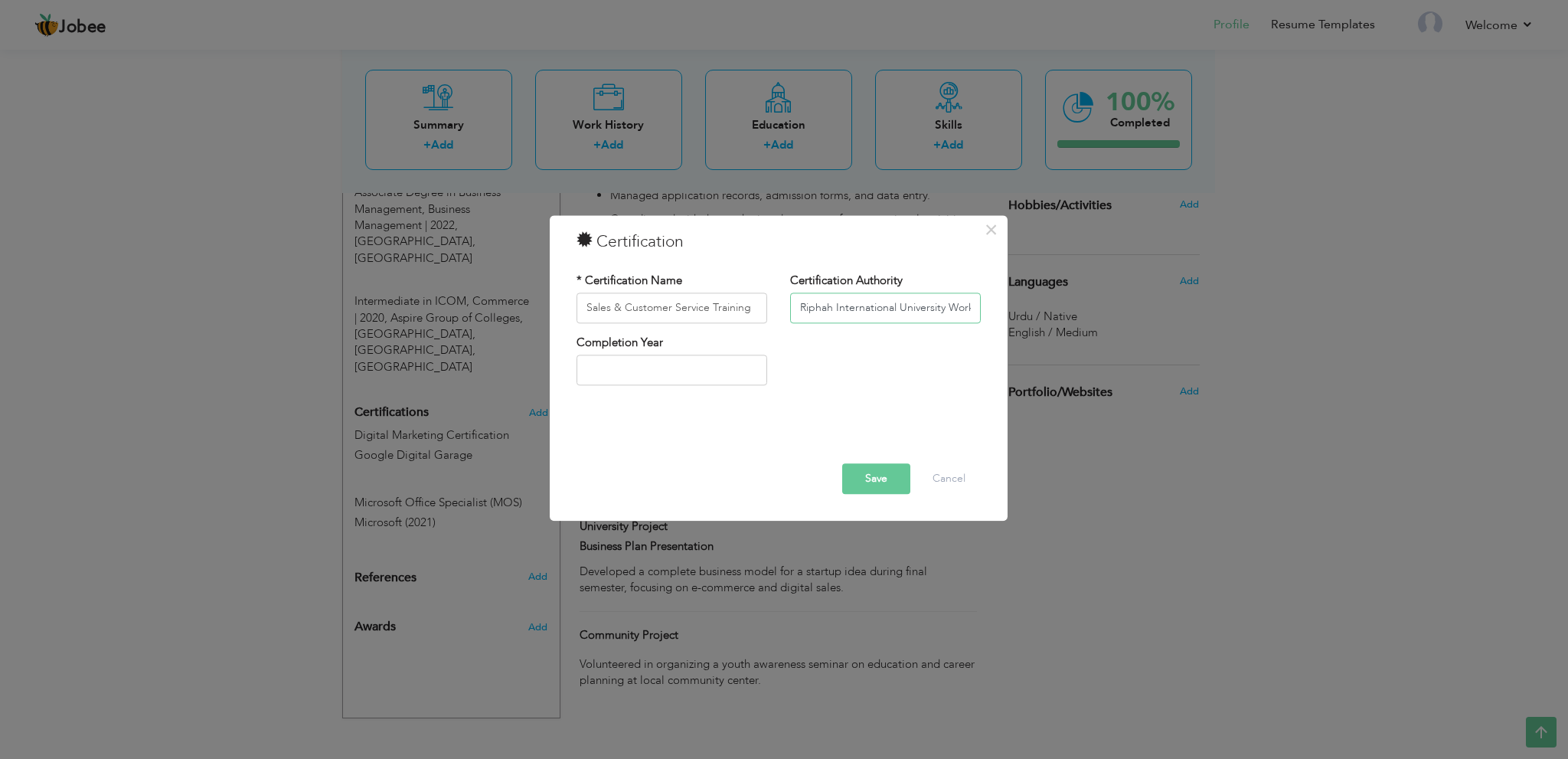
scroll to position [0, 61]
type input "Riphah International University Workshop (2022)"
click at [893, 490] on button "Save" at bounding box center [877, 479] width 68 height 31
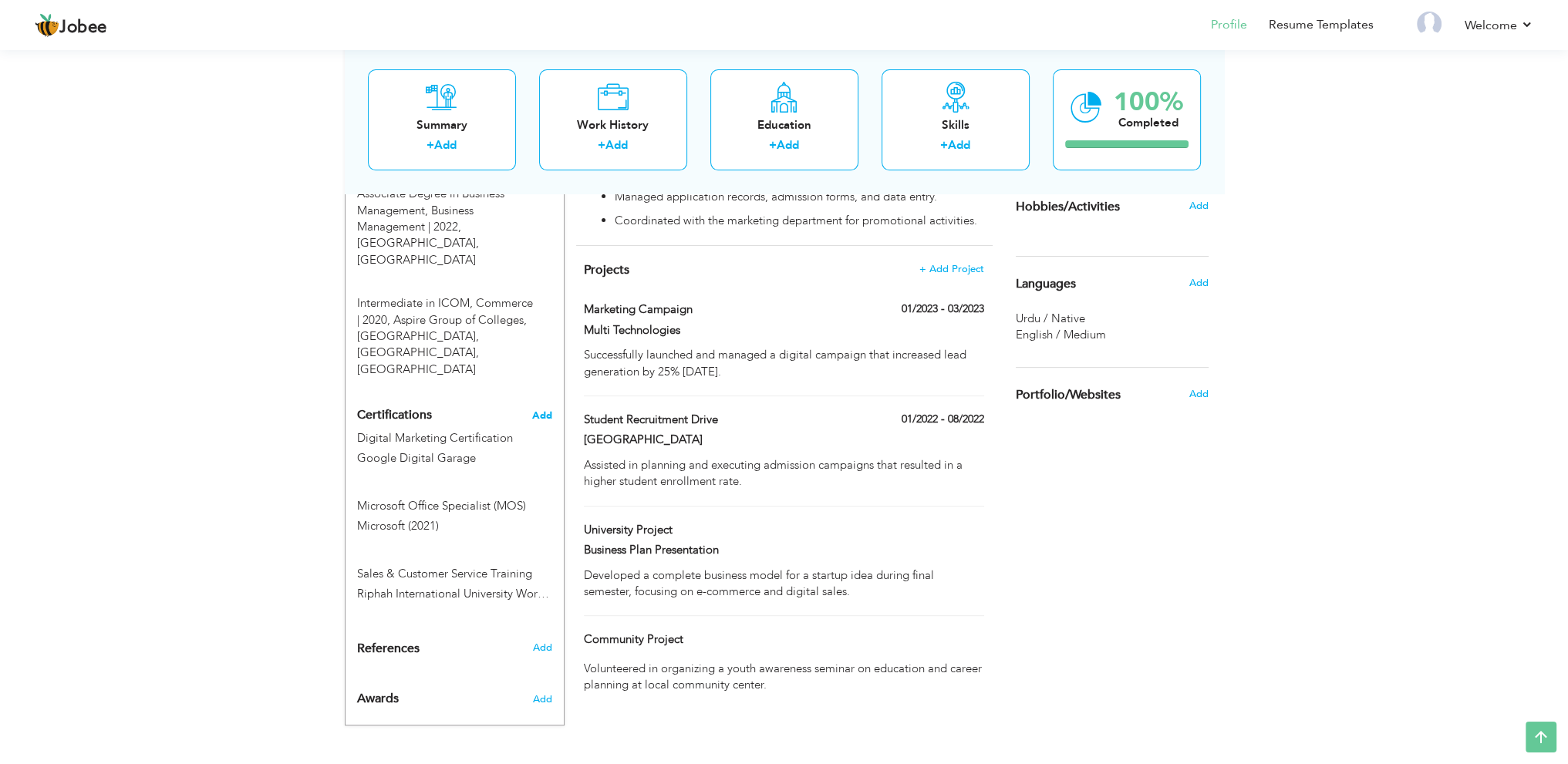
click at [537, 411] on span "Add" at bounding box center [542, 416] width 20 height 11
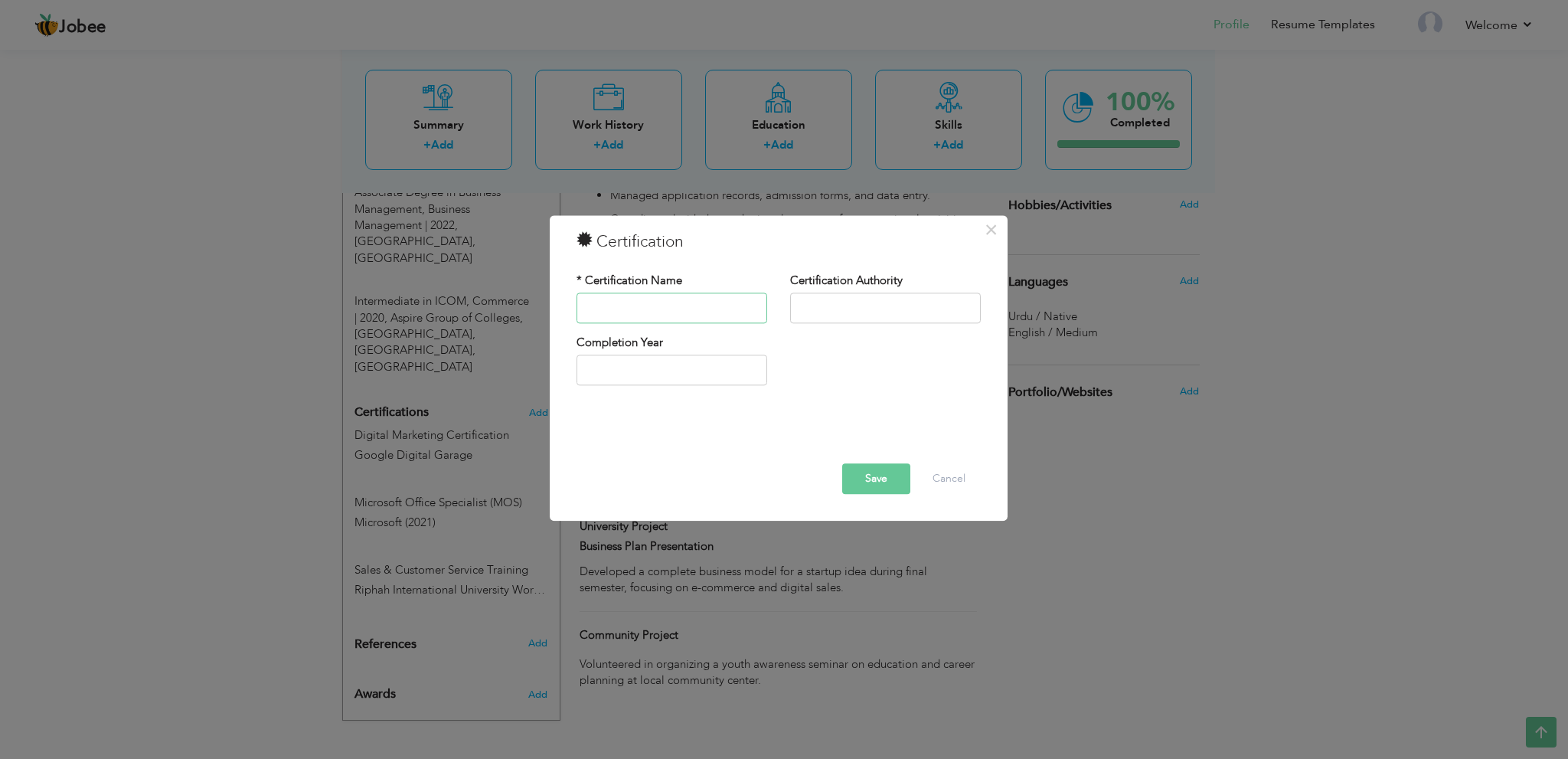
drag, startPoint x: 664, startPoint y: 302, endPoint x: 778, endPoint y: 318, distance: 115.1
click at [664, 302] on input "text" at bounding box center [672, 307] width 190 height 31
paste input "Entrepreneurship & Business Innovation"
type input "Entrepreneurship & Business Innovation"
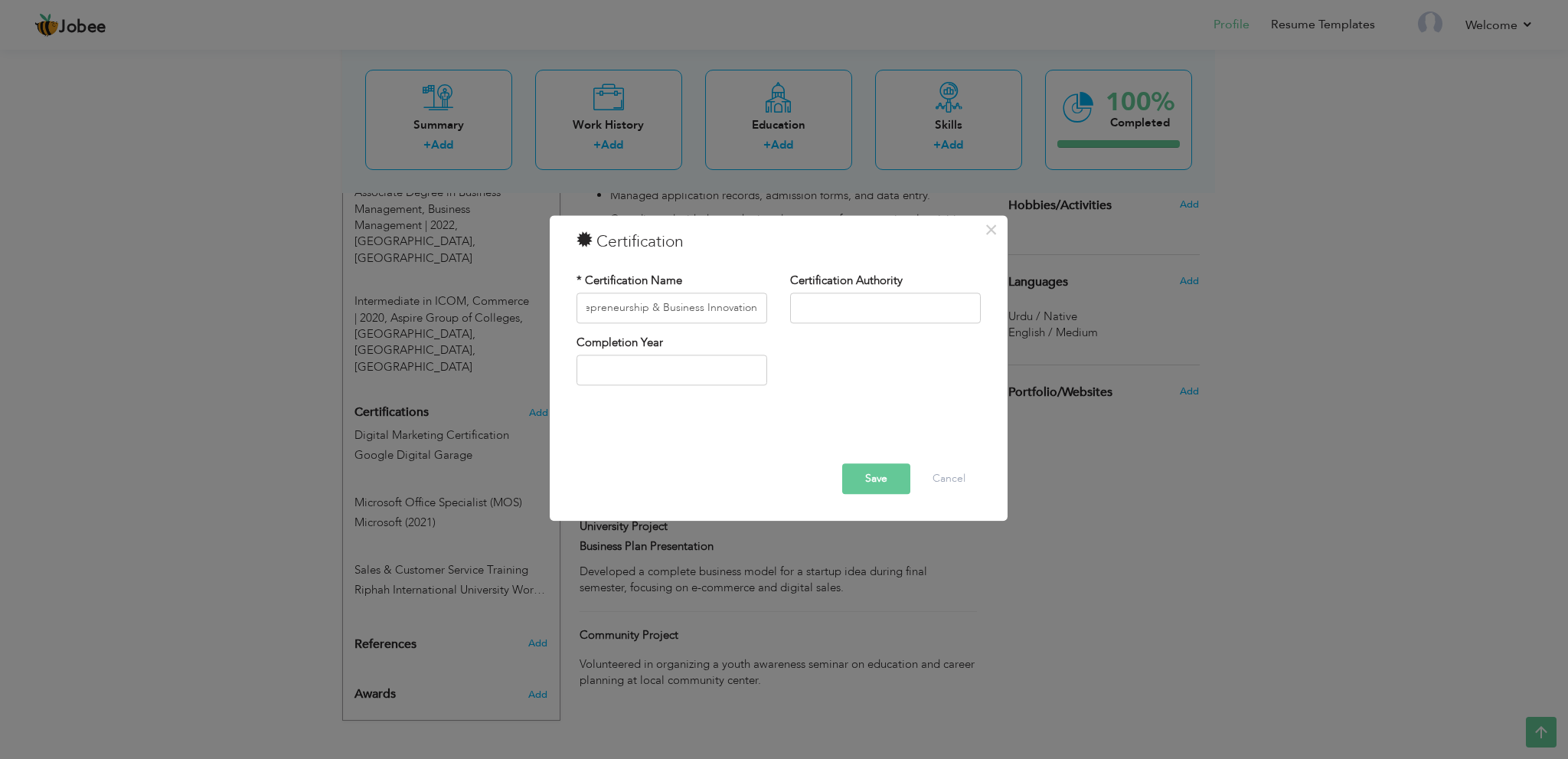
click at [868, 324] on div "Certification Authority" at bounding box center [885, 303] width 214 height 62
drag, startPoint x: 815, startPoint y: 310, endPoint x: 573, endPoint y: 157, distance: 286.3
click at [815, 310] on input "text" at bounding box center [885, 307] width 190 height 31
paste input "Coursera"
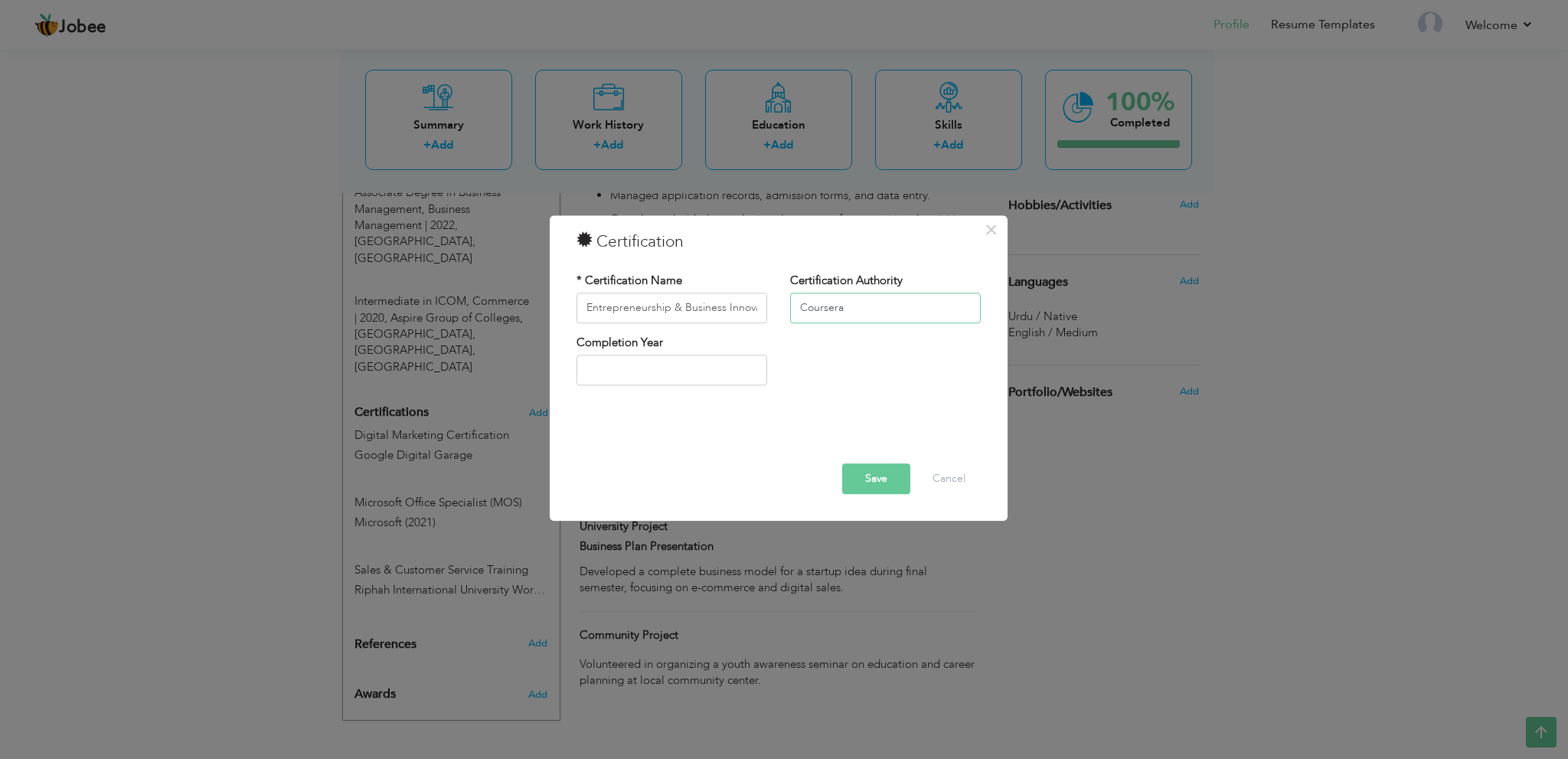
type input "Coursera"
click at [889, 484] on button "Save" at bounding box center [877, 479] width 68 height 31
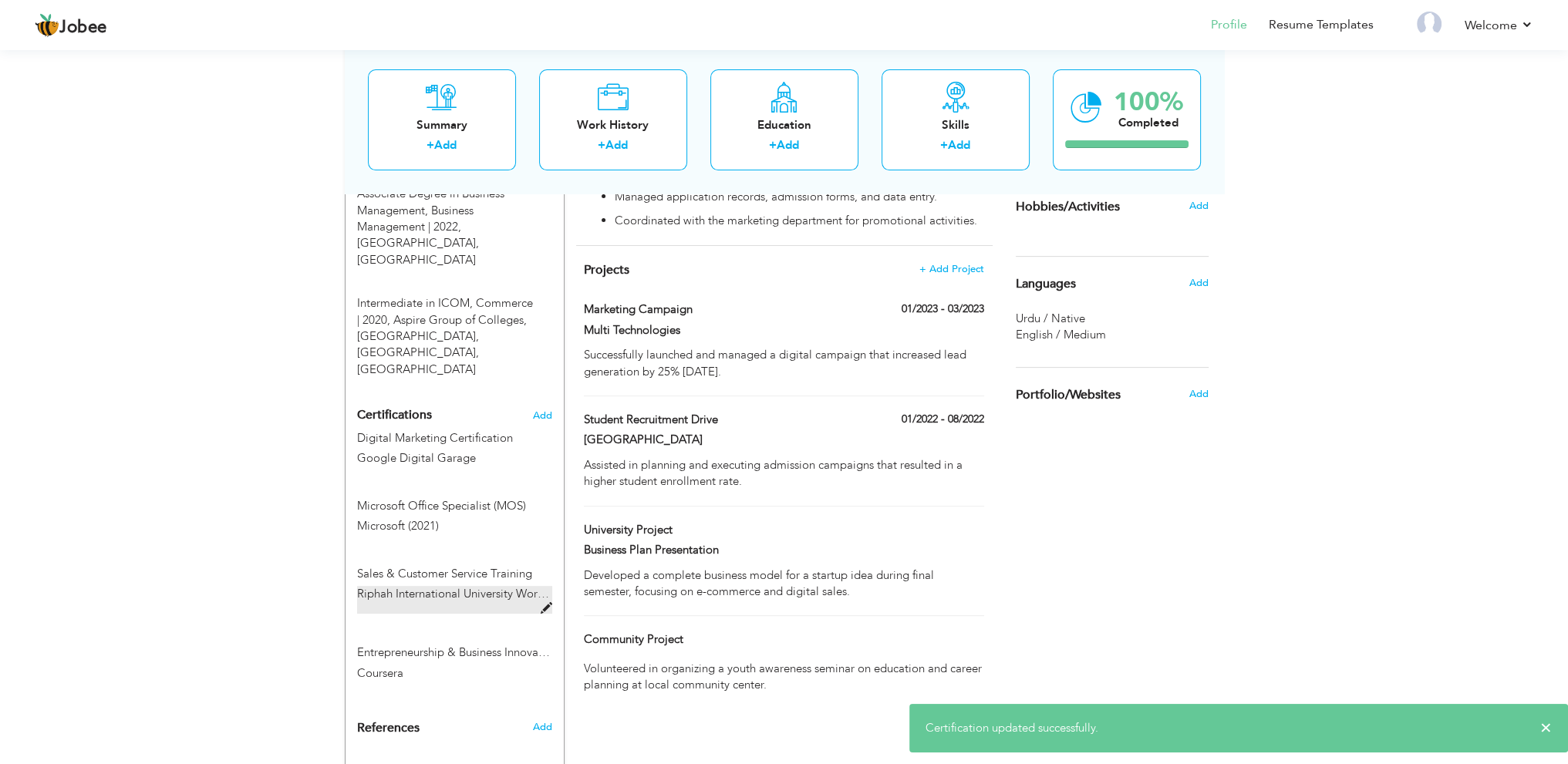
click at [539, 586] on label "Riphah International University Workshop (2022)" at bounding box center [455, 600] width 195 height 28
type input "Sales & Customer Service Training"
type input "Riphah International University Workshop (2022)"
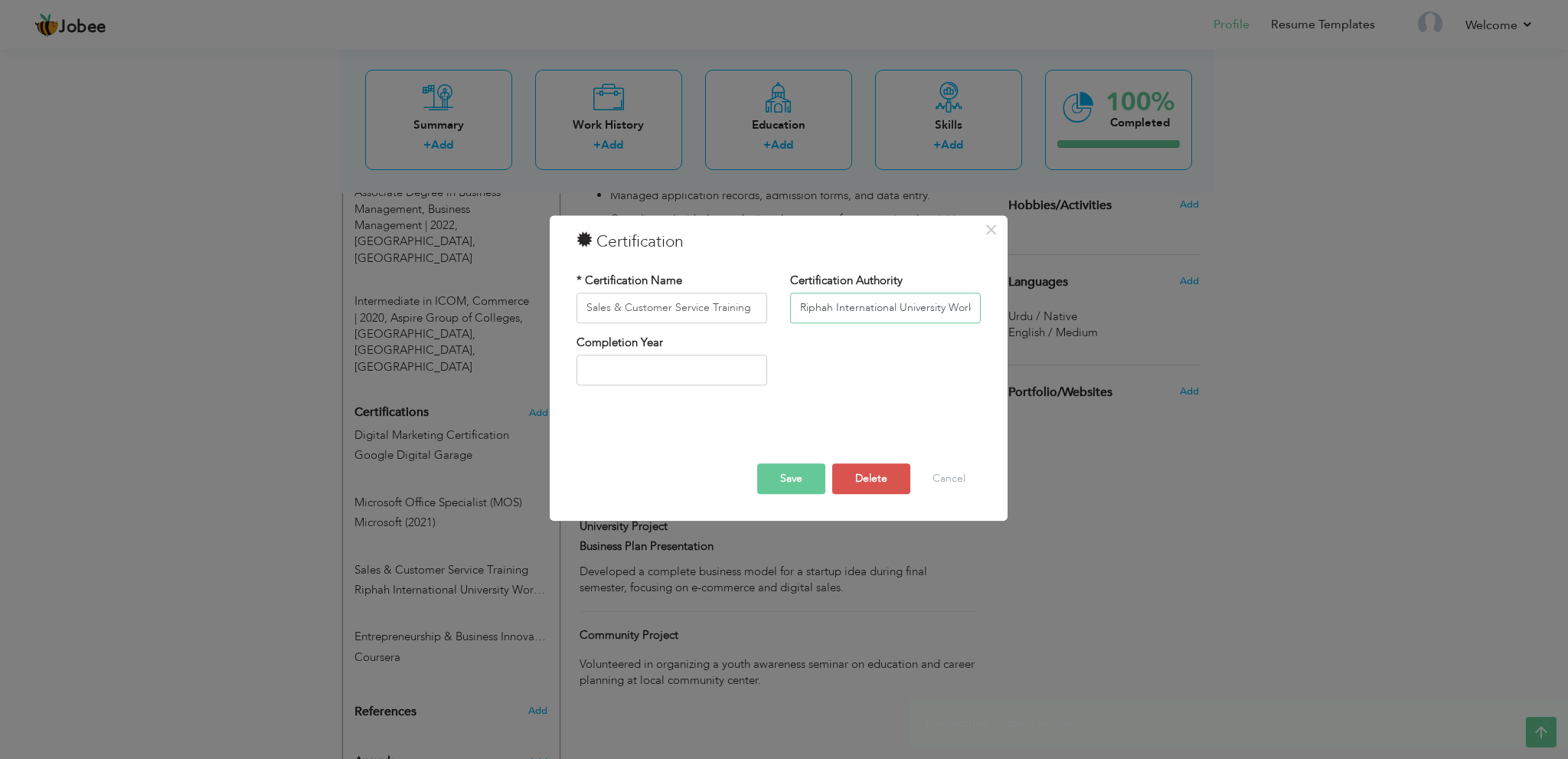
scroll to position [0, 61]
drag, startPoint x: 934, startPoint y: 311, endPoint x: 1050, endPoint y: 305, distance: 116.2
click at [1050, 305] on div "× Certification * Certification Name Sales & Customer Service Training Certific…" at bounding box center [784, 379] width 1568 height 759
click at [909, 412] on div "Save Delete Cancel" at bounding box center [778, 457] width 427 height 97
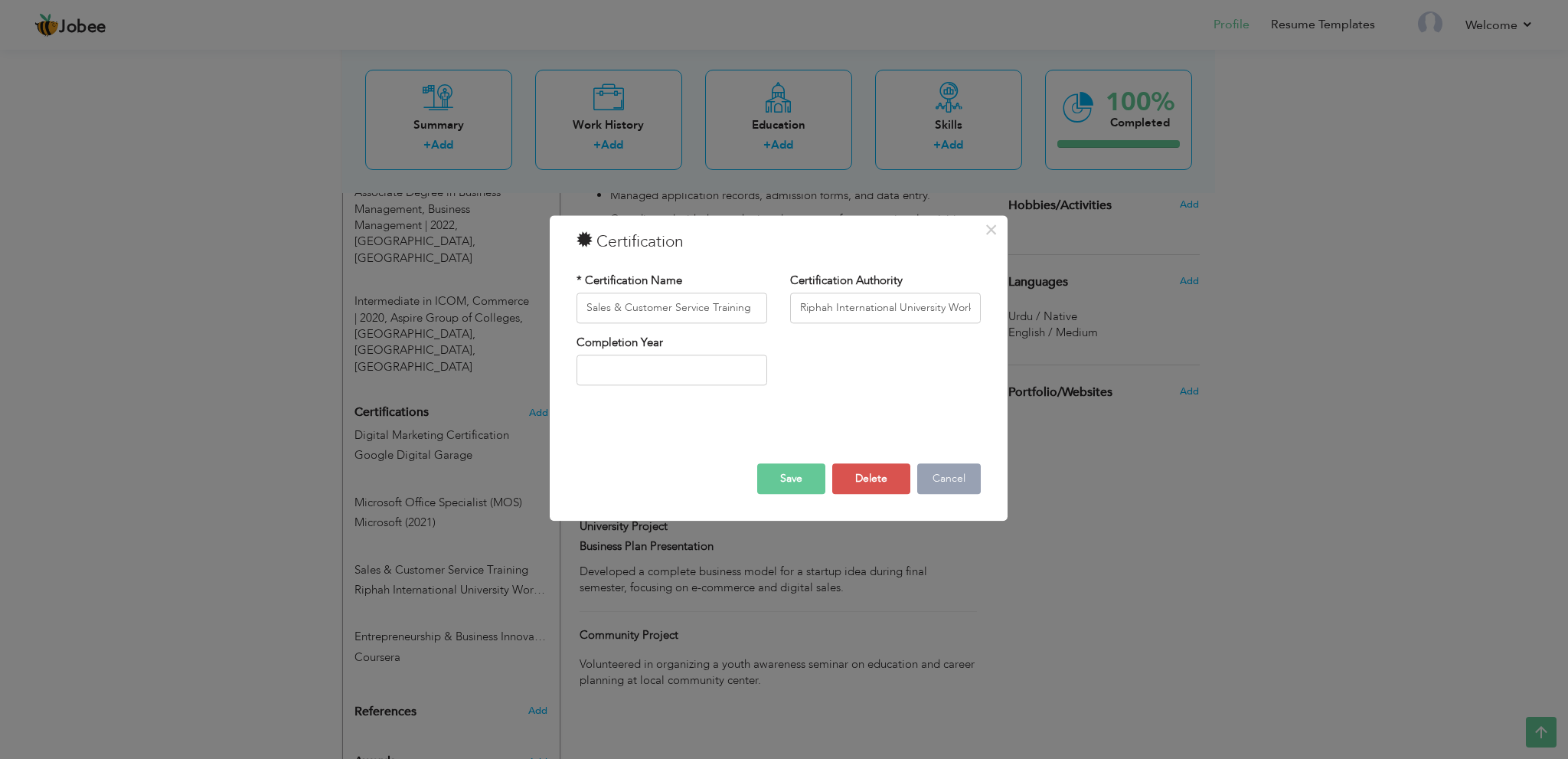
click at [951, 479] on button "Cancel" at bounding box center [949, 479] width 64 height 31
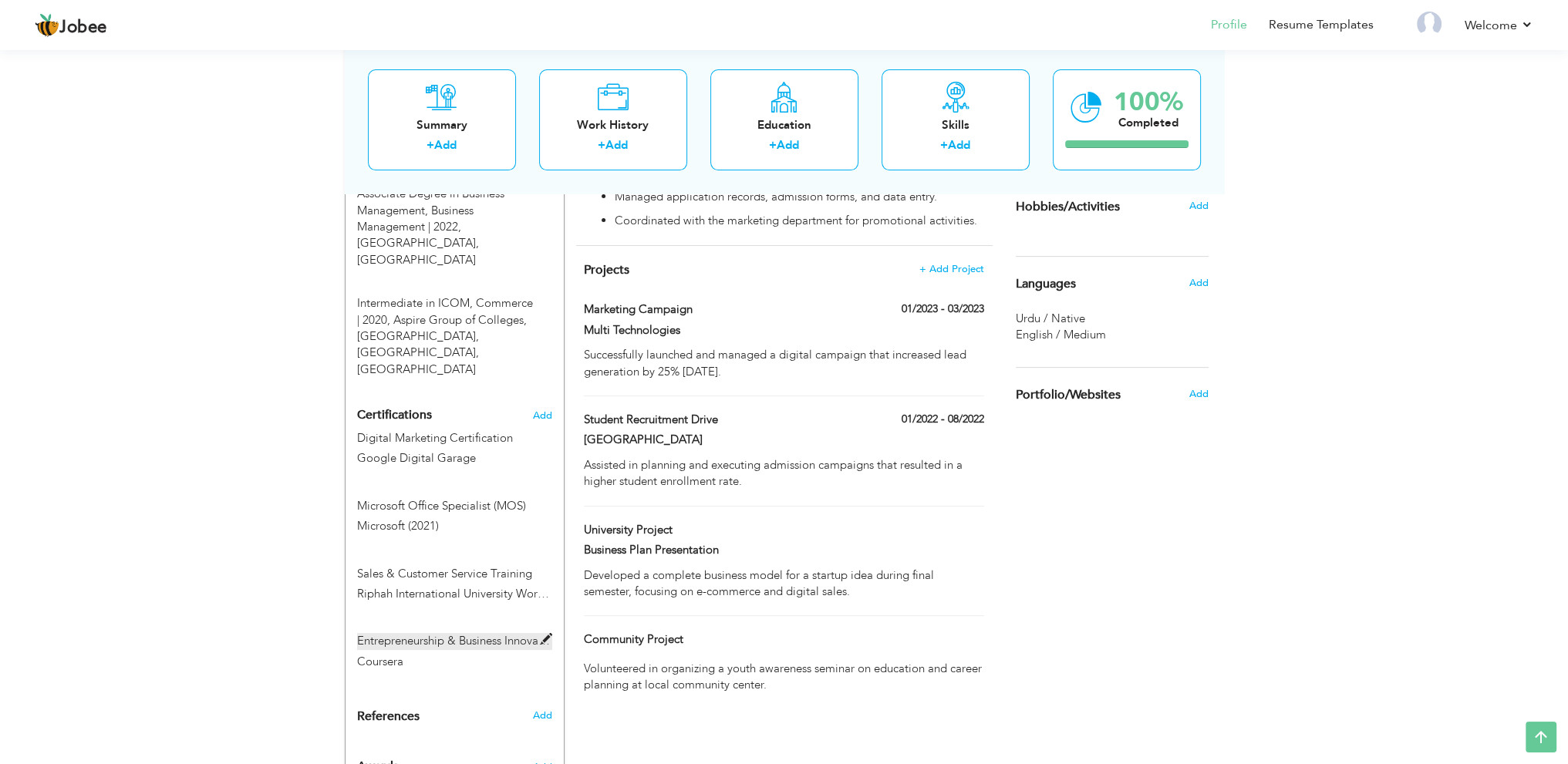
click at [542, 634] on span at bounding box center [546, 639] width 11 height 11
type input "Entrepreneurship & Business Innovation"
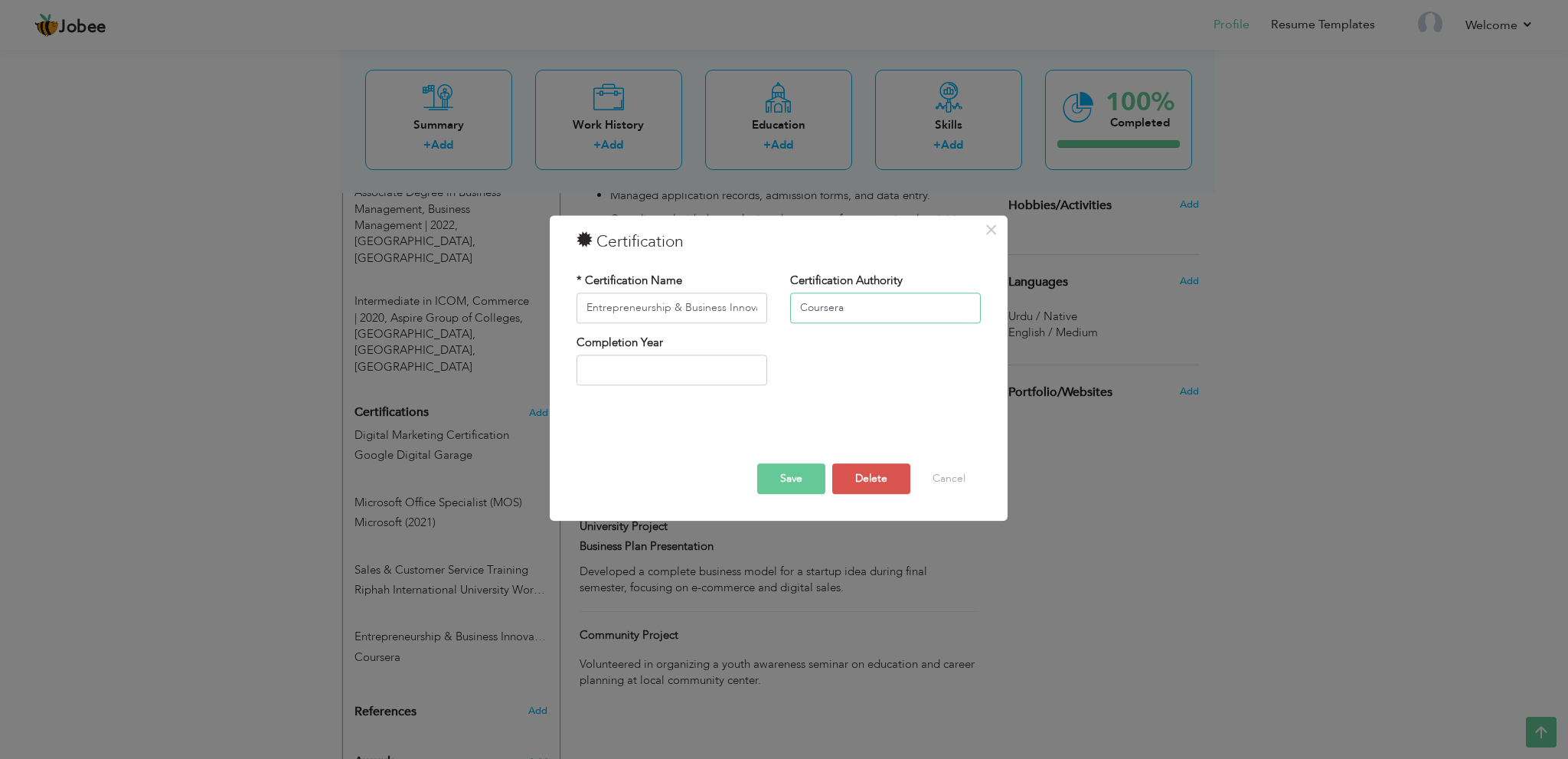
click at [824, 315] on input "Coursera" at bounding box center [885, 307] width 190 height 31
paste input "(2023)"
type input "Coursera (2023)"
click at [815, 478] on button "Save" at bounding box center [792, 479] width 68 height 31
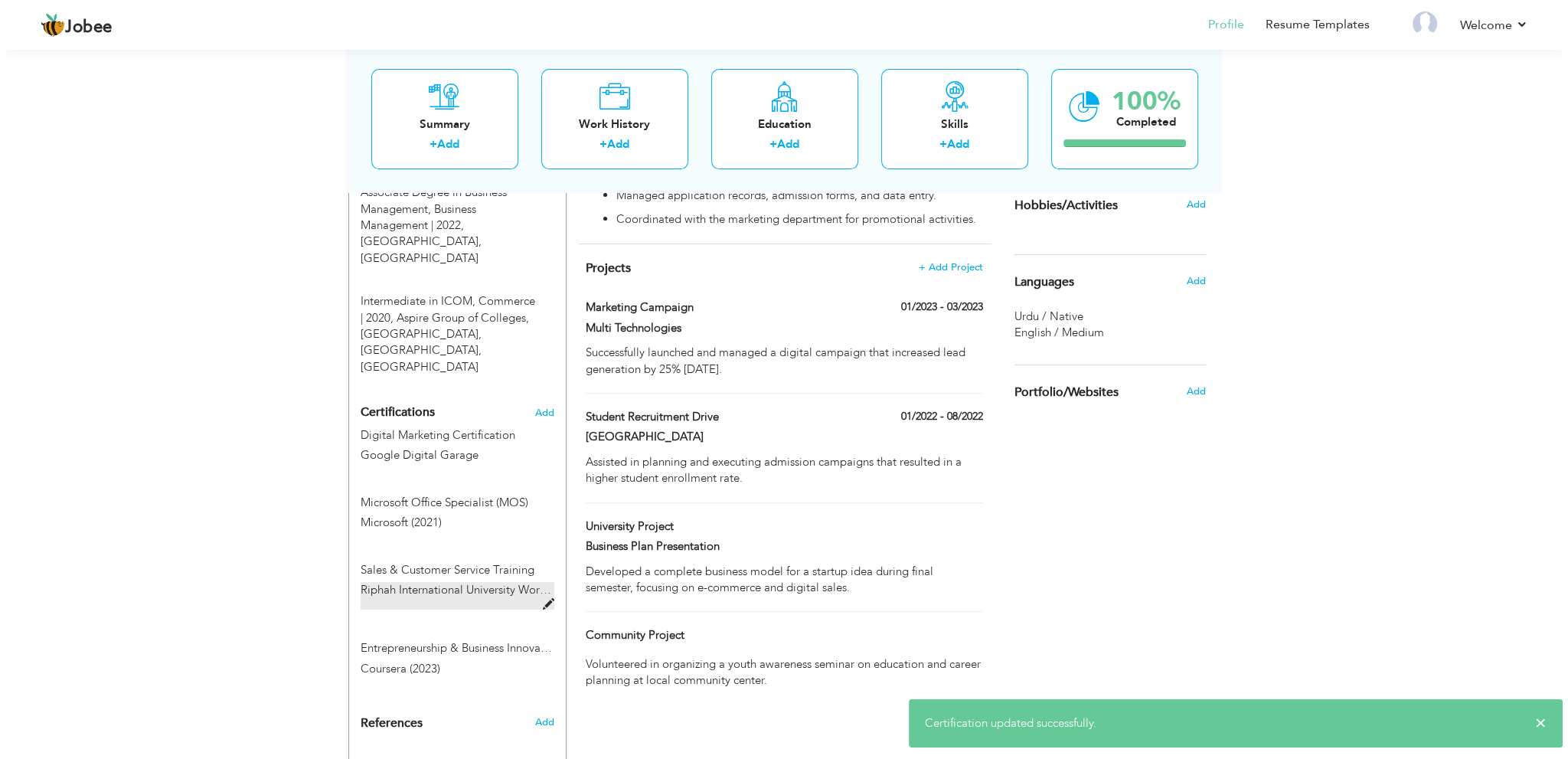
scroll to position [742, 0]
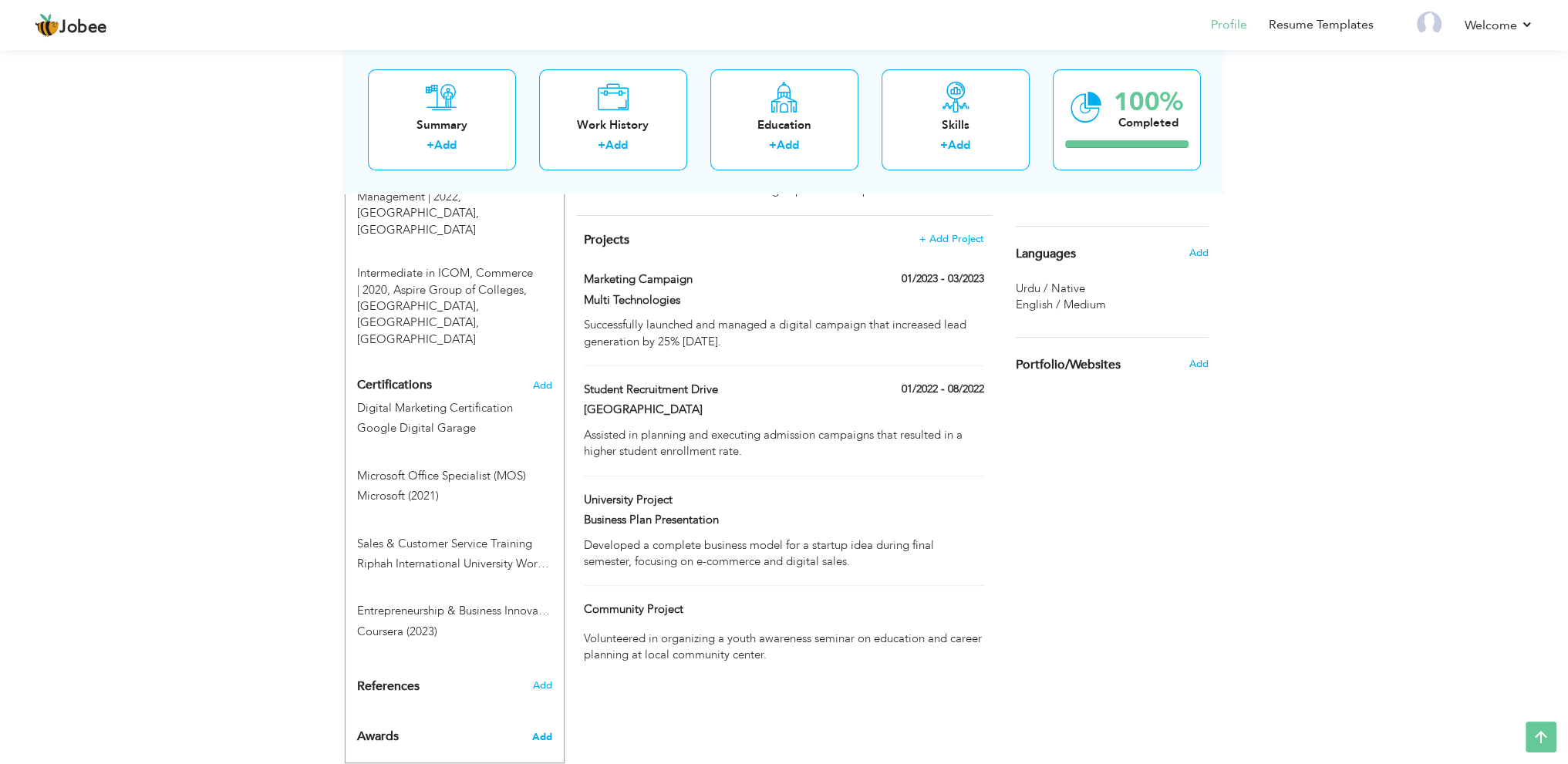
click at [537, 731] on span "Add" at bounding box center [541, 738] width 20 height 14
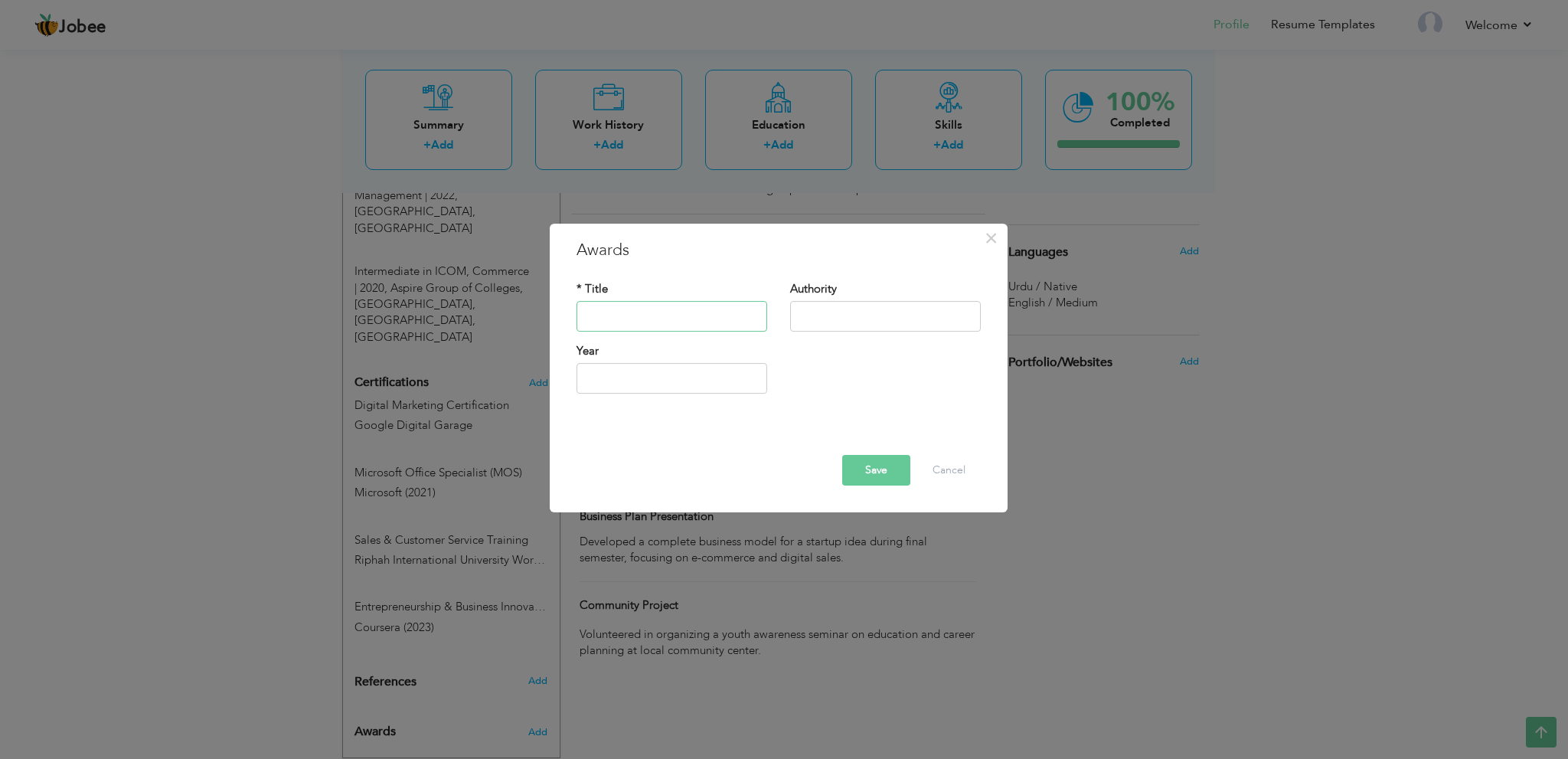
drag, startPoint x: 643, startPoint y: 328, endPoint x: 774, endPoint y: 331, distance: 131.0
click at [643, 328] on input "text" at bounding box center [672, 316] width 190 height 31
paste input "Best Sales Performer Award"
type input "Best Sales Performer Award"
click at [857, 332] on div "Authority" at bounding box center [885, 312] width 214 height 62
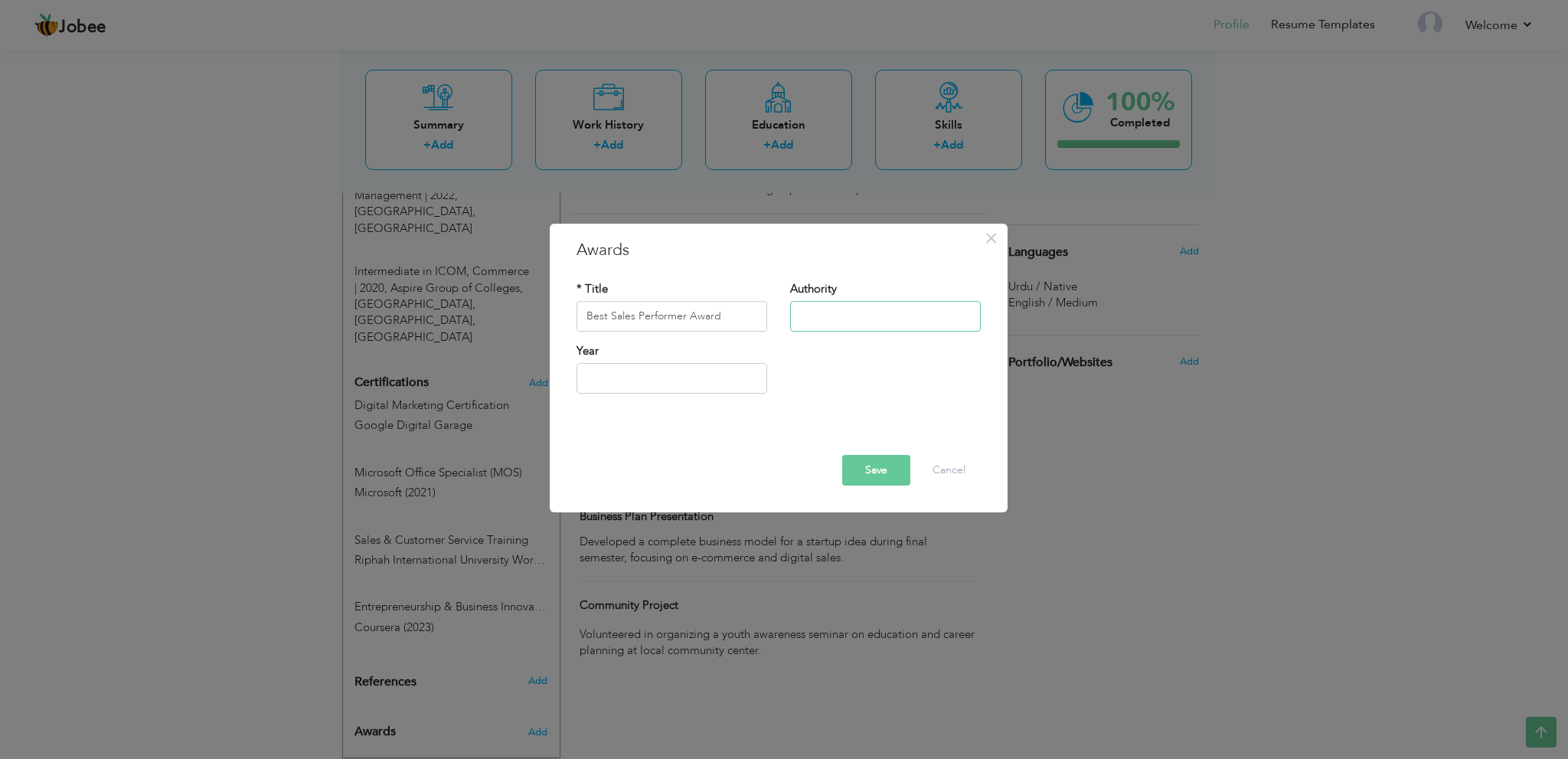
click at [843, 312] on input "text" at bounding box center [885, 316] width 190 height 31
paste input "Multi Technologies (2023)"
type input "Multi Technologies (2023)"
click at [895, 465] on button "Save" at bounding box center [877, 470] width 68 height 31
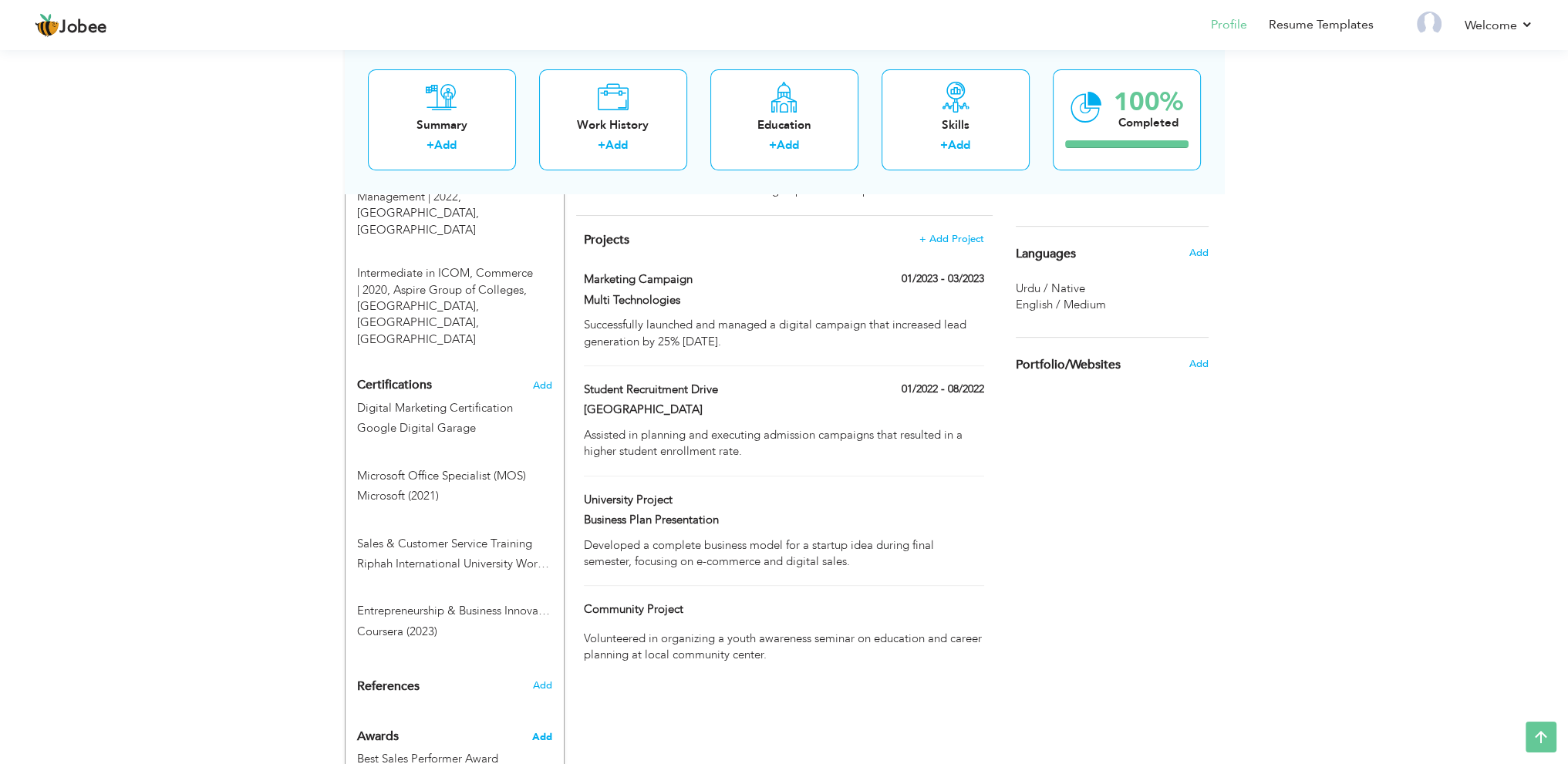
click at [542, 731] on span "Add" at bounding box center [541, 738] width 20 height 14
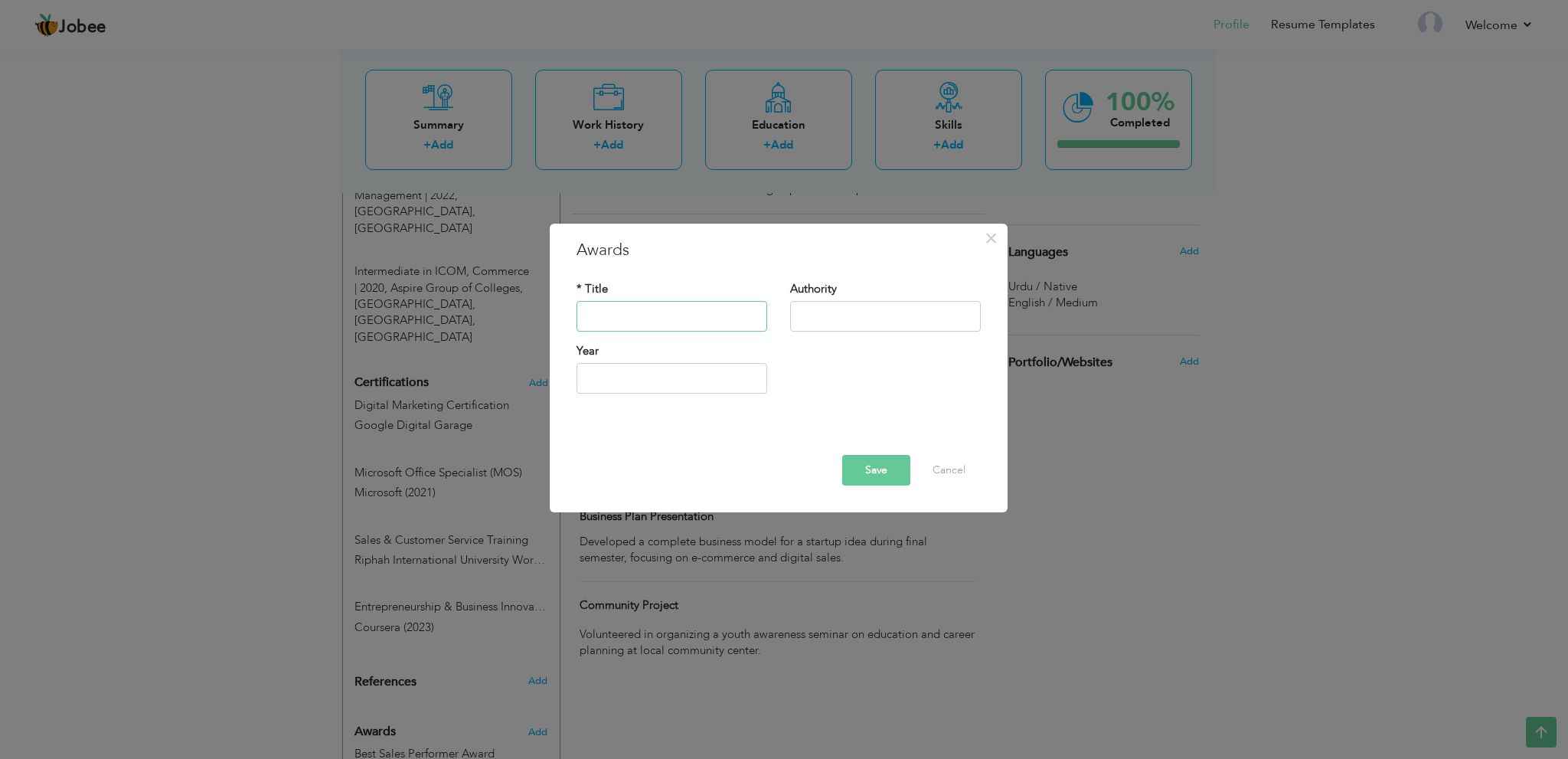
drag, startPoint x: 671, startPoint y: 313, endPoint x: 714, endPoint y: 319, distance: 43.4
click at [671, 313] on input "text" at bounding box center [672, 316] width 190 height 31
paste input "Certificate of Appreciation"
type input "Certificate of Appreciation"
drag, startPoint x: 869, startPoint y: 321, endPoint x: 793, endPoint y: 281, distance: 85.9
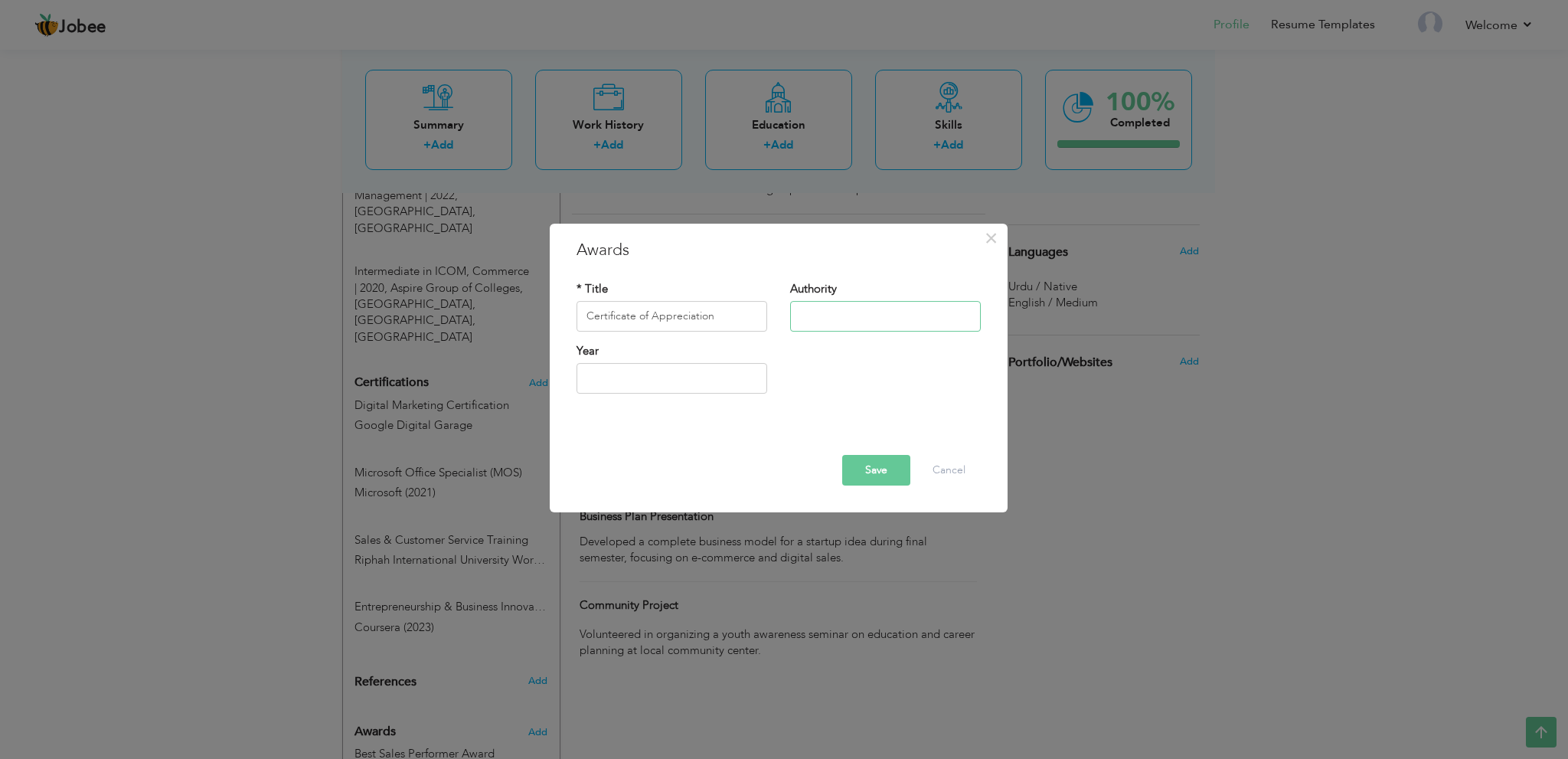
click at [869, 321] on input "text" at bounding box center [885, 316] width 190 height 31
paste input "Riphah International College for contribution in admissions campaign (2022)"
type input "Riphah International College for contribution in admissions campaign (2022)"
click at [891, 472] on button "Save" at bounding box center [877, 470] width 68 height 31
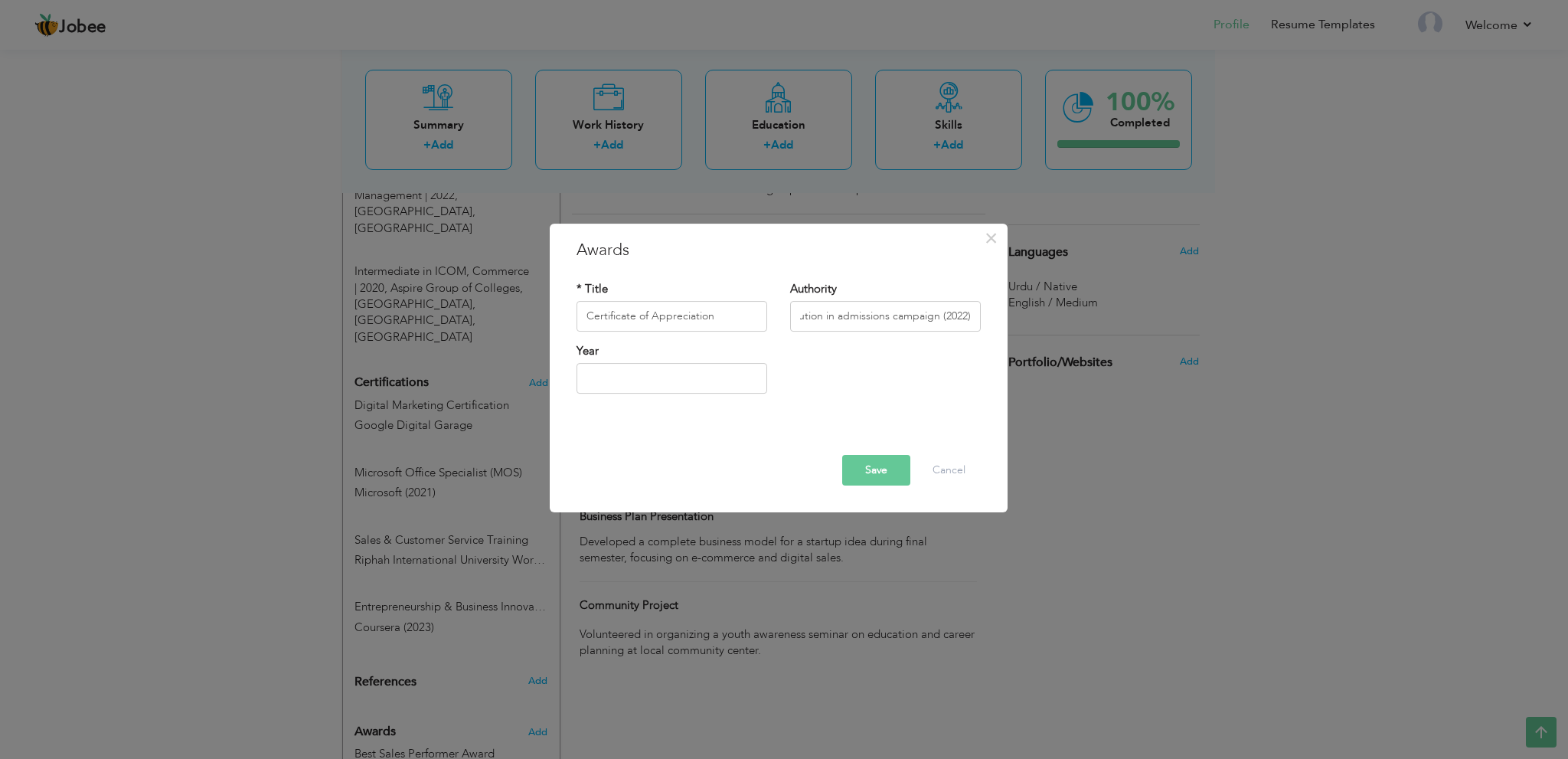
scroll to position [0, 0]
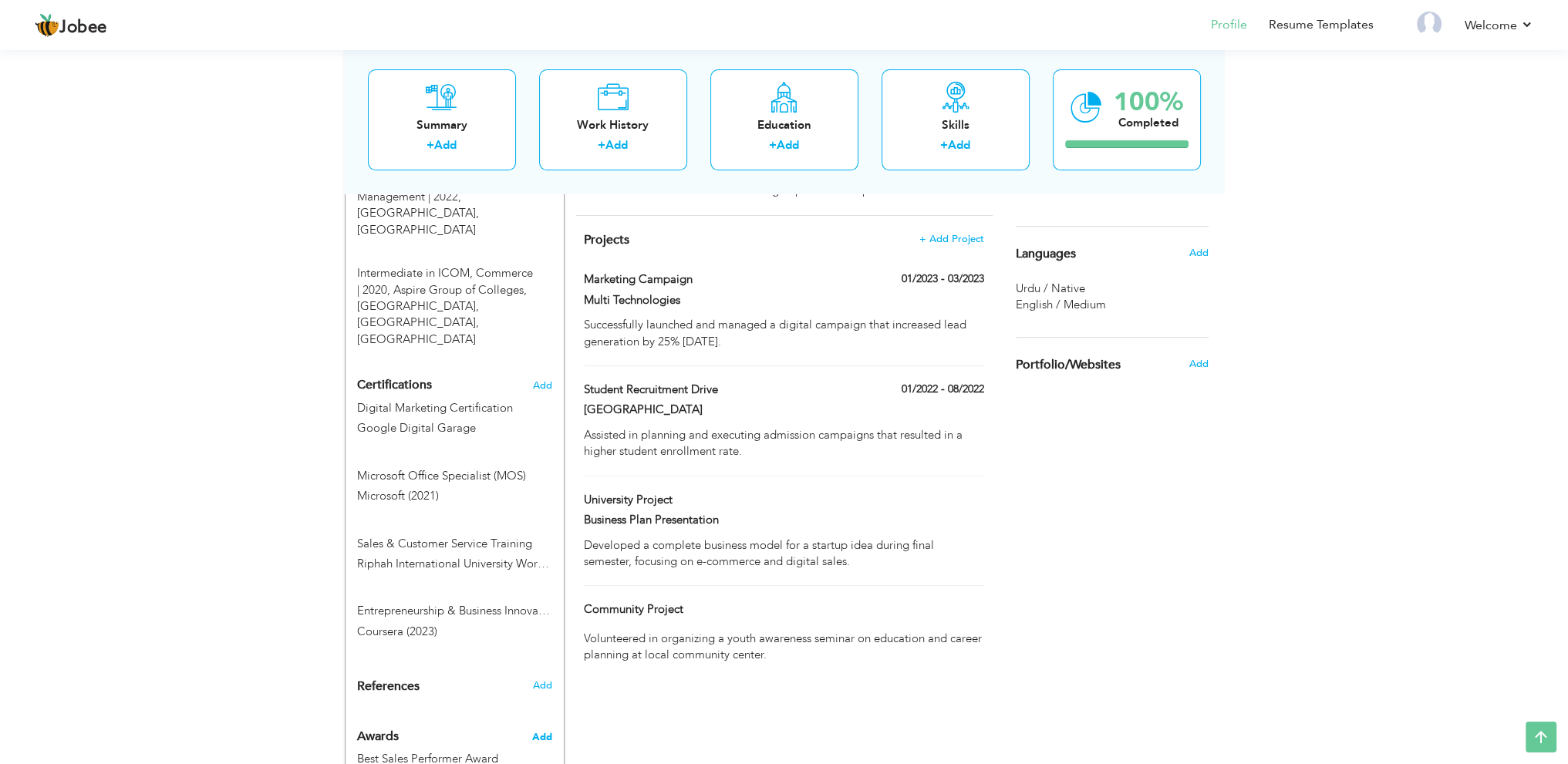
click at [540, 731] on span "Add" at bounding box center [541, 738] width 20 height 14
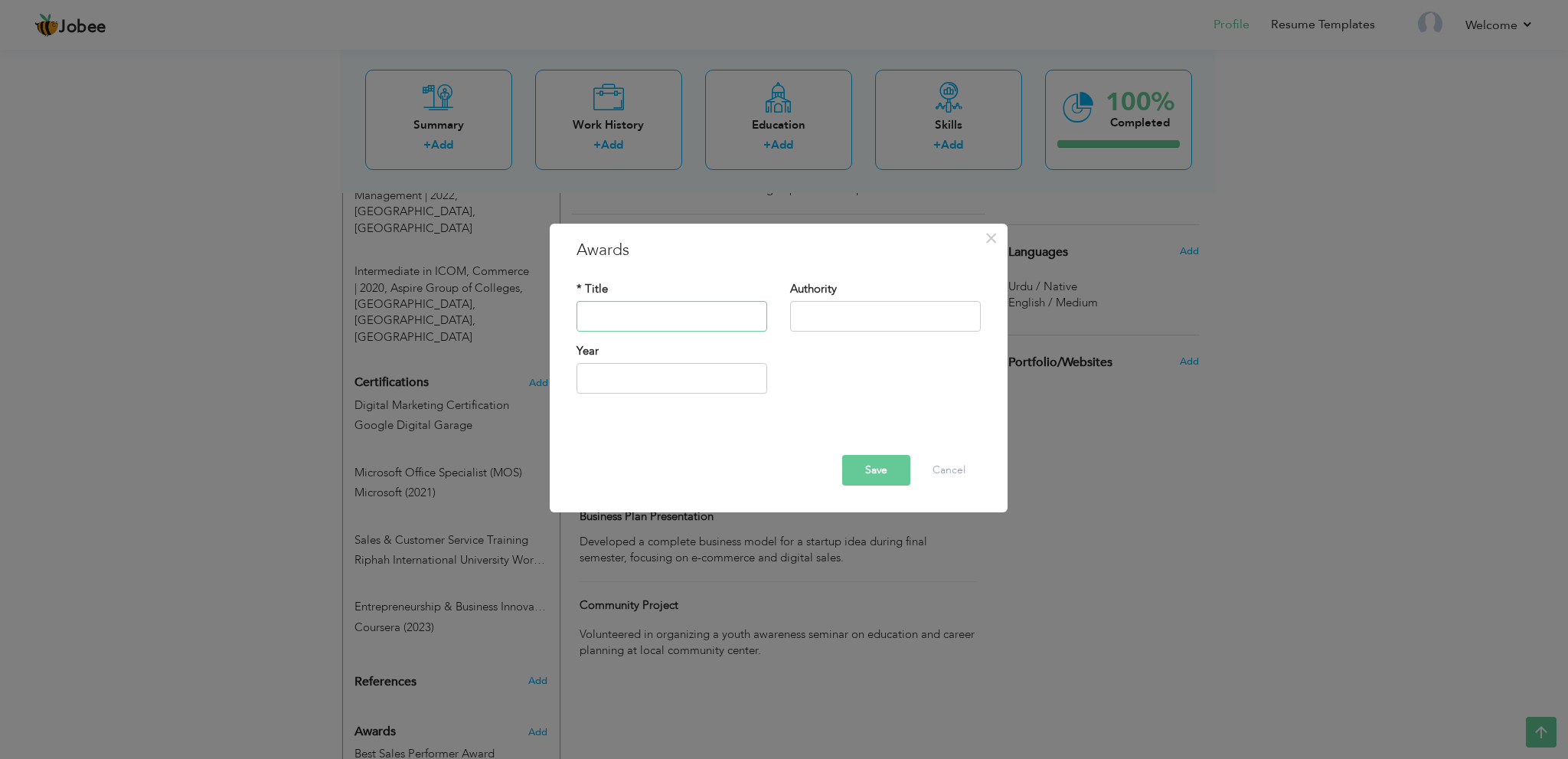
drag, startPoint x: 643, startPoint y: 313, endPoint x: 714, endPoint y: 315, distance: 71.0
click at [643, 313] on input "text" at bounding box center [672, 316] width 190 height 31
paste input "Team Leadership Award"
type input "Team Leadership Award"
click at [791, 316] on input "text" at bounding box center [885, 316] width 190 height 31
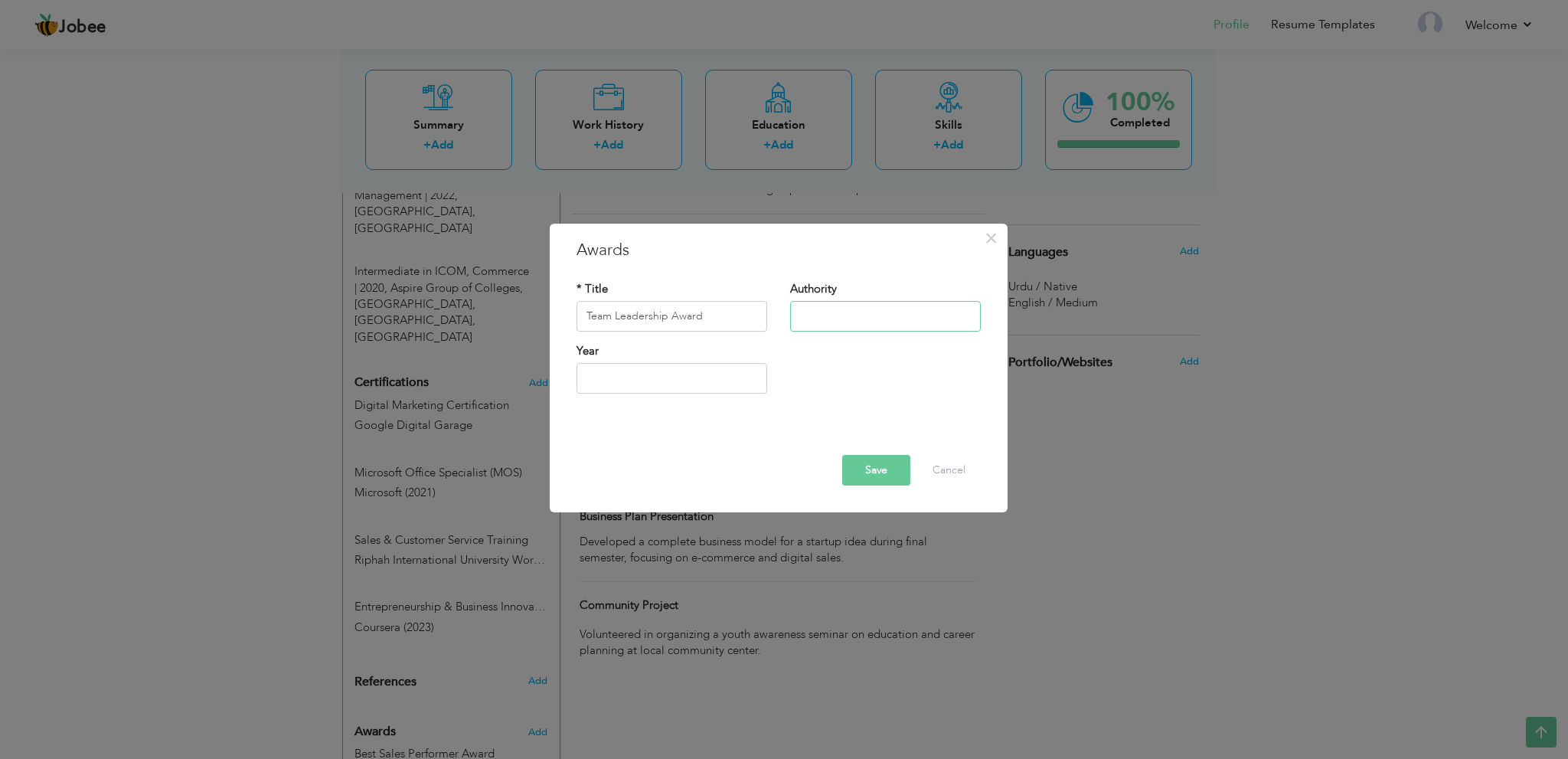
paste input "Aspire College Annual Business Event (2019)"
type input "Aspire College Annual Business Event (2019)"
click at [873, 469] on button "Save" at bounding box center [877, 470] width 68 height 31
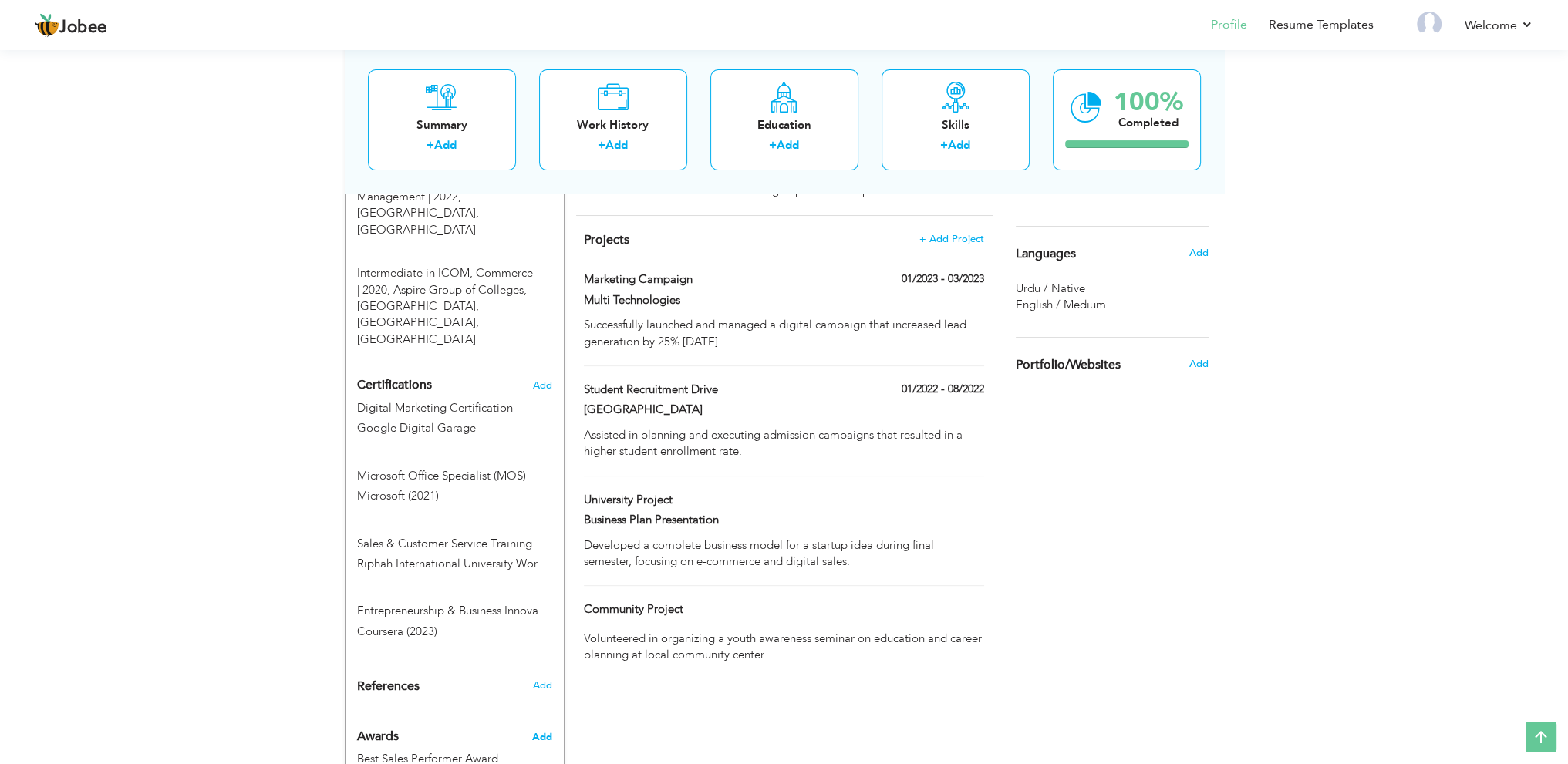
click at [546, 731] on span "Add" at bounding box center [541, 738] width 20 height 14
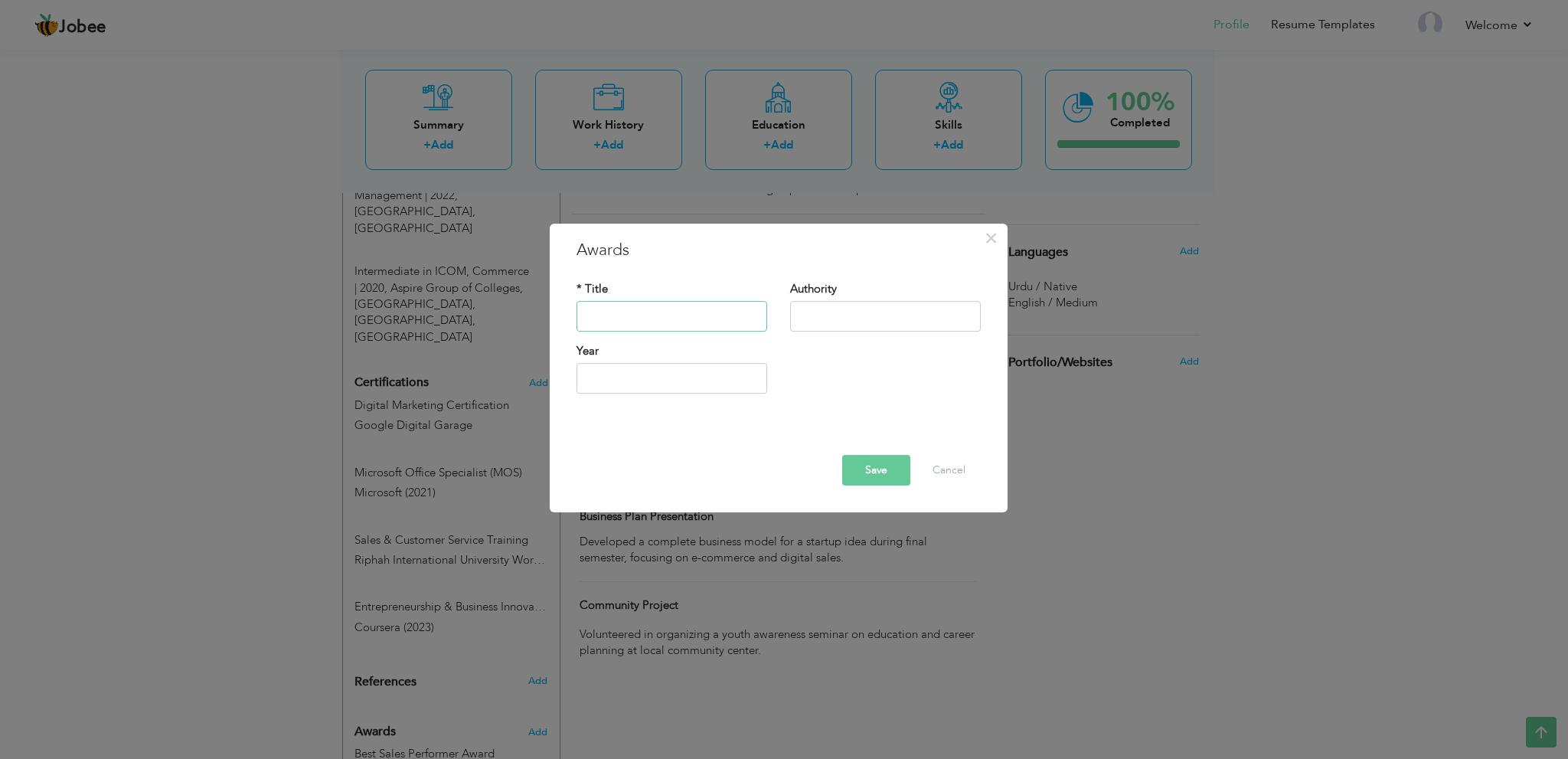
click at [670, 306] on input "text" at bounding box center [672, 316] width 190 height 31
paste input "Academic Achievement Award"
type input "Academic Achievement Award"
click at [866, 321] on input "text" at bounding box center [885, 316] width 190 height 31
paste input "Top 10% in Business Management Program at Riphah University (2021)"
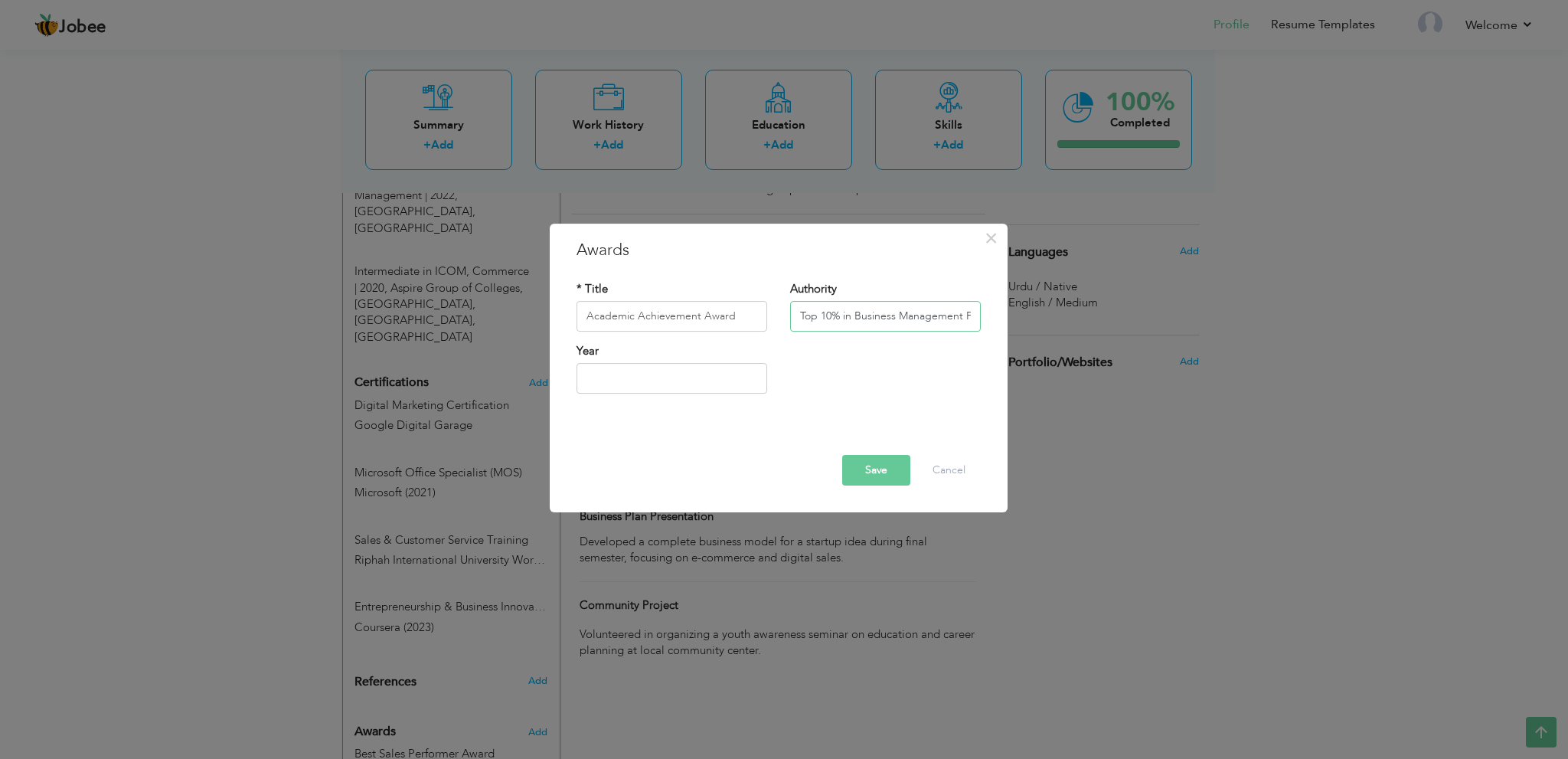
scroll to position [0, 169]
type input "Top 10% in Business Management Program at Riphah University (2021)"
click at [883, 467] on button "Save" at bounding box center [877, 470] width 68 height 31
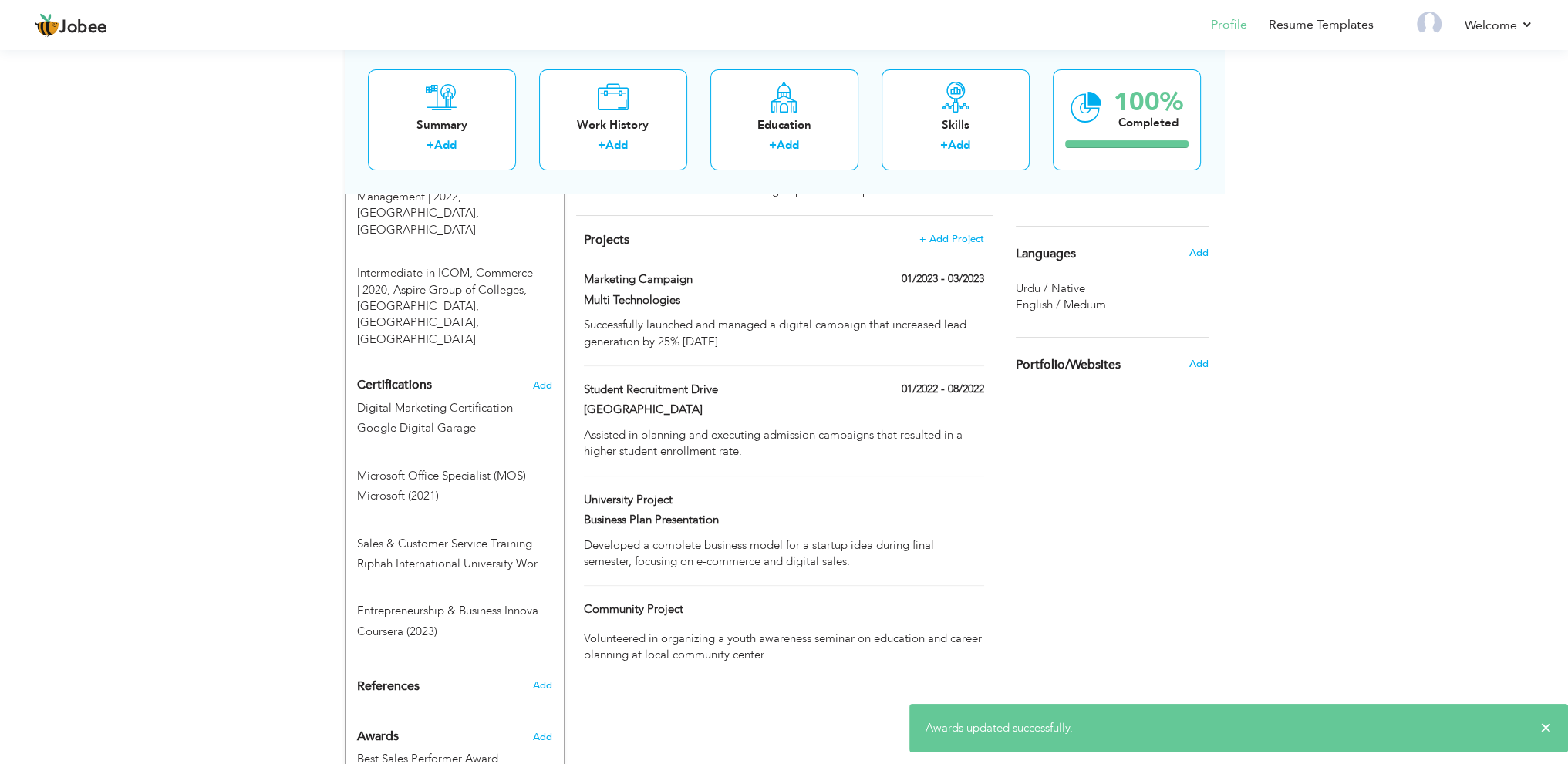
scroll to position [438, 0]
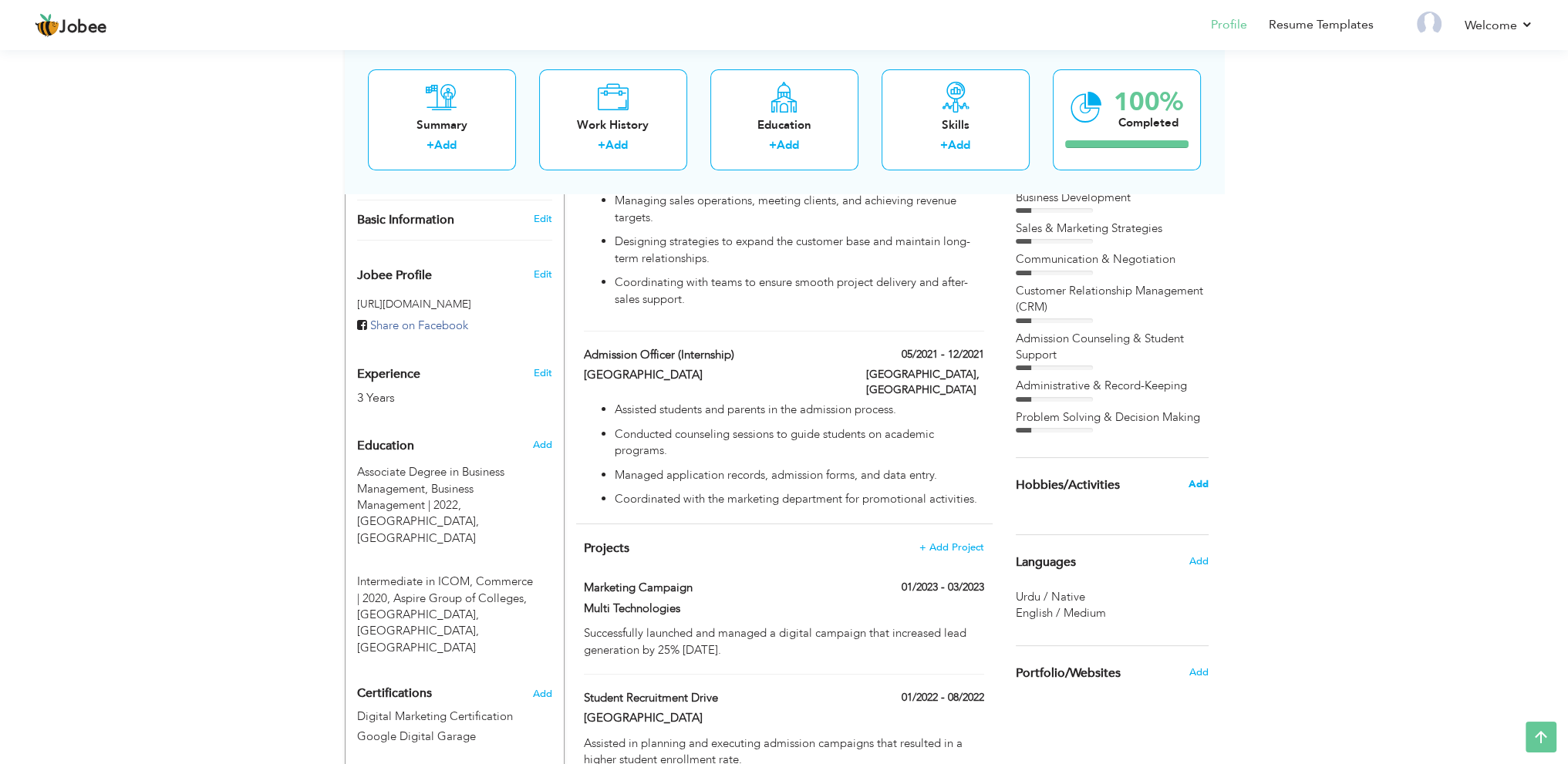
click at [1191, 486] on span "Add" at bounding box center [1198, 484] width 20 height 14
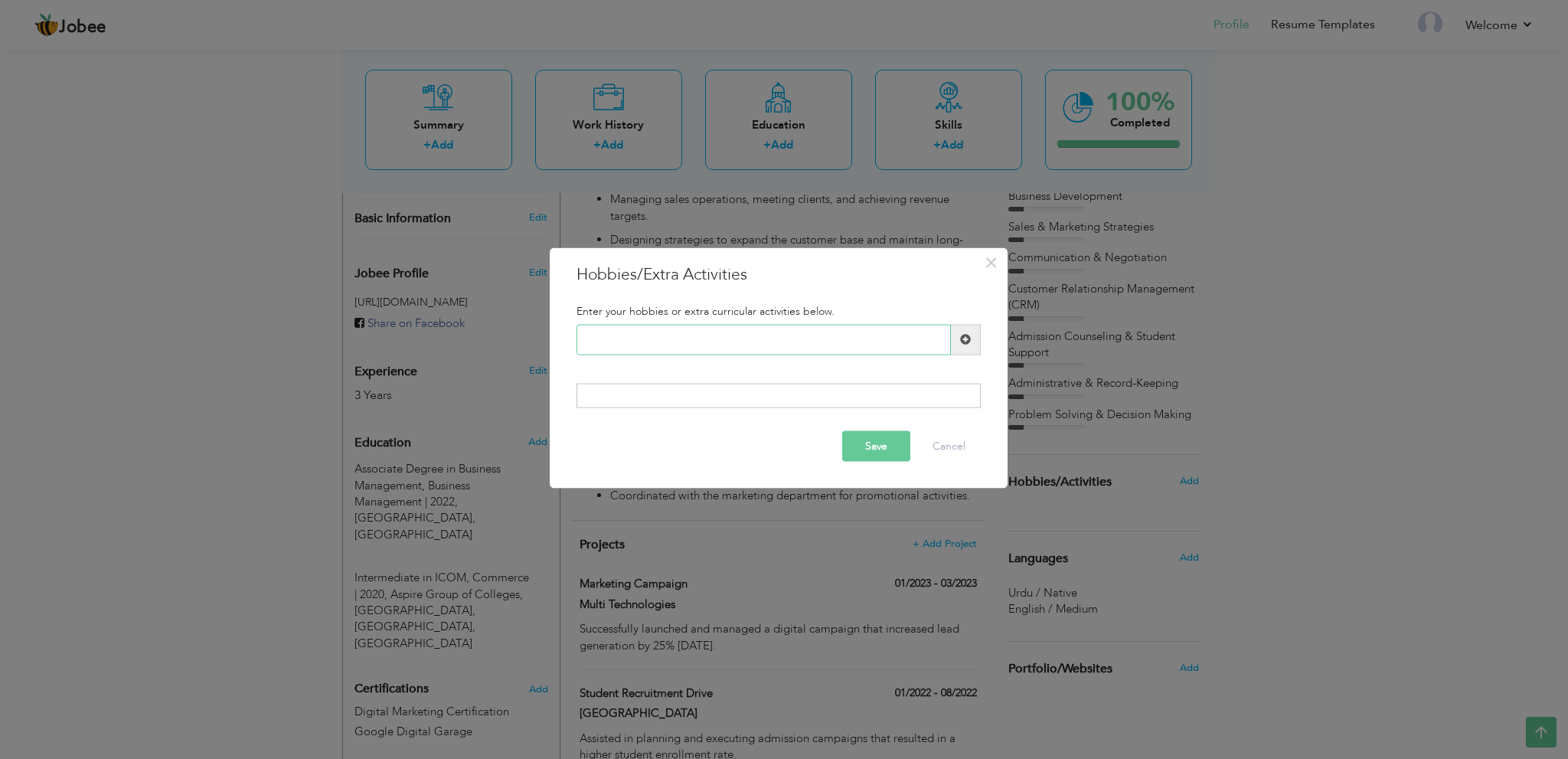
click at [755, 337] on input "text" at bounding box center [764, 339] width 375 height 31
paste input "Exploring new business an"
type input "Exploring new business an"
click at [967, 347] on span at bounding box center [966, 339] width 30 height 31
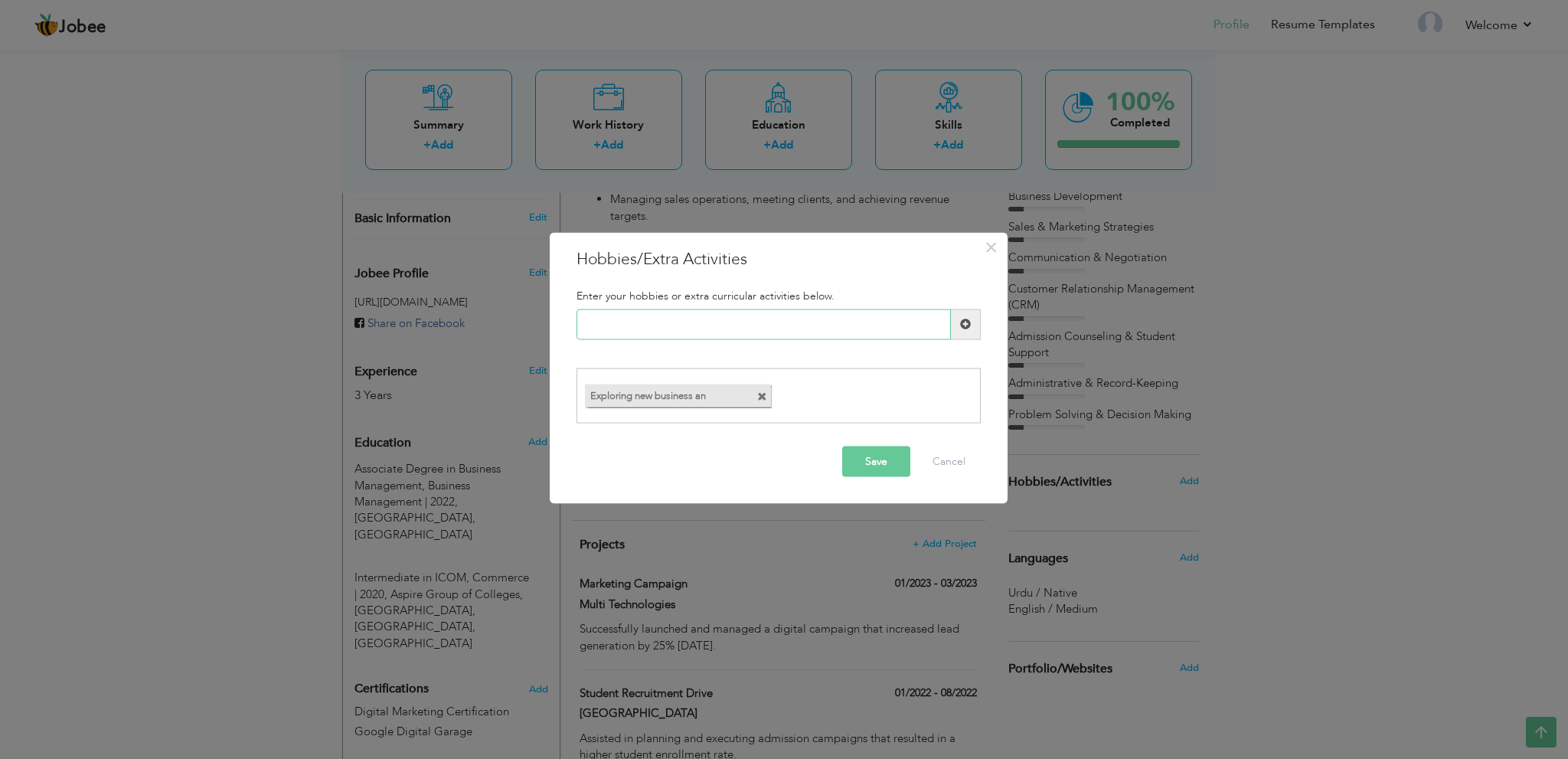
click at [764, 325] on input "text" at bounding box center [764, 324] width 375 height 31
paste input "Traveling & photography"
type input "Traveling & photography"
click at [965, 326] on span at bounding box center [966, 324] width 10 height 10
click at [790, 320] on input "text" at bounding box center [764, 324] width 375 height 31
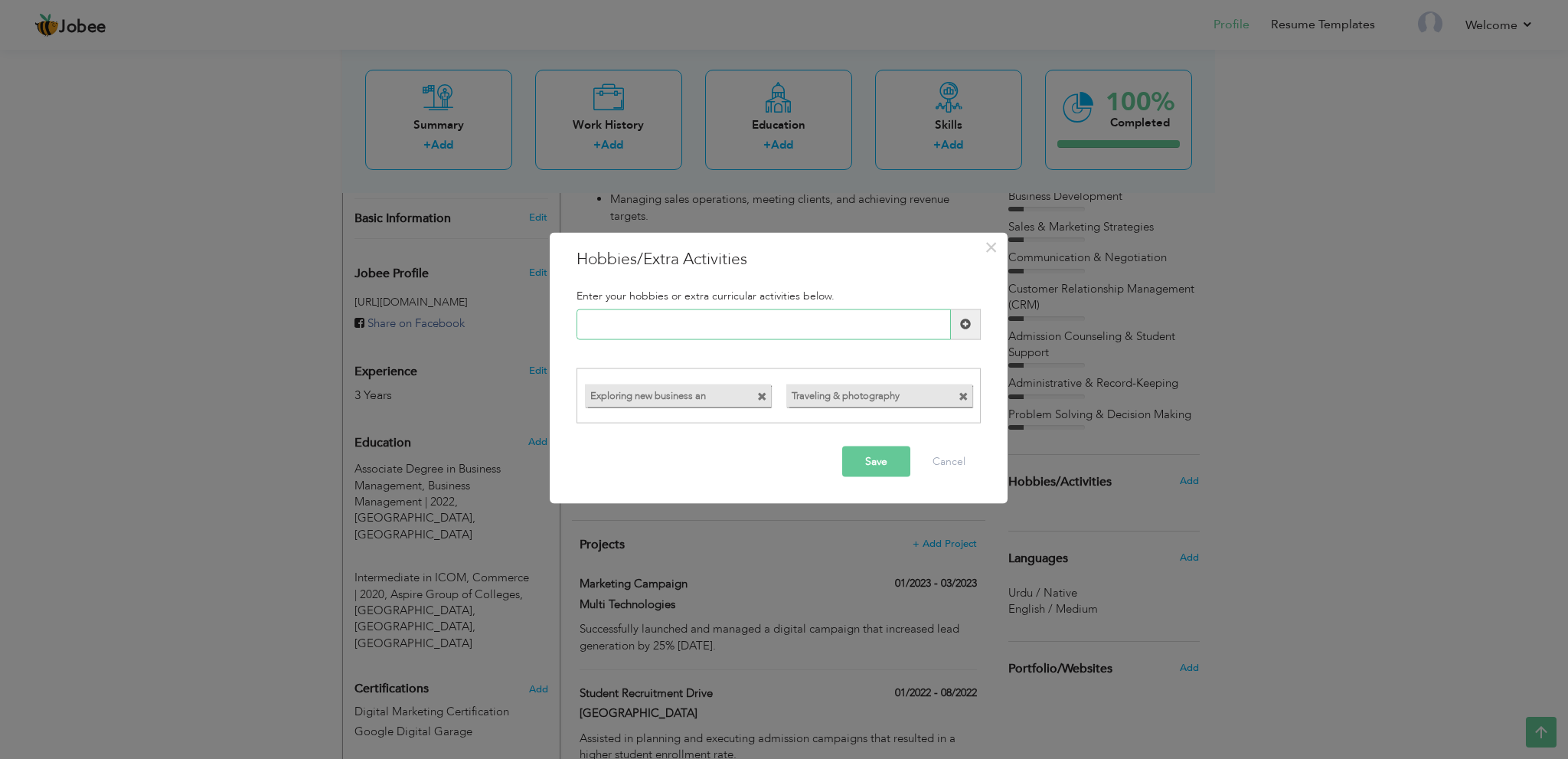
paste input "Playing cricket and badmi"
type input "Playing cricket and badmi"
click at [973, 321] on span at bounding box center [966, 324] width 30 height 31
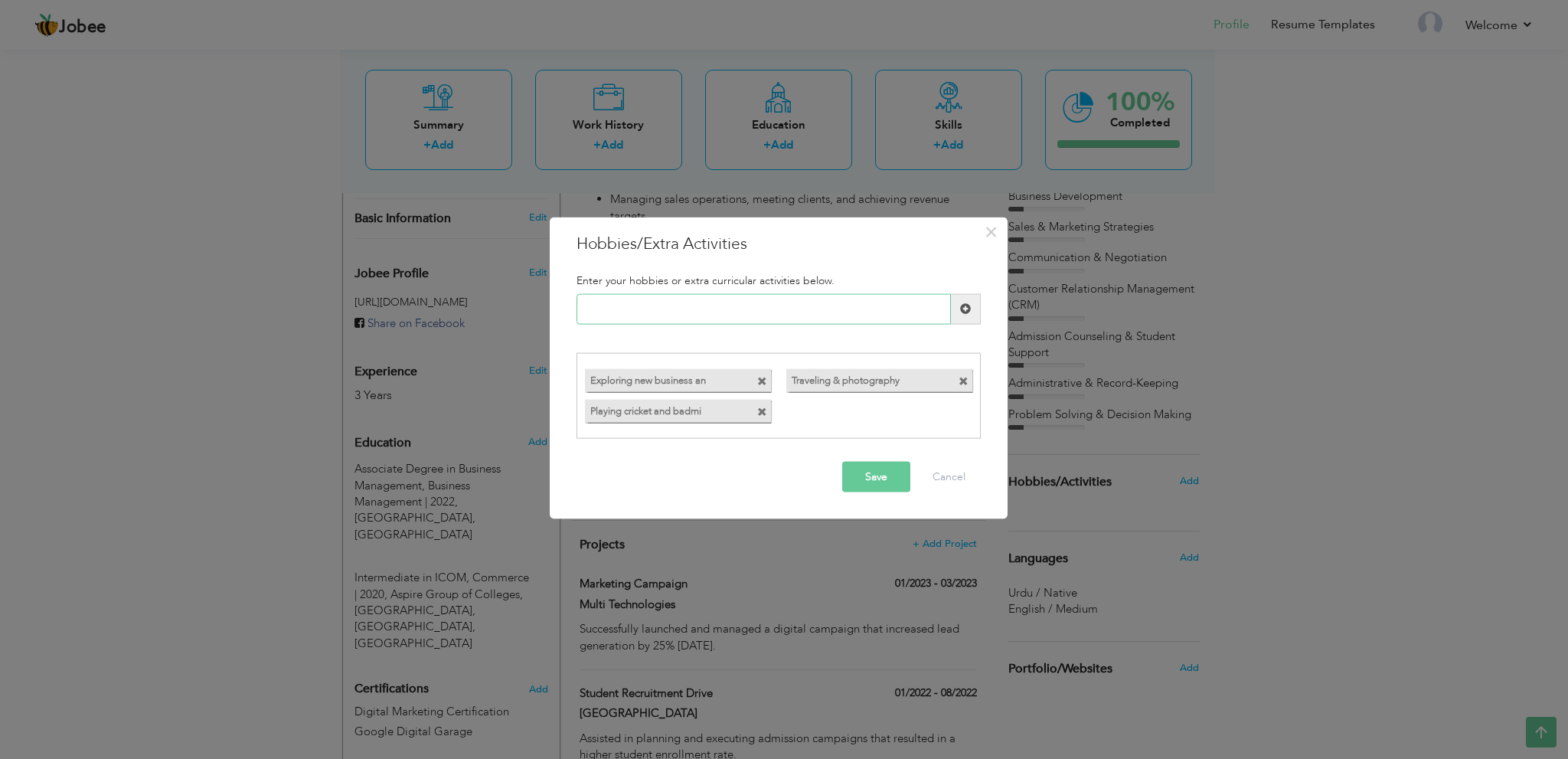
click at [772, 301] on input "text" at bounding box center [764, 308] width 375 height 31
paste input "Reading motivational & bu"
type input "Reading motivational & bu"
click at [974, 317] on span at bounding box center [966, 308] width 30 height 31
drag, startPoint x: 710, startPoint y: 306, endPoint x: 908, endPoint y: 306, distance: 198.0
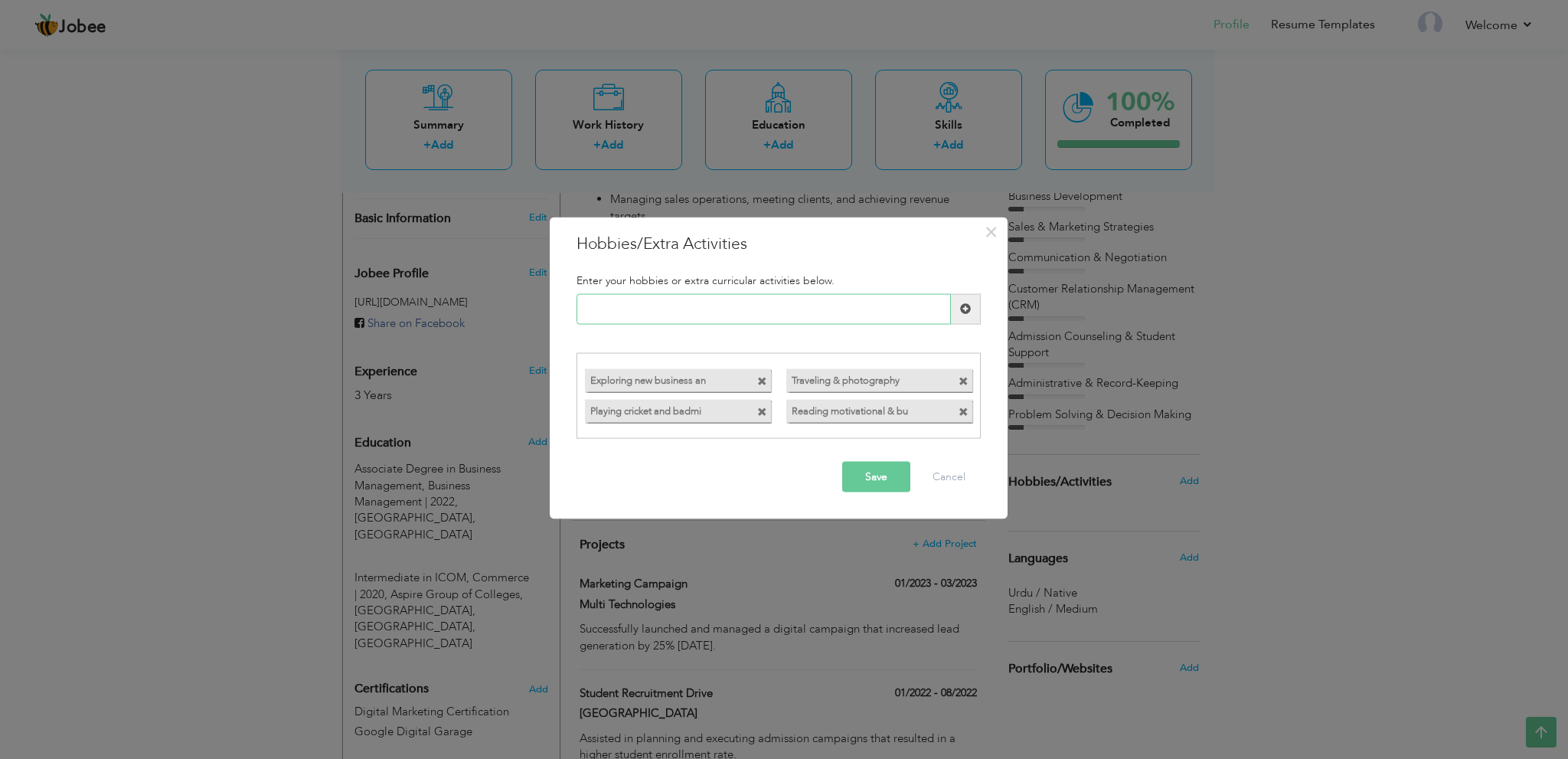
click at [711, 306] on input "text" at bounding box center [764, 308] width 375 height 31
paste input "Volunteering for communit"
type input "Volunteering for communit"
click at [971, 308] on span at bounding box center [966, 308] width 30 height 31
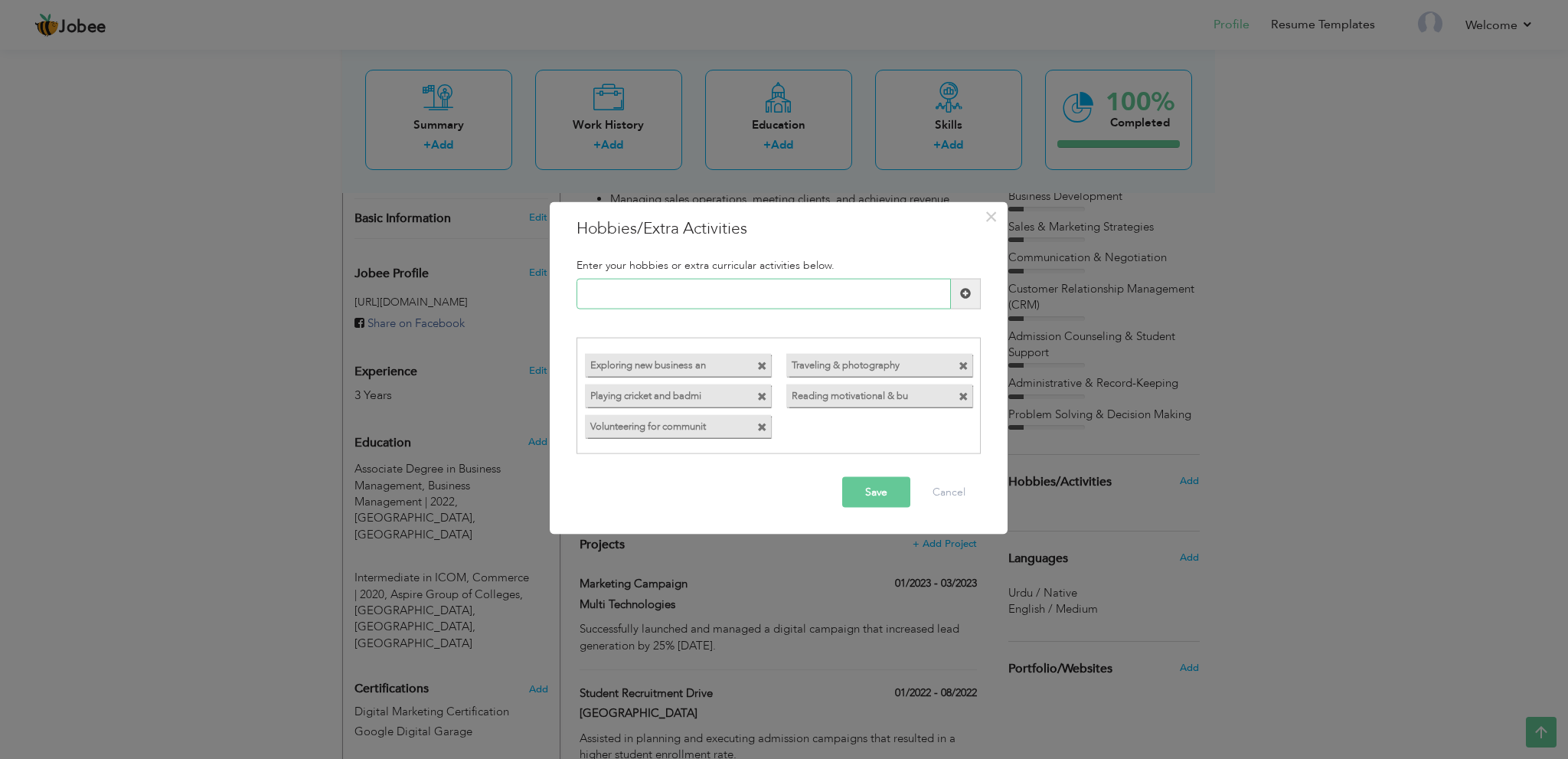
click at [806, 300] on input "text" at bounding box center [764, 293] width 375 height 31
paste input "Blogging and social media"
type input "Blogging and social media"
click at [971, 290] on span at bounding box center [966, 293] width 30 height 31
click at [887, 496] on button "Save" at bounding box center [877, 492] width 68 height 31
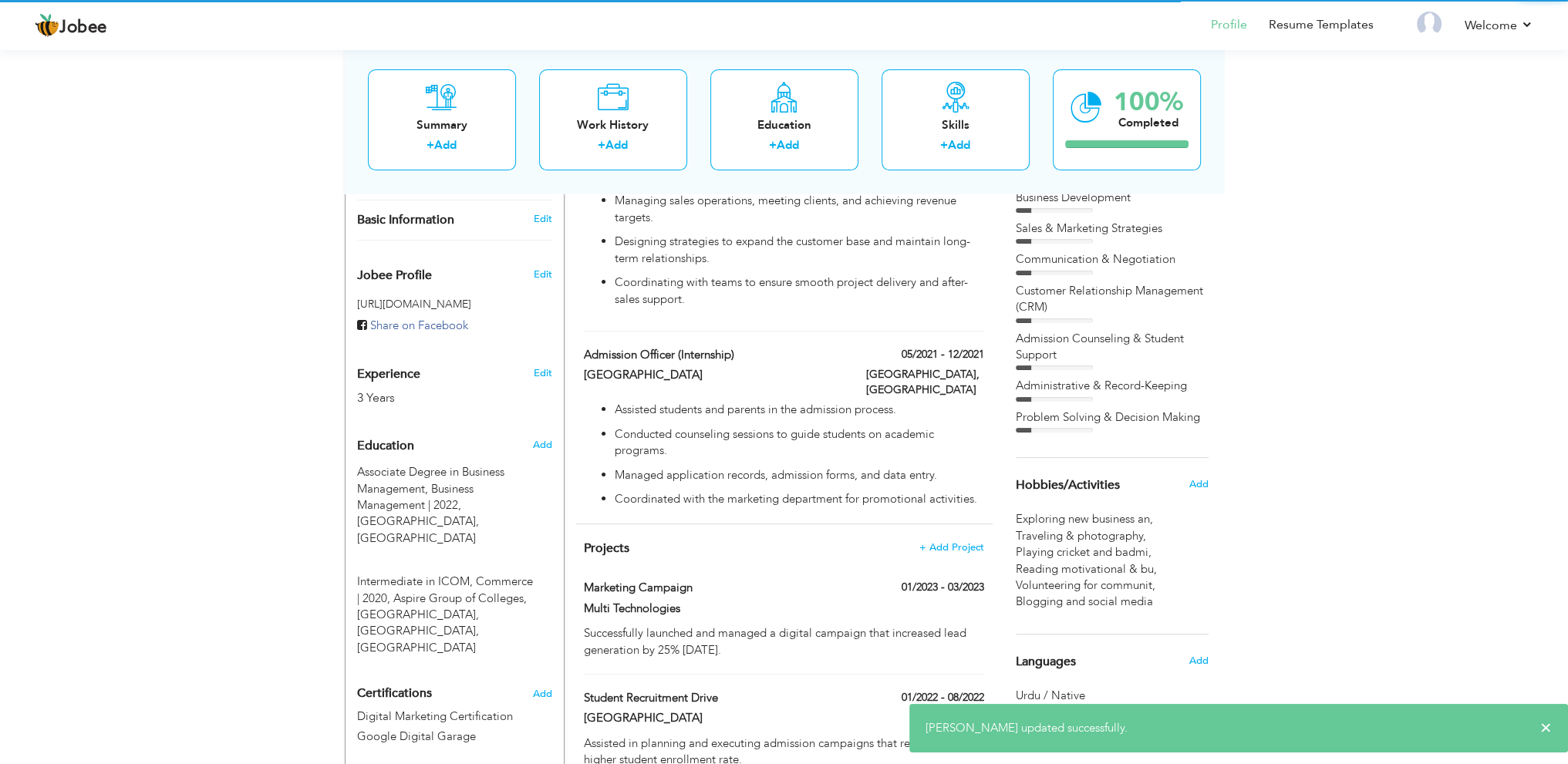
click at [1262, 412] on div "View Resume Export PDF Profile Summary Public Link Experience Education Awards …" at bounding box center [784, 484] width 1568 height 1753
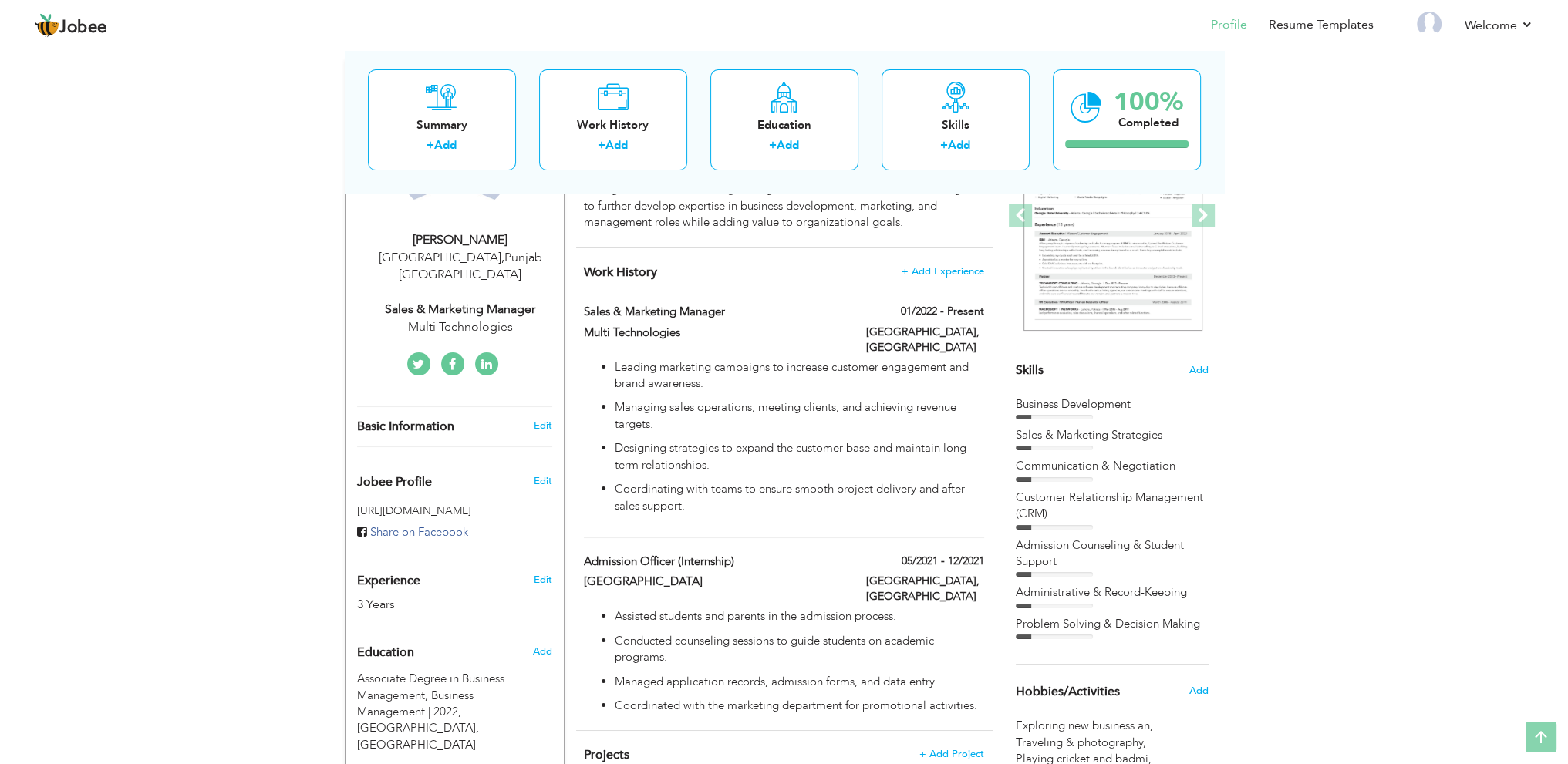
scroll to position [0, 0]
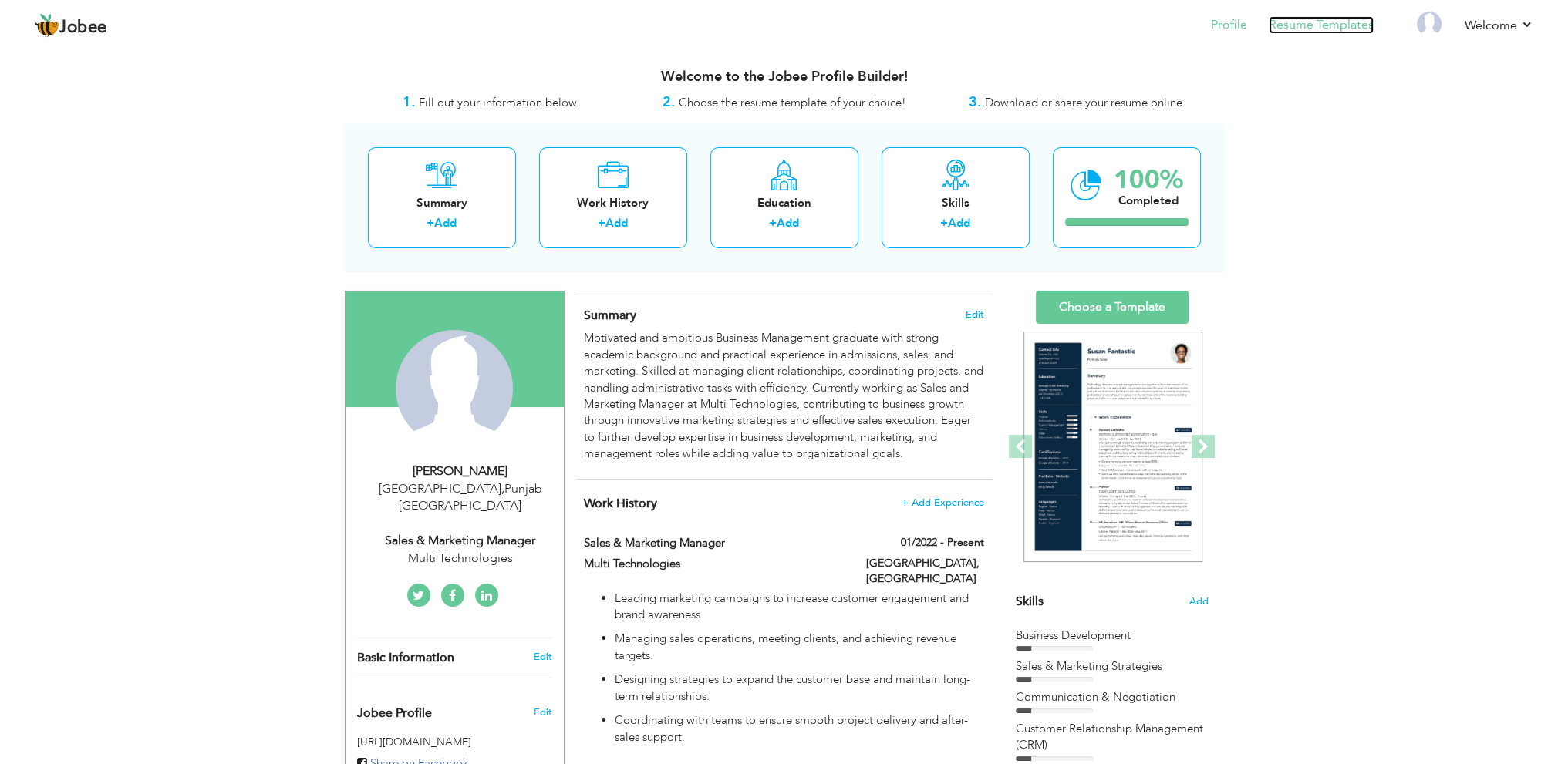
click at [1329, 23] on link "Resume Templates" at bounding box center [1321, 25] width 105 height 18
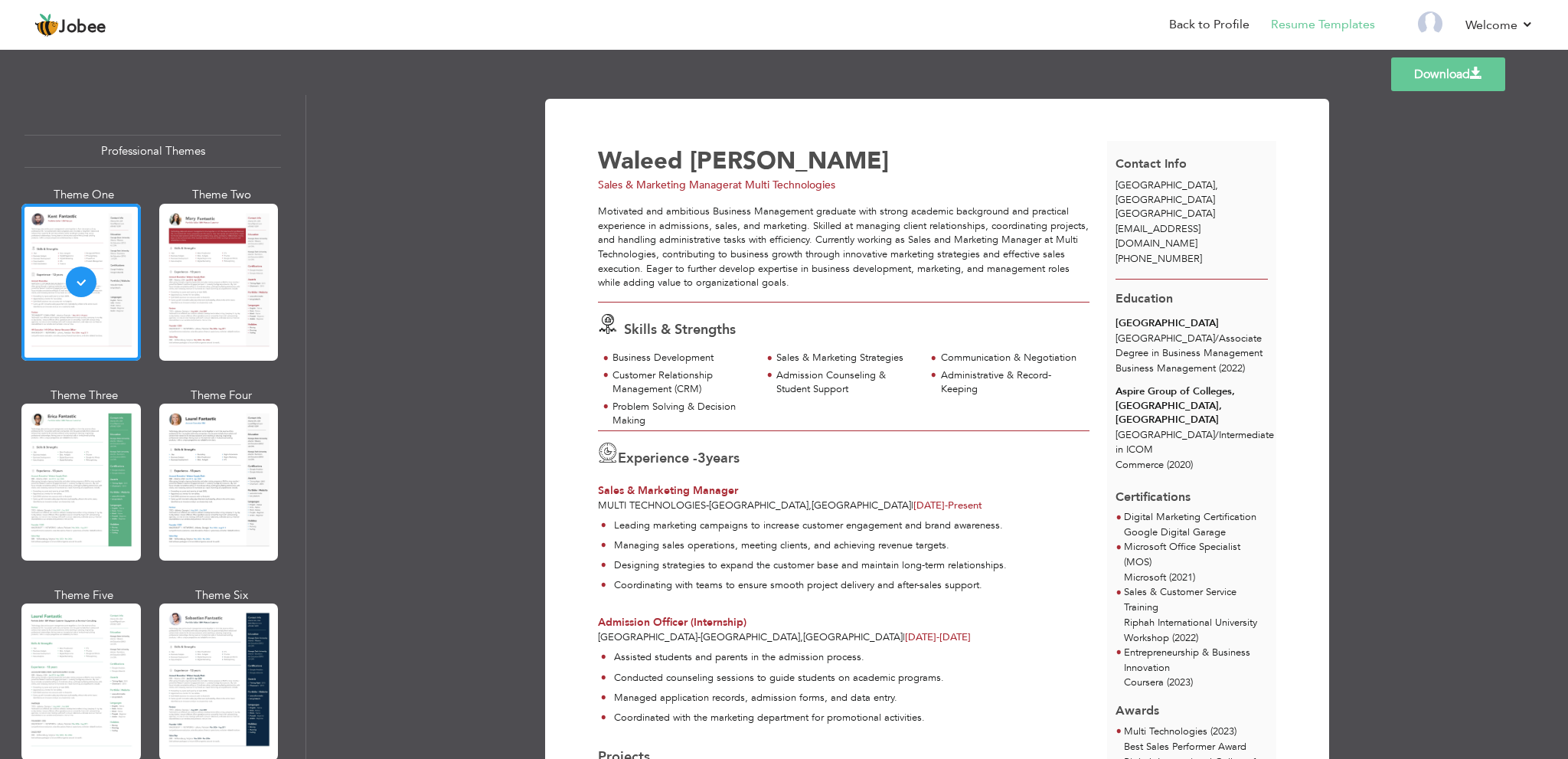
scroll to position [371, 0]
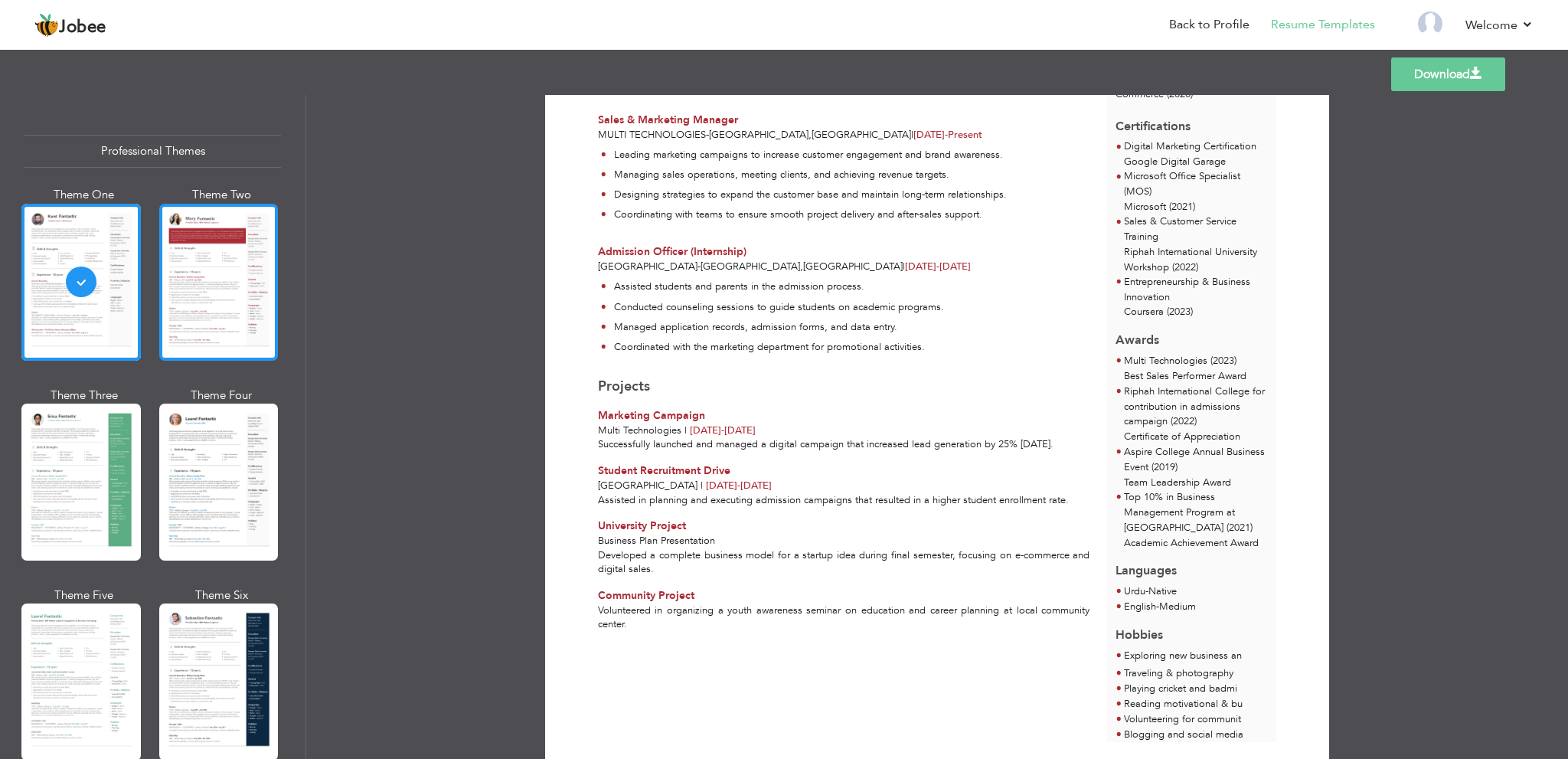
click at [240, 296] on div at bounding box center [218, 282] width 120 height 157
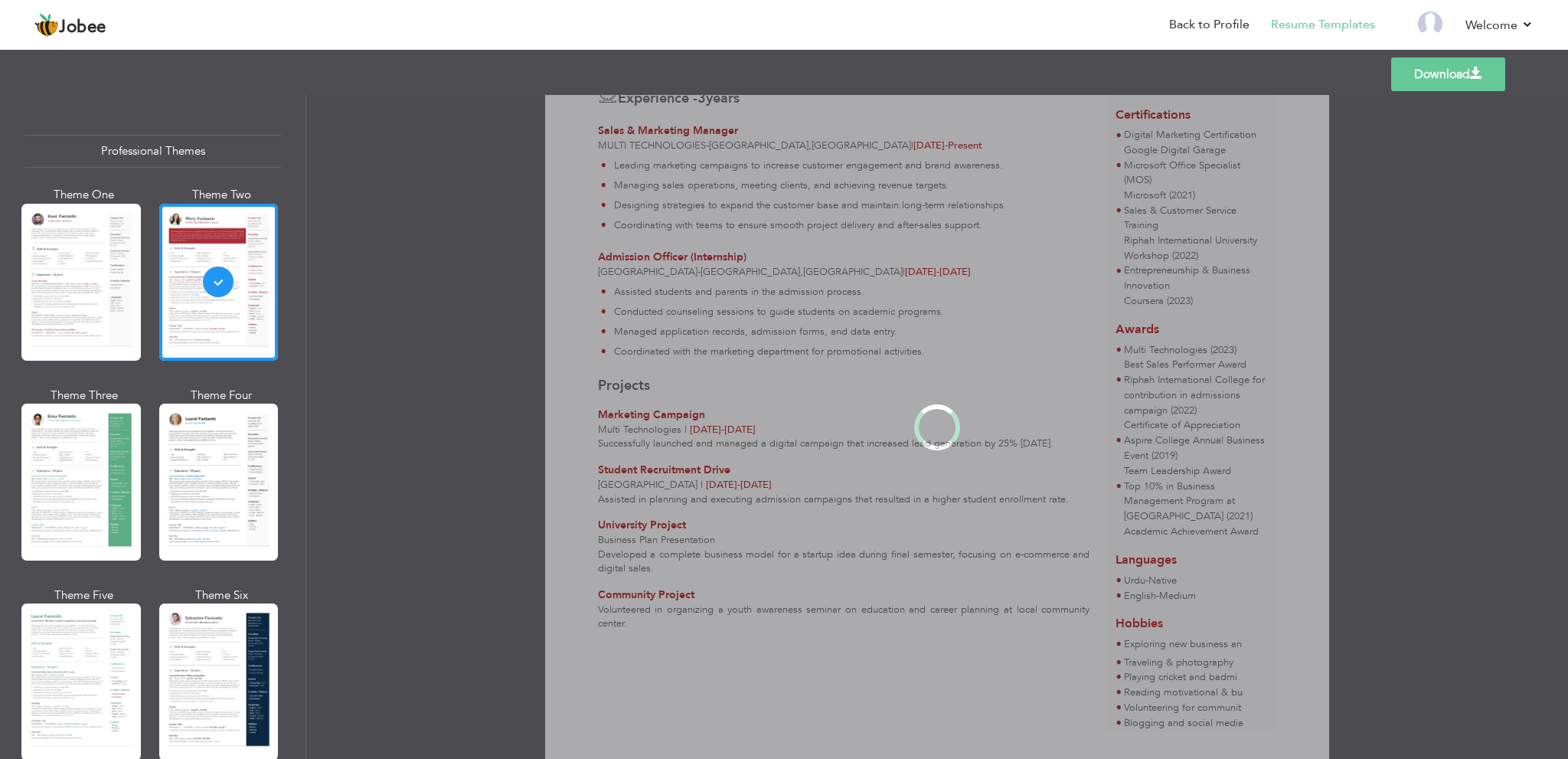
scroll to position [0, 0]
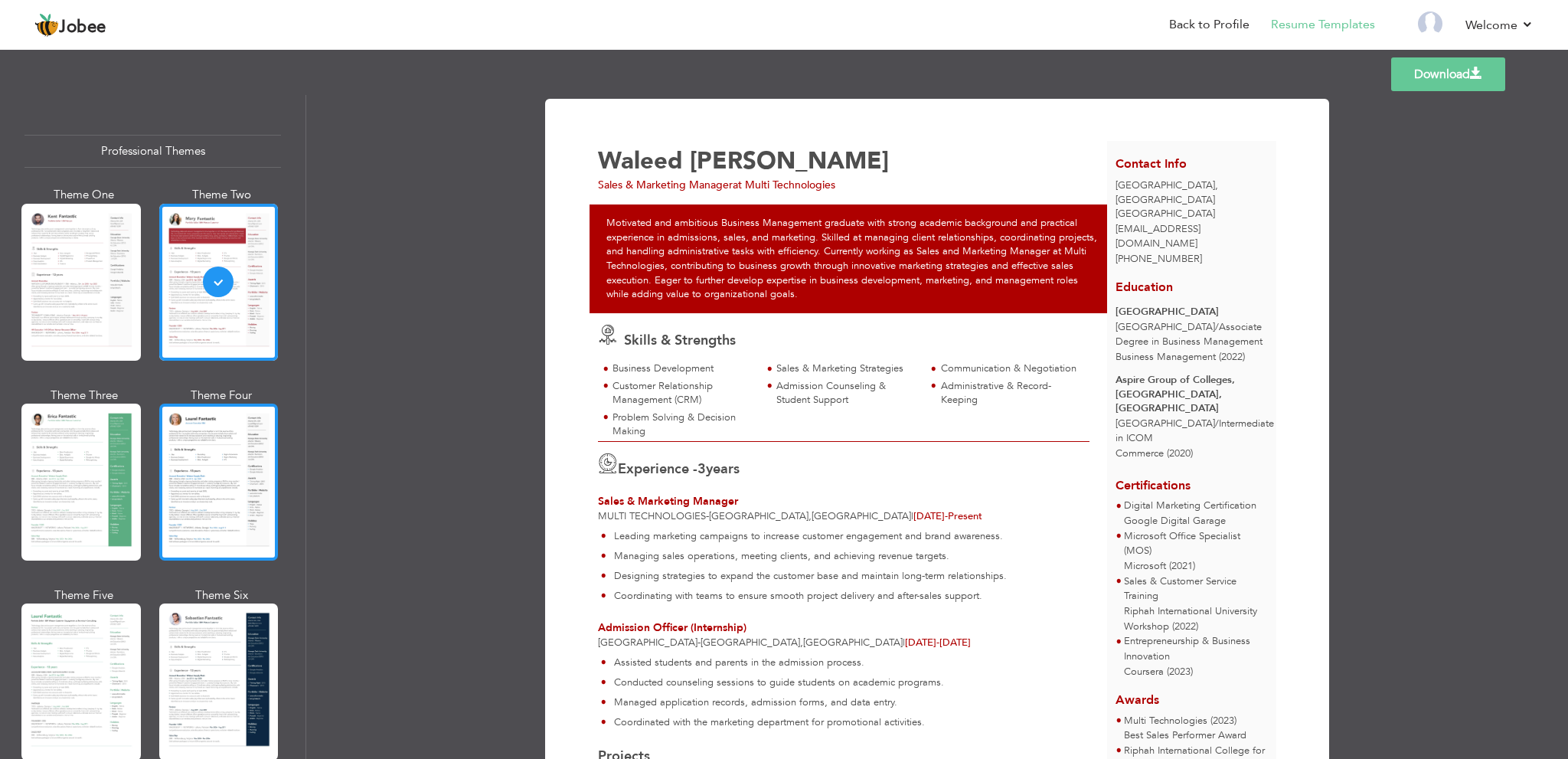
click at [216, 413] on div at bounding box center [218, 482] width 120 height 157
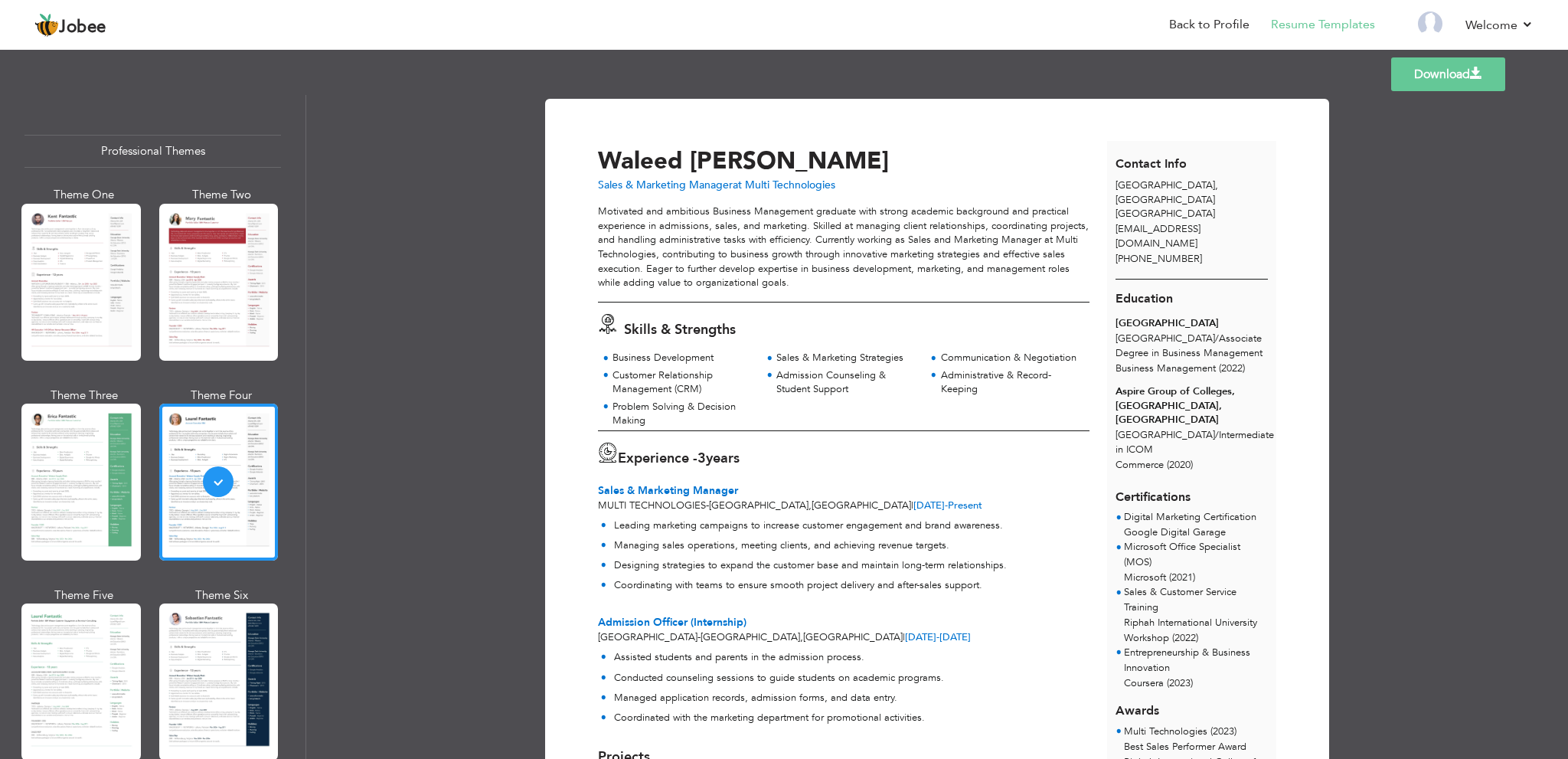
click at [1500, 82] on link "Download" at bounding box center [1448, 74] width 114 height 34
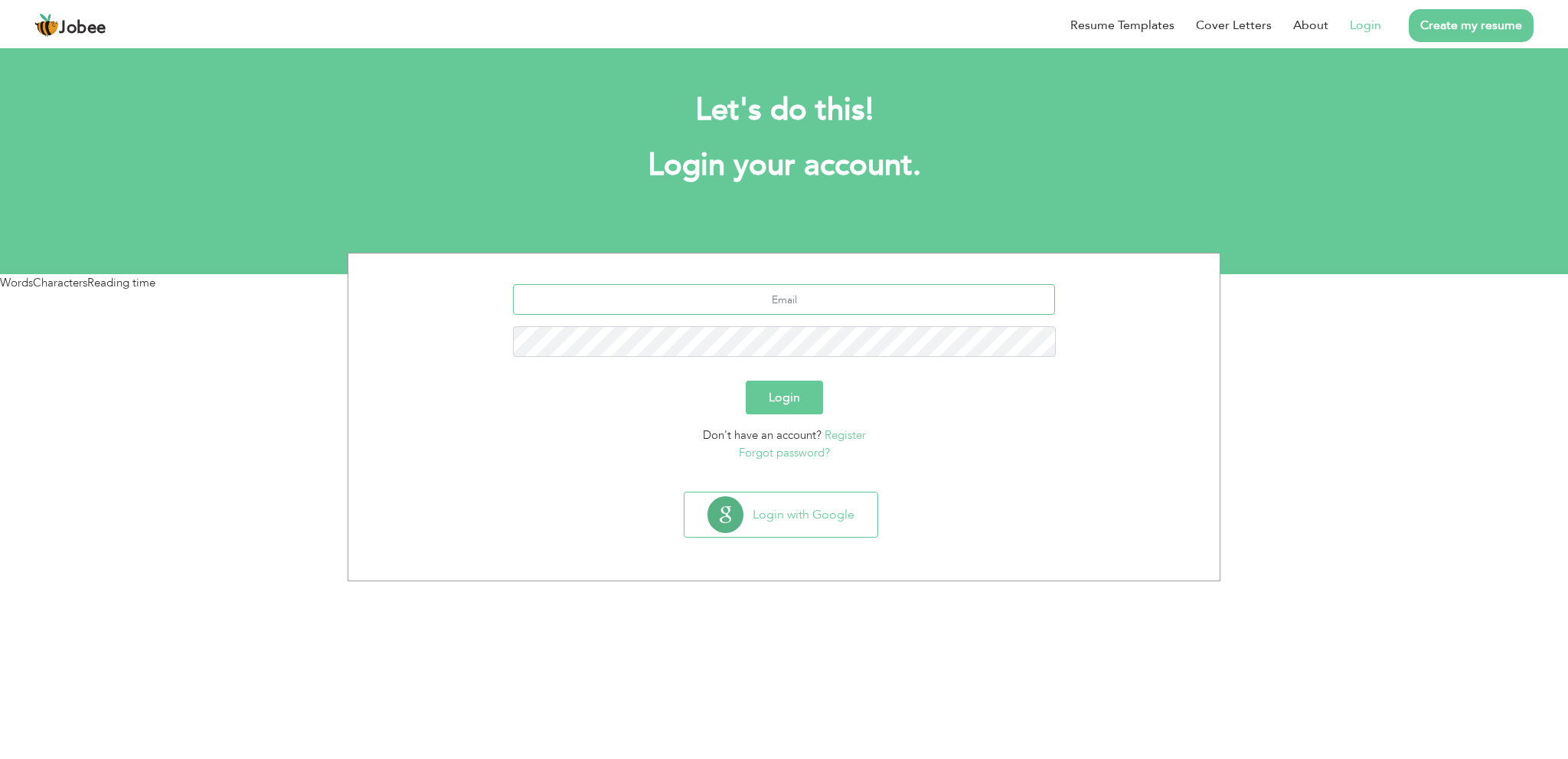
click at [857, 296] on input "text" at bounding box center [785, 299] width 543 height 31
type input "mopeca9006@bulatox.com"
click at [849, 302] on input "mopeca9006@bulatox.com" at bounding box center [785, 299] width 543 height 31
drag, startPoint x: 849, startPoint y: 301, endPoint x: 650, endPoint y: 310, distance: 199.2
click at [650, 310] on input "mopeca9006@bulatox.com" at bounding box center [785, 299] width 543 height 31
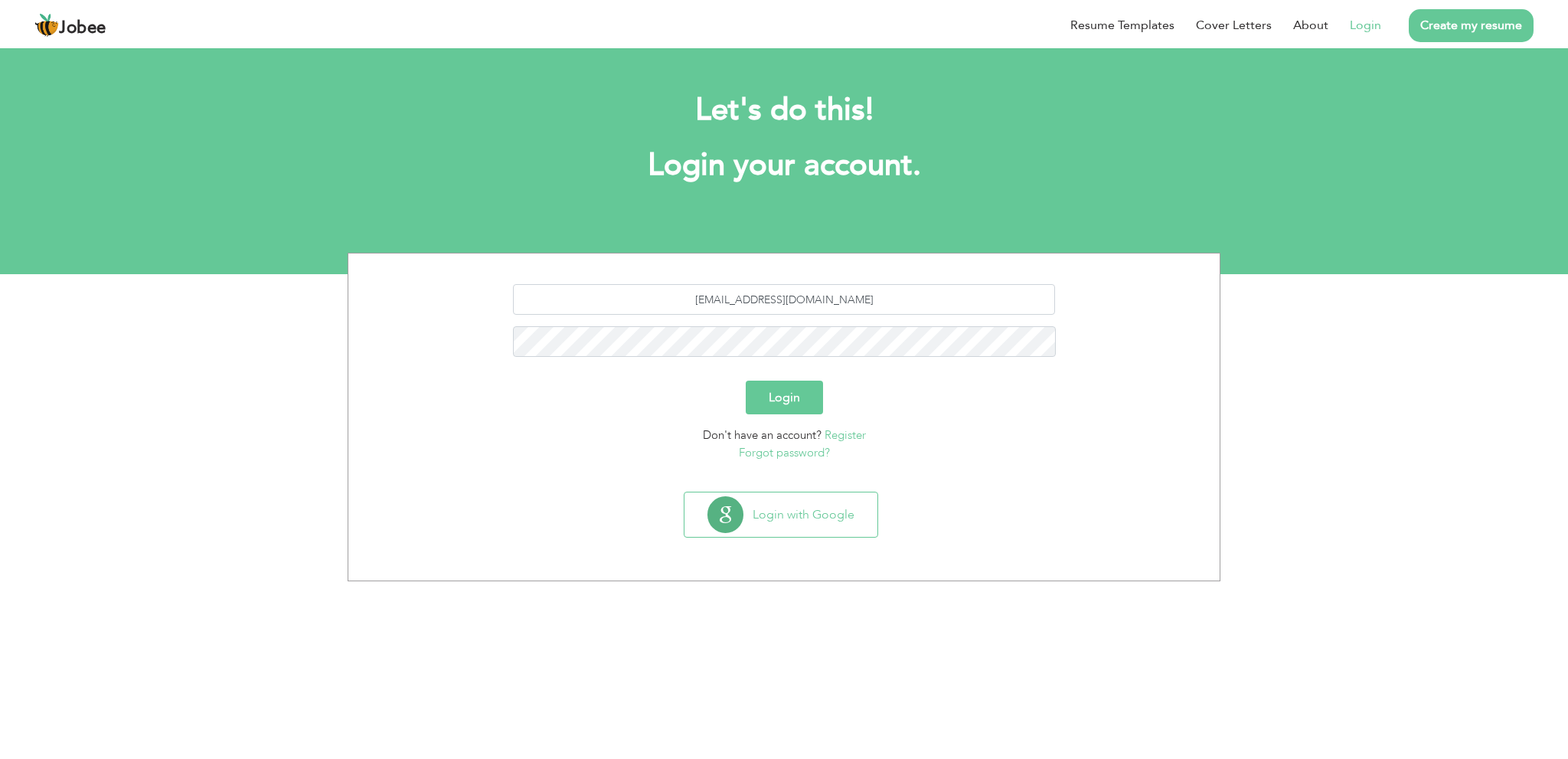
click at [783, 395] on button "Login" at bounding box center [784, 397] width 78 height 34
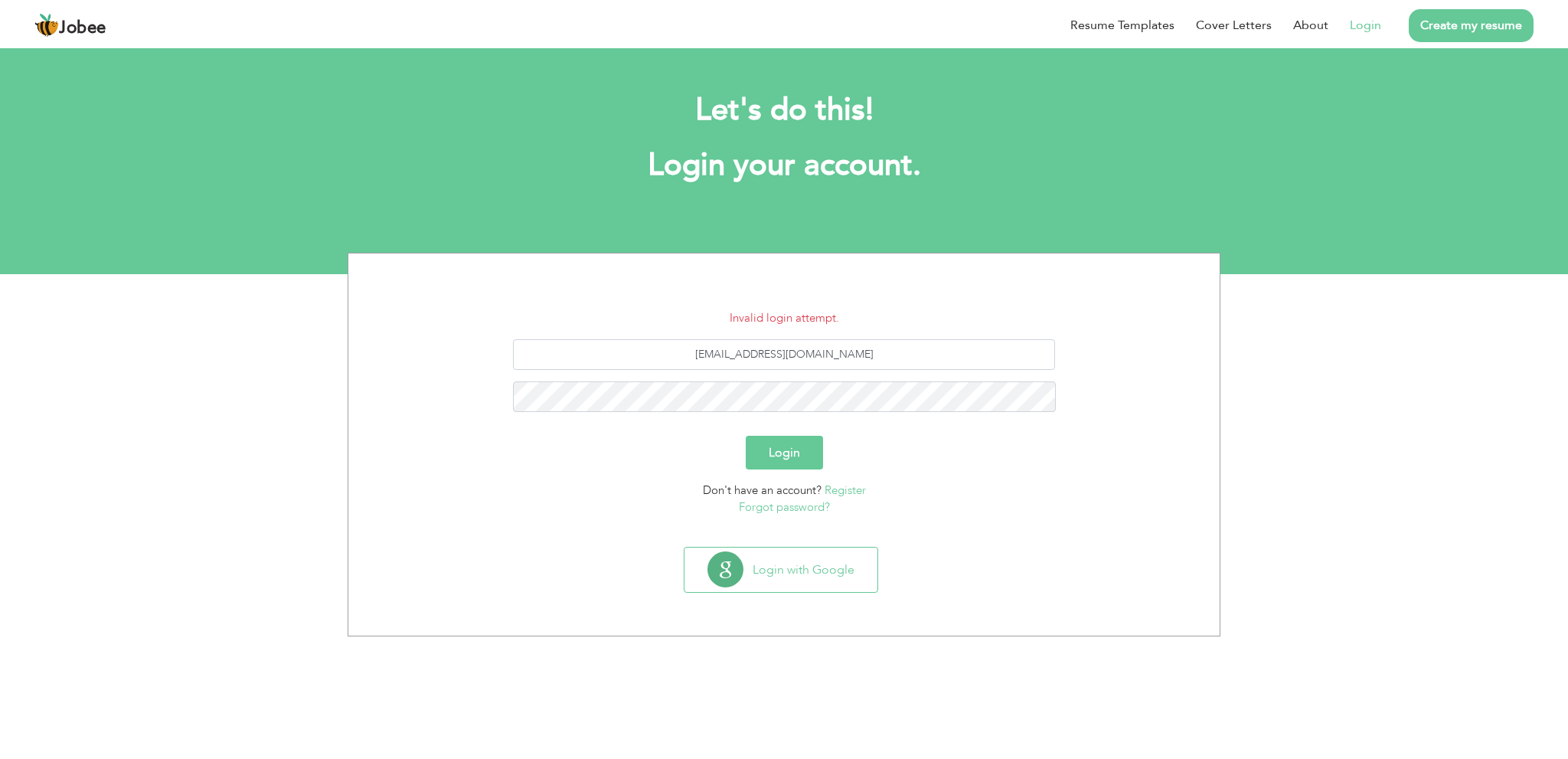
click at [801, 462] on button "Login" at bounding box center [784, 452] width 78 height 34
click at [893, 360] on input "[EMAIL_ADDRESS][DOMAIN_NAME]" at bounding box center [785, 355] width 543 height 31
click at [875, 359] on input "mopeca9006@bulatox.com" at bounding box center [785, 355] width 543 height 31
type input "mopeca9006@bulatox.com"
click at [840, 292] on html "Jobee Resume Templates Cover Letters About Login Create my resume Let's do this…" at bounding box center [784, 146] width 1568 height 292
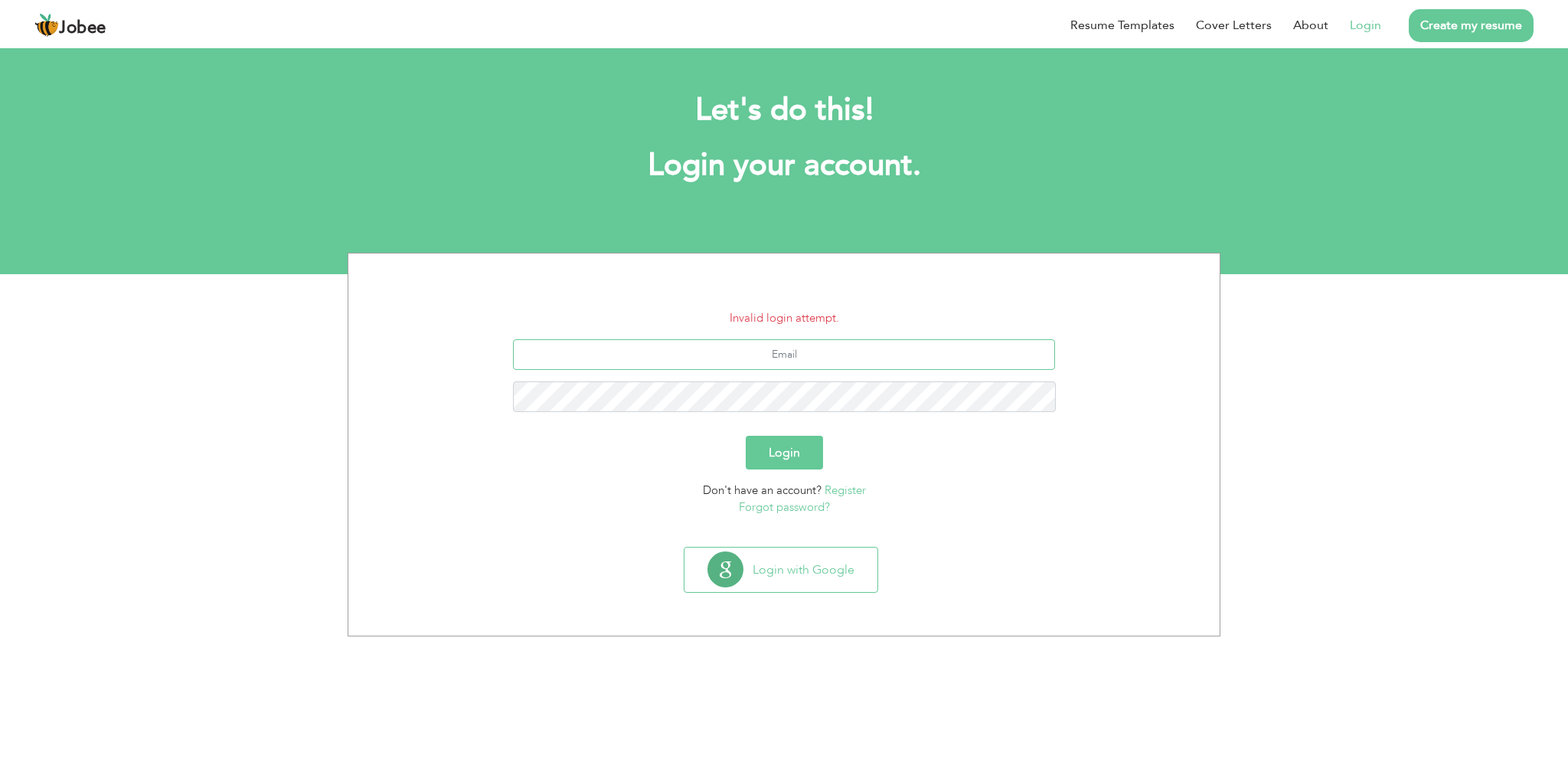
click at [805, 358] on input "text" at bounding box center [785, 355] width 543 height 31
type input "waleed.ahmed500@gmail.com"
click at [805, 466] on button "Login" at bounding box center [784, 452] width 78 height 34
